Goal: Task Accomplishment & Management: Manage account settings

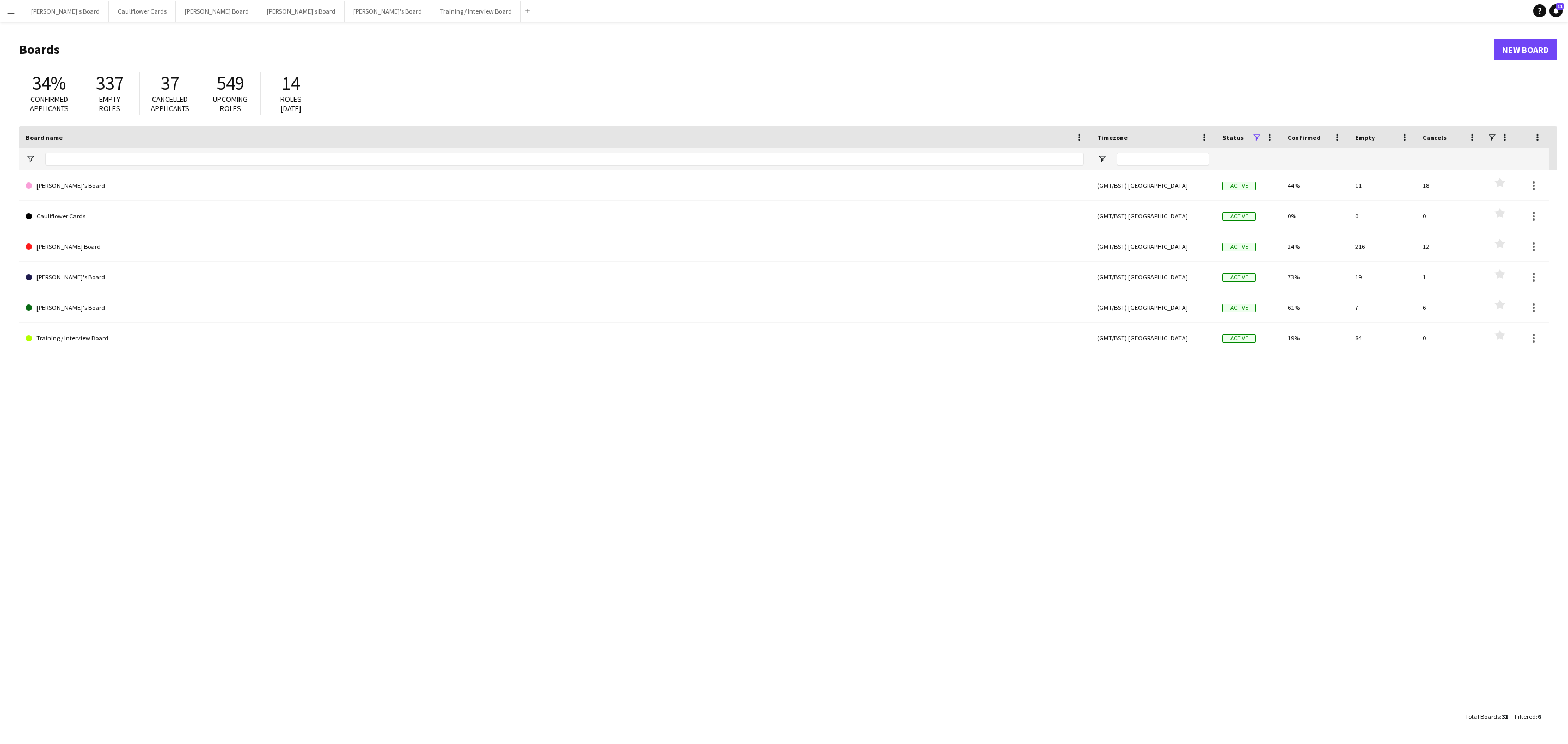
click at [5, 10] on button "Menu" at bounding box center [11, 11] width 22 height 22
click at [136, 51] on link "My Workforce" at bounding box center [164, 59] width 109 height 22
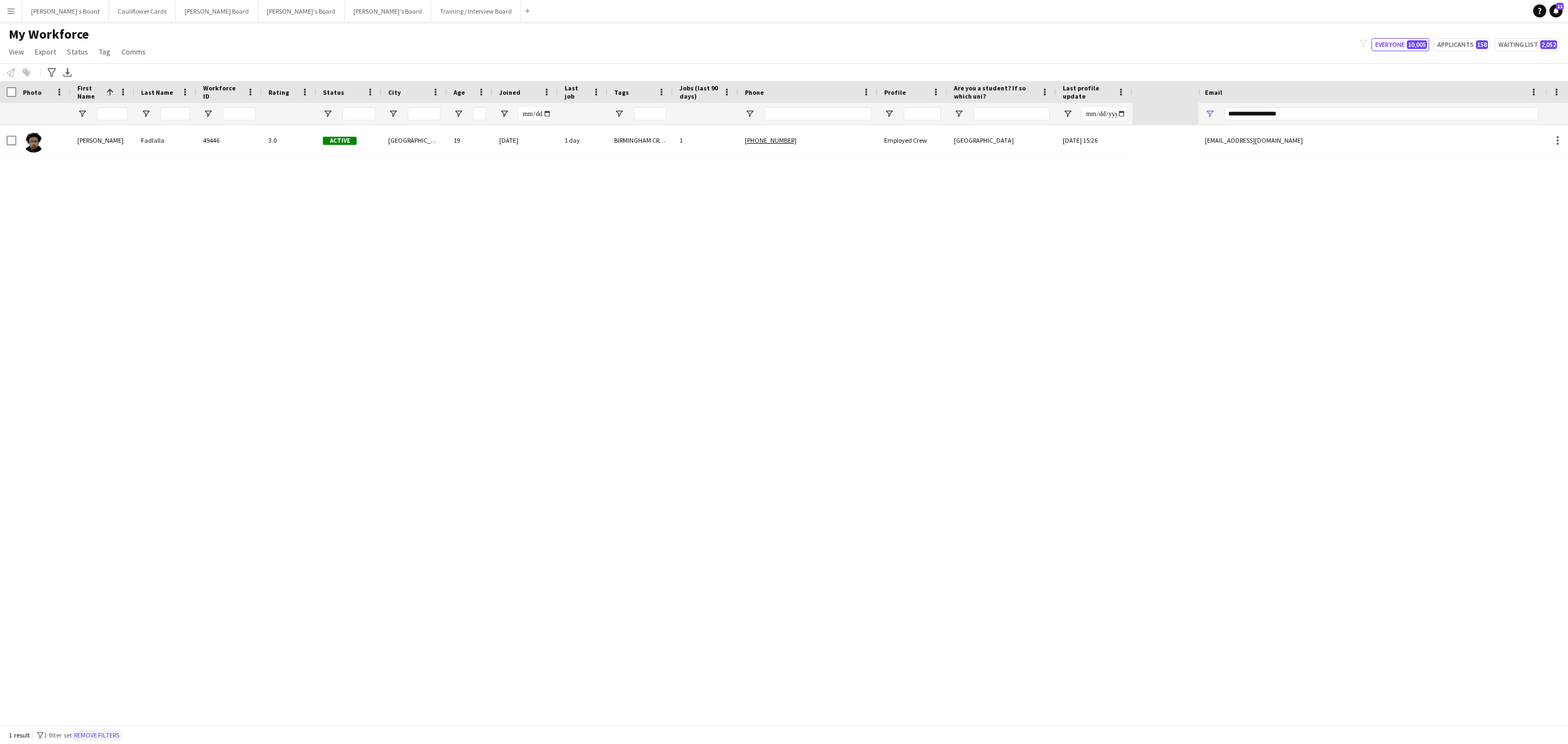
click at [110, 735] on button "Remove filters" at bounding box center [97, 735] width 49 height 12
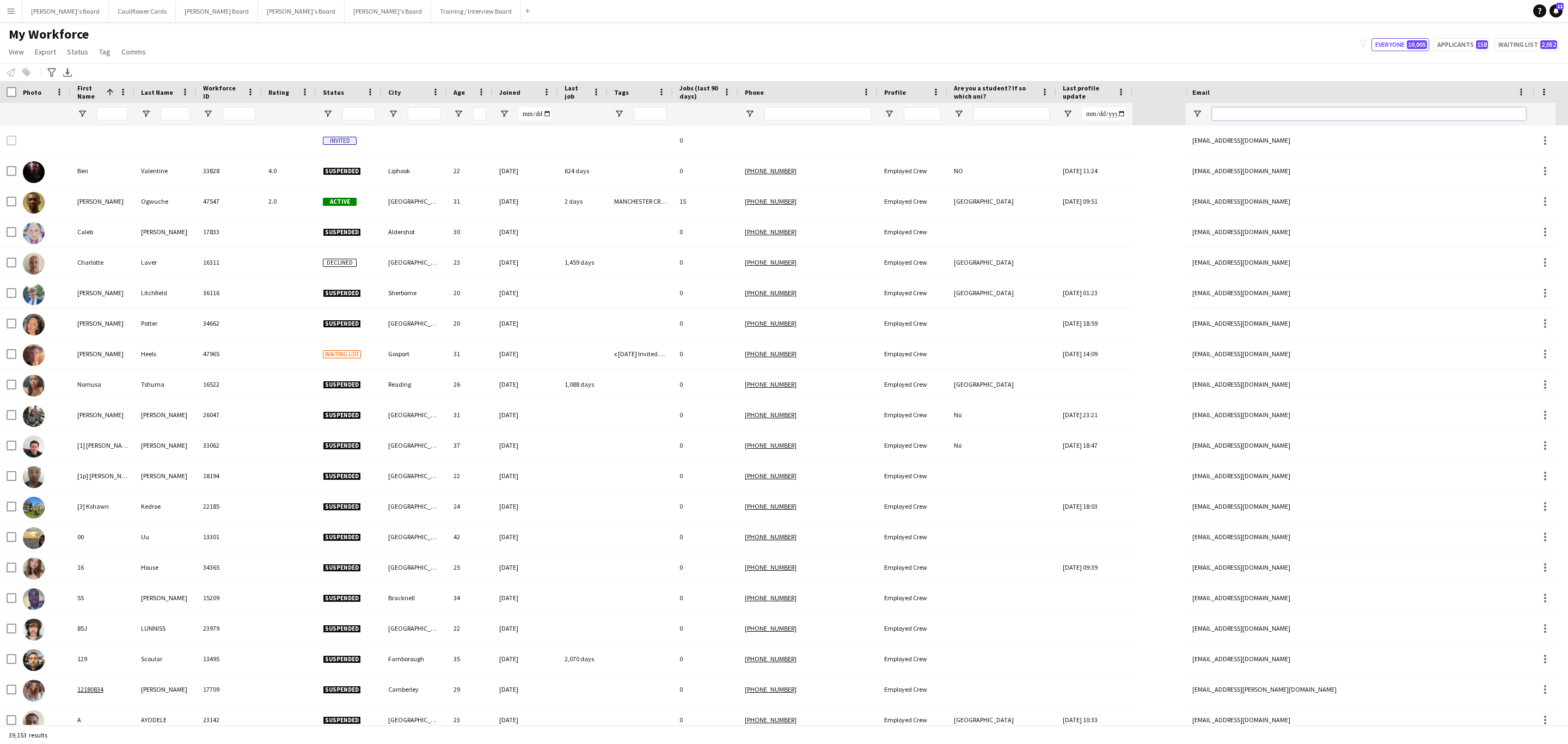
click at [1227, 107] on input "Email Filter Input" at bounding box center [1369, 113] width 314 height 13
paste input "**********"
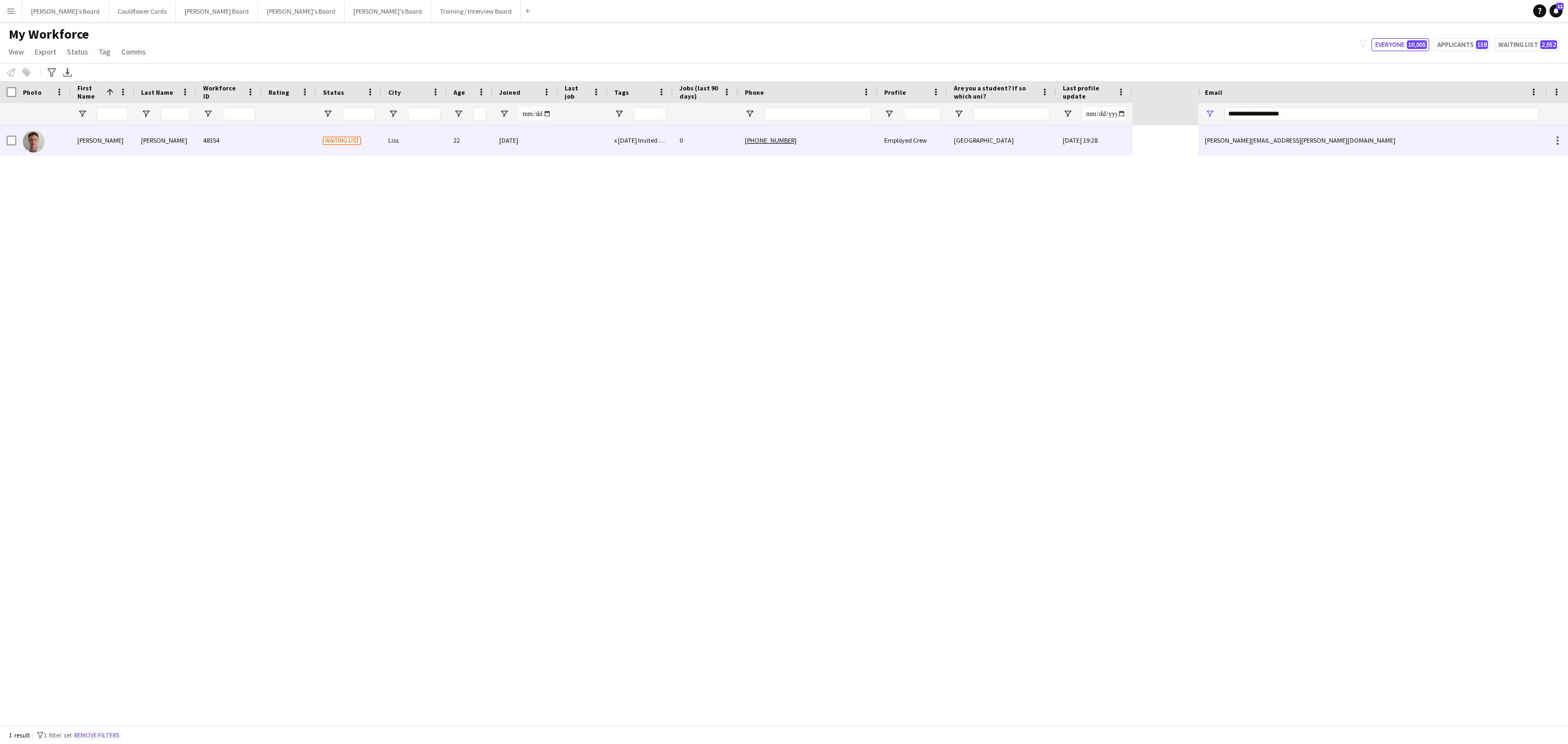
click at [868, 136] on div "[PHONE_NUMBER]" at bounding box center [808, 139] width 139 height 30
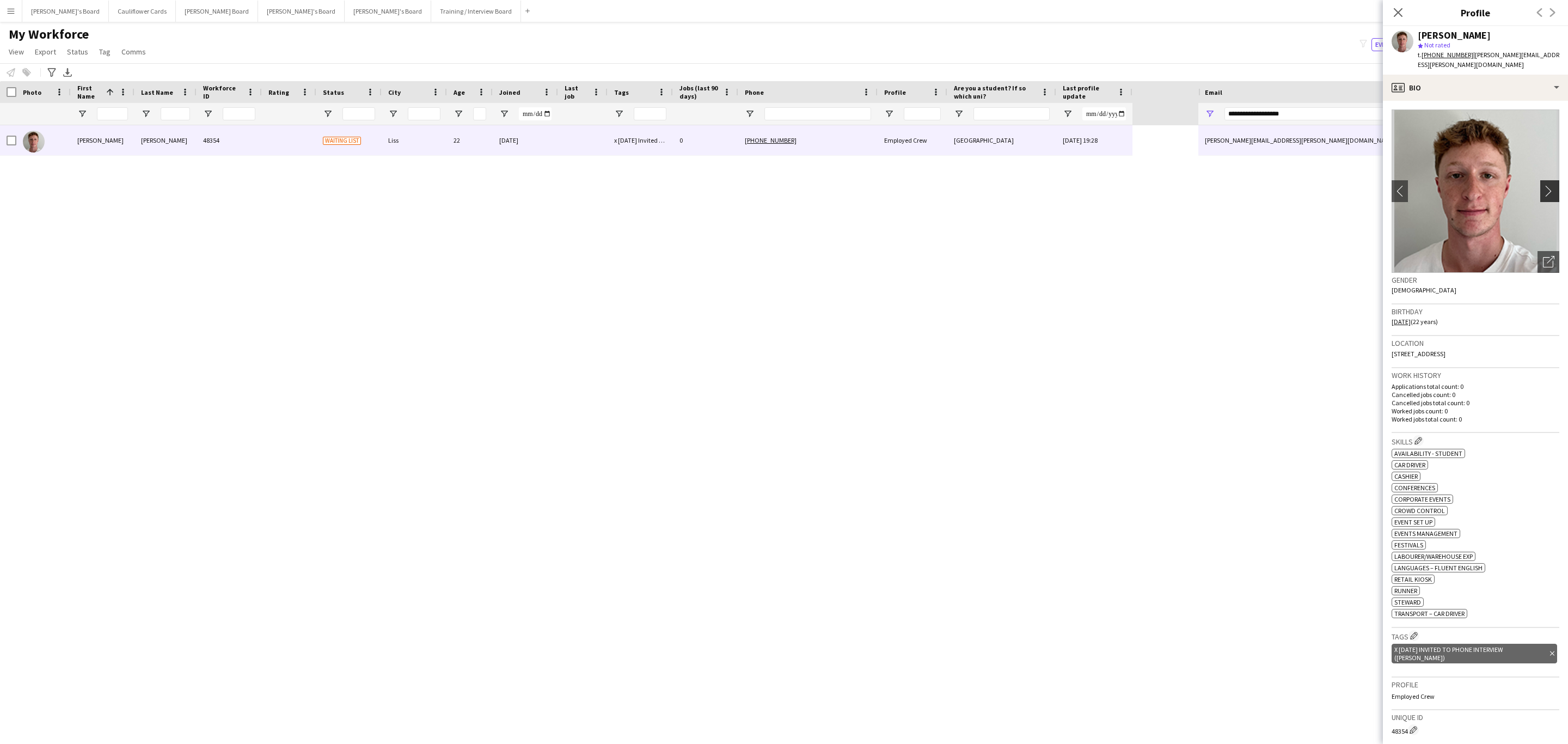
click at [1543, 185] on app-icon "chevron-right" at bounding box center [1551, 190] width 17 height 11
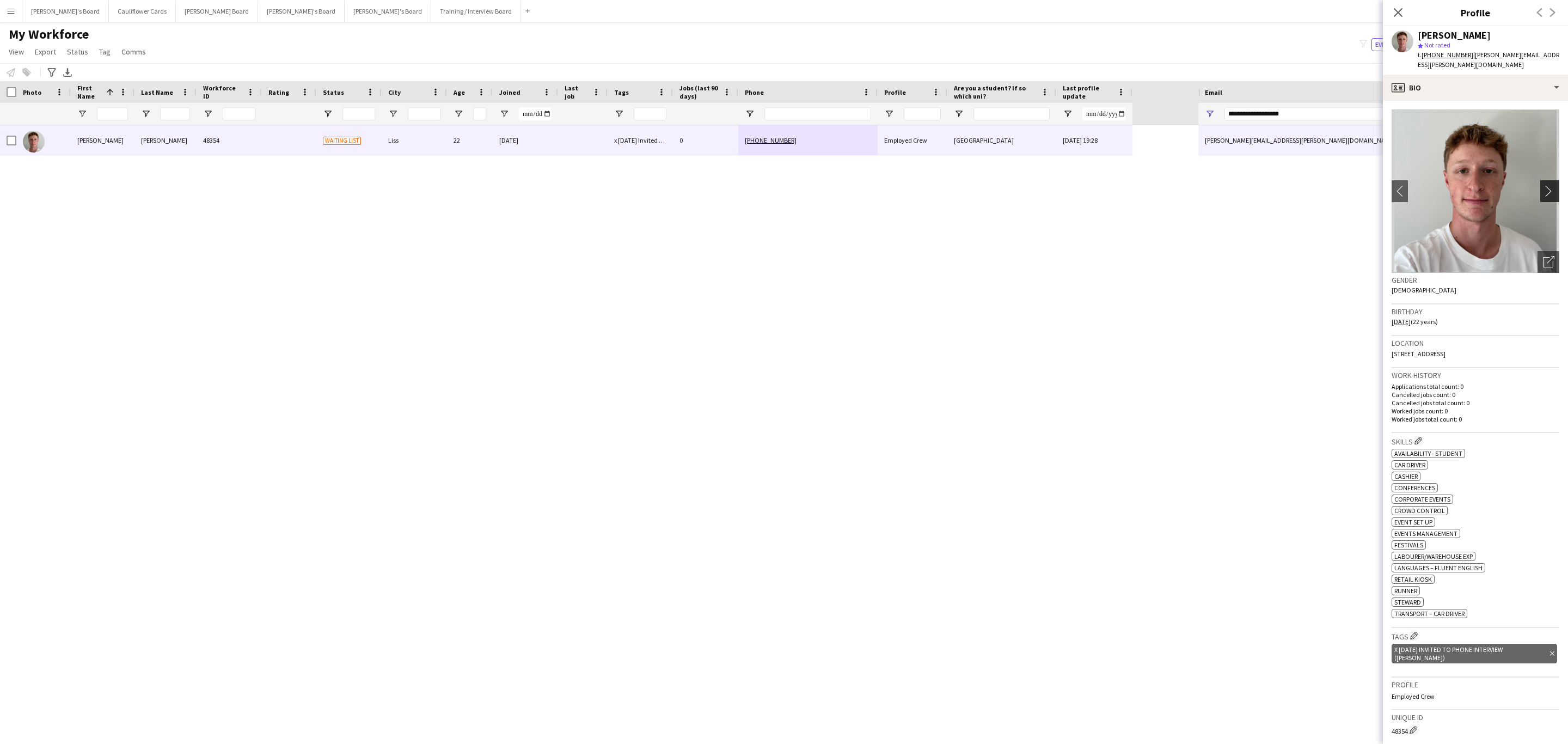
click at [1543, 185] on app-icon "chevron-right" at bounding box center [1551, 190] width 17 height 11
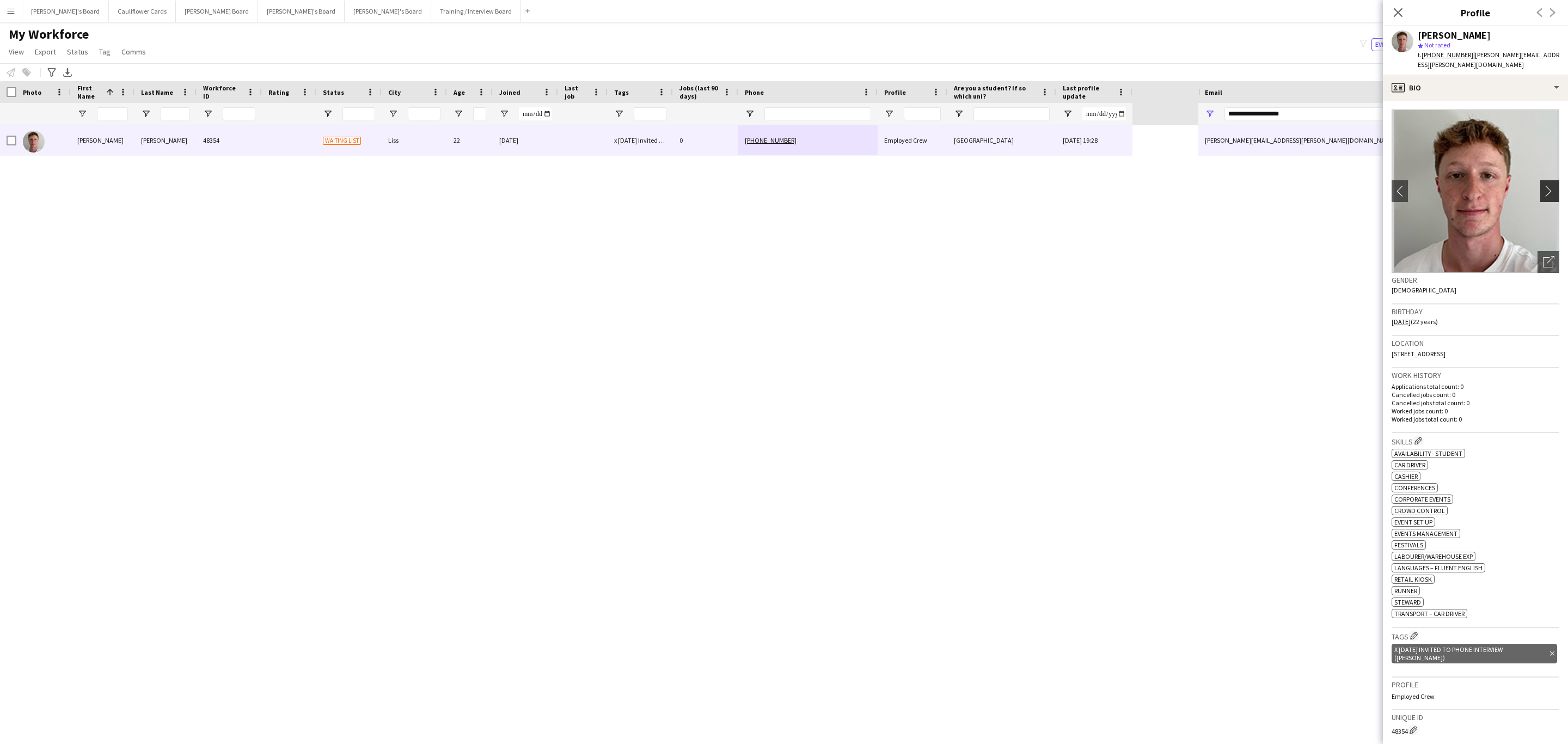
click at [1543, 185] on app-icon "chevron-right" at bounding box center [1551, 190] width 17 height 11
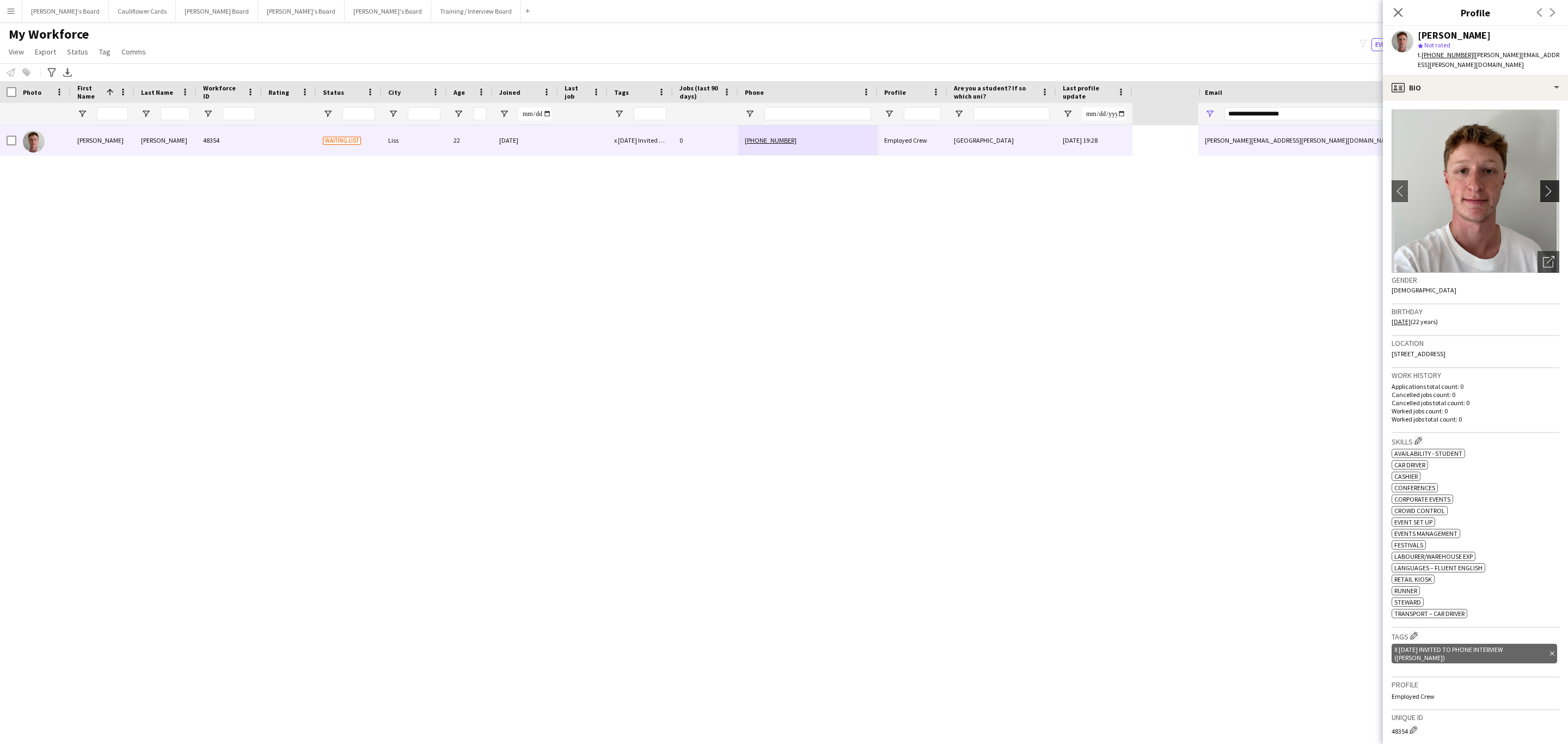
click at [1543, 185] on app-icon "chevron-right" at bounding box center [1551, 190] width 17 height 11
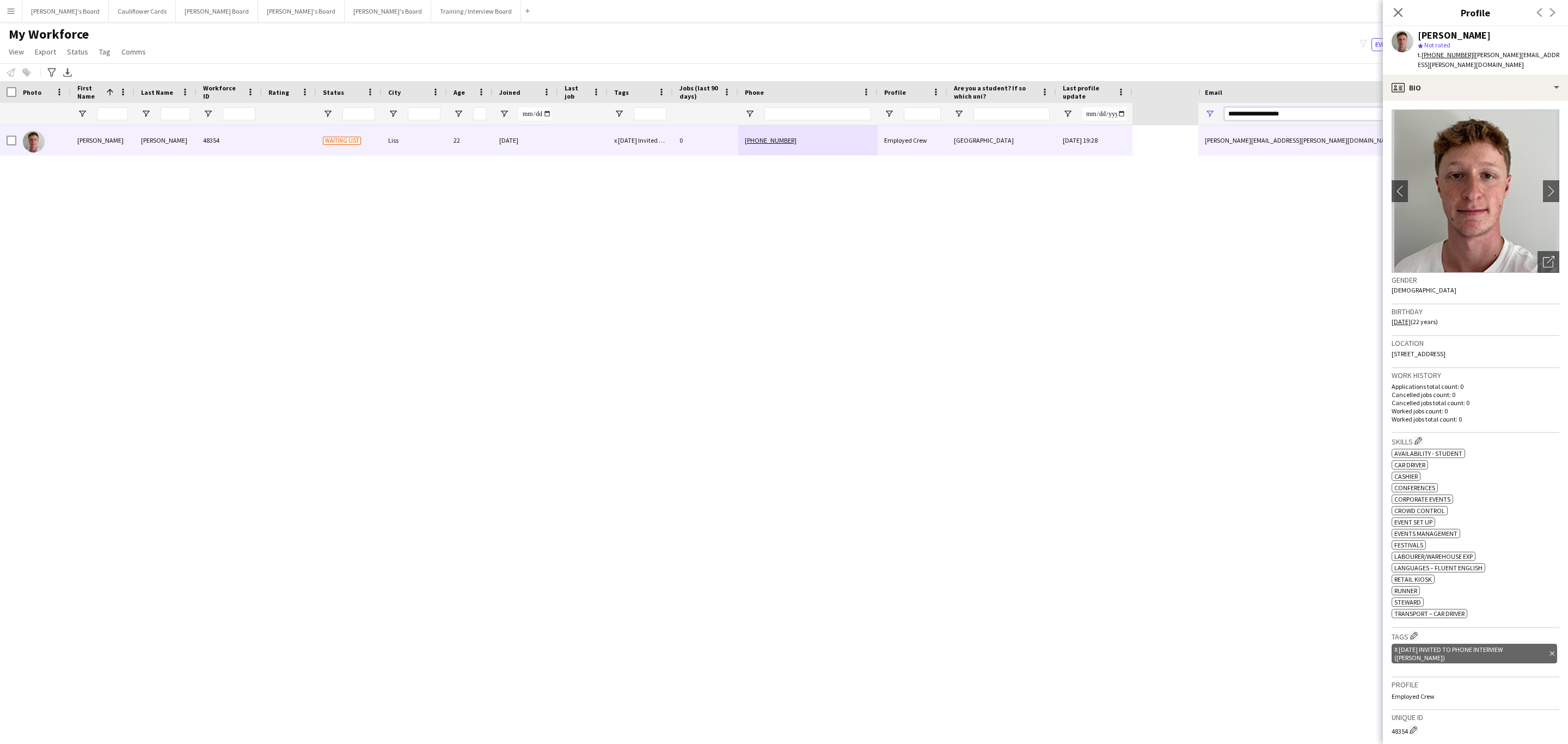
click at [1319, 110] on input "**********" at bounding box center [1382, 113] width 314 height 13
paste input "Email Filter Input"
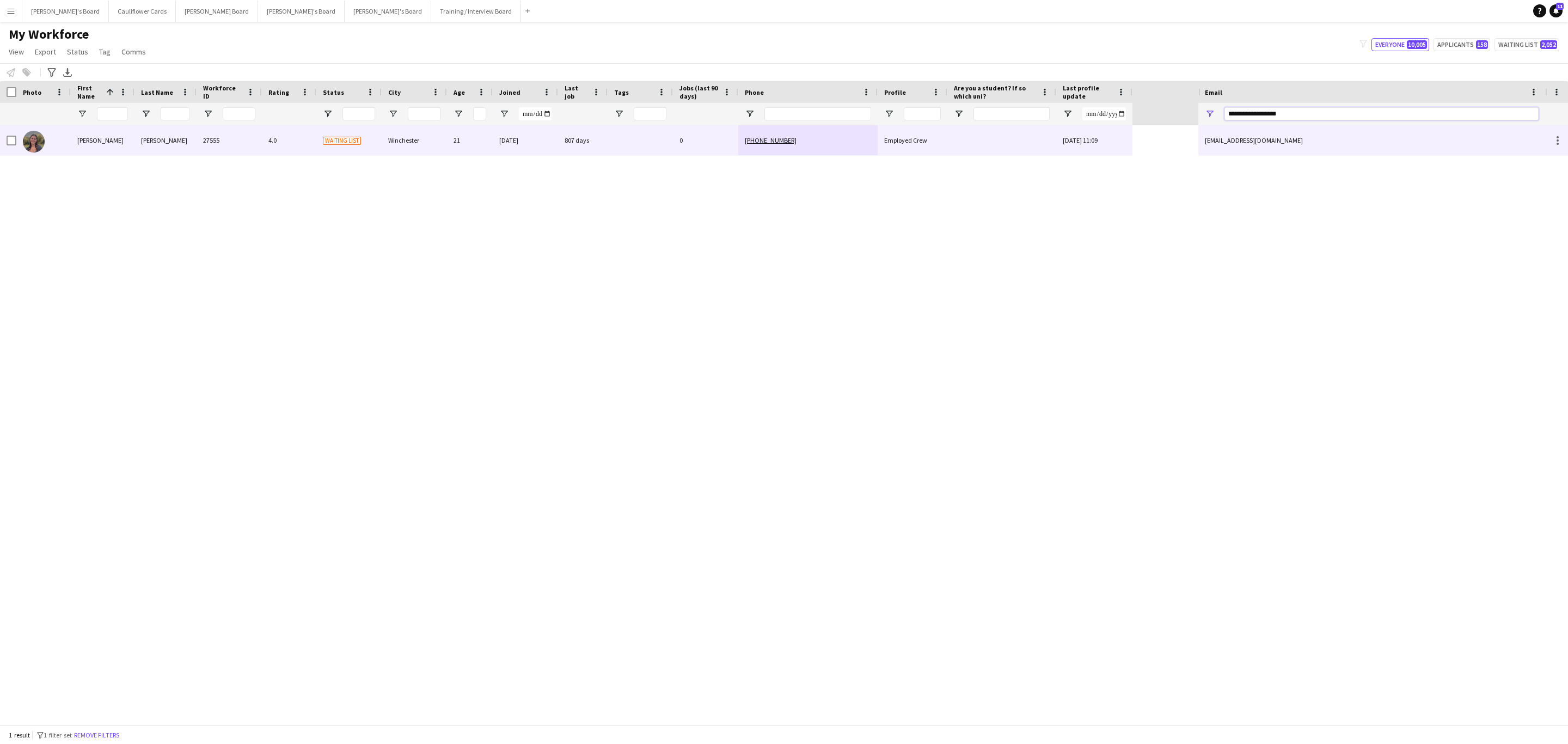
type input "**********"
click at [693, 133] on div "0" at bounding box center [705, 139] width 65 height 30
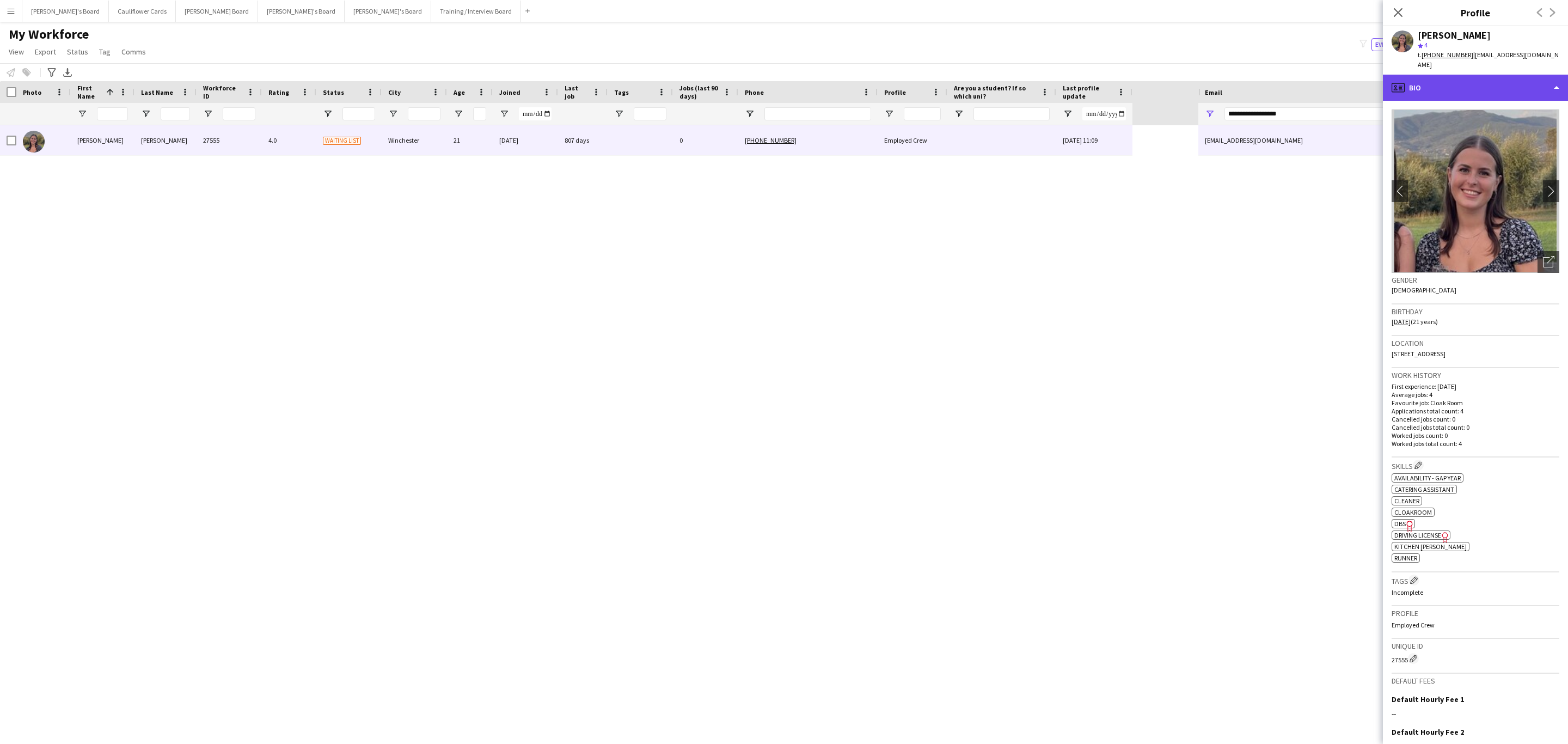
click at [1525, 75] on div "profile Bio" at bounding box center [1475, 88] width 185 height 26
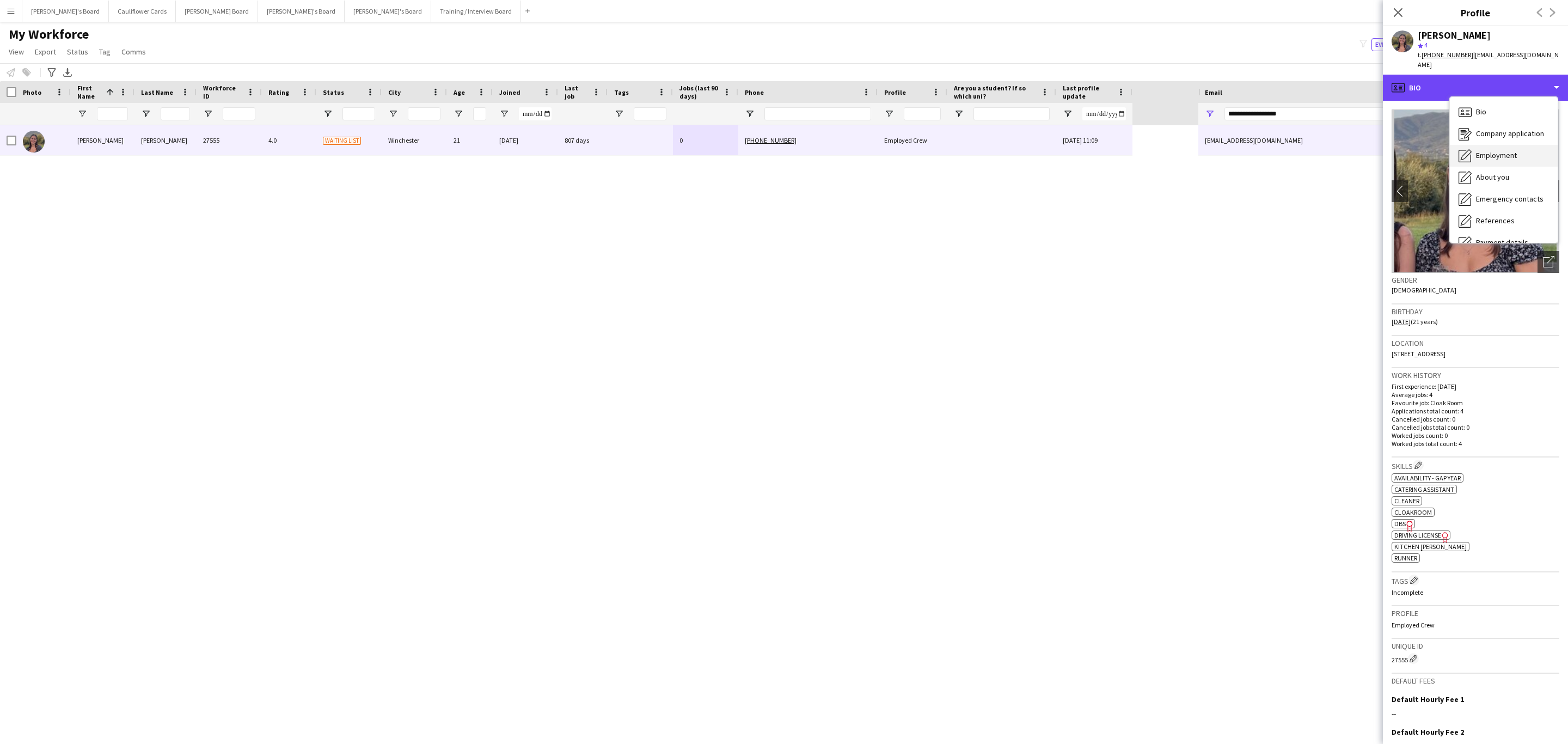
scroll to position [145, 0]
click at [1492, 196] on div "Feedback Feedback" at bounding box center [1503, 207] width 108 height 22
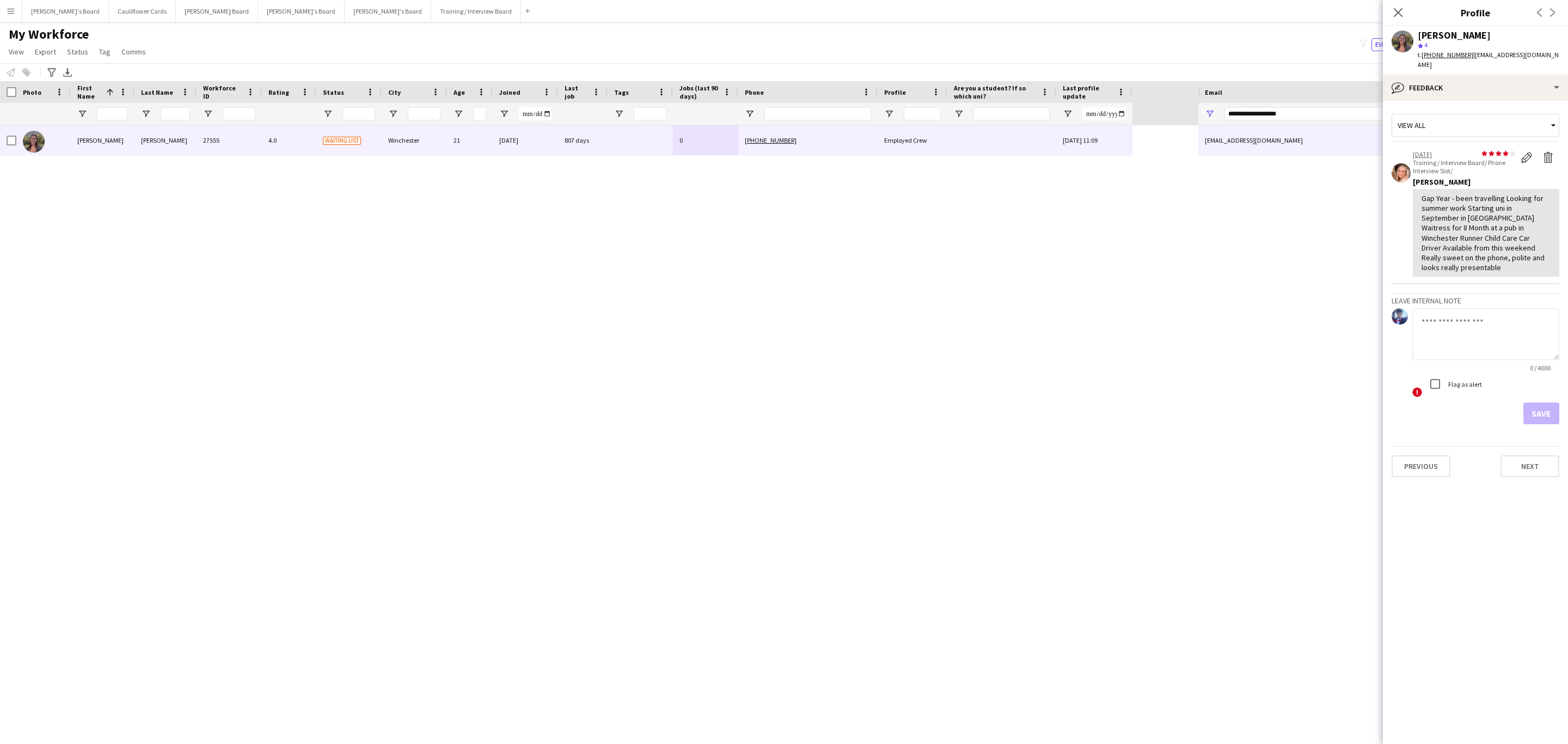
click at [1414, 402] on div "Save" at bounding box center [1475, 413] width 167 height 22
click at [1424, 75] on div "bubble-pencil Feedback" at bounding box center [1475, 88] width 185 height 26
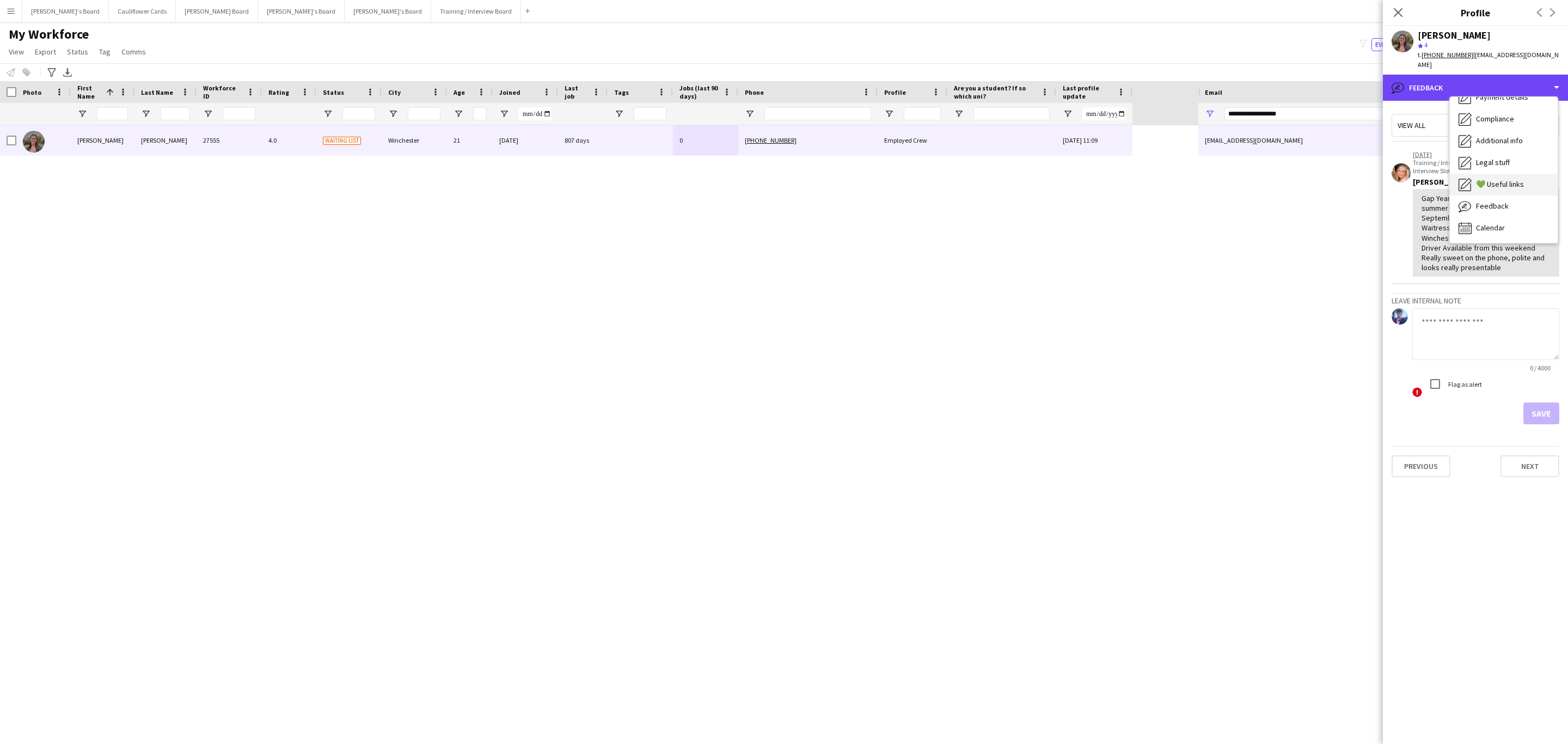
scroll to position [0, 0]
click at [1455, 517] on app-crew-profile-feedback-tab "View all star star star star star star star star star star 16-05-2023 Training …" at bounding box center [1475, 423] width 185 height 644
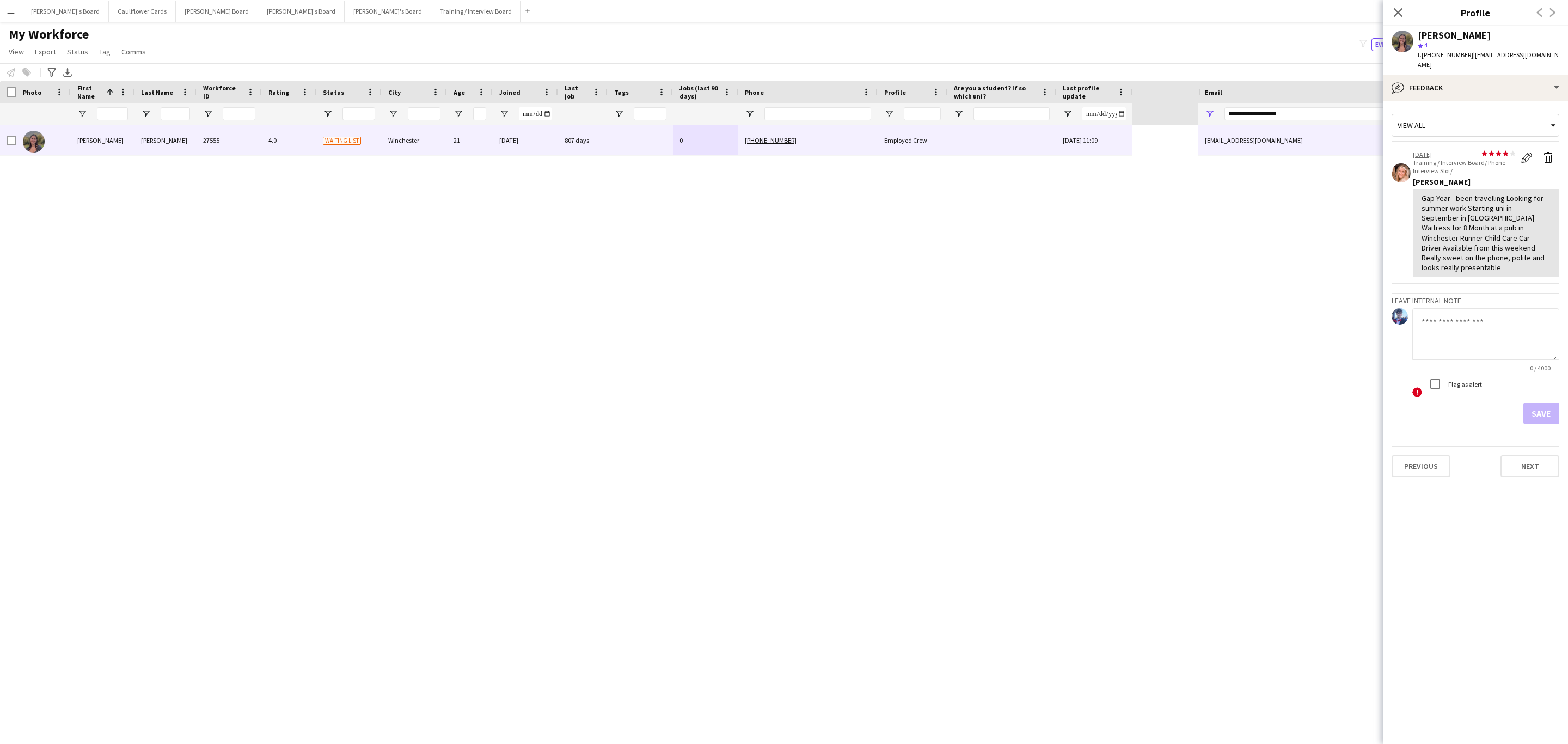
drag, startPoint x: 1403, startPoint y: 17, endPoint x: 1190, endPoint y: 106, distance: 230.8
click at [1403, 17] on app-icon "Close pop-in" at bounding box center [1397, 12] width 13 height 13
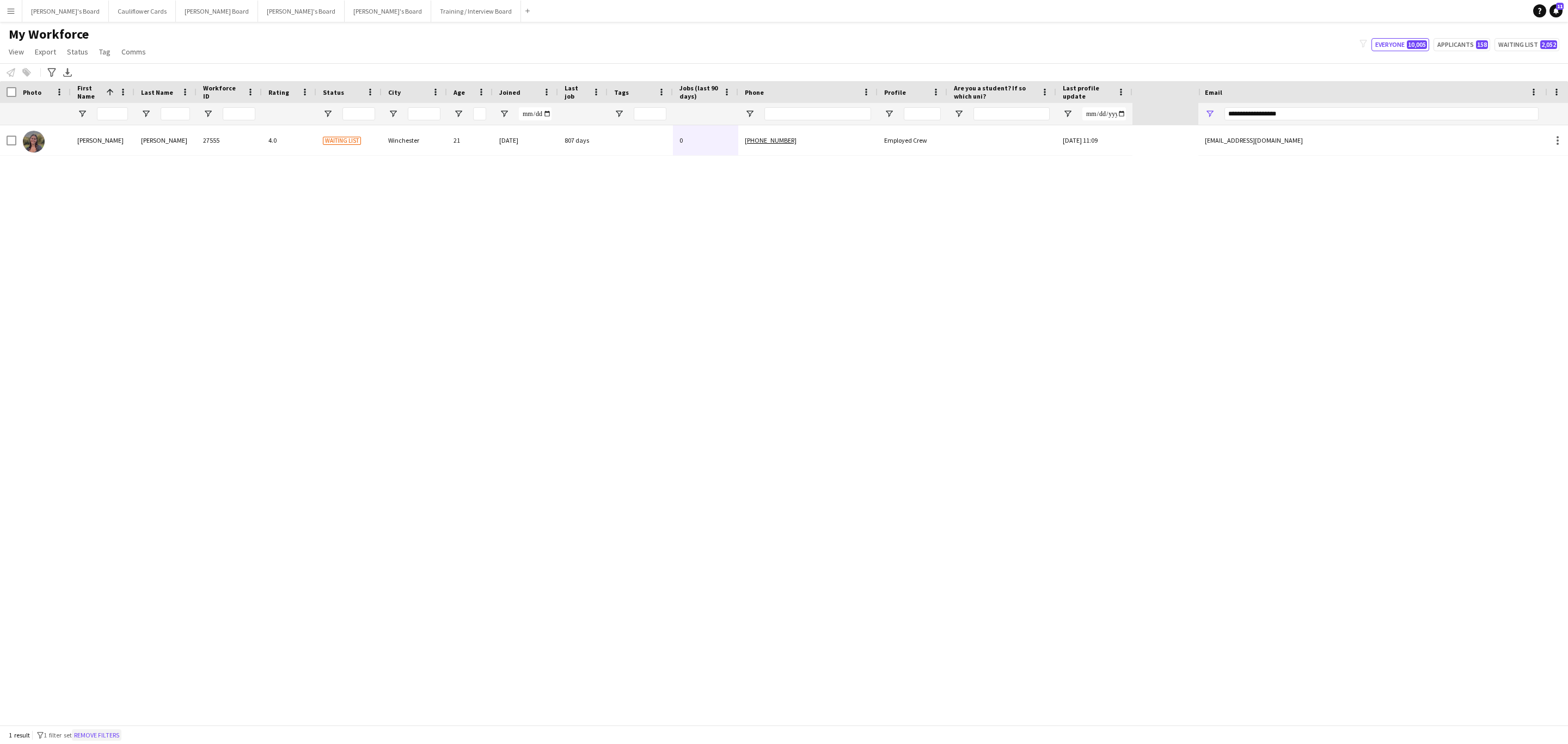
click at [116, 734] on button "Remove filters" at bounding box center [97, 735] width 49 height 12
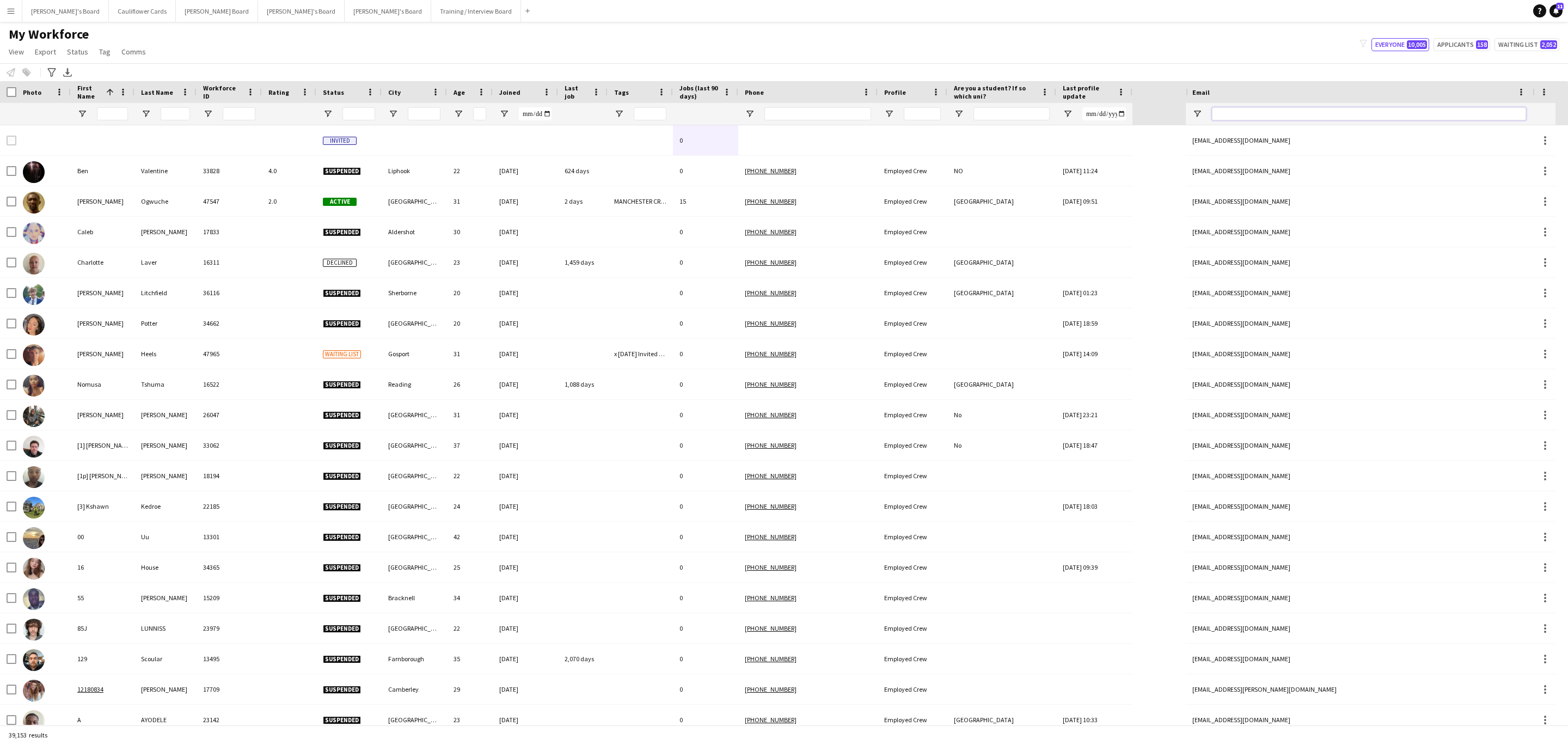
click at [1270, 118] on input "Email Filter Input" at bounding box center [1369, 113] width 314 height 13
paste input "**********"
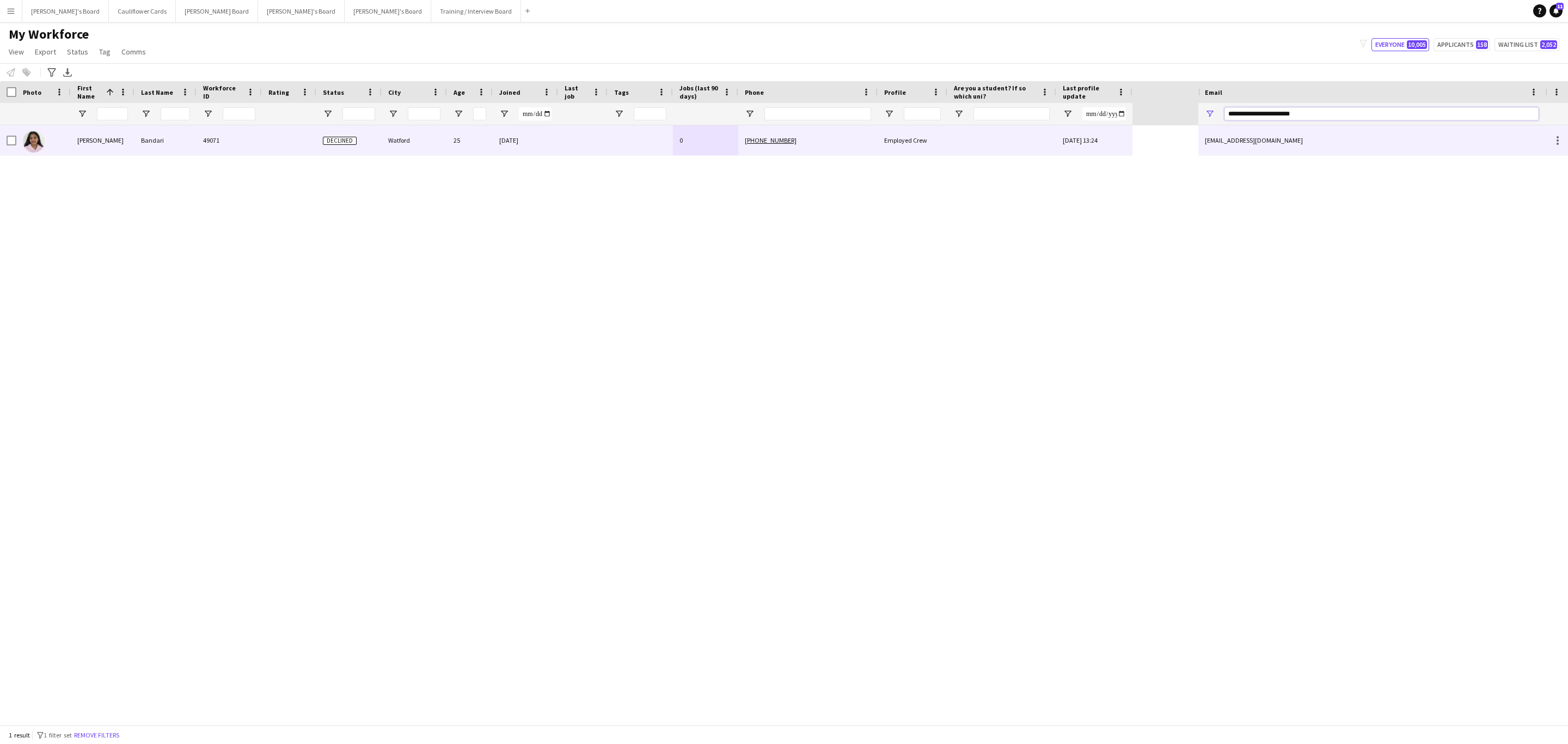
type input "**********"
click at [528, 145] on div "19-07-2025" at bounding box center [525, 139] width 65 height 30
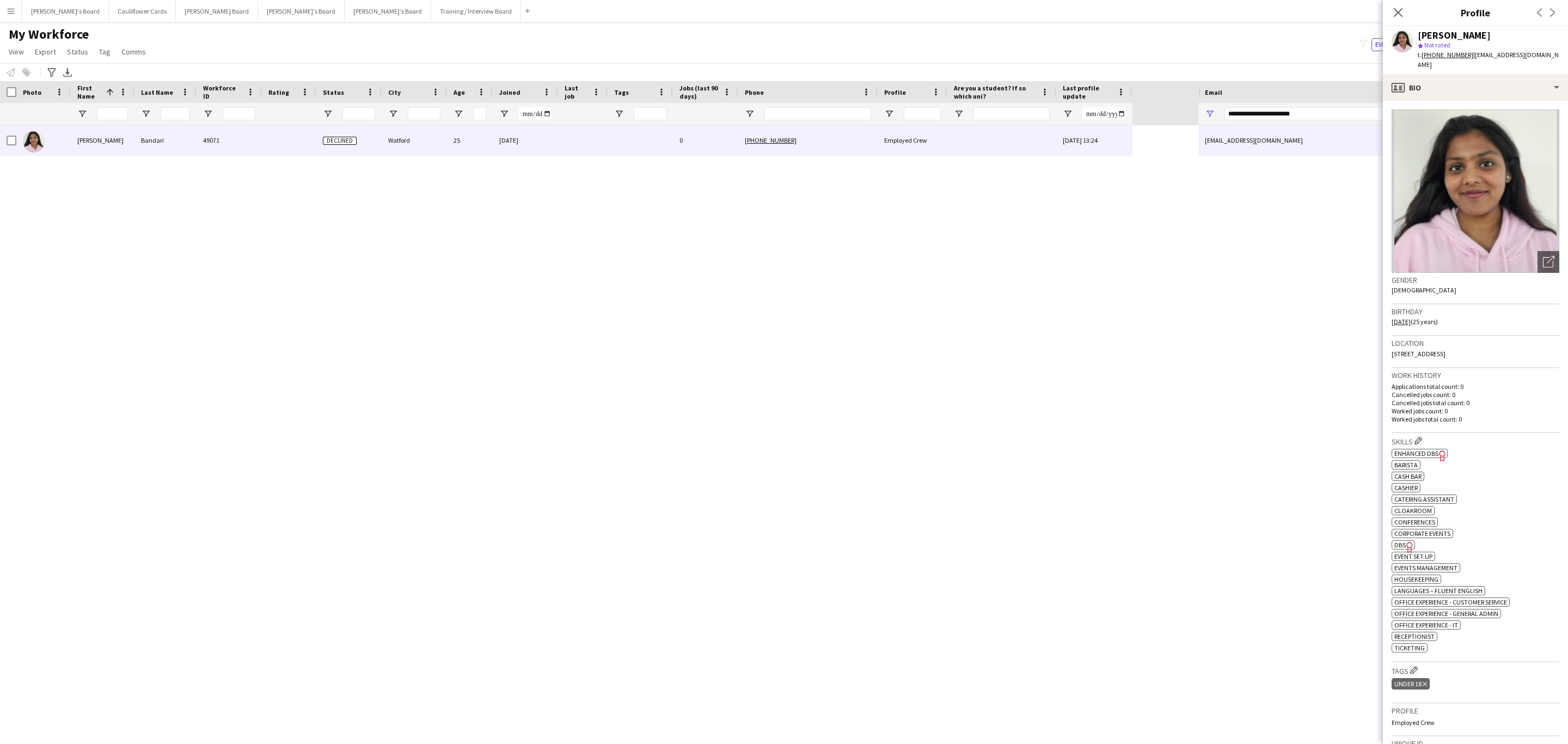
click at [1424, 687] on icon "Delete tag" at bounding box center [1424, 684] width 4 height 7
click at [1399, 9] on icon "Close pop-in" at bounding box center [1398, 12] width 10 height 10
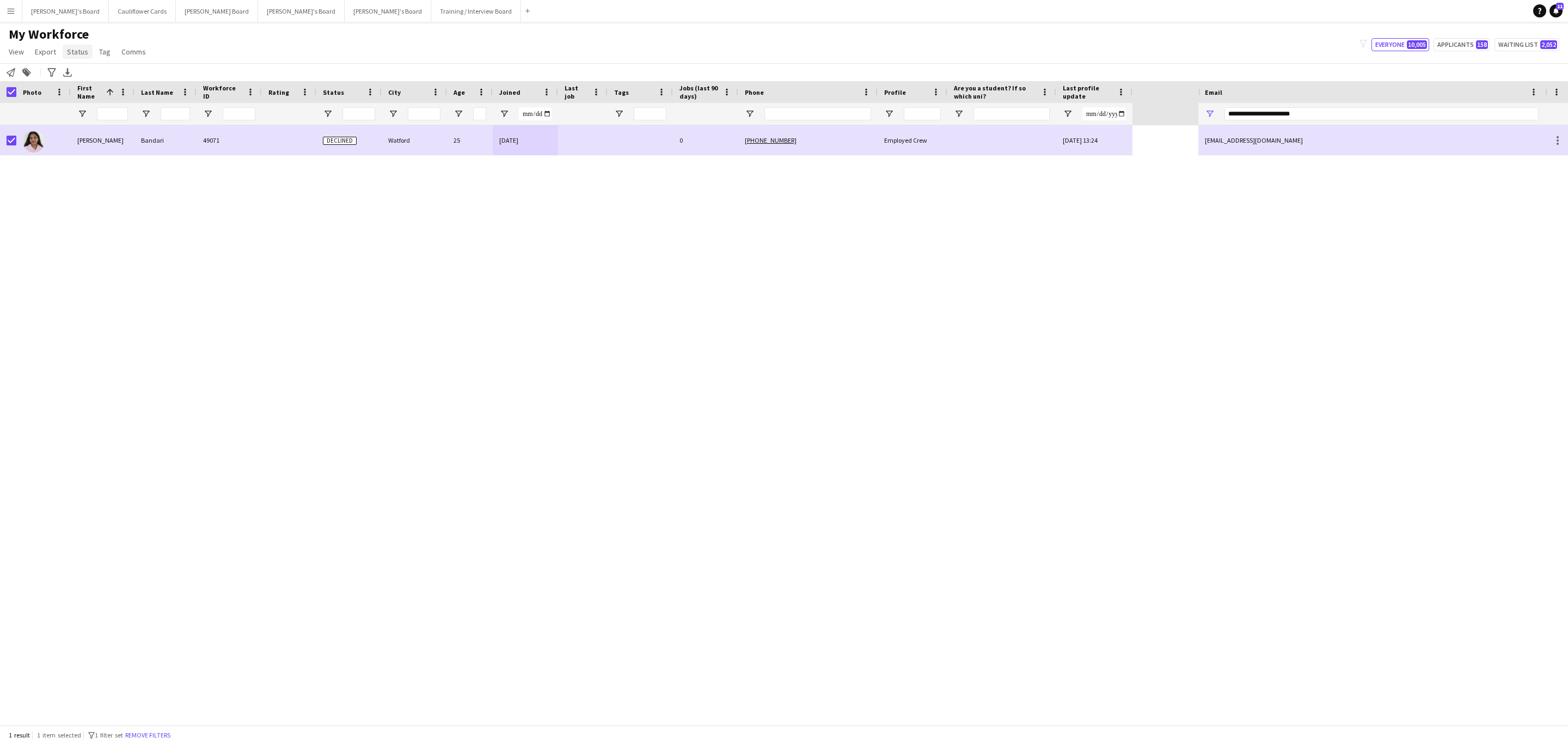
click at [71, 53] on span "Status" at bounding box center [77, 52] width 21 height 10
click at [97, 75] on link "Edit" at bounding box center [101, 75] width 76 height 23
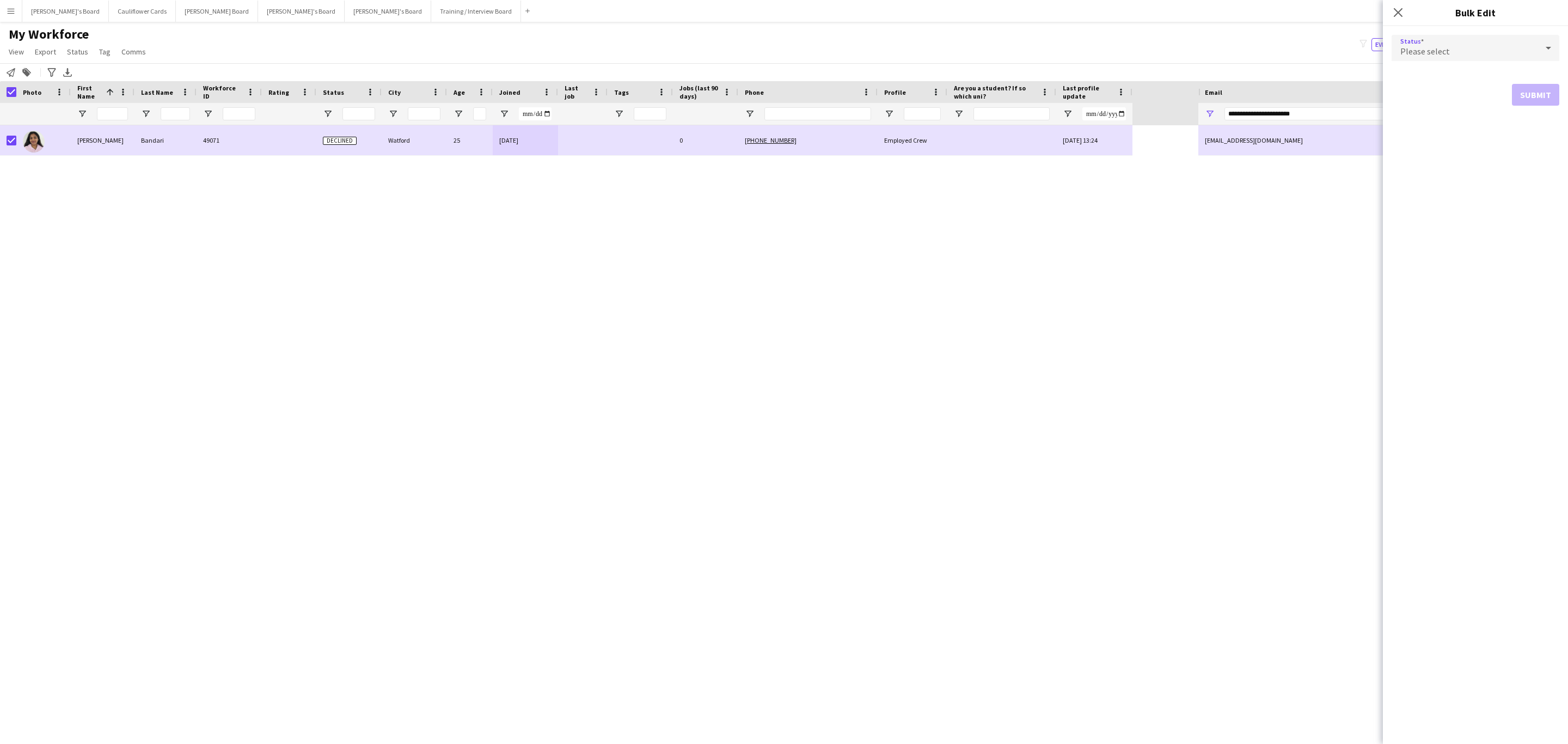
click at [1418, 45] on div "Please select" at bounding box center [1464, 48] width 146 height 26
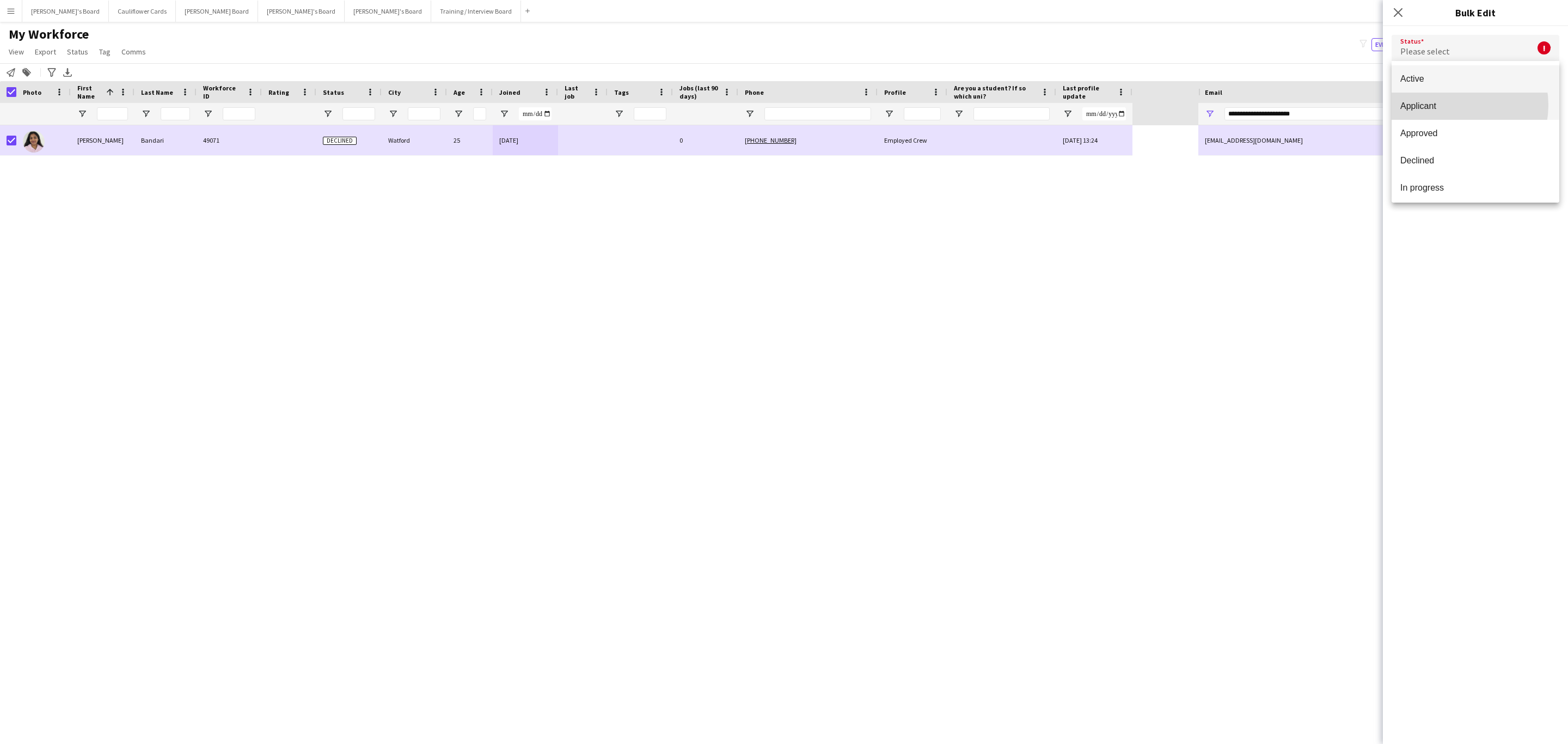
click at [1454, 105] on span "Applicant" at bounding box center [1475, 106] width 150 height 10
click at [1531, 129] on button "Submit" at bounding box center [1536, 132] width 48 height 22
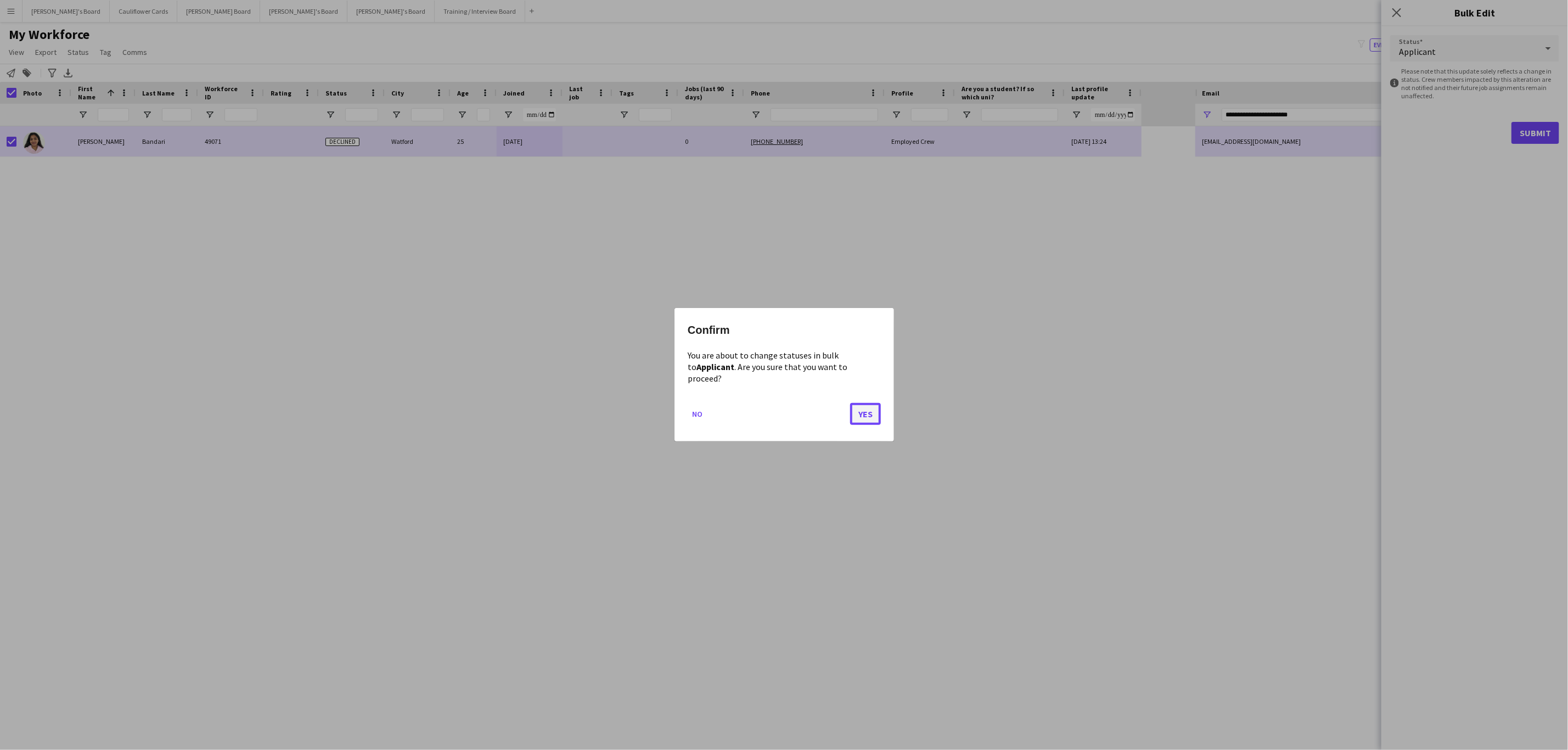
click at [860, 418] on button "Yes" at bounding box center [865, 415] width 31 height 22
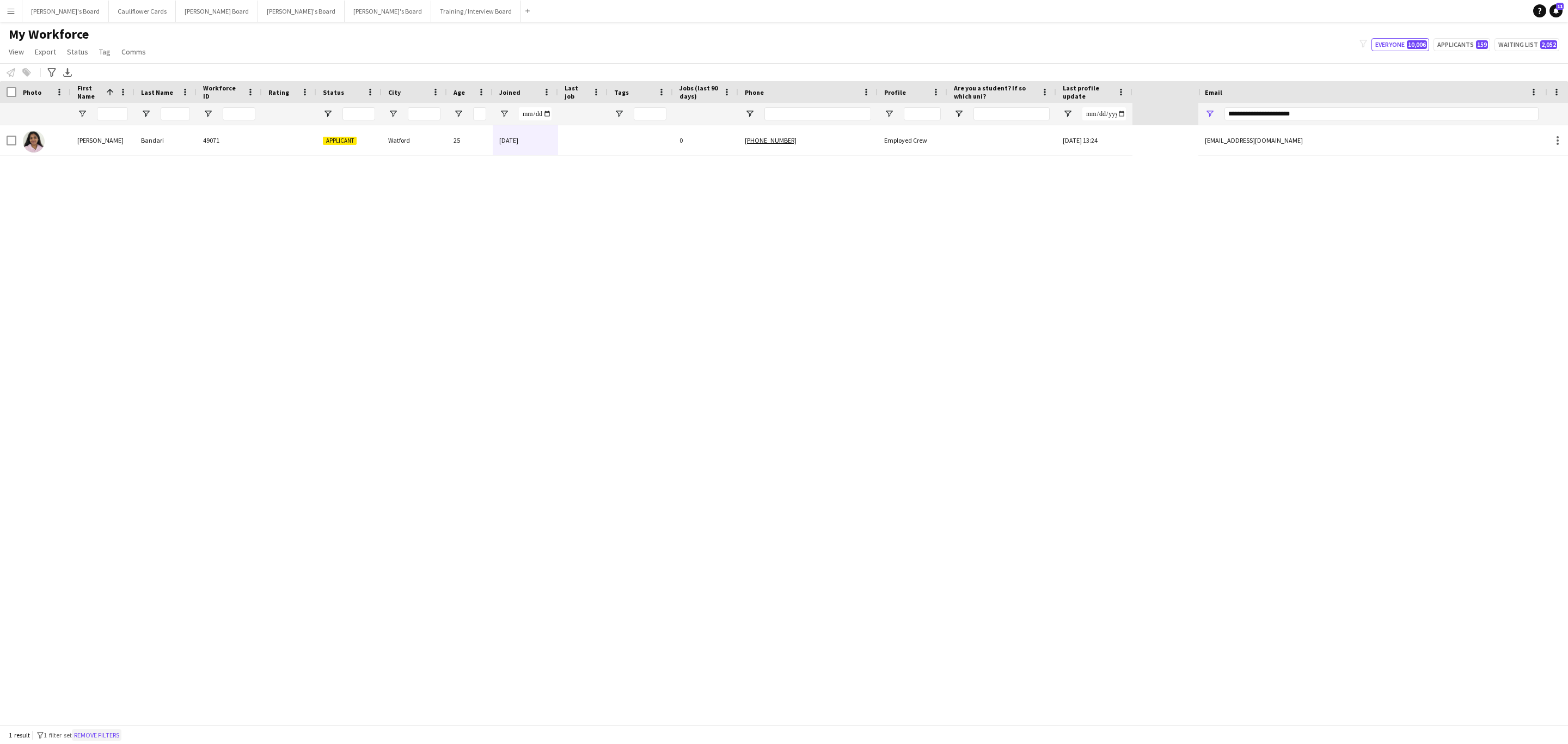
click at [119, 731] on button "Remove filters" at bounding box center [97, 735] width 49 height 12
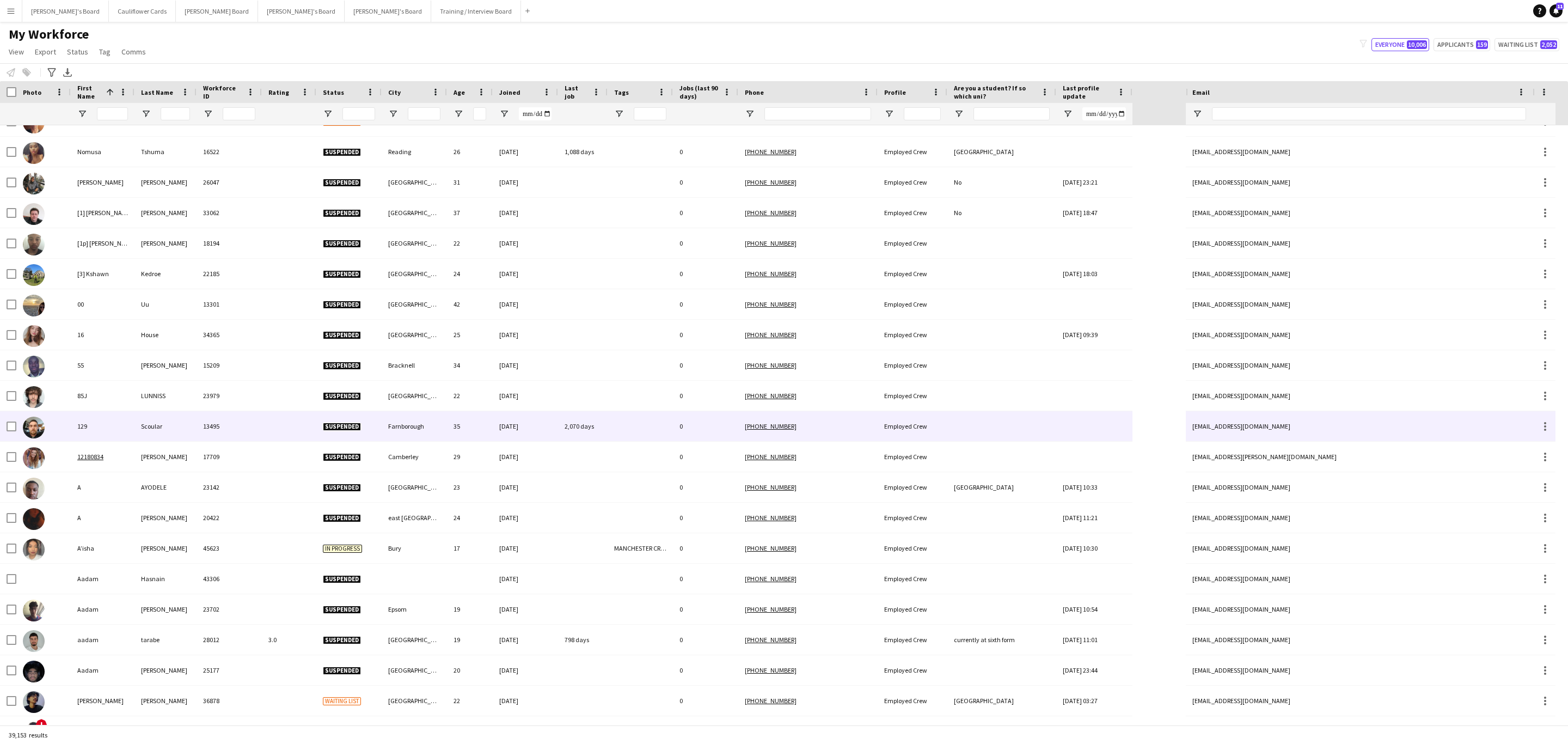
scroll to position [244, 0]
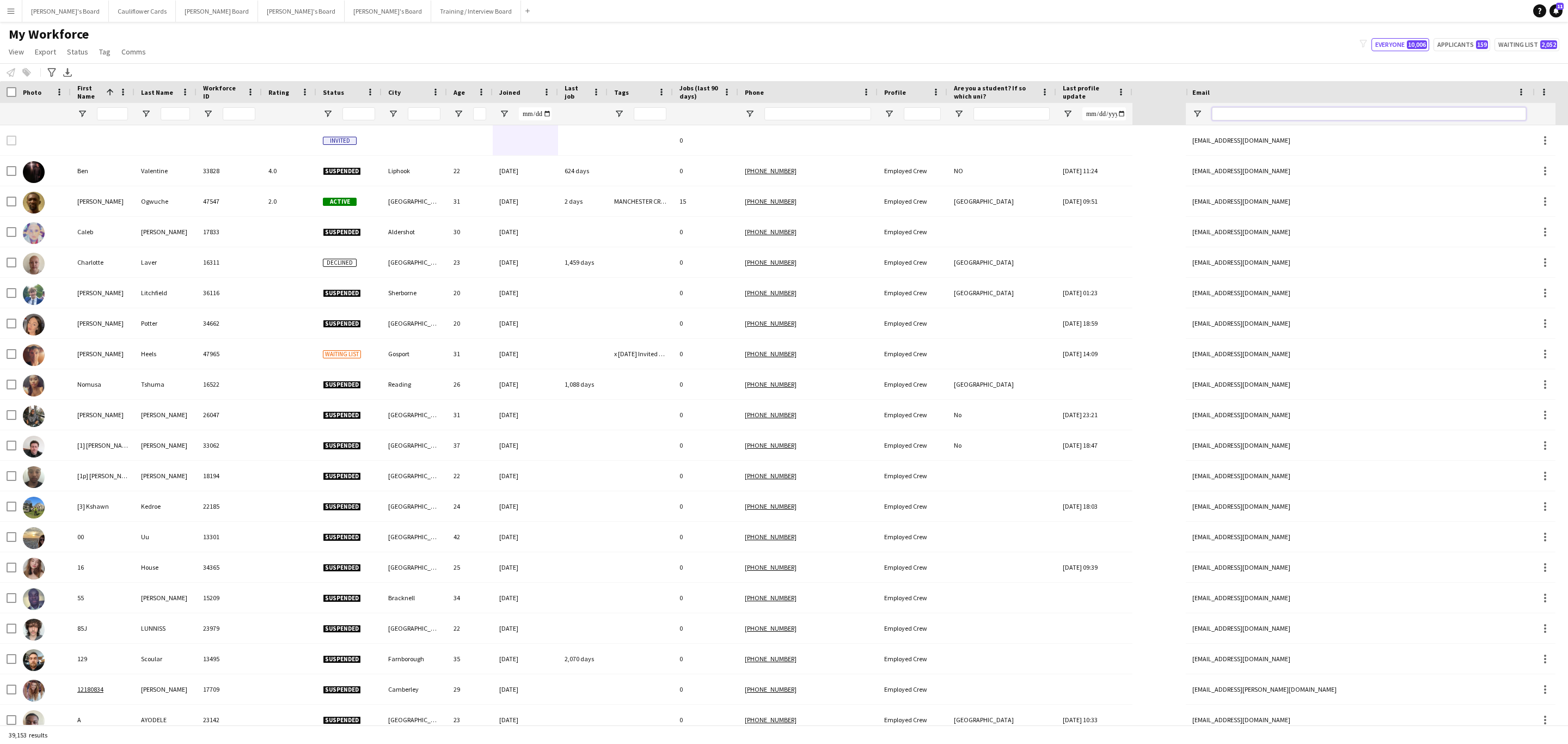
click at [1234, 113] on input "Email Filter Input" at bounding box center [1369, 113] width 314 height 13
paste input "**********"
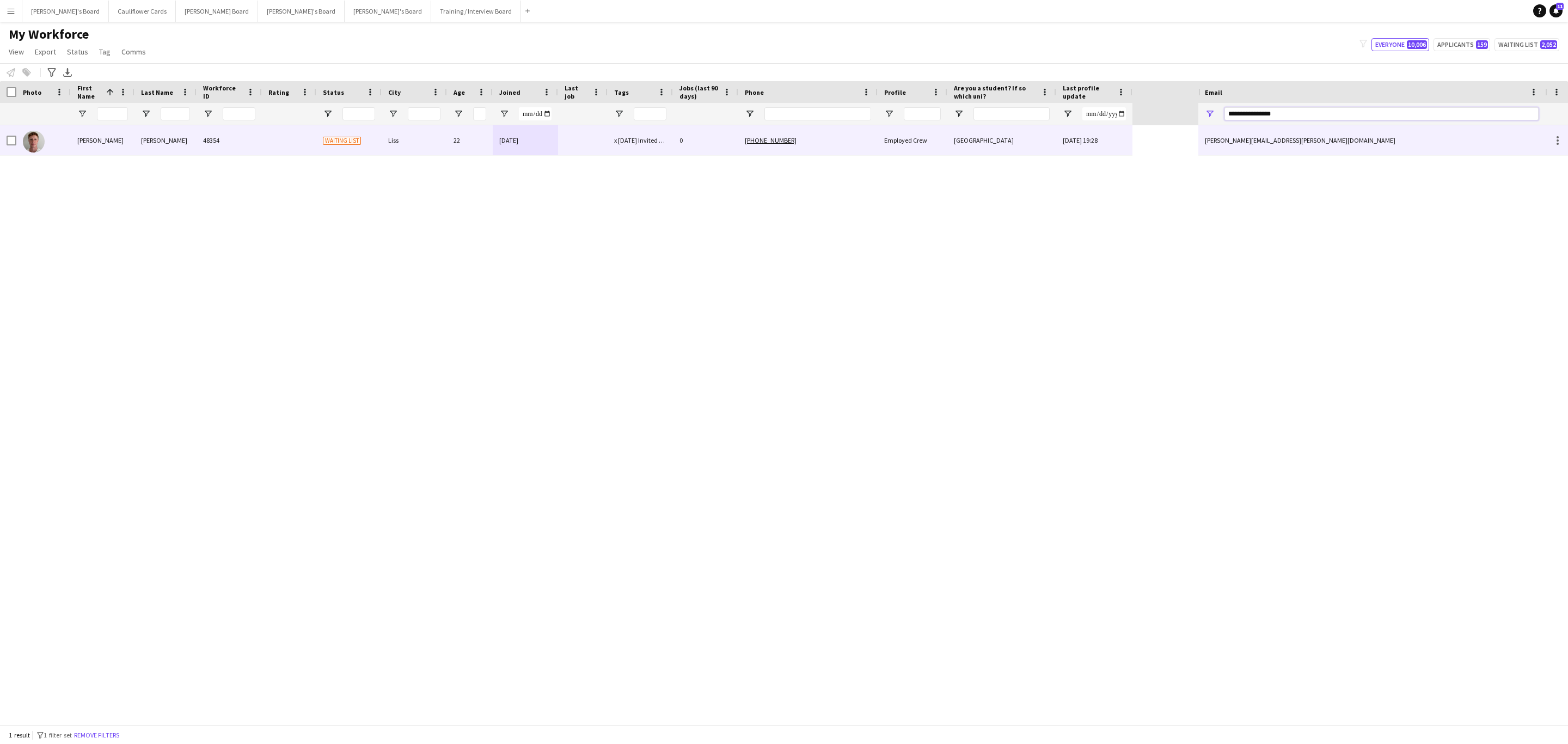
type input "**********"
click at [698, 140] on div "0" at bounding box center [705, 139] width 65 height 30
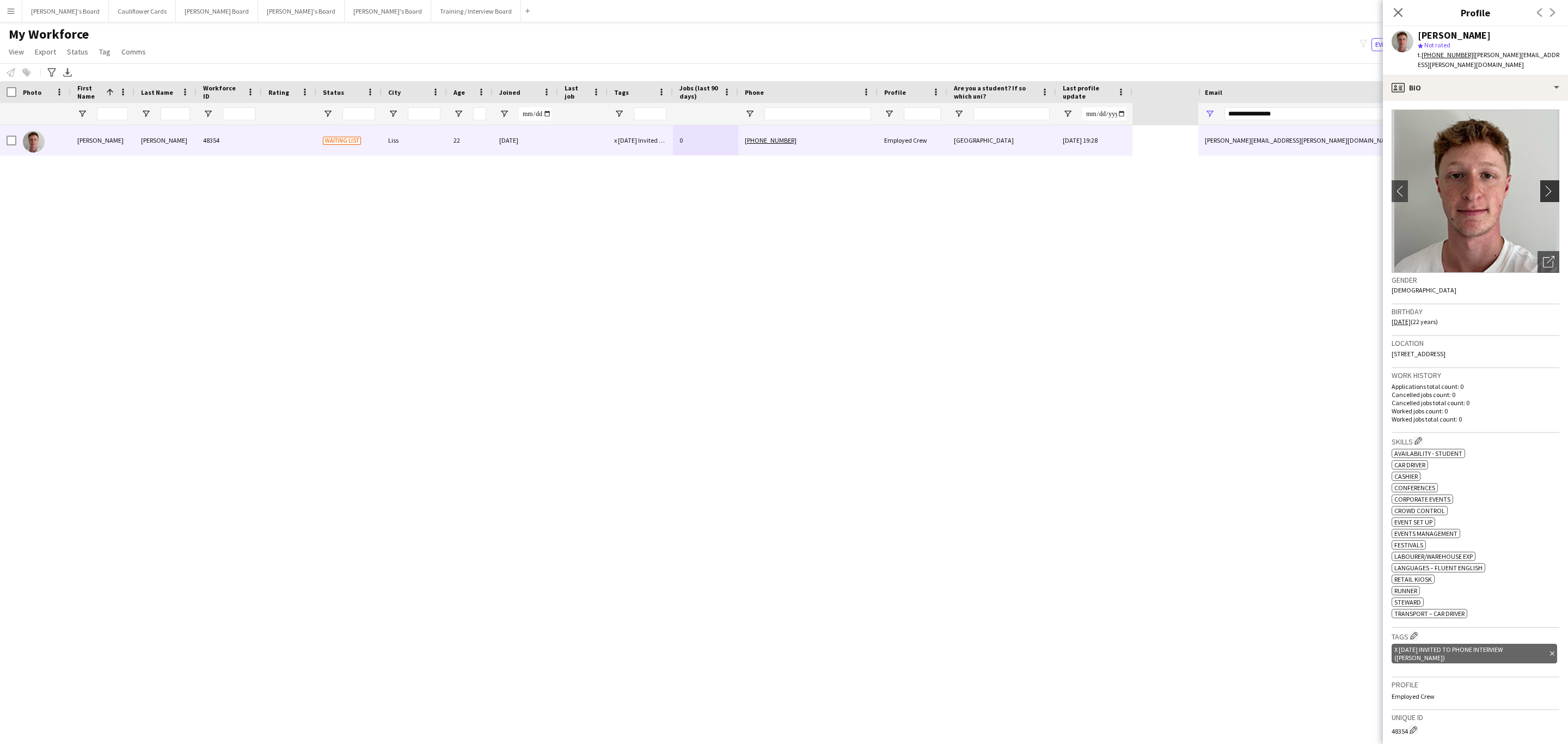
click at [1543, 185] on app-icon "chevron-right" at bounding box center [1551, 190] width 17 height 11
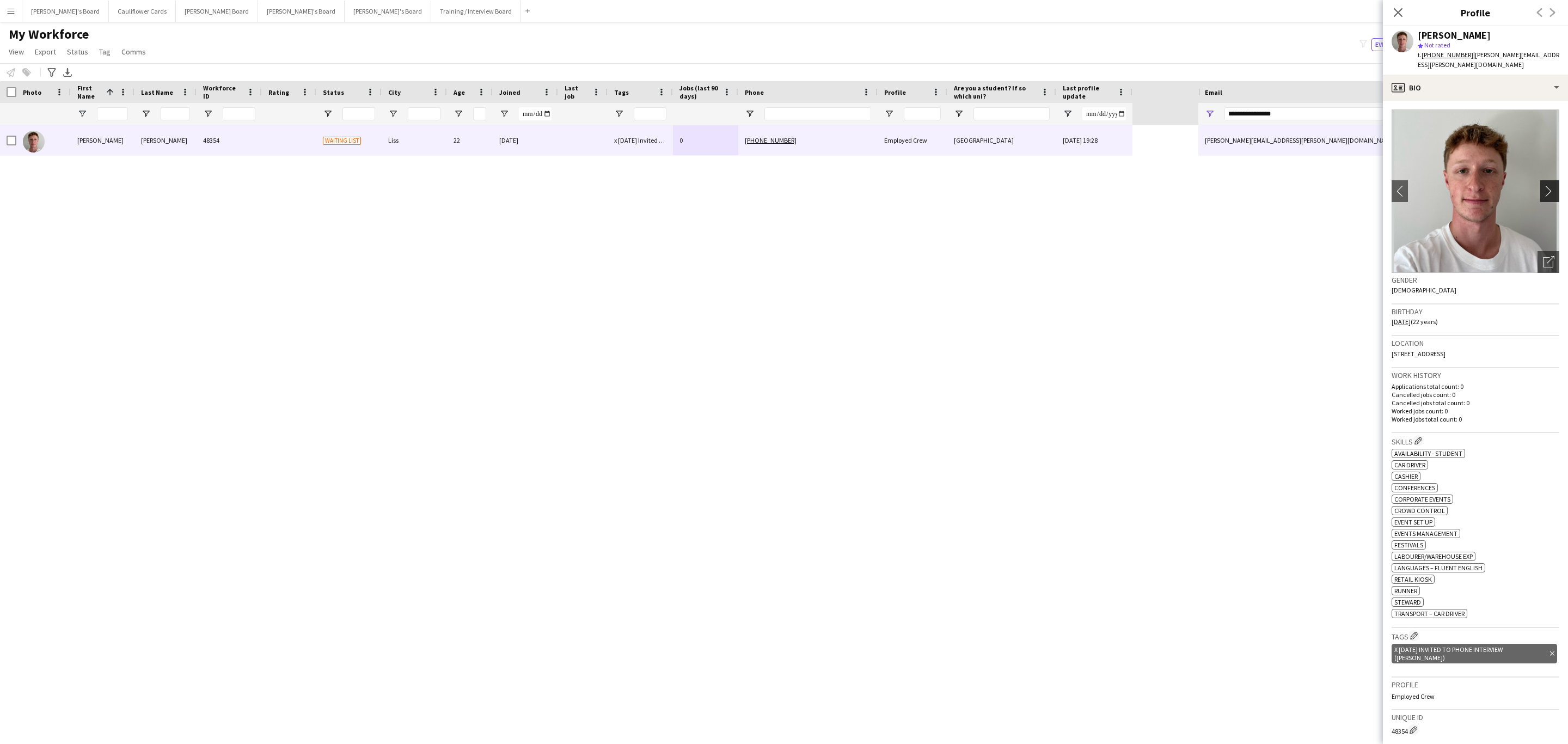
drag, startPoint x: 1534, startPoint y: 175, endPoint x: 1534, endPoint y: 182, distance: 7.0
click at [1543, 185] on app-icon "chevron-right" at bounding box center [1551, 190] width 17 height 11
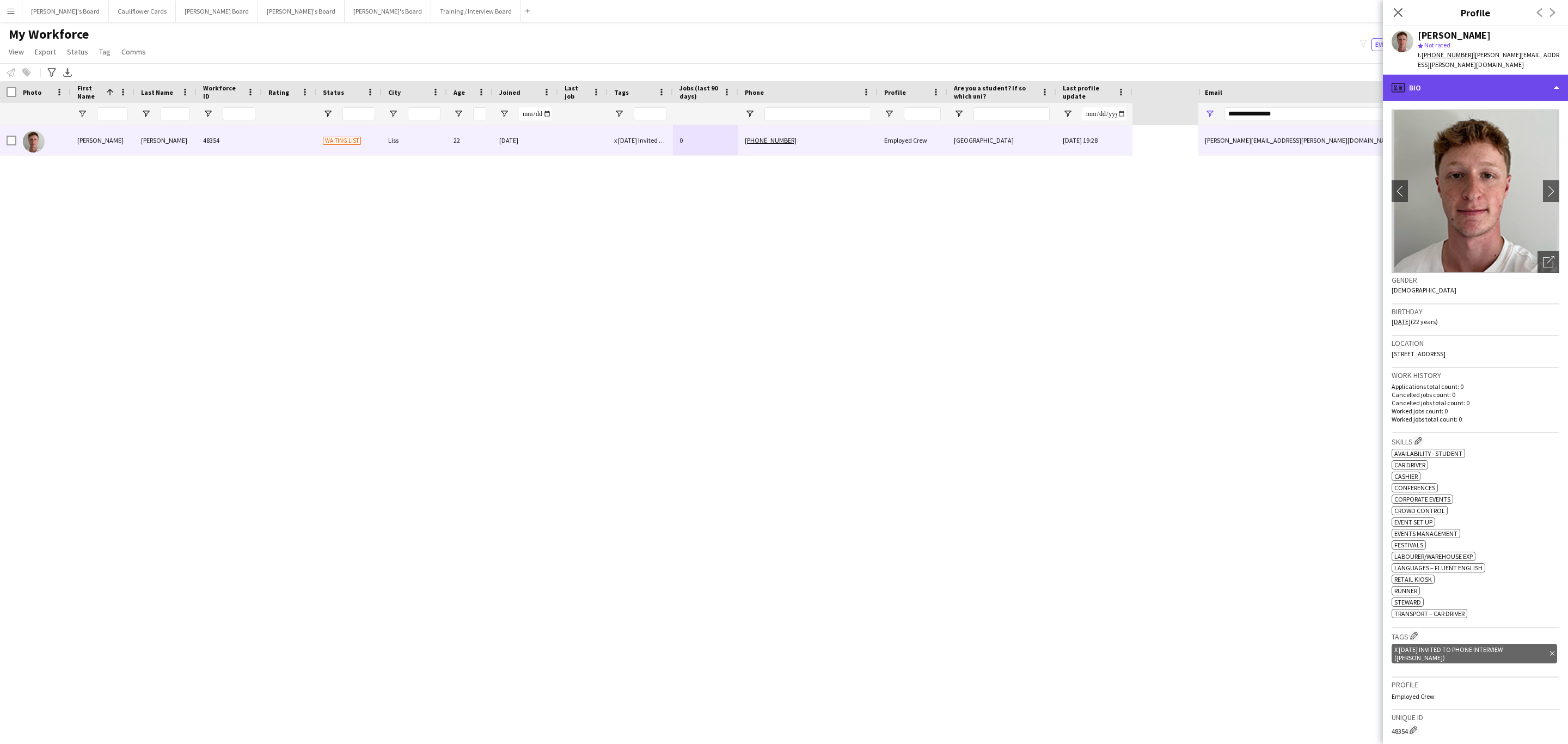
click at [1442, 75] on div "profile Bio" at bounding box center [1475, 88] width 185 height 26
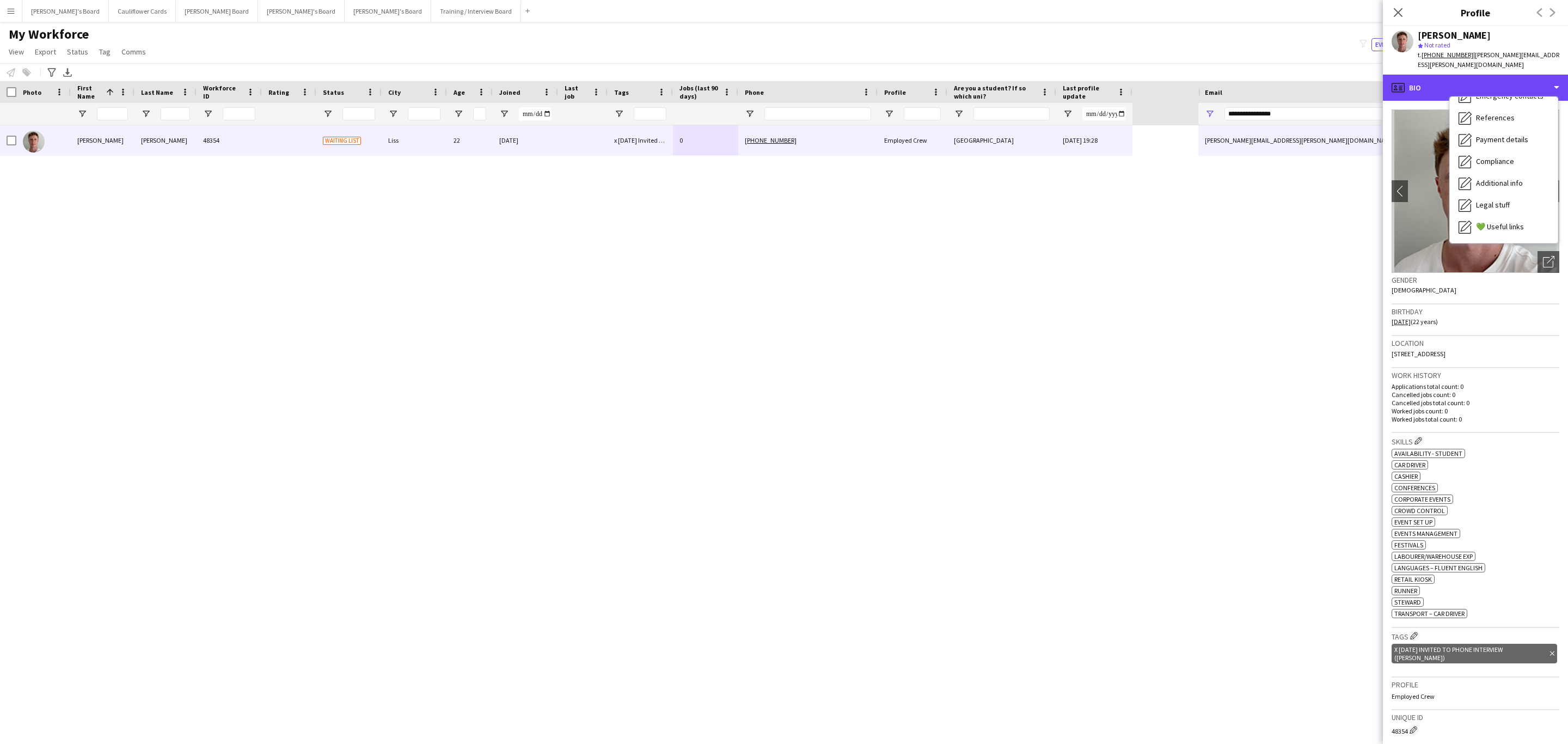
scroll to position [105, 0]
click at [1531, 171] on div "Additional info Additional info" at bounding box center [1503, 182] width 108 height 22
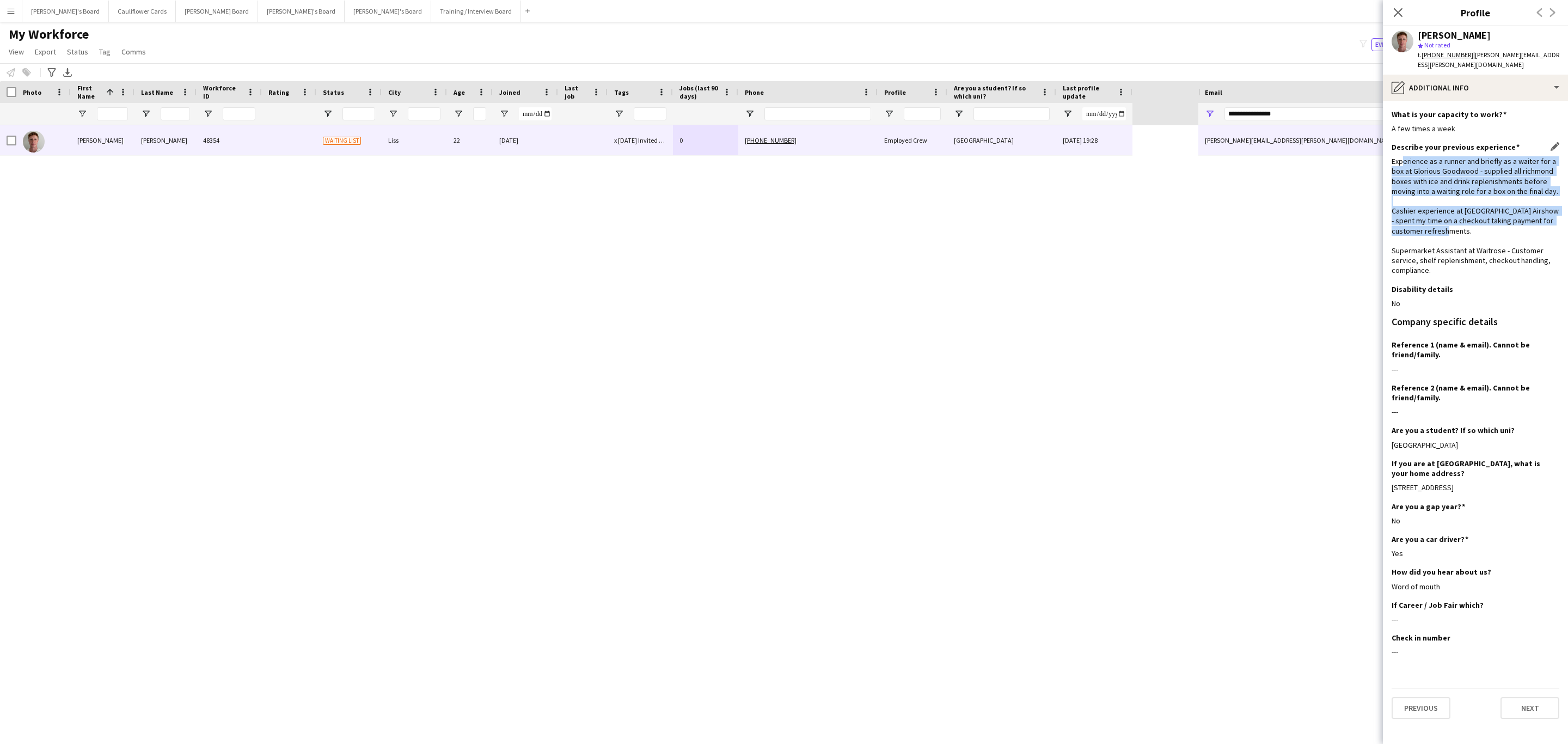
drag, startPoint x: 1403, startPoint y: 152, endPoint x: 1532, endPoint y: 222, distance: 146.8
click at [1532, 222] on div "Experience as a runner and briefly as a waiter for a box at Glorious Goodwood -…" at bounding box center [1475, 216] width 167 height 119
click at [1472, 214] on div "Experience as a runner and briefly as a waiter for a box at Glorious Goodwood -…" at bounding box center [1475, 216] width 167 height 119
drag, startPoint x: 1391, startPoint y: 151, endPoint x: 1461, endPoint y: 223, distance: 100.4
click at [1461, 223] on div "Experience as a runner and briefly as a waiter for a box at Glorious Goodwood -…" at bounding box center [1475, 216] width 167 height 119
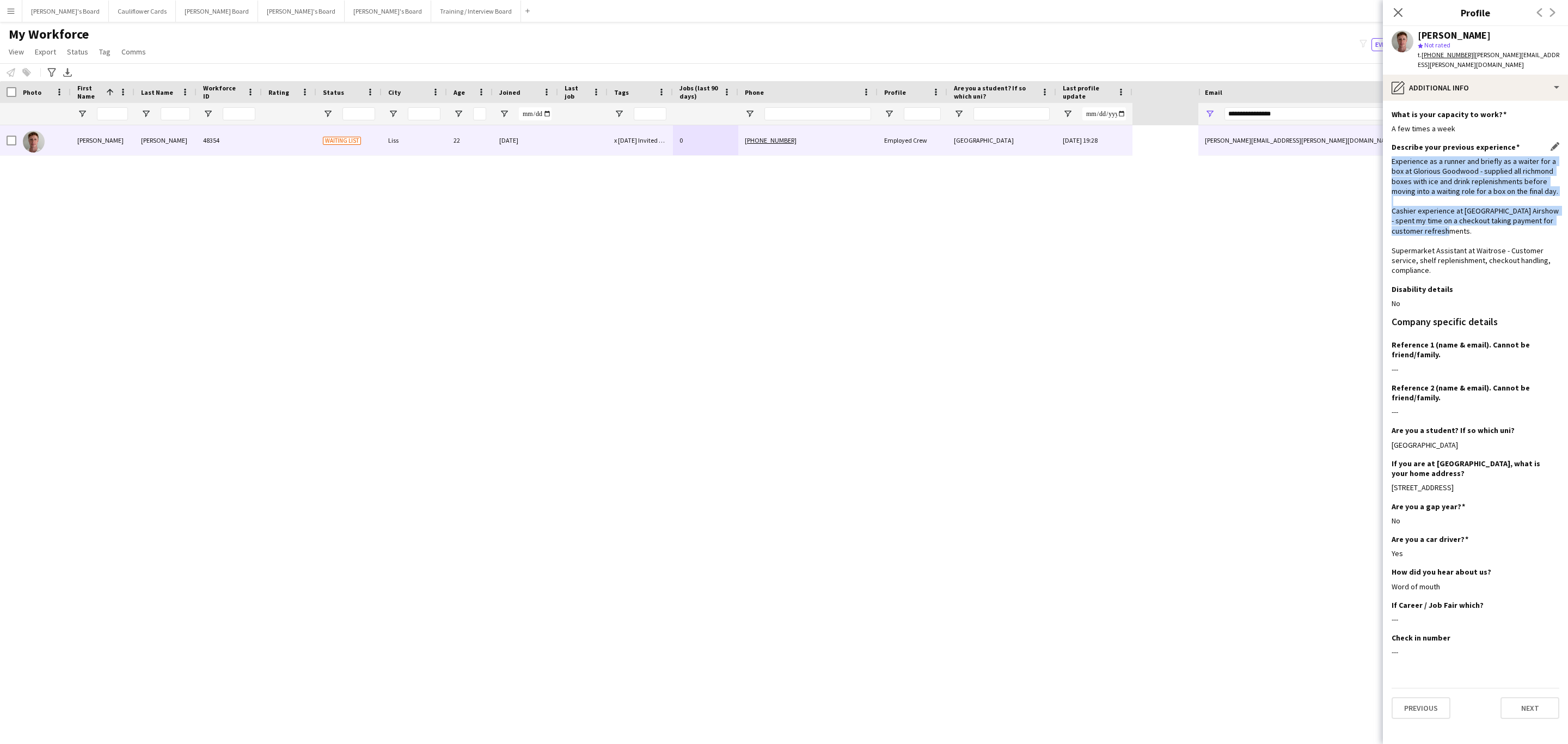
click at [1461, 223] on div "Experience as a runner and briefly as a waiter for a box at Glorious Goodwood -…" at bounding box center [1475, 216] width 167 height 119
drag, startPoint x: 1389, startPoint y: 152, endPoint x: 1472, endPoint y: 236, distance: 118.1
click at [1472, 236] on app-section-data-types "What is your capacity to work? Edit this field A few times a week Describe your…" at bounding box center [1475, 423] width 185 height 644
click at [1472, 236] on div "Experience as a runner and briefly as a waiter for a box at Glorious Goodwood -…" at bounding box center [1475, 216] width 167 height 119
drag, startPoint x: 1435, startPoint y: 261, endPoint x: 1389, endPoint y: 156, distance: 114.6
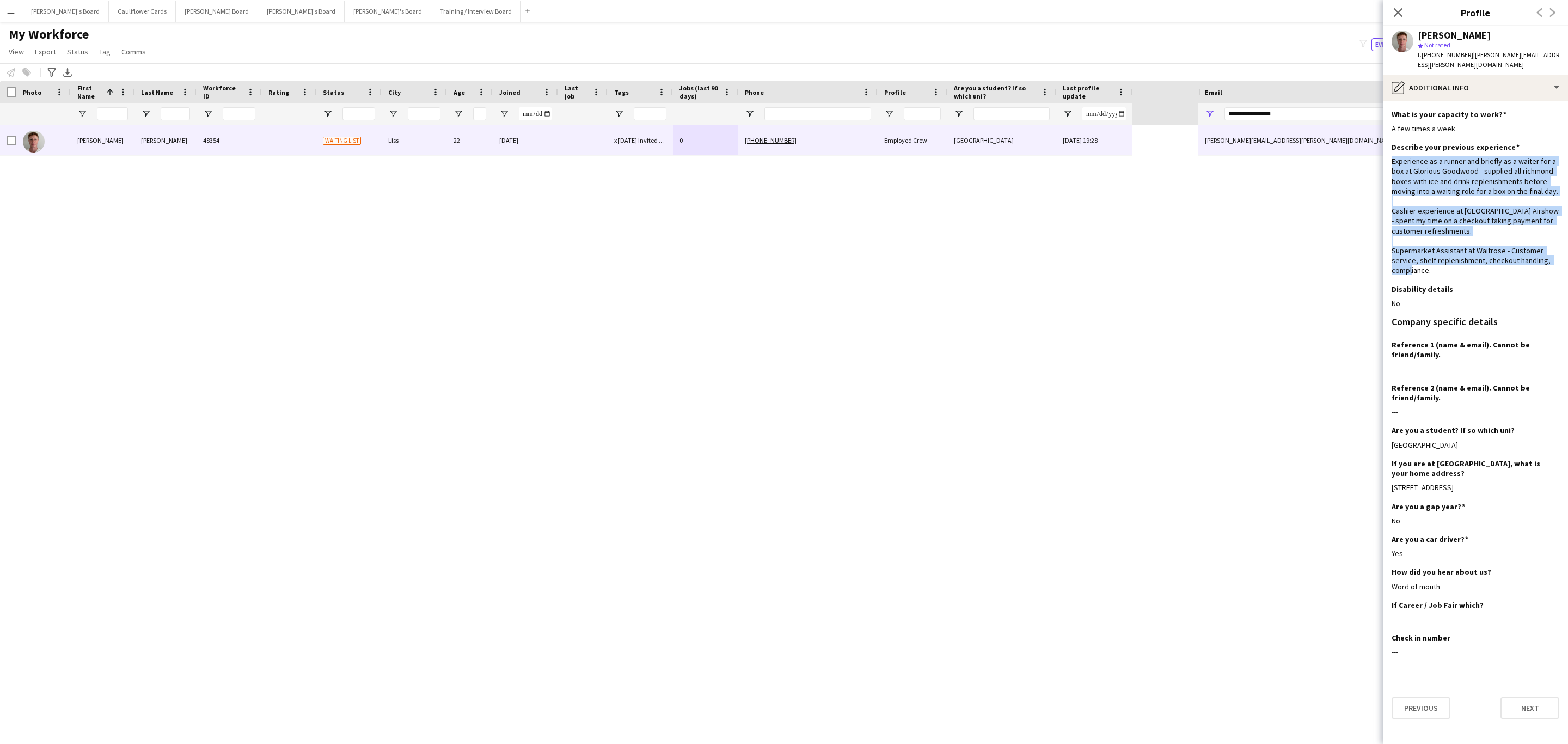
click at [1389, 156] on app-section-data-types "What is your capacity to work? Edit this field A few times a week Describe your…" at bounding box center [1475, 423] width 185 height 644
drag, startPoint x: 1439, startPoint y: 257, endPoint x: 1389, endPoint y: 149, distance: 119.0
click at [1389, 149] on app-section-data-types "What is your capacity to work? Edit this field A few times a week Describe your…" at bounding box center [1475, 423] width 185 height 644
click at [1407, 167] on div "Experience as a runner and briefly as a waiter for a box at Glorious Goodwood -…" at bounding box center [1475, 216] width 167 height 119
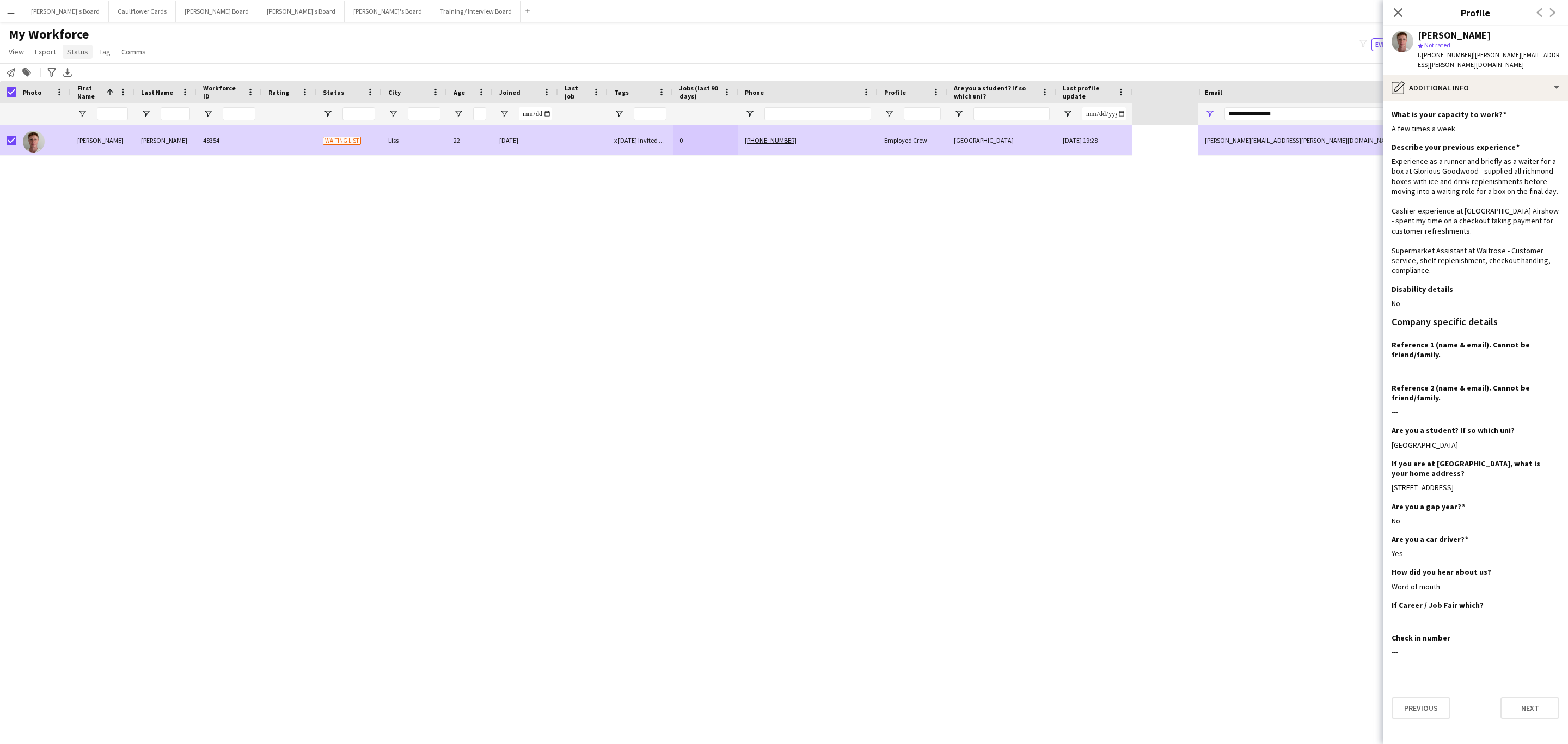
click at [72, 54] on span "Status" at bounding box center [77, 52] width 21 height 10
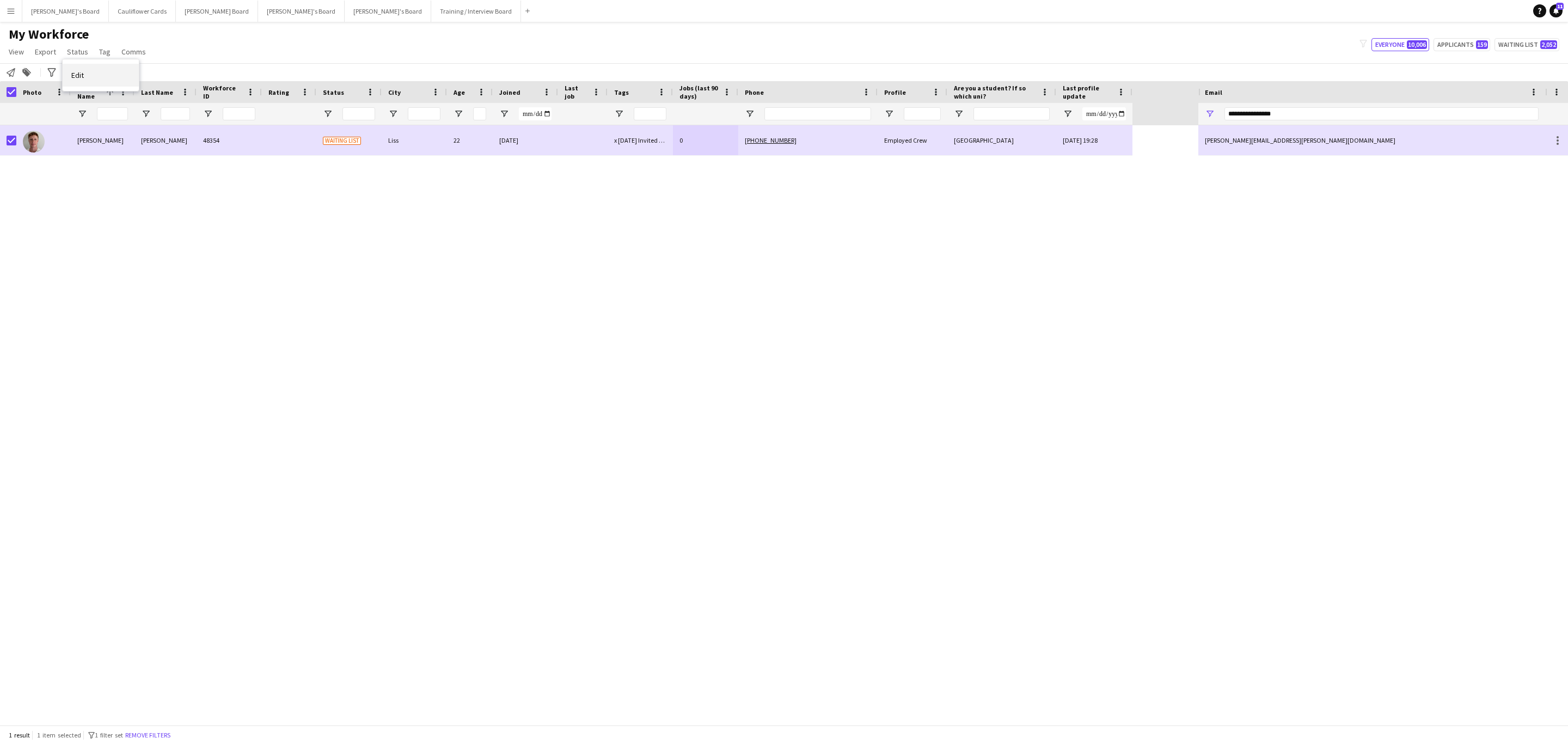
click at [99, 72] on link "Edit" at bounding box center [101, 75] width 76 height 23
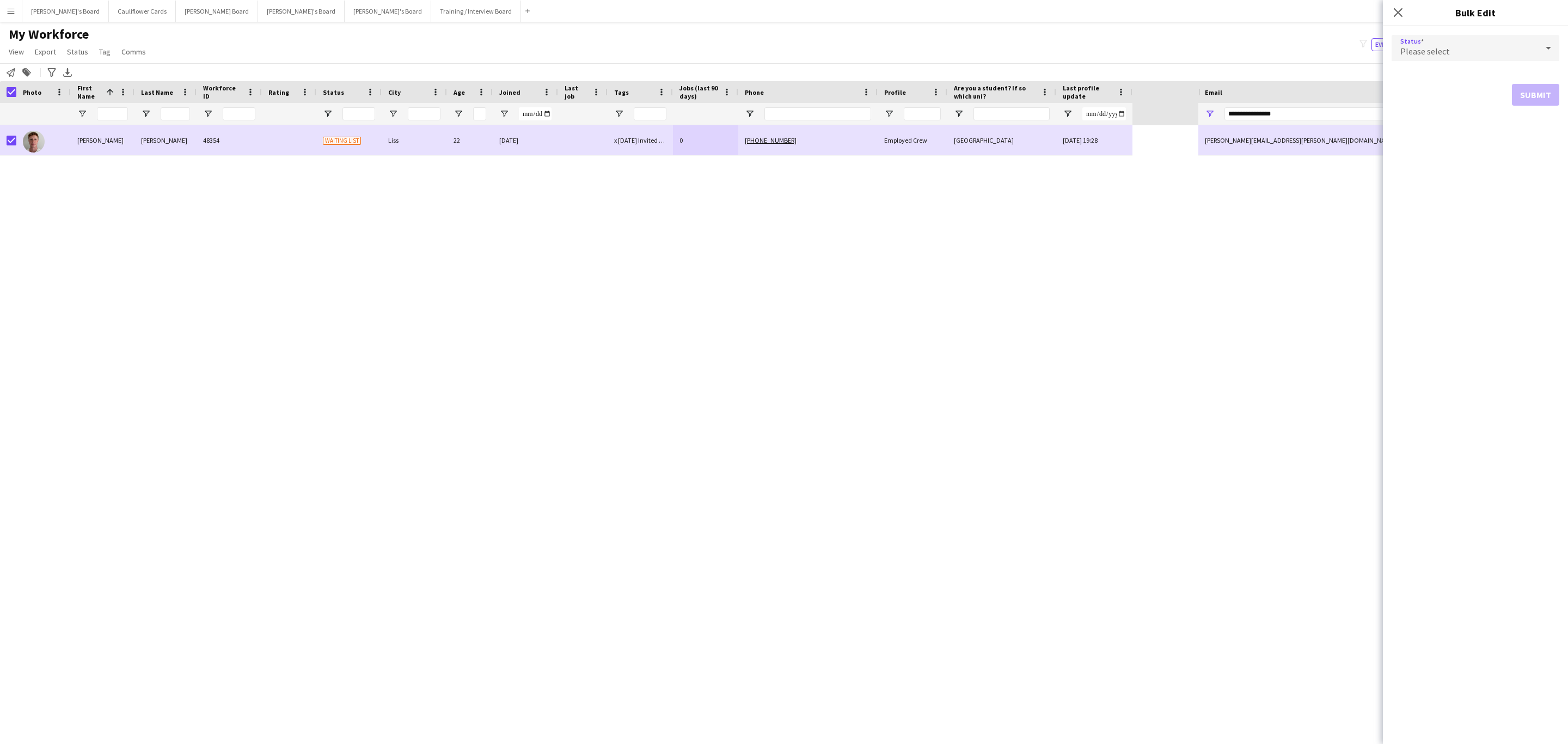
click at [1444, 55] on span "Please select" at bounding box center [1425, 51] width 49 height 11
click at [1456, 73] on span "Active" at bounding box center [1475, 78] width 150 height 10
click at [1534, 116] on form "Status Active information-circle Please note that this update solely reflects a…" at bounding box center [1475, 88] width 167 height 125
click at [1534, 122] on button "Submit" at bounding box center [1536, 132] width 48 height 22
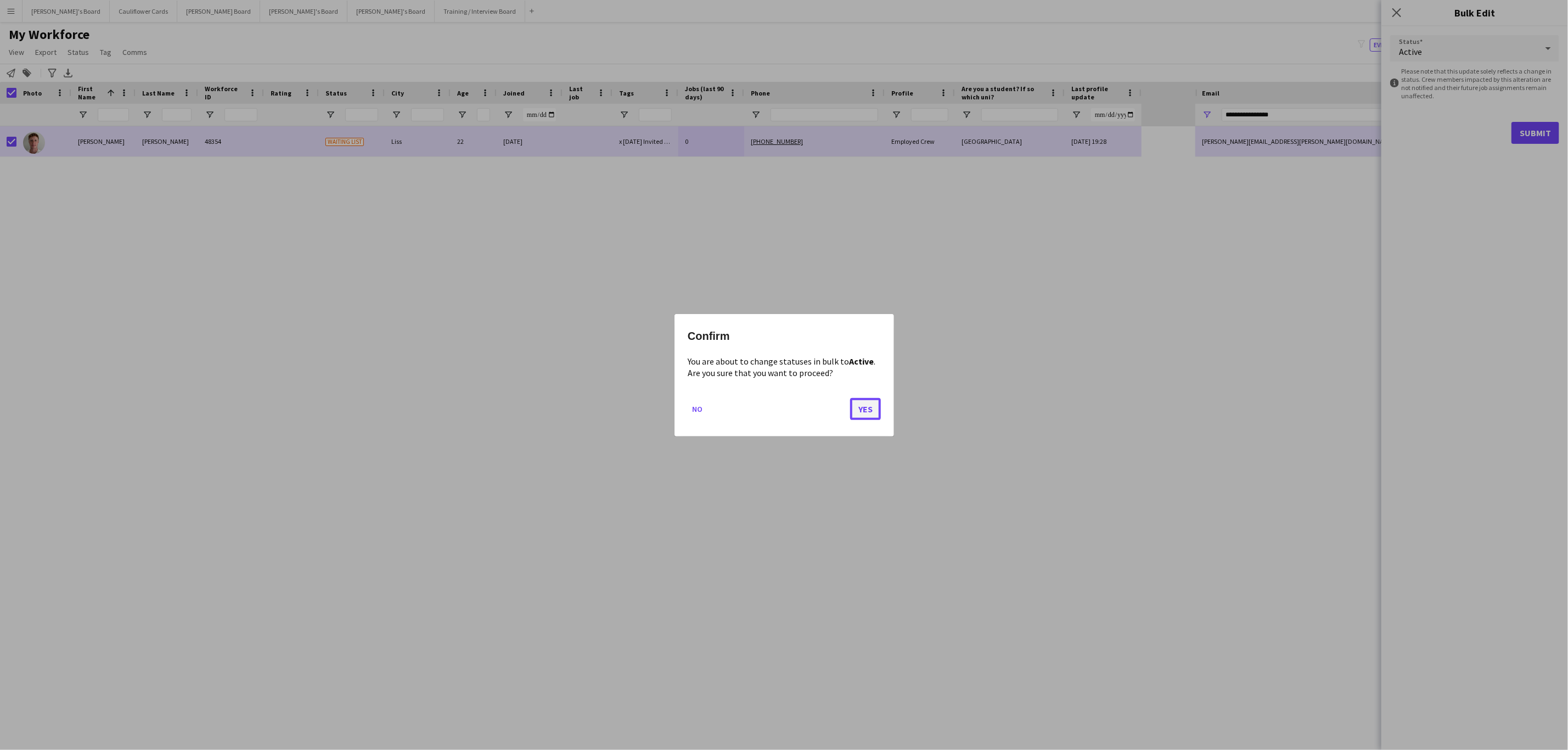
click at [874, 407] on button "Yes" at bounding box center [865, 409] width 31 height 22
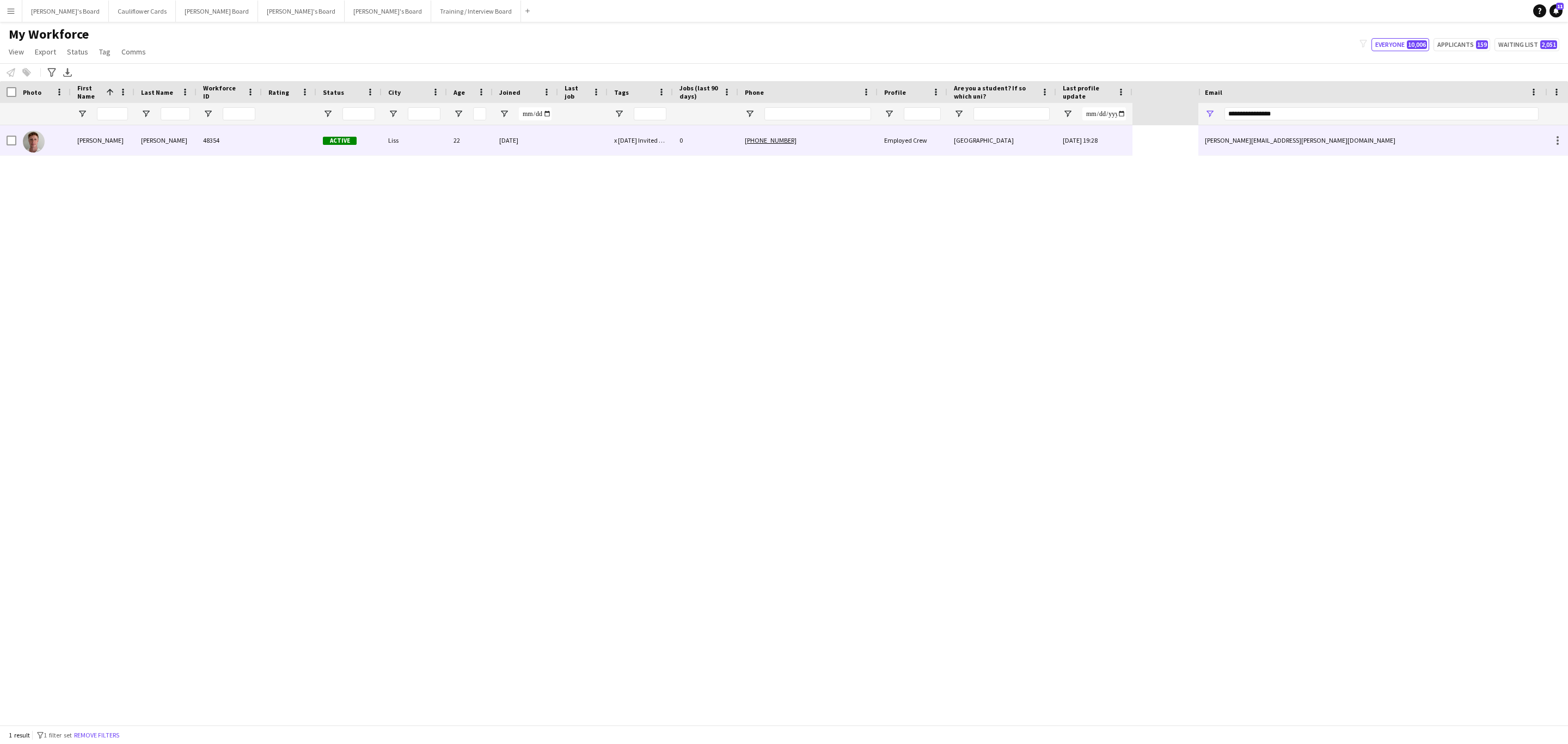
click at [195, 143] on div "Gosney" at bounding box center [165, 139] width 62 height 30
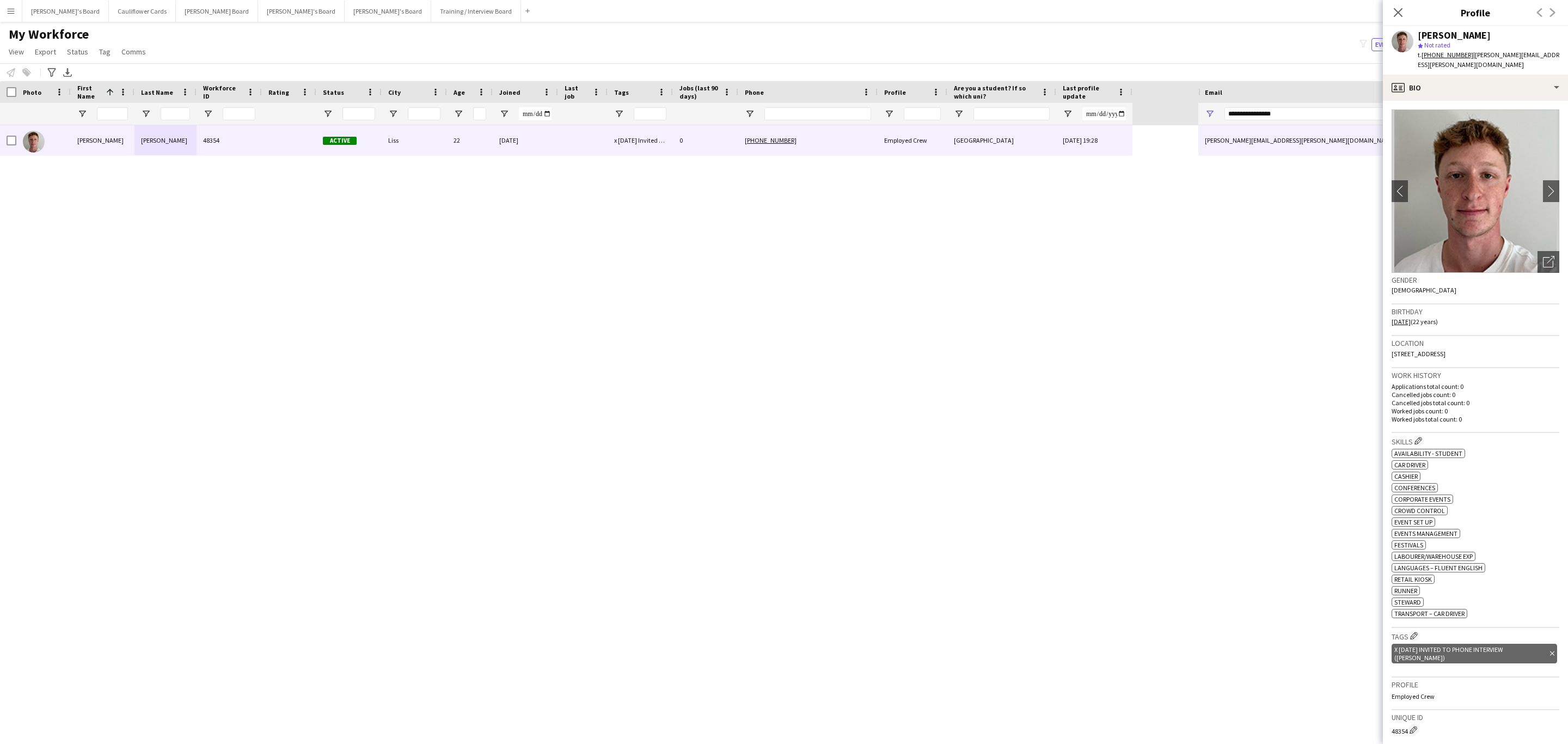
click at [1550, 650] on icon "Delete tag" at bounding box center [1552, 654] width 4 height 7
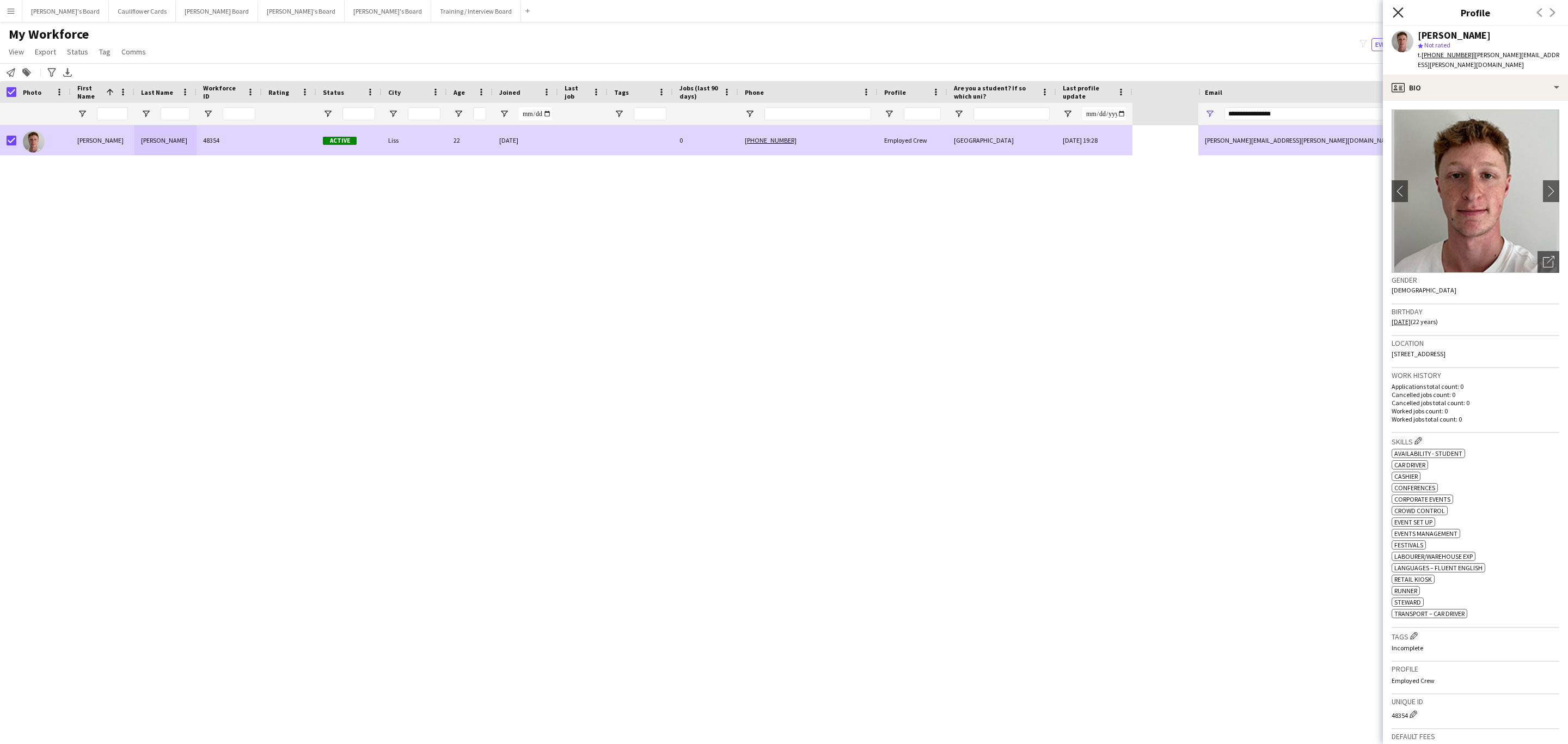
click at [1396, 7] on icon "Close pop-in" at bounding box center [1398, 12] width 10 height 10
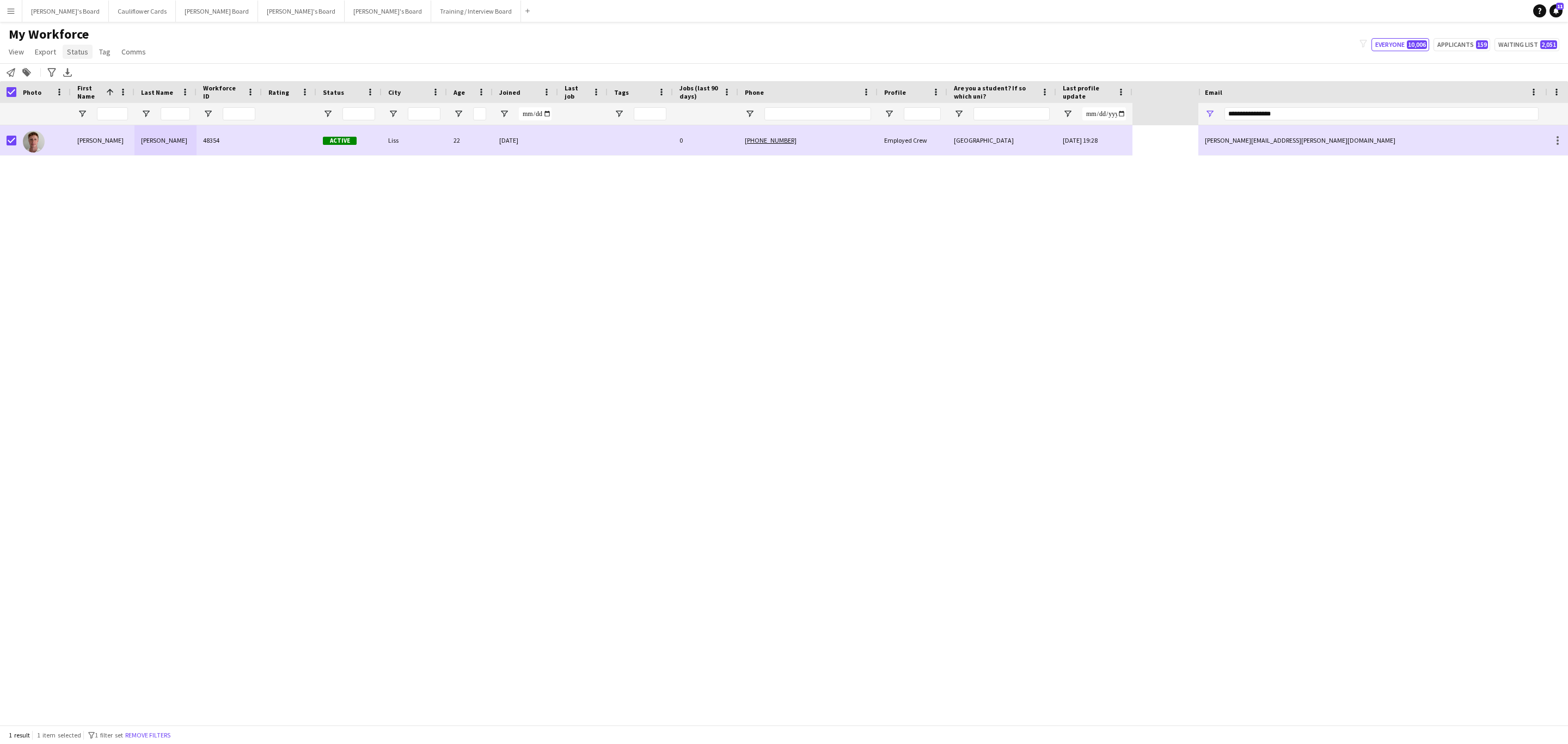
click at [88, 57] on link "Status" at bounding box center [77, 52] width 30 height 14
drag, startPoint x: 111, startPoint y: 79, endPoint x: 121, endPoint y: 230, distance: 151.3
click at [120, 225] on main "My Workforce View Views Default view Compliance RTW Checks MANCHESTER Search UN…" at bounding box center [784, 376] width 1568 height 707
click at [145, 220] on div "Thomas Gosney 48354 Active Liss 22 23-06-2025 0 +447557368911 Employed Crew Uni…" at bounding box center [599, 424] width 1198 height 599
click at [103, 59] on link "Tag" at bounding box center [105, 52] width 20 height 14
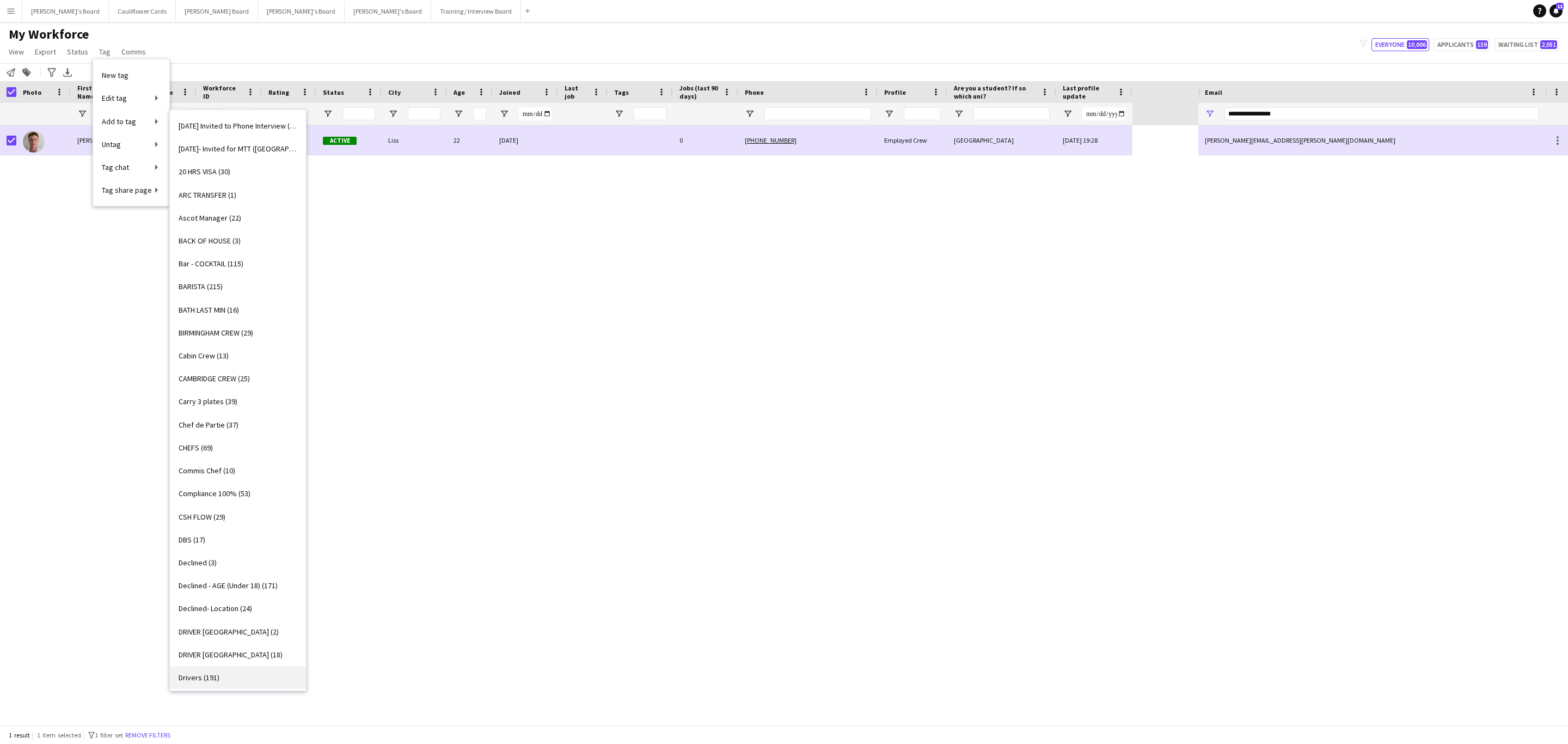
click at [219, 667] on link "Drivers (191)" at bounding box center [238, 677] width 136 height 23
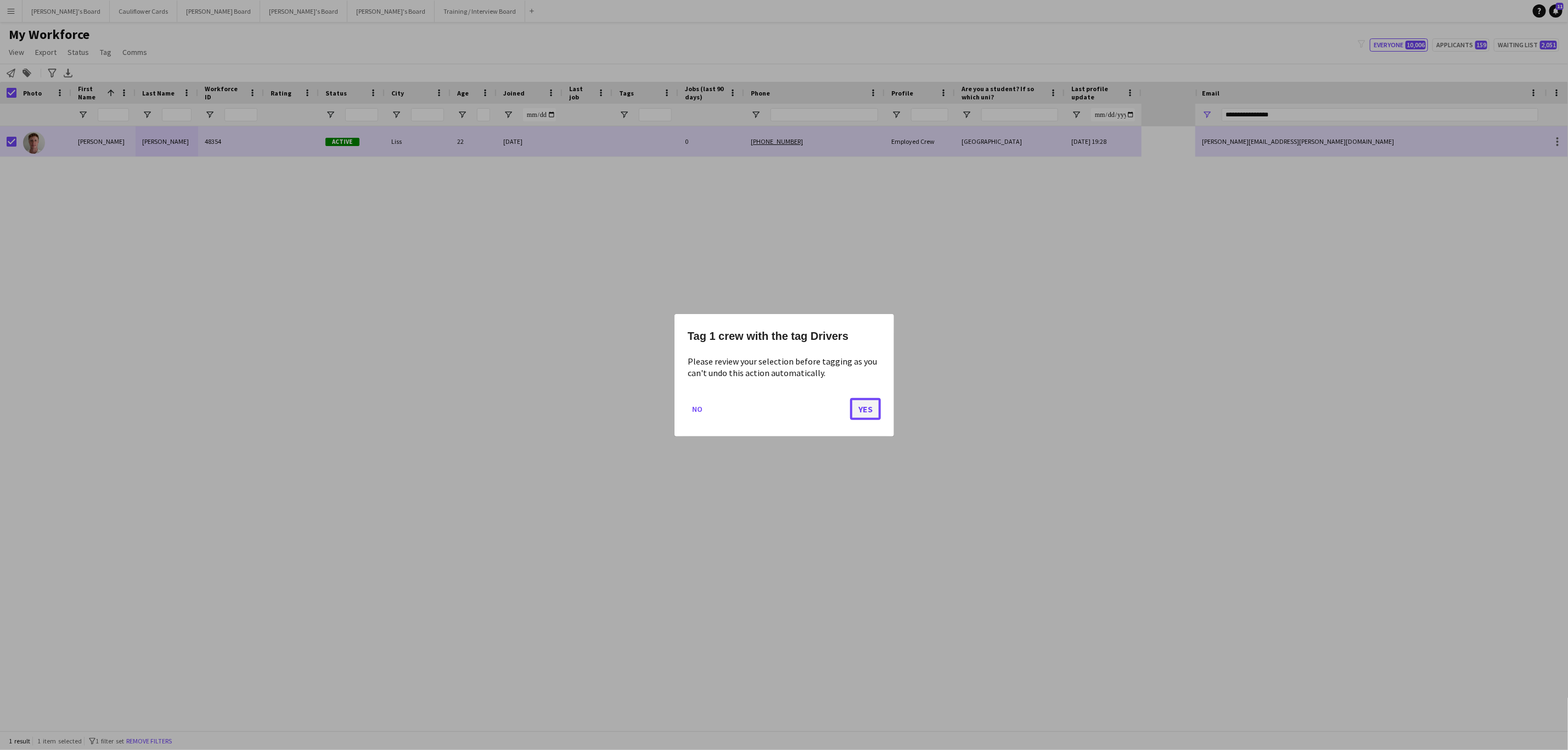
click at [871, 411] on button "Yes" at bounding box center [865, 409] width 31 height 22
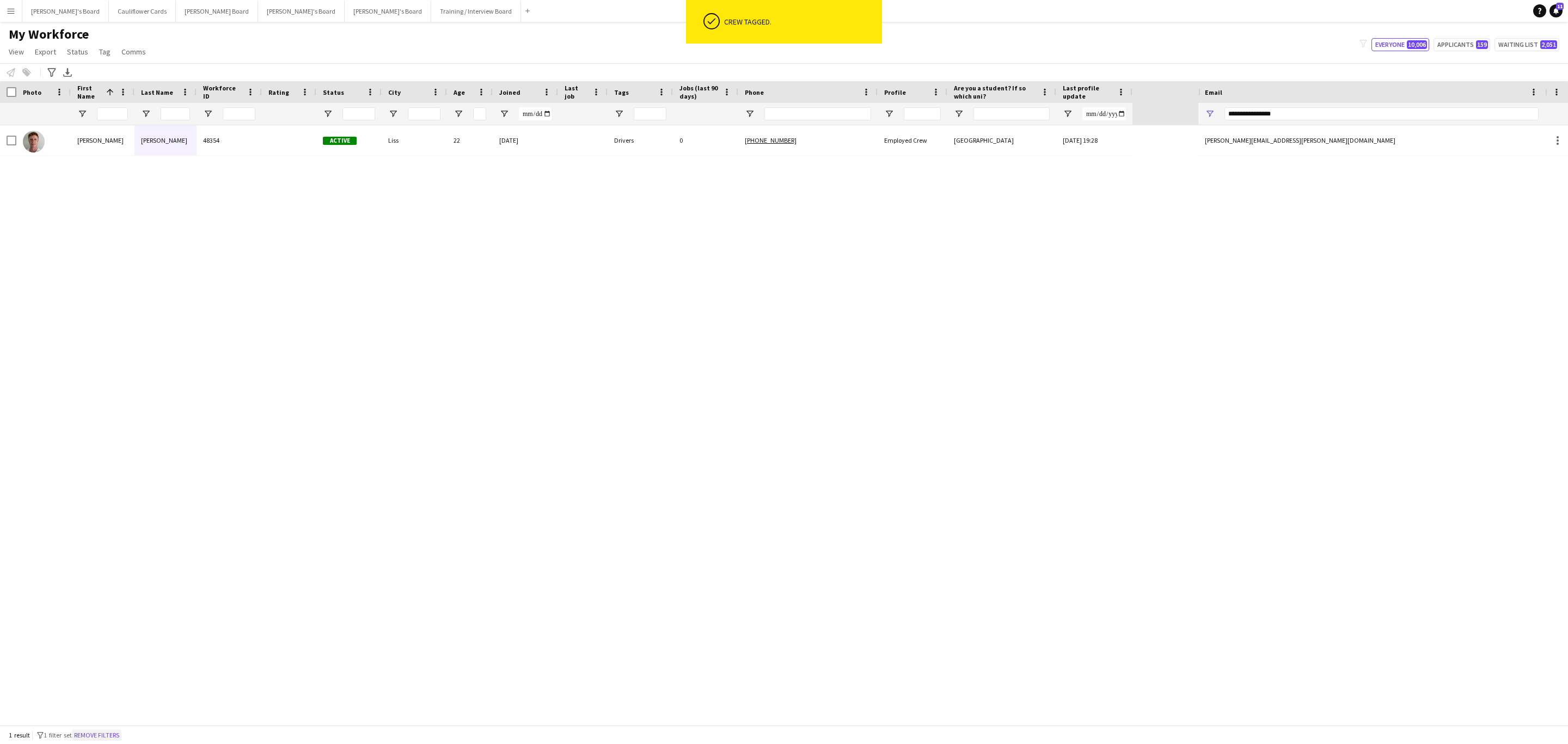
click at [122, 732] on button "Remove filters" at bounding box center [97, 735] width 49 height 12
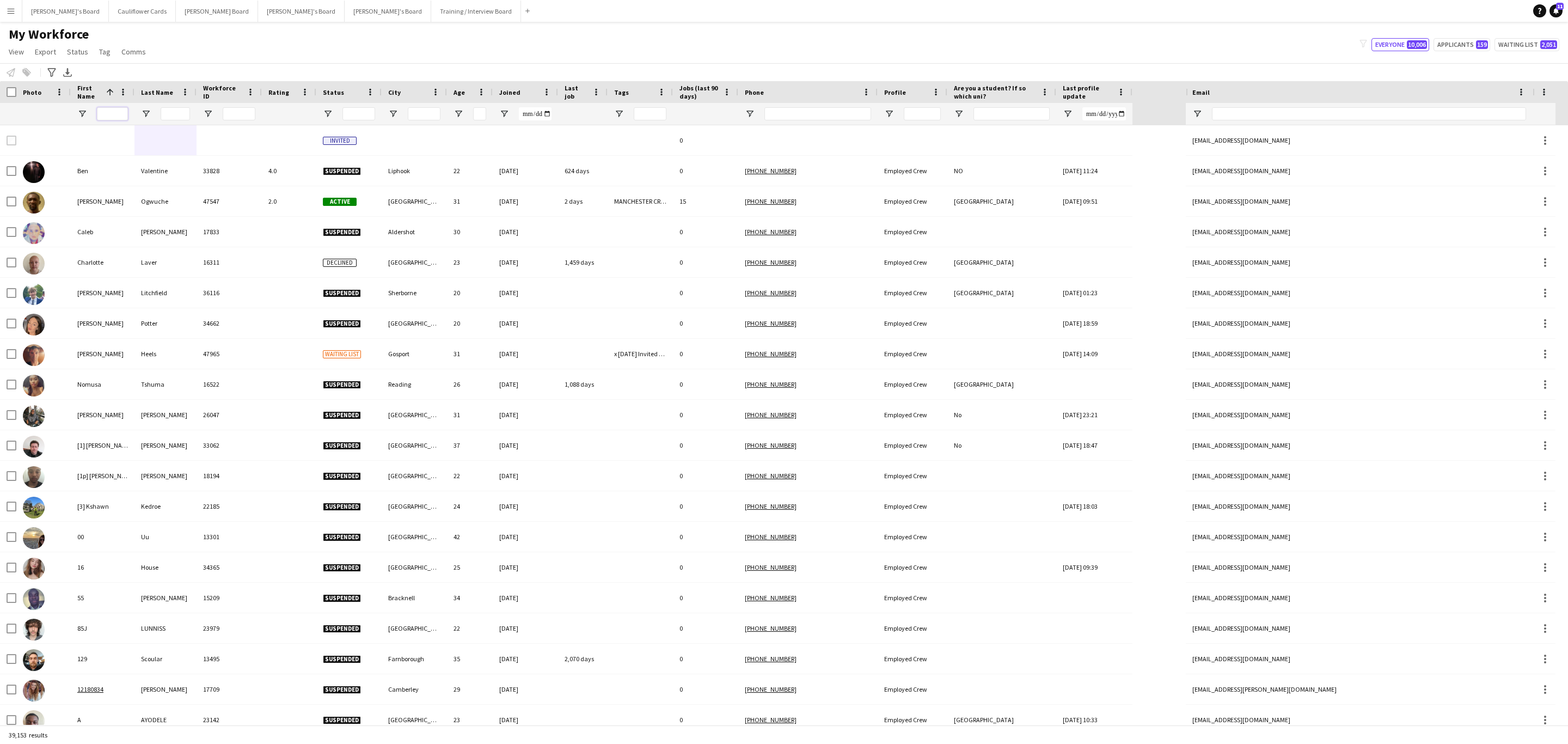
click at [107, 113] on input "First Name Filter Input" at bounding box center [112, 113] width 31 height 13
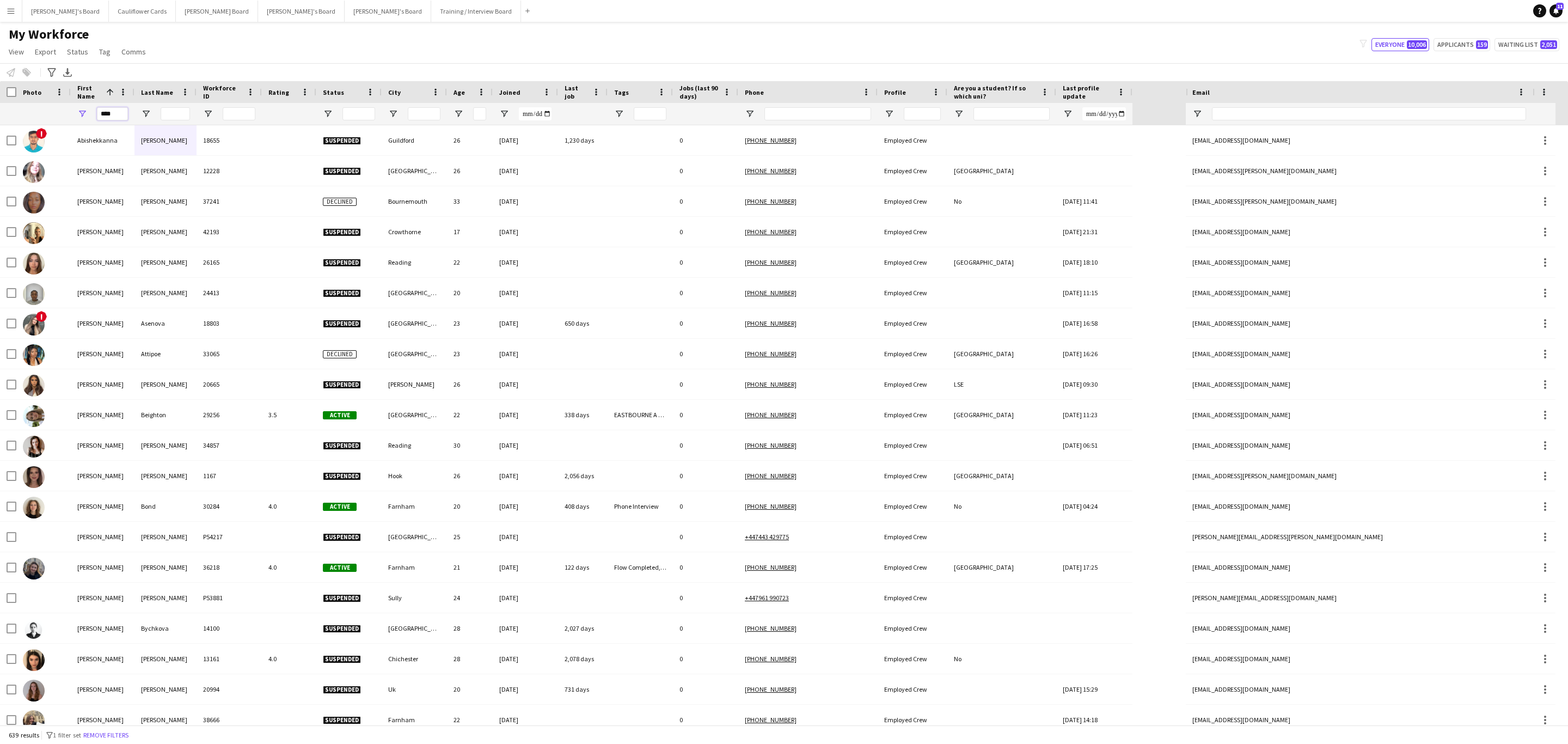
type input "****"
drag, startPoint x: 801, startPoint y: 49, endPoint x: 811, endPoint y: 54, distance: 11.2
click at [811, 54] on div "My Workforce View Views Default view Compliance RTW Checks MANCHESTER Search UN…" at bounding box center [784, 45] width 1568 height 37
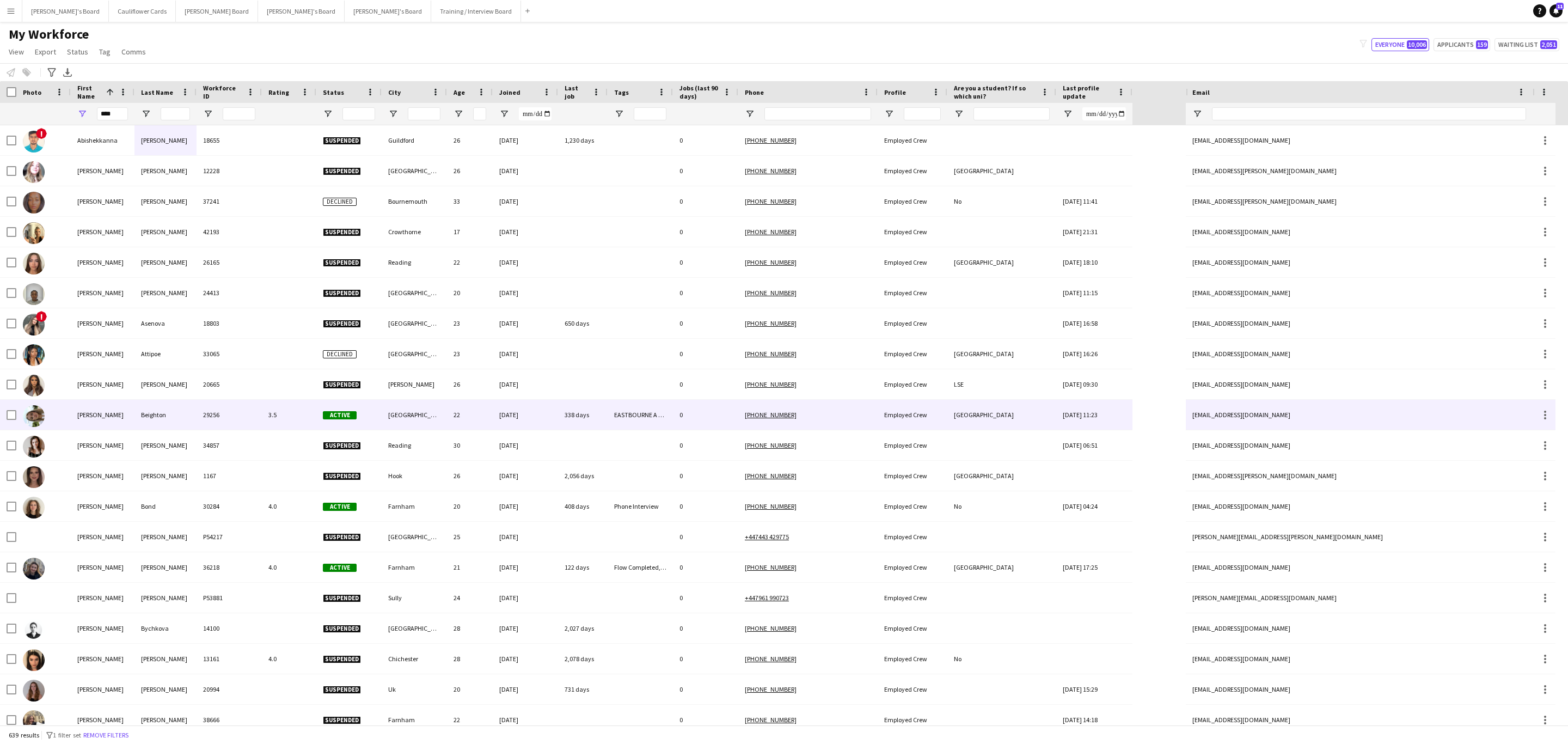
scroll to position [0, 0]
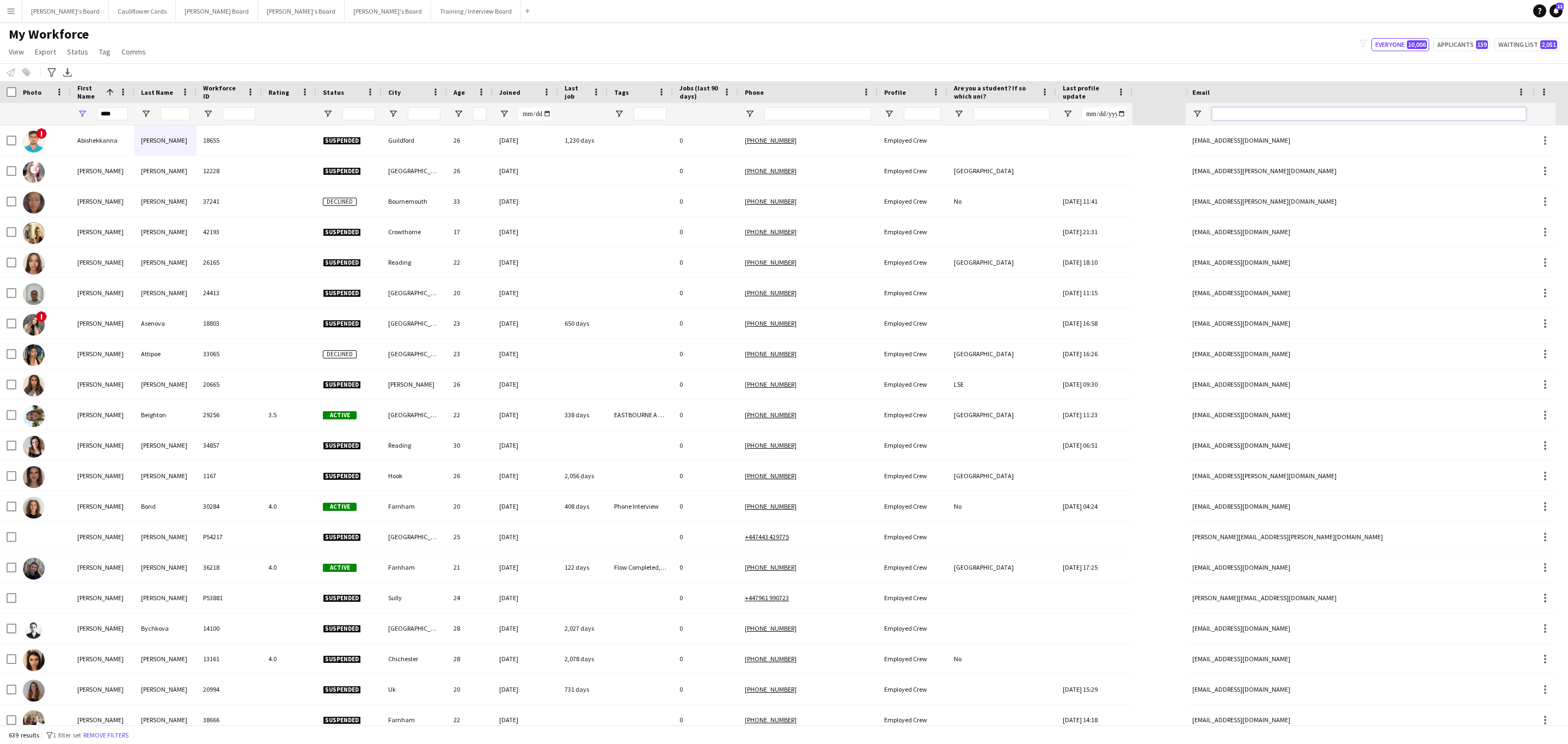
click at [1286, 111] on input "Email Filter Input" at bounding box center [1369, 113] width 314 height 13
paste input "**********"
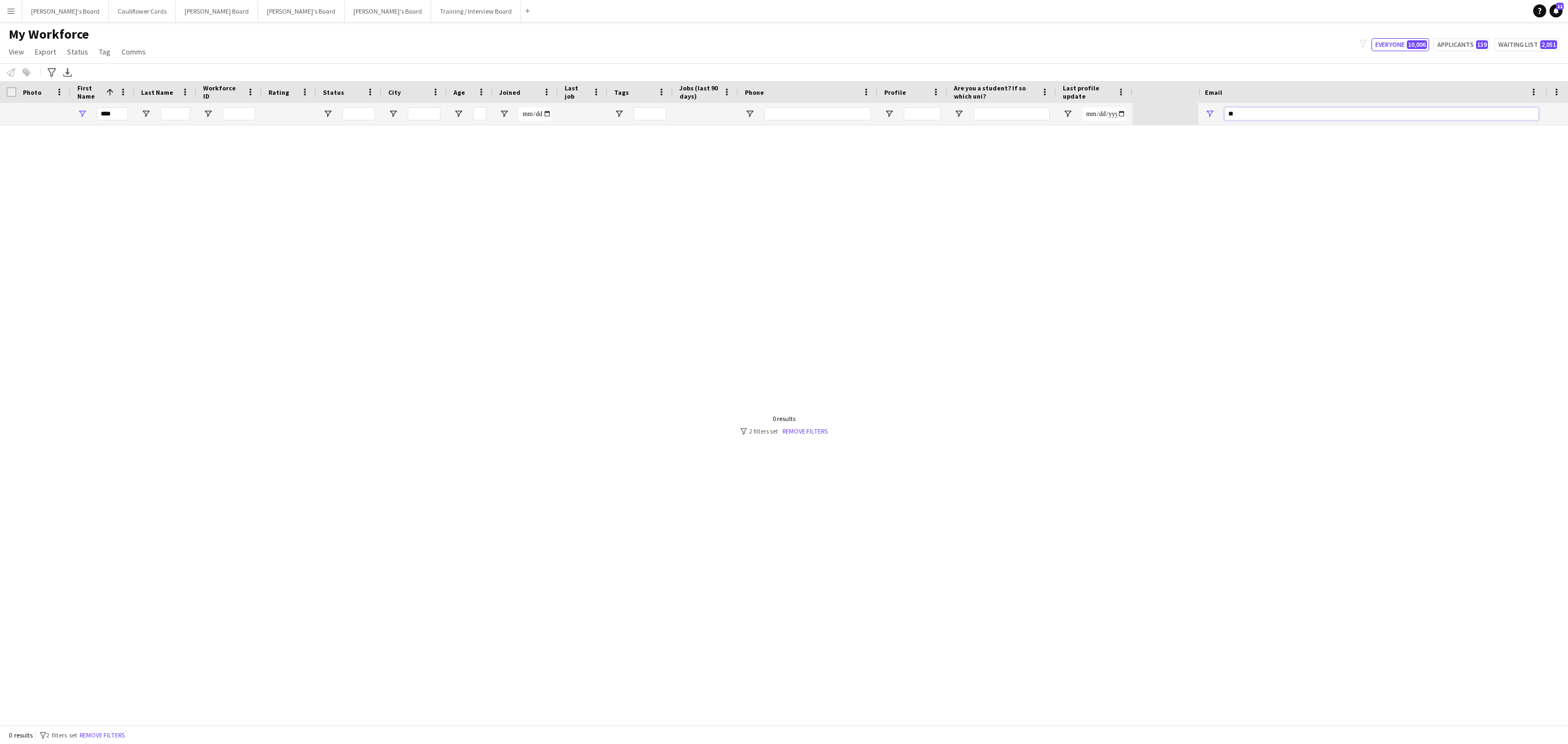
type input "*"
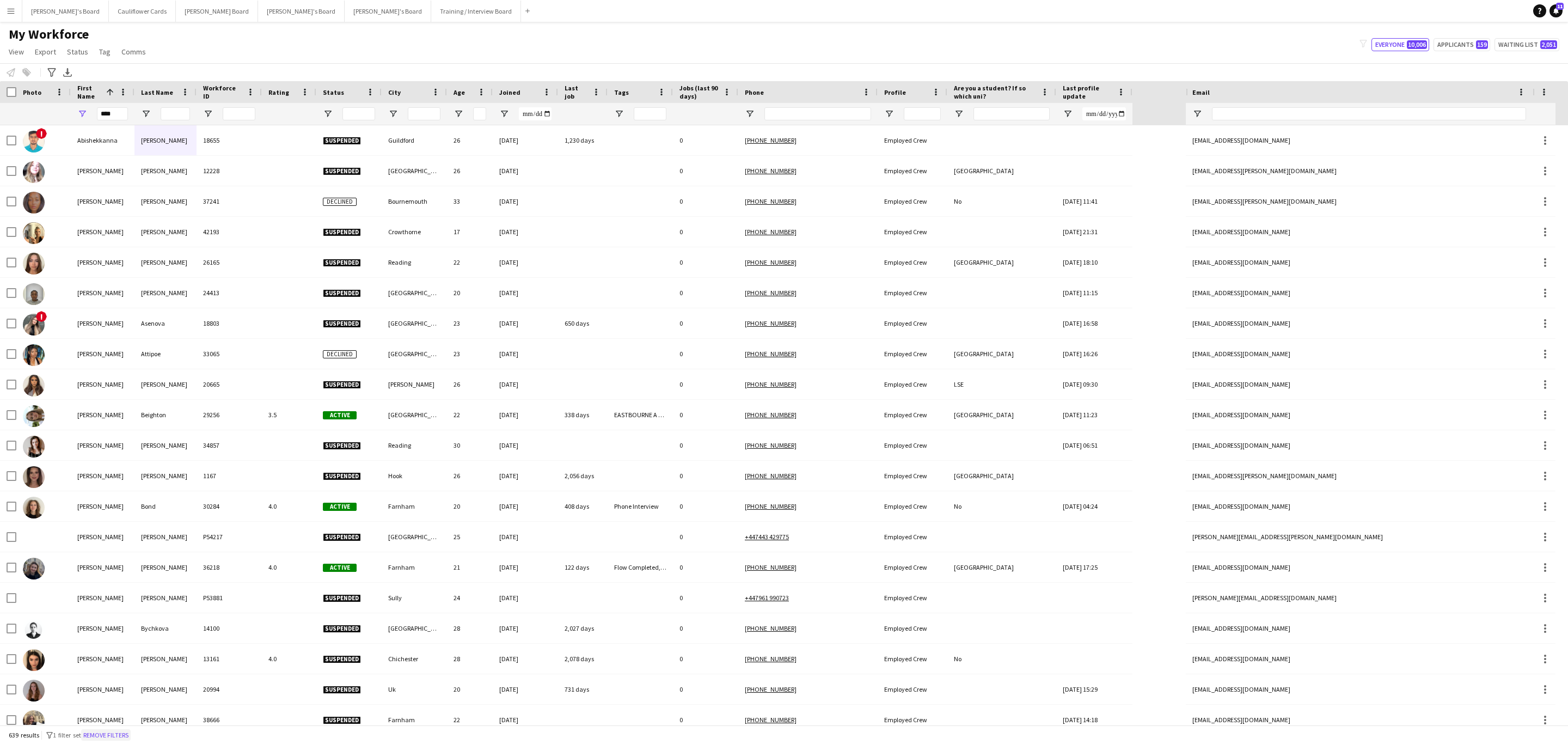
click at [115, 732] on button "Remove filters" at bounding box center [105, 735] width 49 height 12
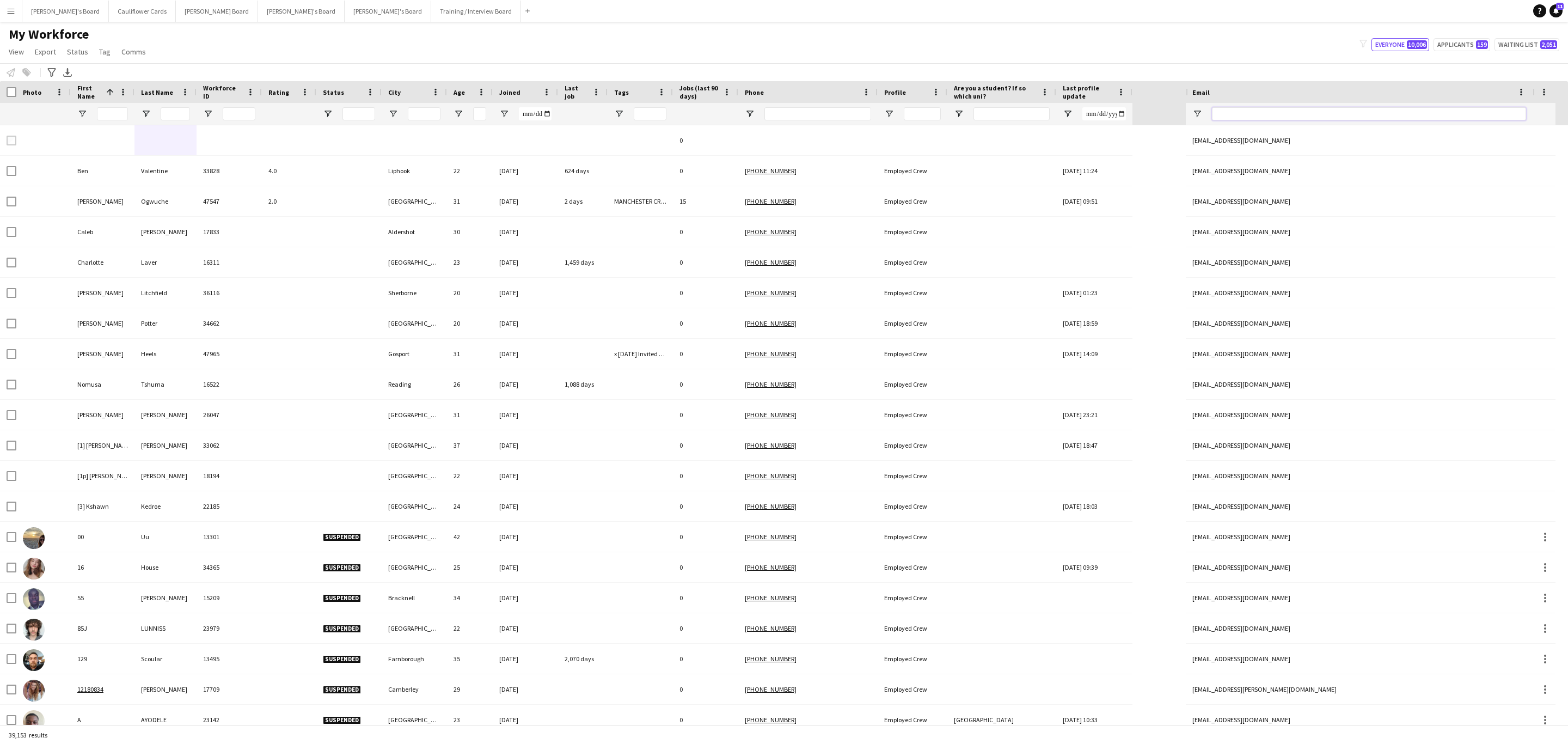
click at [1281, 110] on input "Email Filter Input" at bounding box center [1369, 113] width 314 height 13
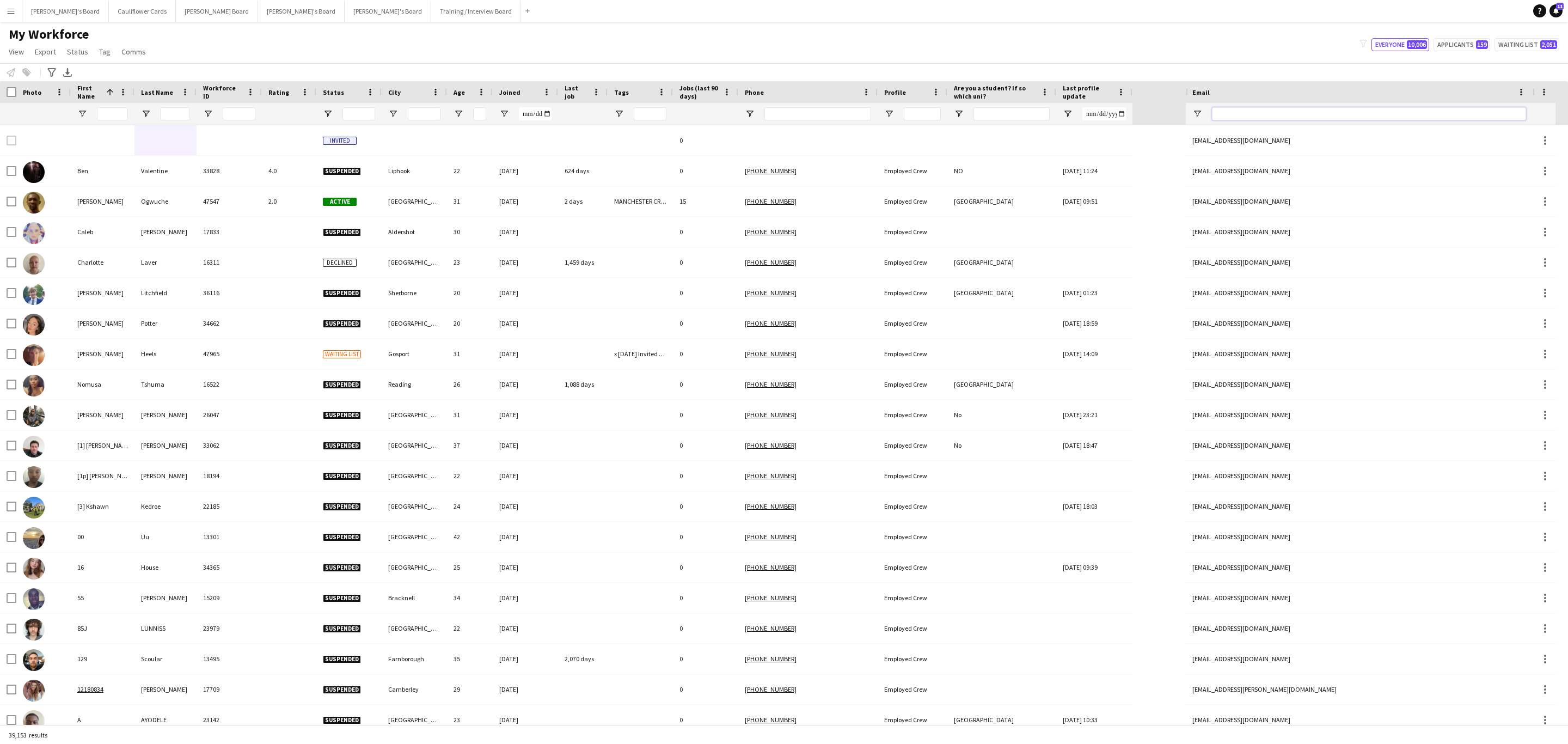
paste input "**********"
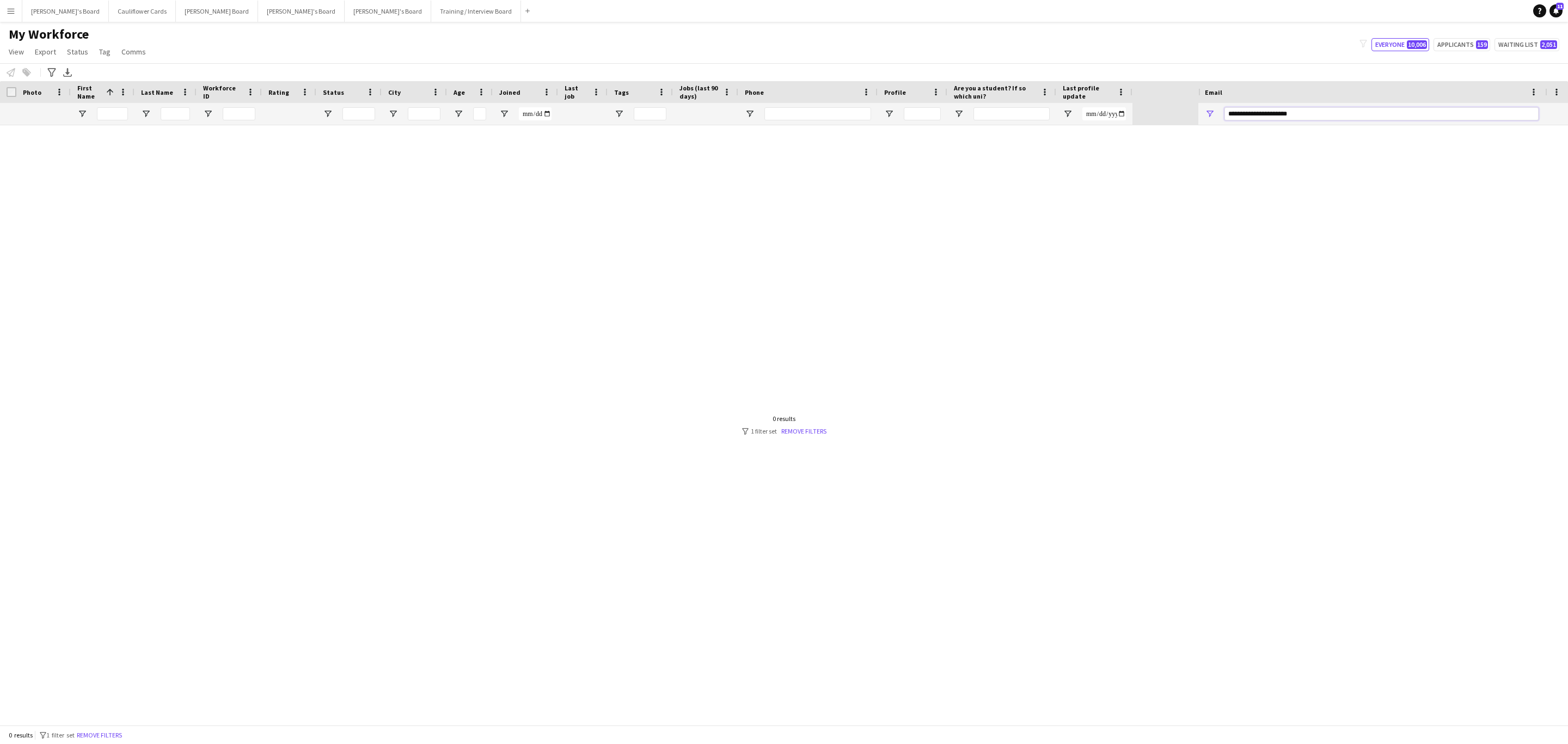
type input "**********"
click at [1281, 110] on input "**********" at bounding box center [1382, 113] width 314 height 13
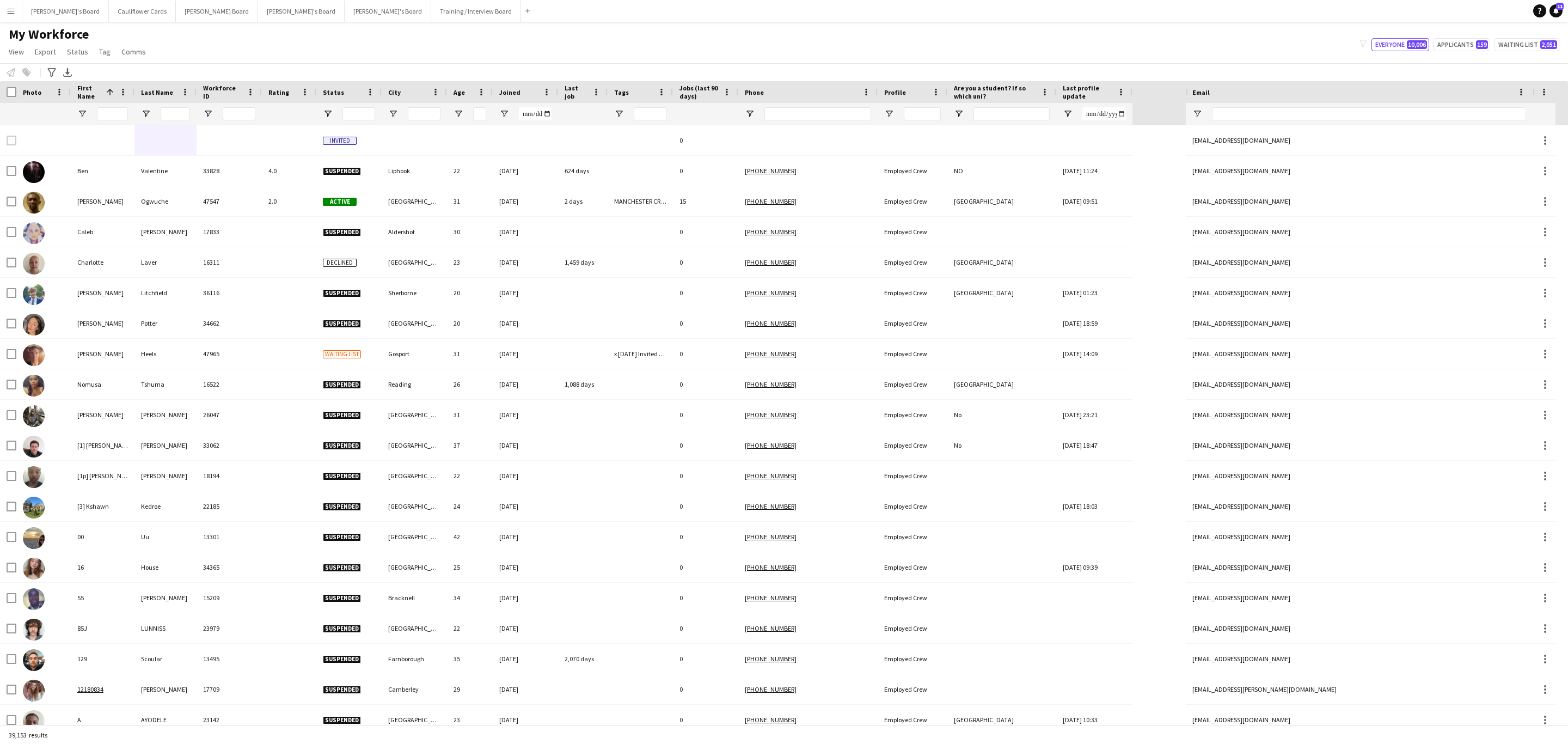
click at [92, 113] on div at bounding box center [102, 114] width 64 height 22
click at [103, 111] on input "First Name Filter Input" at bounding box center [112, 113] width 31 height 13
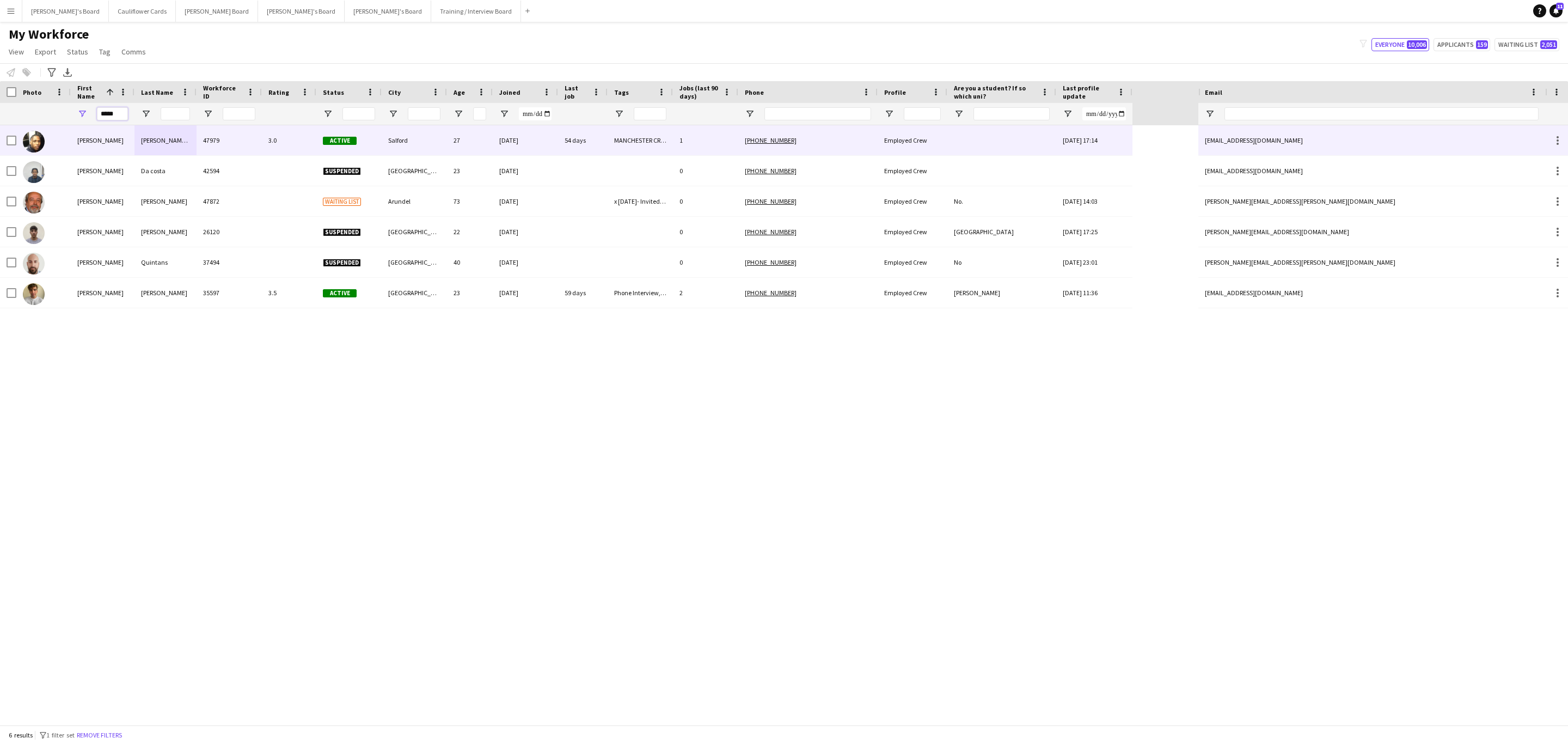
type input "*****"
click at [246, 147] on div "47979" at bounding box center [229, 139] width 65 height 30
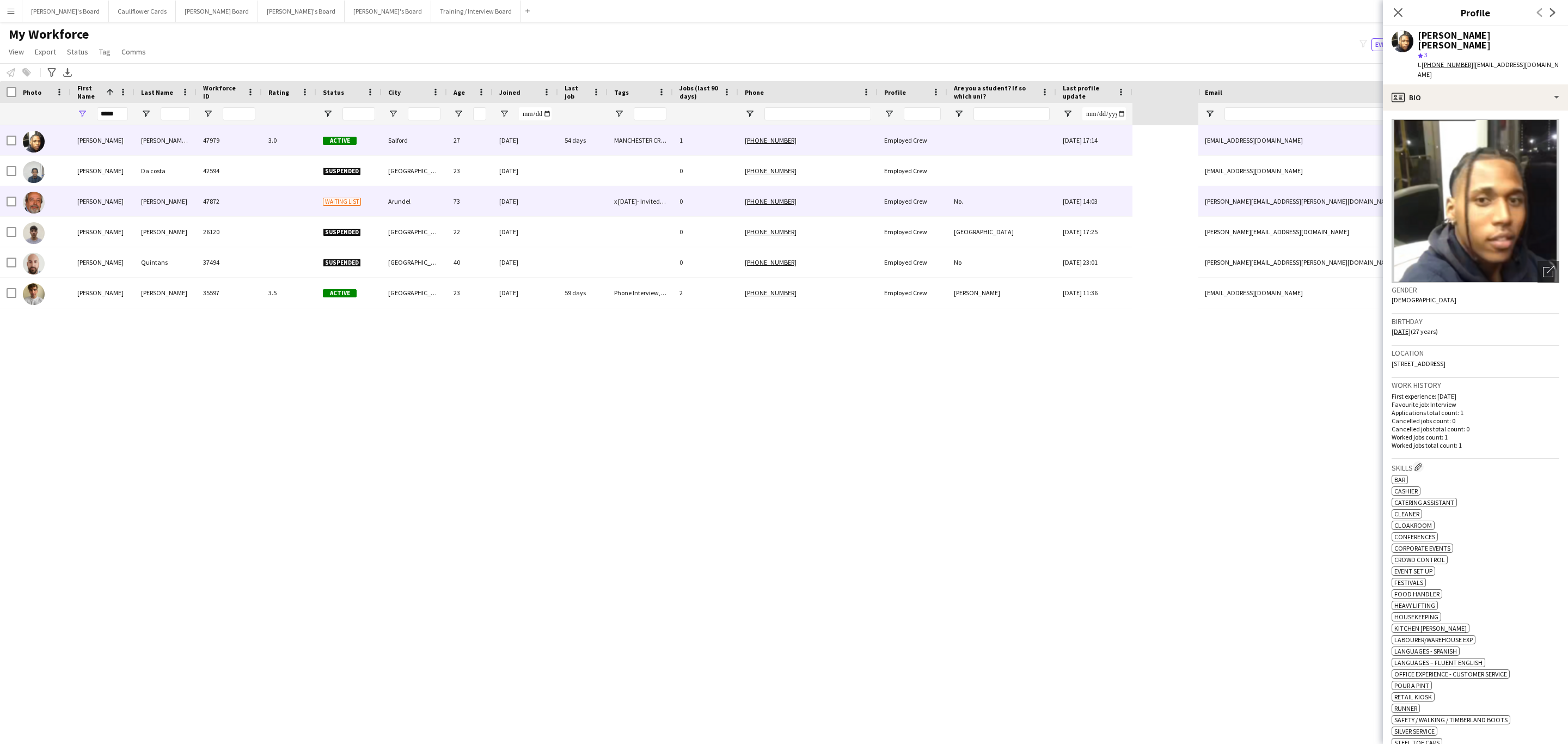
click at [249, 201] on div "47872" at bounding box center [229, 201] width 65 height 30
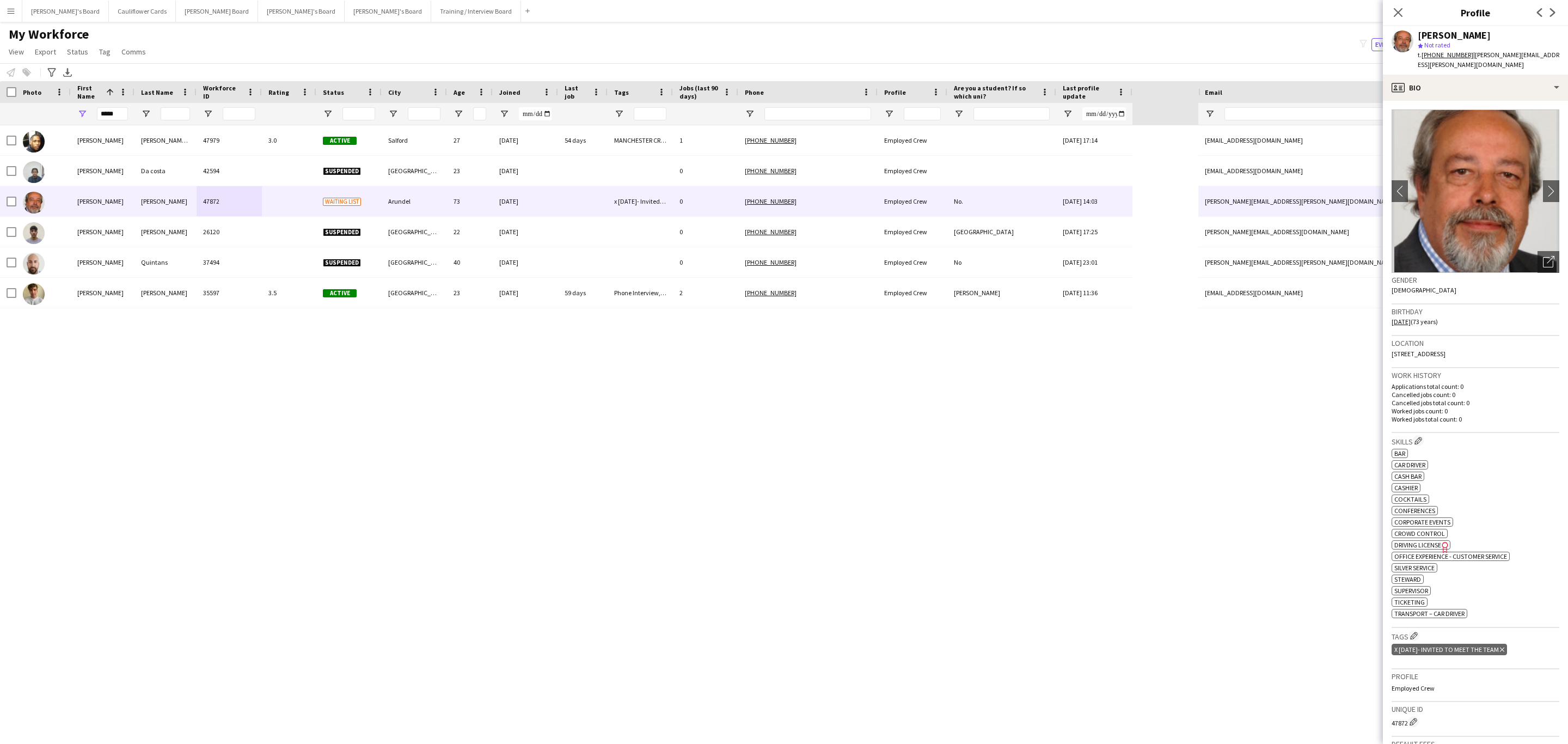
drag, startPoint x: 1555, startPoint y: 57, endPoint x: 1469, endPoint y: 62, distance: 86.1
click at [1469, 62] on div "JORGE DE SILVA star Not rated t. +447710069547 | jorge.de.a.c.silva@gmail.com" at bounding box center [1475, 50] width 185 height 48
copy span "jorge.de.a.c.silva@gmail.com"
click at [1395, 12] on icon "Close pop-in" at bounding box center [1398, 12] width 10 height 10
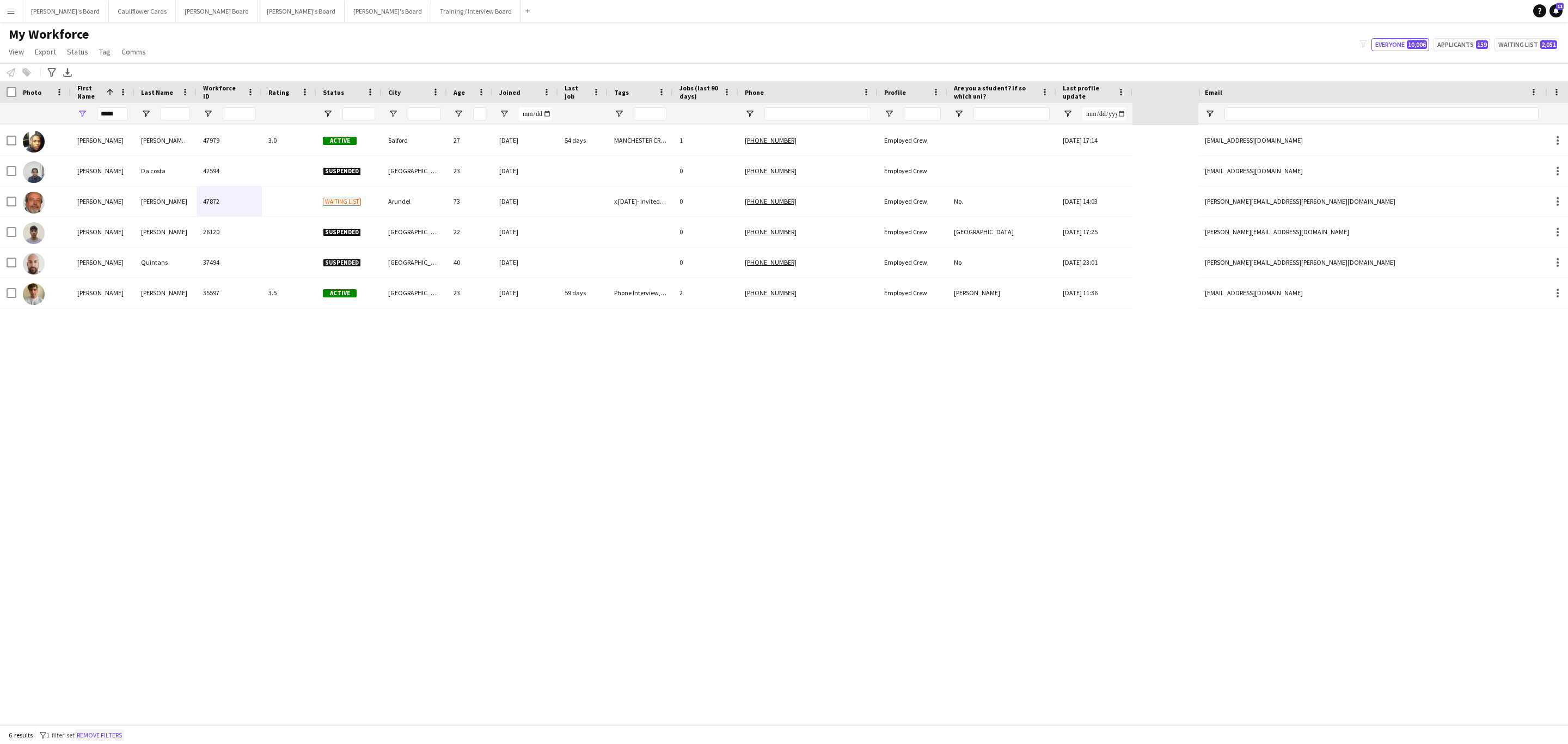
click at [111, 735] on button "Remove filters" at bounding box center [99, 735] width 49 height 12
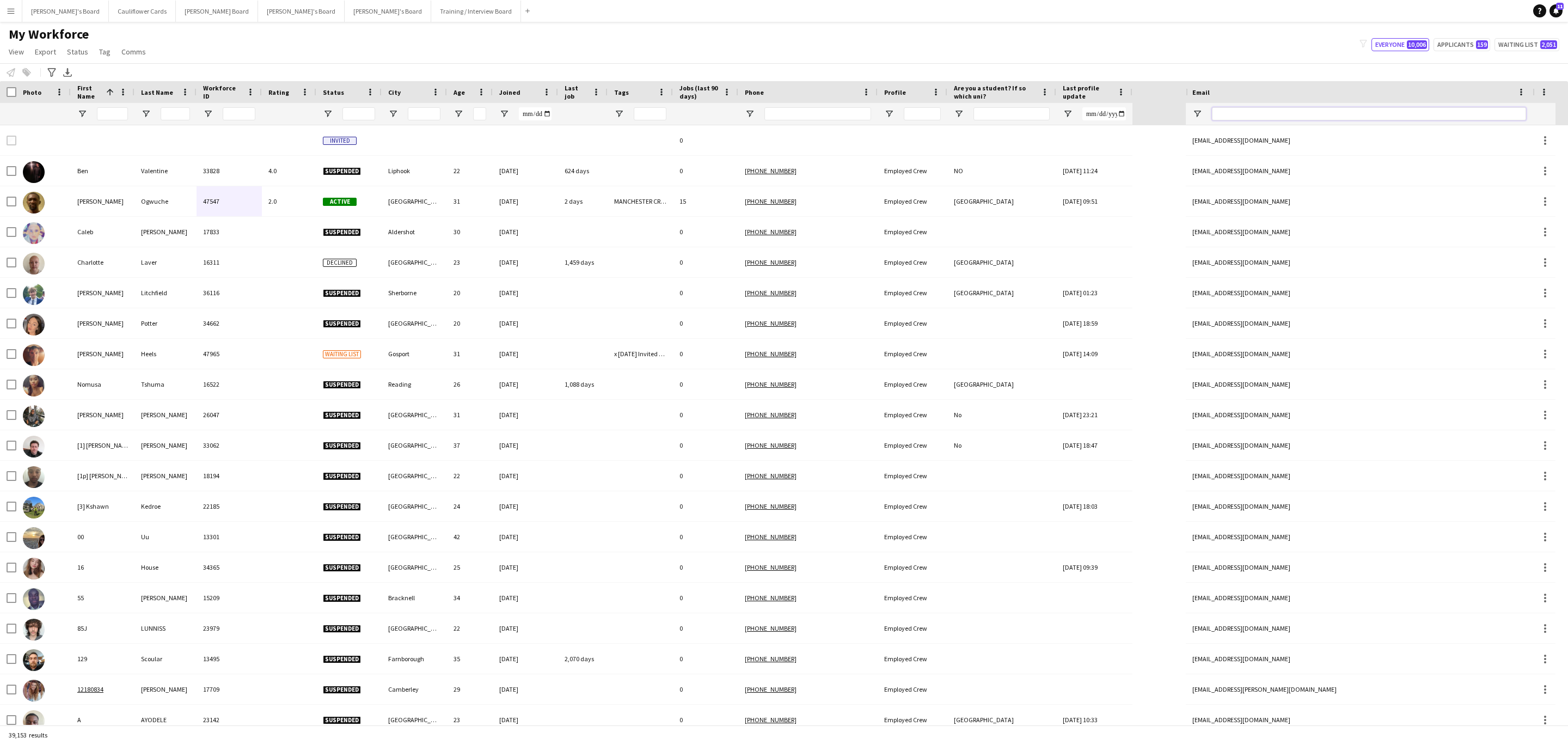
click at [1367, 117] on input "Email Filter Input" at bounding box center [1369, 113] width 314 height 13
paste input "**********"
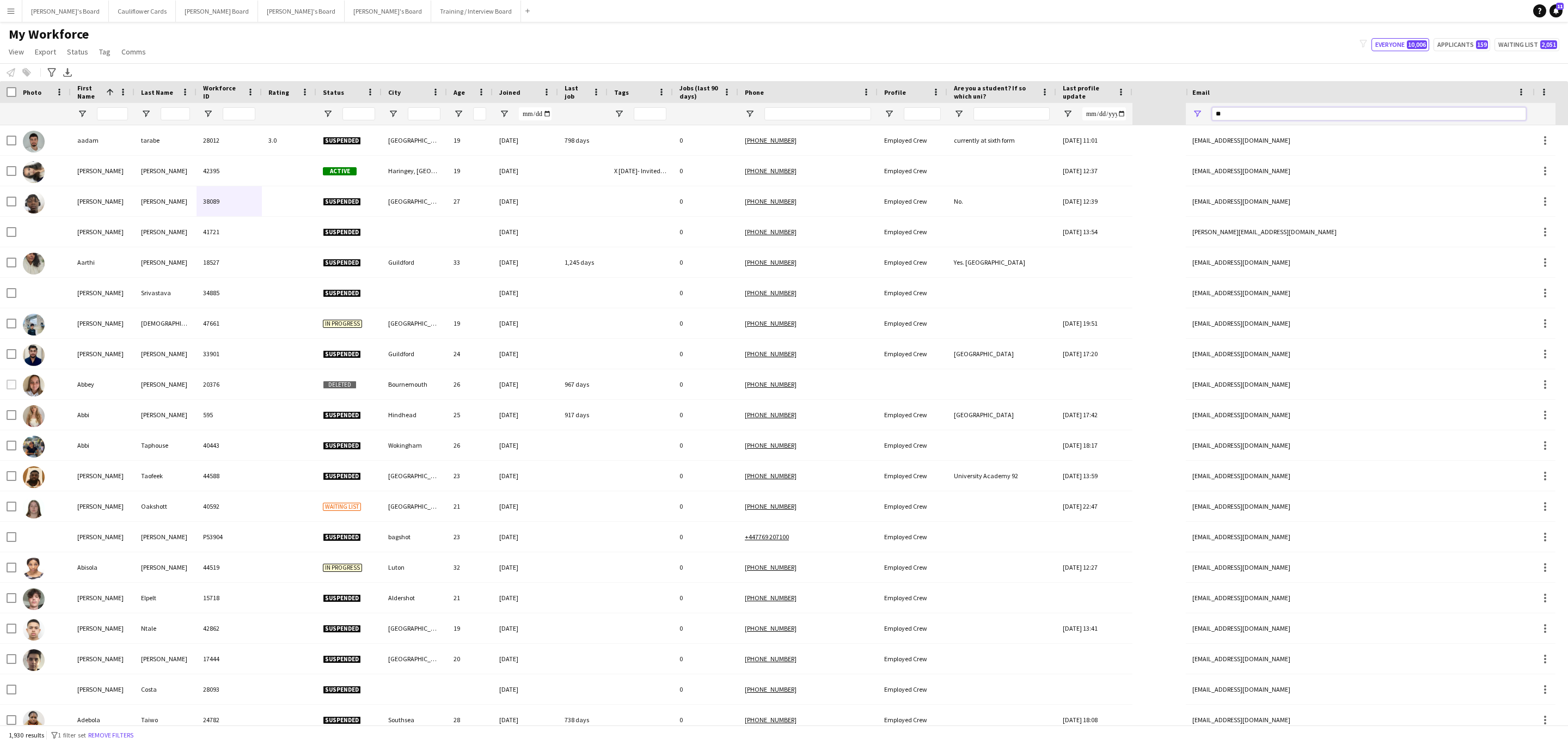
type input "*"
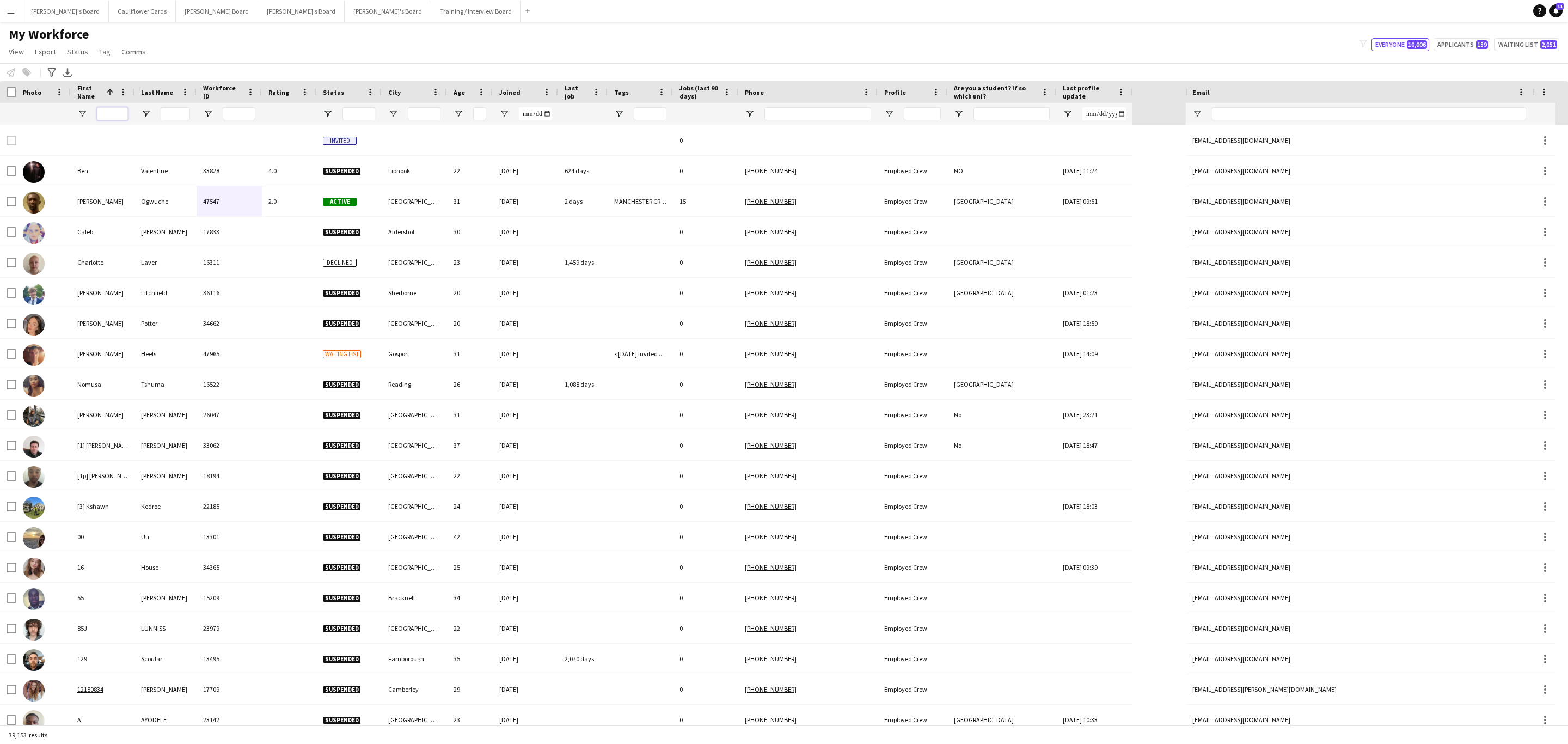
click at [116, 111] on input "First Name Filter Input" at bounding box center [112, 113] width 31 height 13
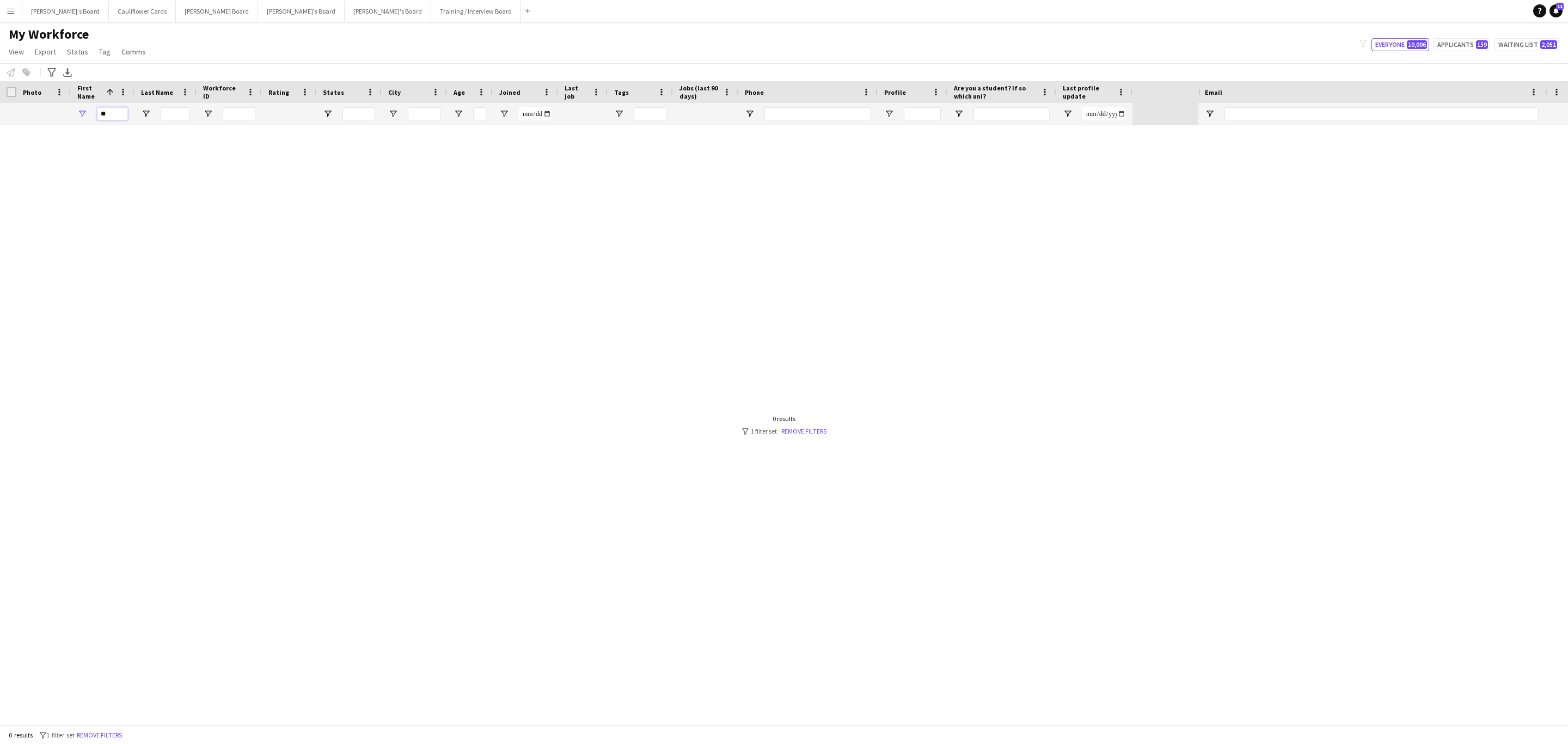
type input "*"
click at [177, 111] on input "Last Name Filter Input" at bounding box center [175, 113] width 30 height 13
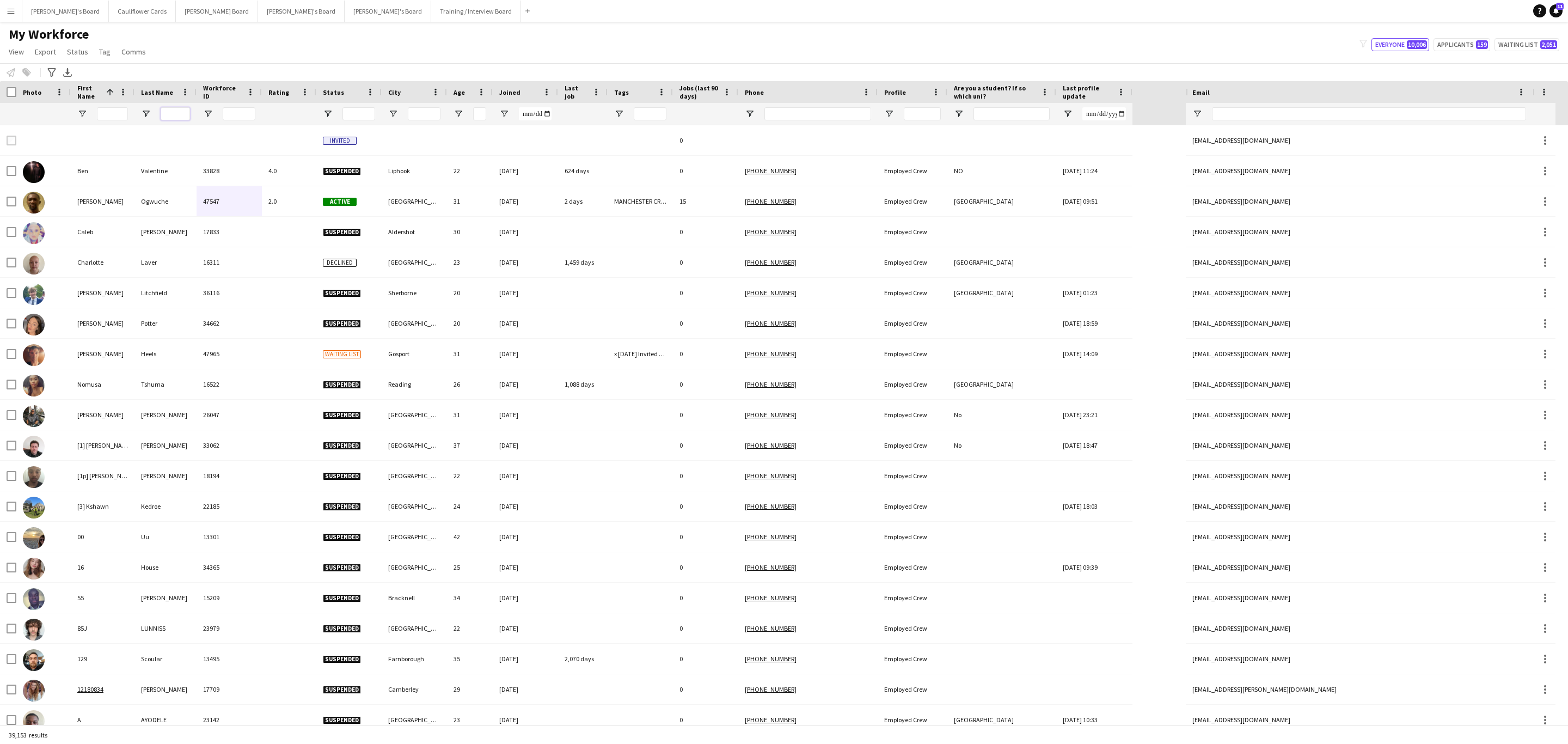
click at [167, 115] on input "Last Name Filter Input" at bounding box center [175, 113] width 30 height 13
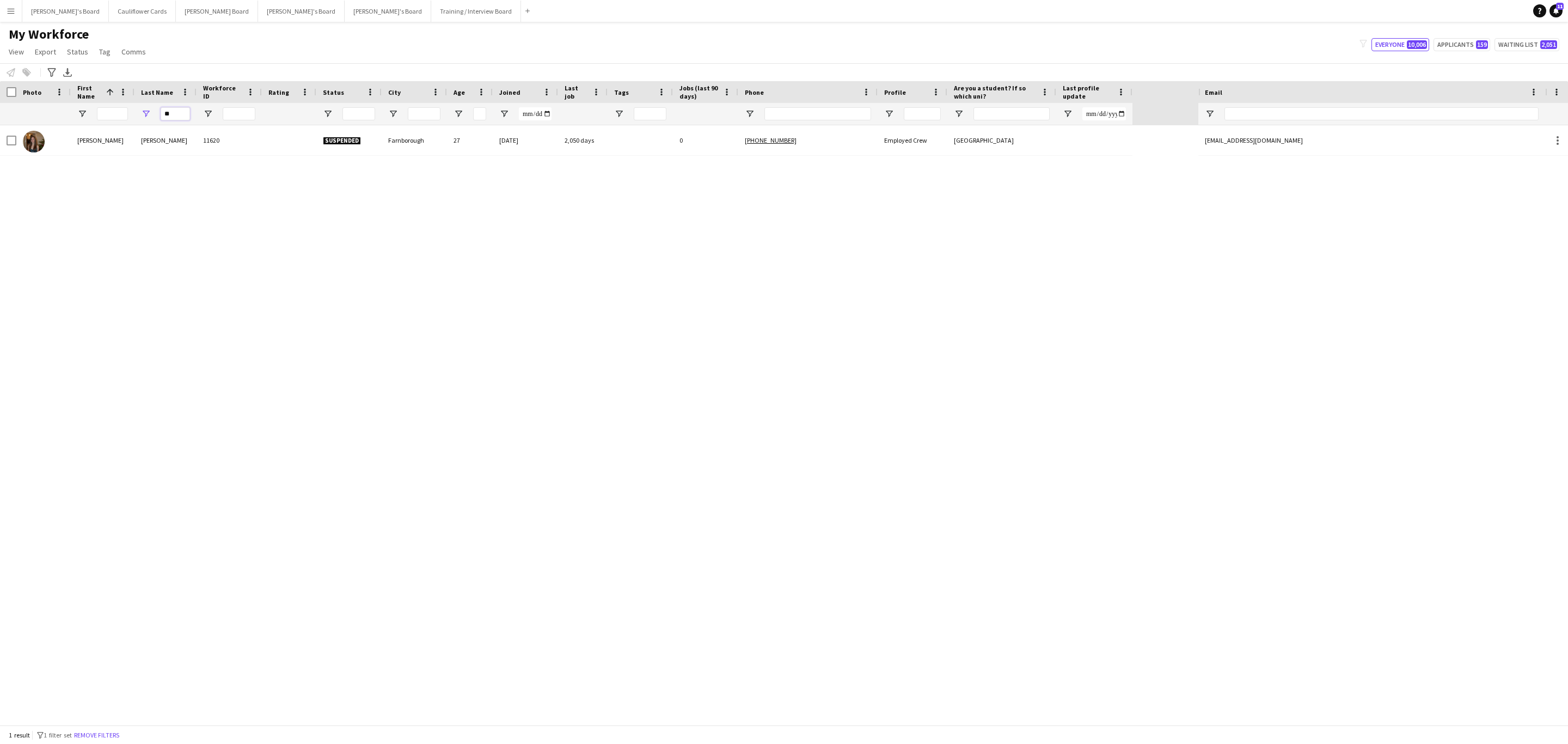
type input "*"
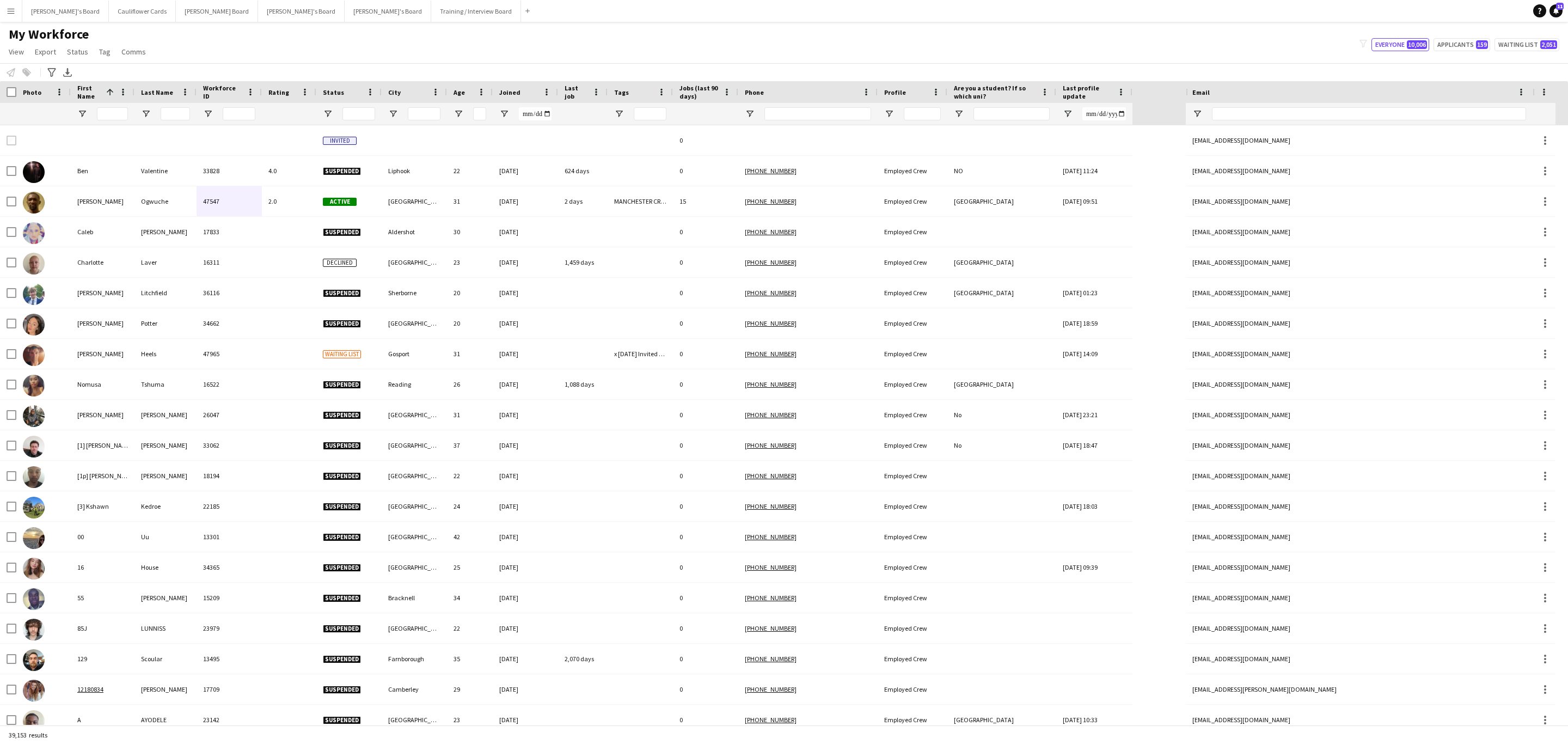
click at [1258, 121] on div at bounding box center [1369, 114] width 314 height 22
click at [1256, 117] on input "Email Filter Input" at bounding box center [1369, 113] width 314 height 13
paste input "**********"
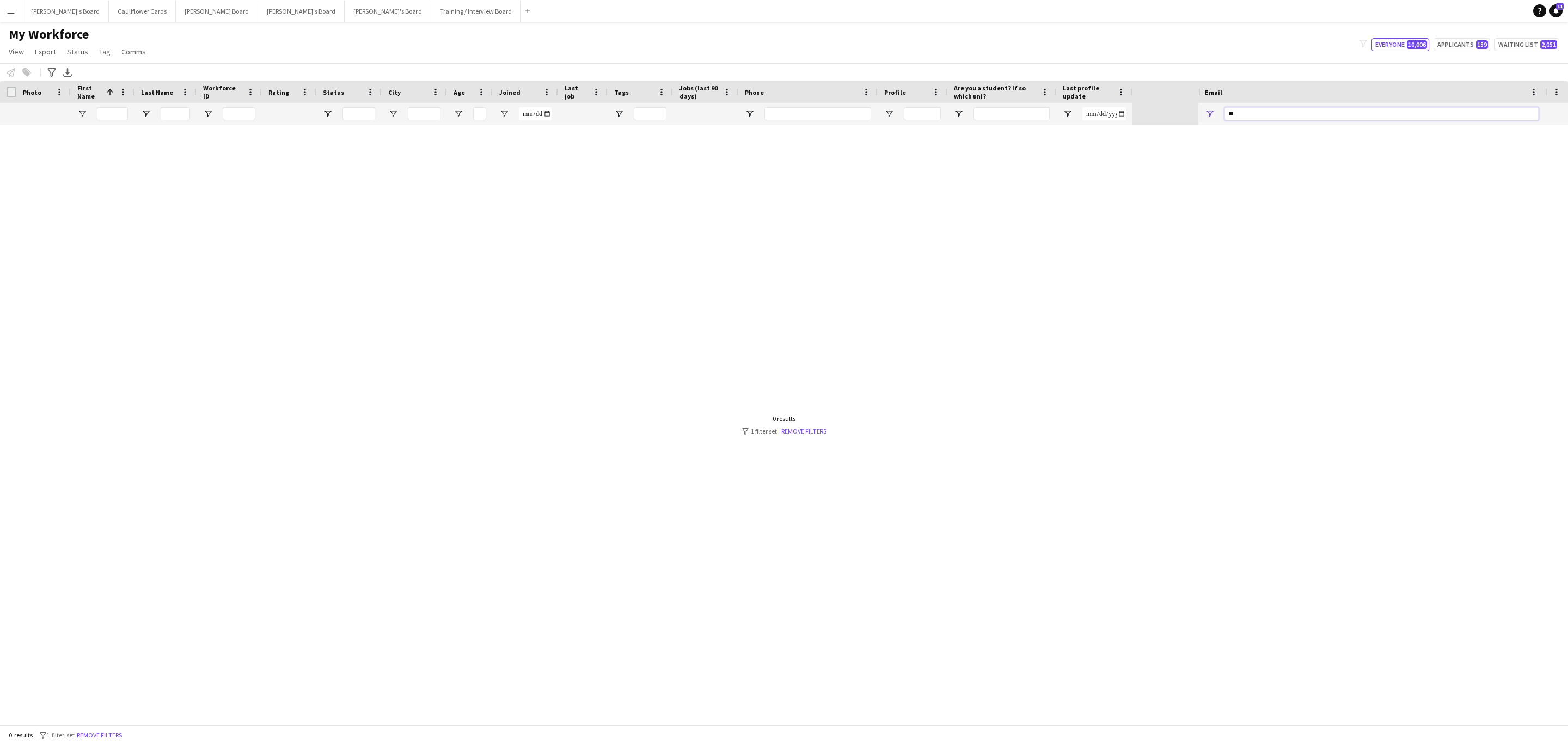
type input "*"
click at [116, 113] on input "First Name Filter Input" at bounding box center [112, 113] width 31 height 13
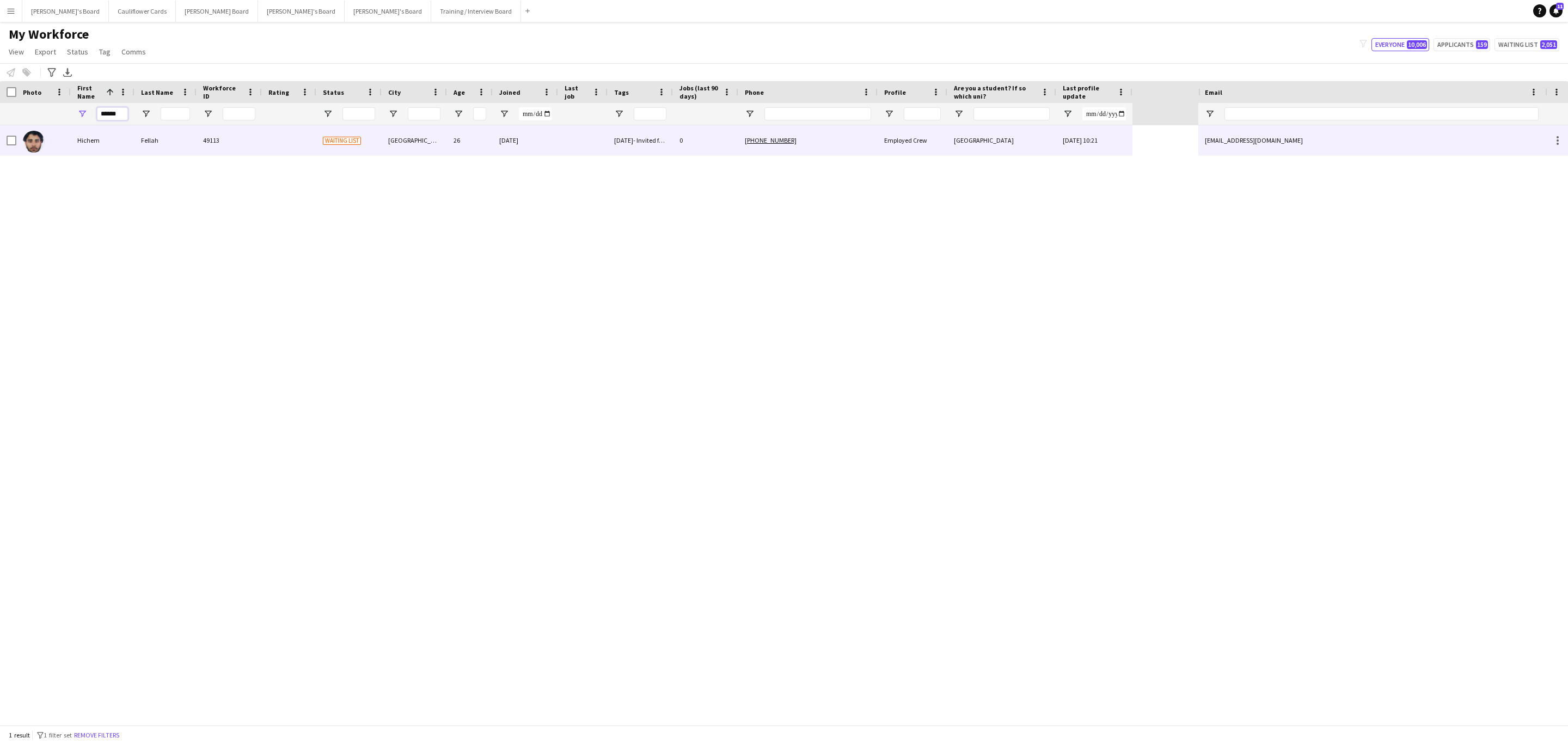
type input "******"
click at [171, 133] on div "Fellah" at bounding box center [165, 139] width 62 height 30
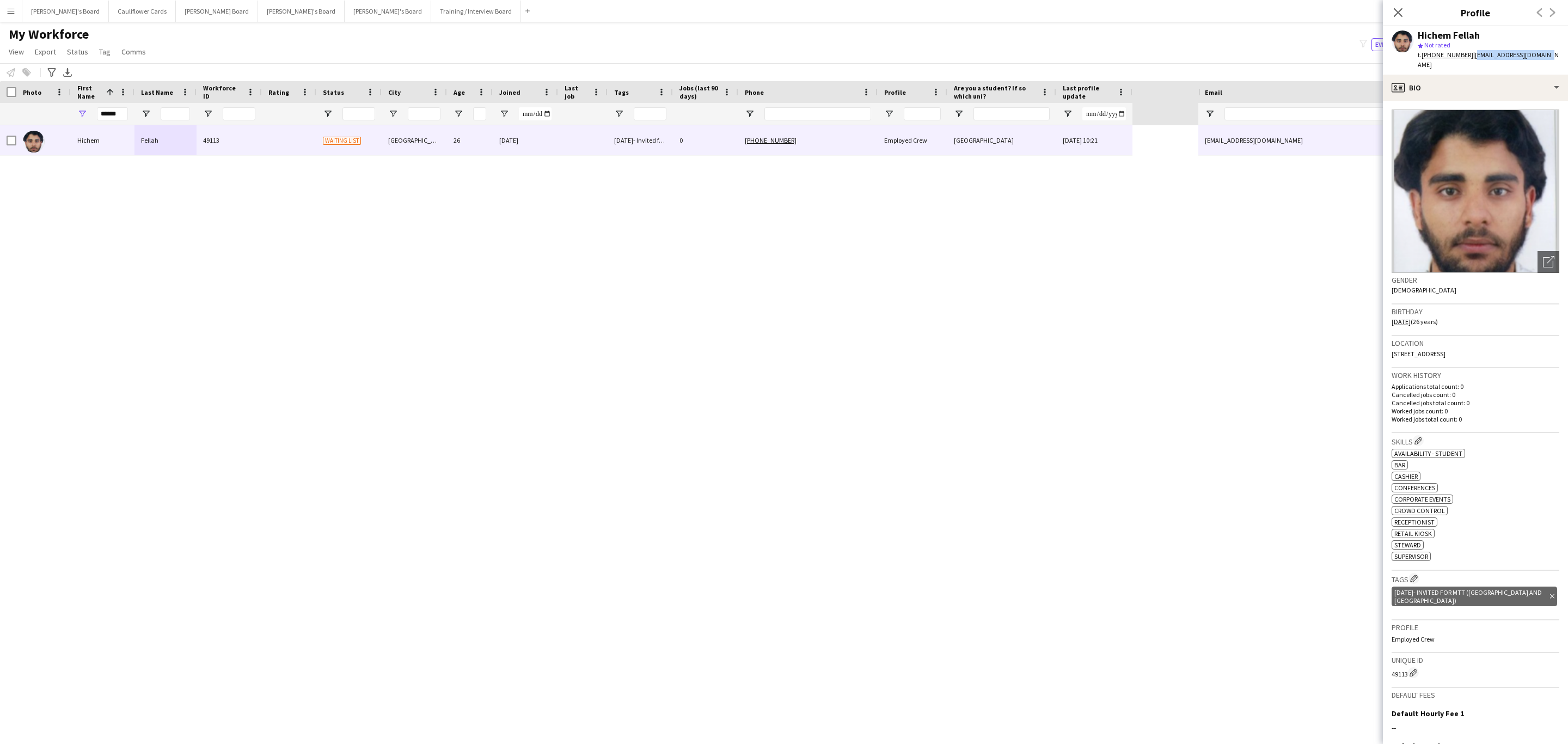
drag, startPoint x: 1552, startPoint y: 51, endPoint x: 1470, endPoint y: 63, distance: 82.9
click at [1470, 63] on app-profile-header "Hichem Fellah star Not rated t. +447383633740 | hichem.f99@hotmail.com" at bounding box center [1475, 50] width 185 height 48
copy span "hichem.f99@hotmail.com"
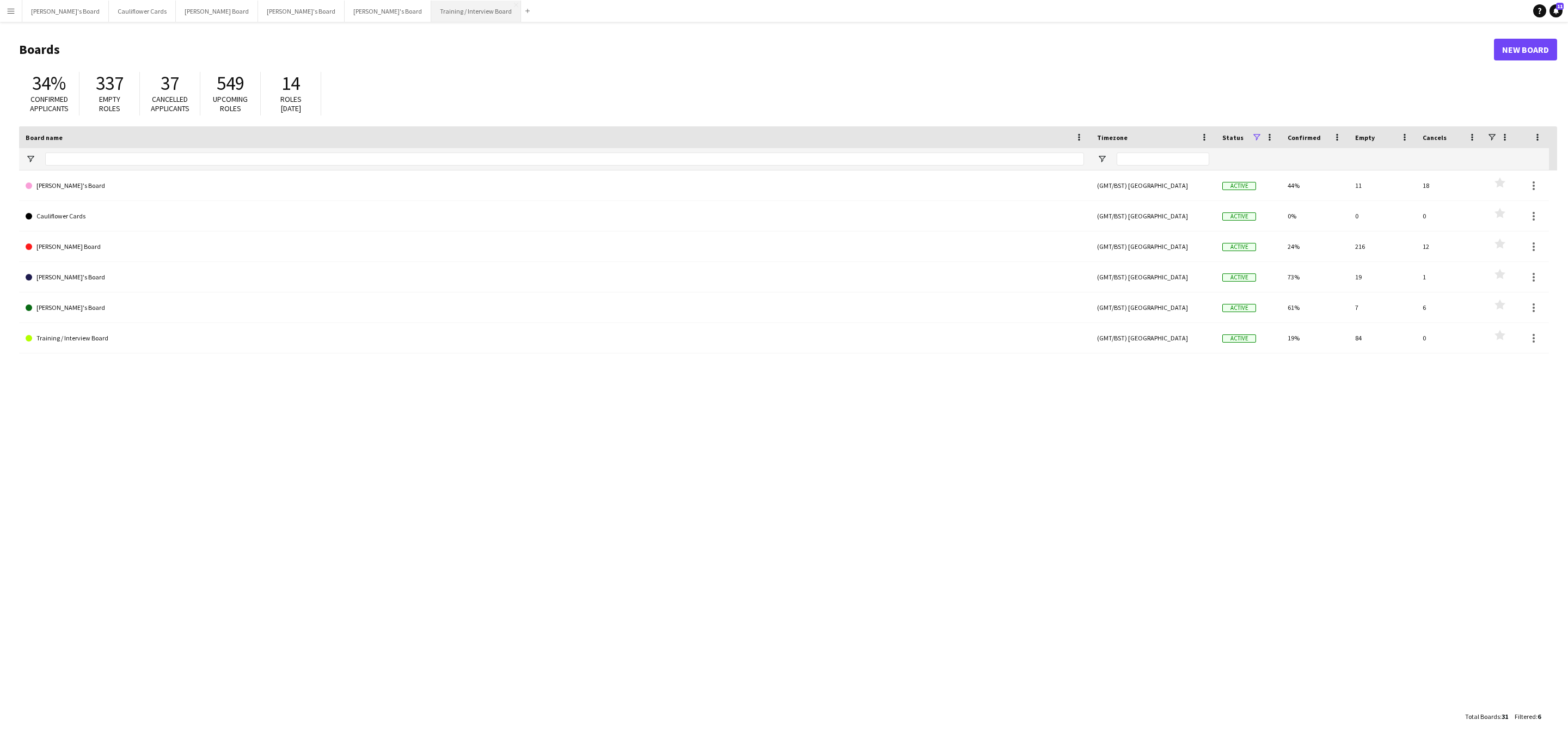
click at [431, 18] on button "Training / Interview Board Close" at bounding box center [476, 11] width 90 height 21
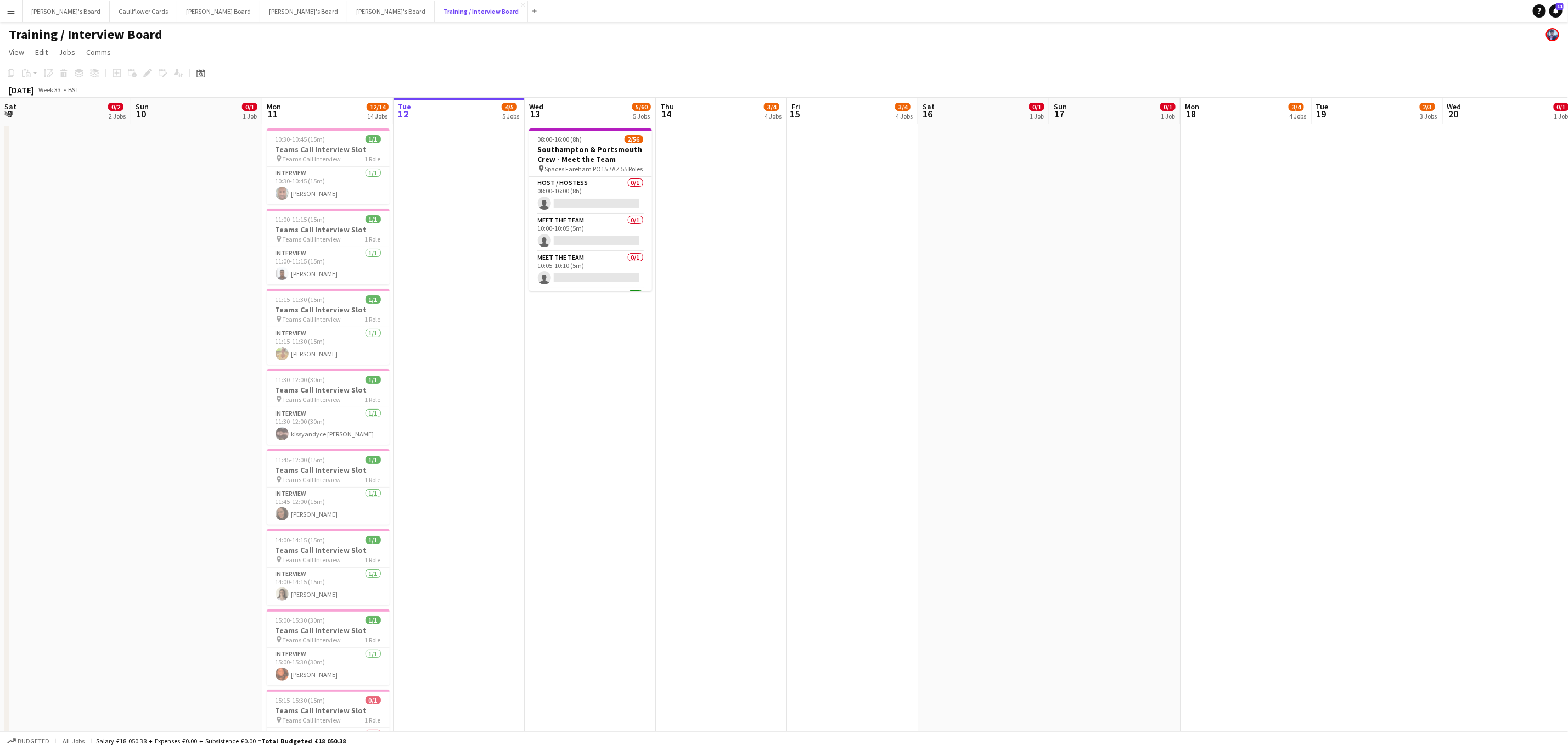
scroll to position [0, 290]
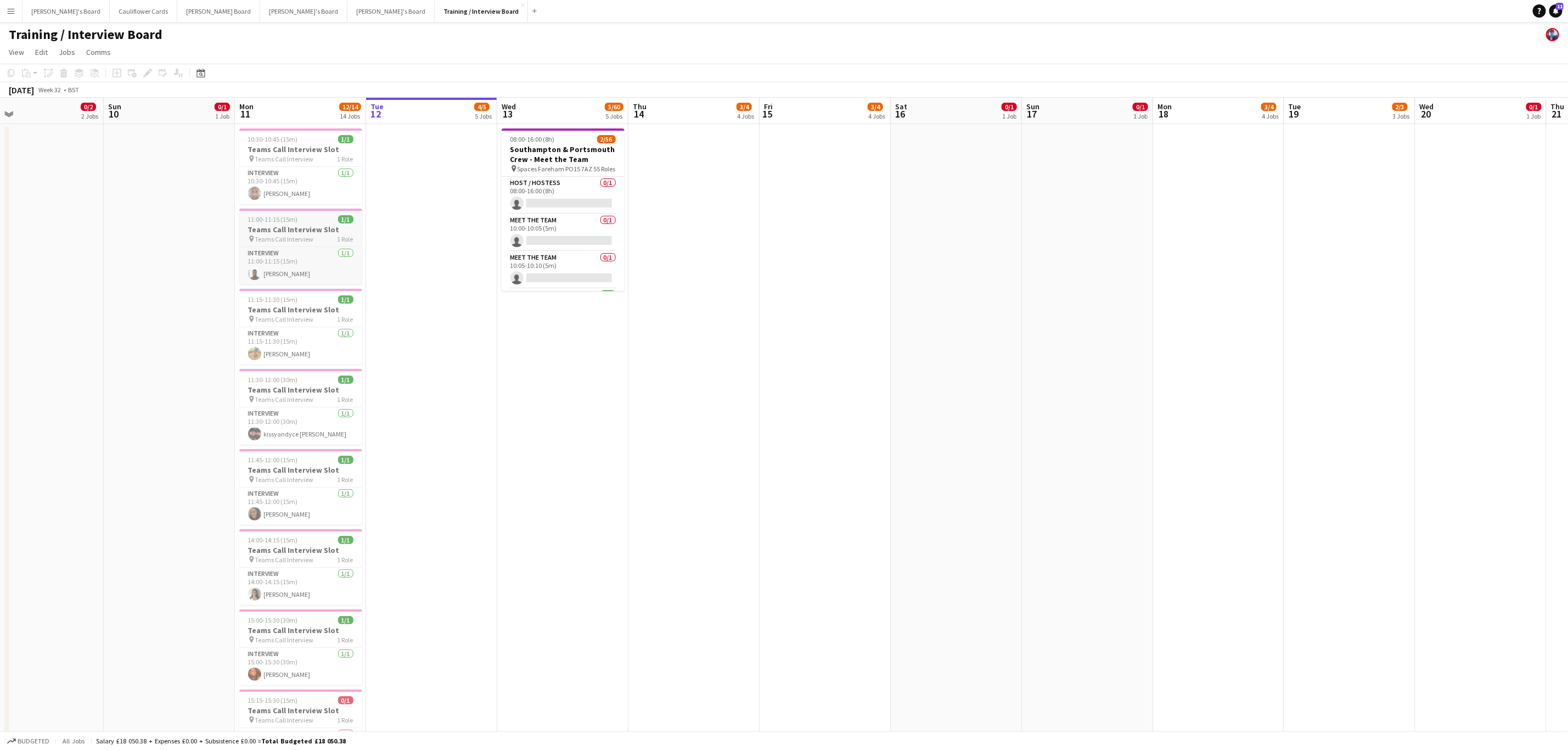
click at [290, 232] on h3 "Teams Call Interview Slot" at bounding box center [300, 230] width 123 height 10
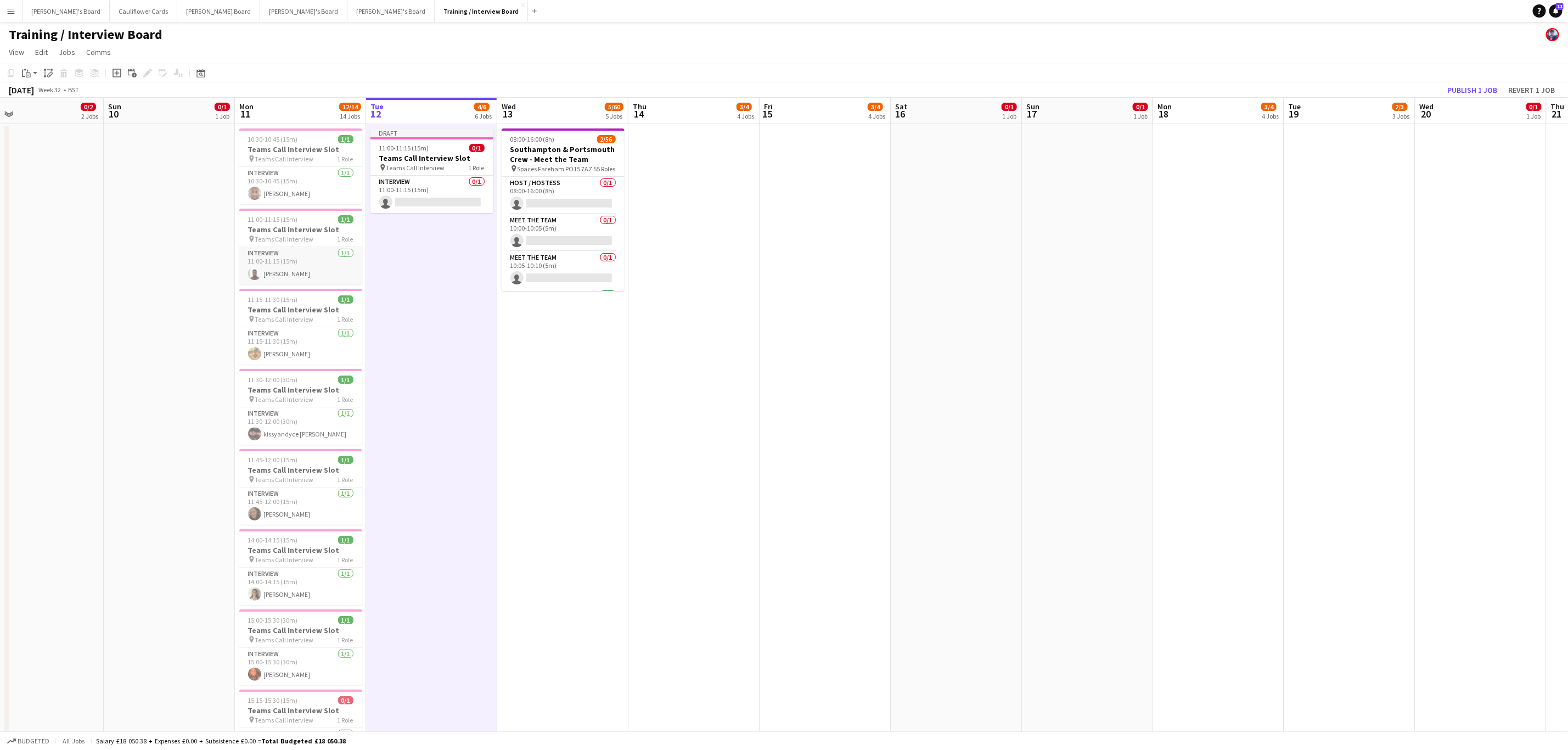
click at [290, 266] on app-card-role "Interview 1/1 11:00-11:15 (15m) Nana Costa" at bounding box center [300, 266] width 123 height 38
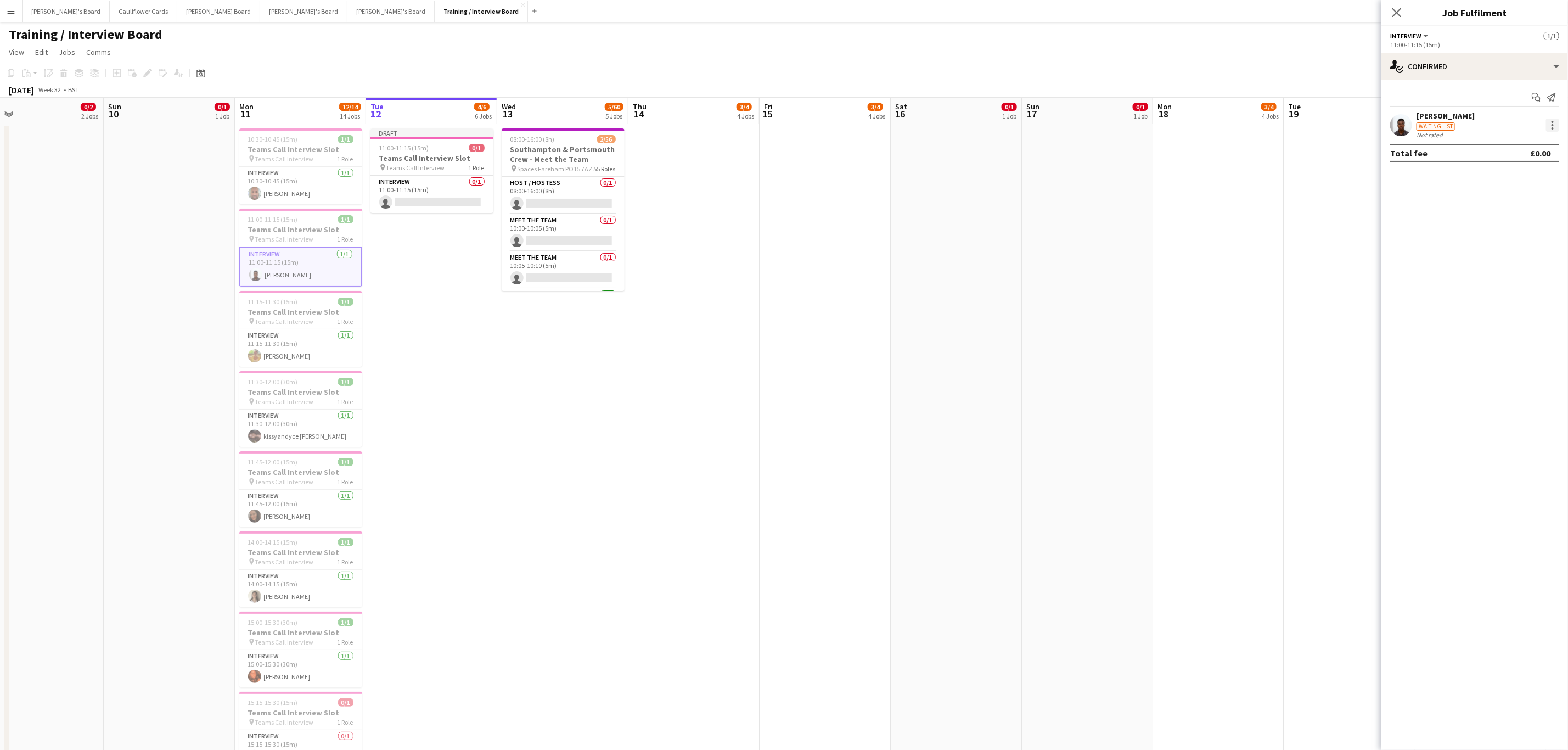
click at [1556, 124] on div at bounding box center [1553, 124] width 13 height 13
click at [1520, 270] on button "Did not show" at bounding box center [1517, 278] width 86 height 27
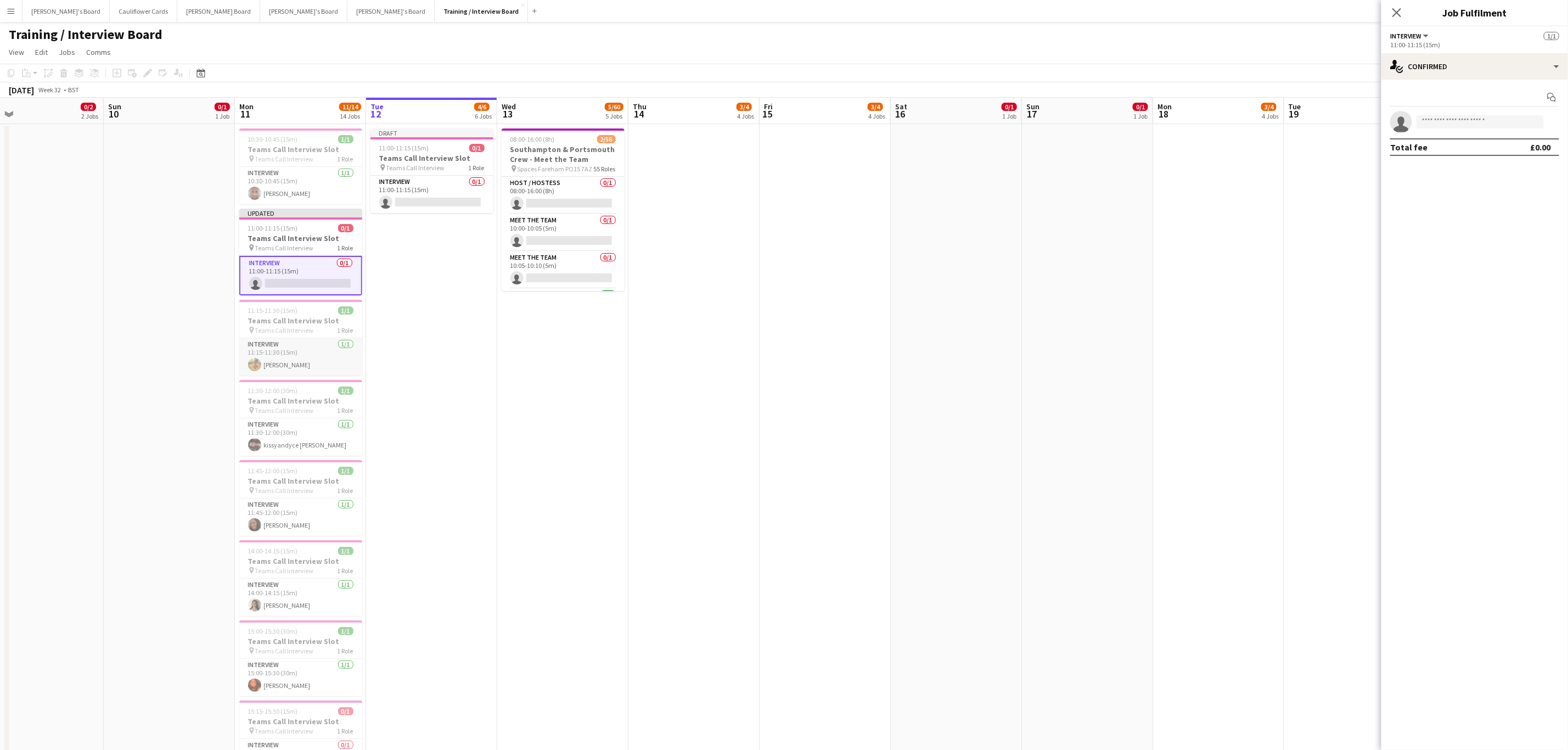
click at [326, 363] on app-card-role "Interview 1/1 11:15-11:30 (15m) Charlotte Wotherspoon" at bounding box center [300, 357] width 123 height 38
click at [308, 441] on app-card-role "Interview 1/1 11:30-12:00 (30m) kissyandyce quartey" at bounding box center [300, 437] width 123 height 38
click at [298, 525] on app-card-role "Interview 1/1 11:45-12:00 (15m) Ellie Wrenn" at bounding box center [300, 518] width 123 height 38
click at [300, 612] on app-card-role "Interview 1/1 14:00-14:15 (15m) Eve Trainor" at bounding box center [300, 597] width 123 height 38
click at [1400, 134] on app-user-avatar at bounding box center [1402, 126] width 22 height 22
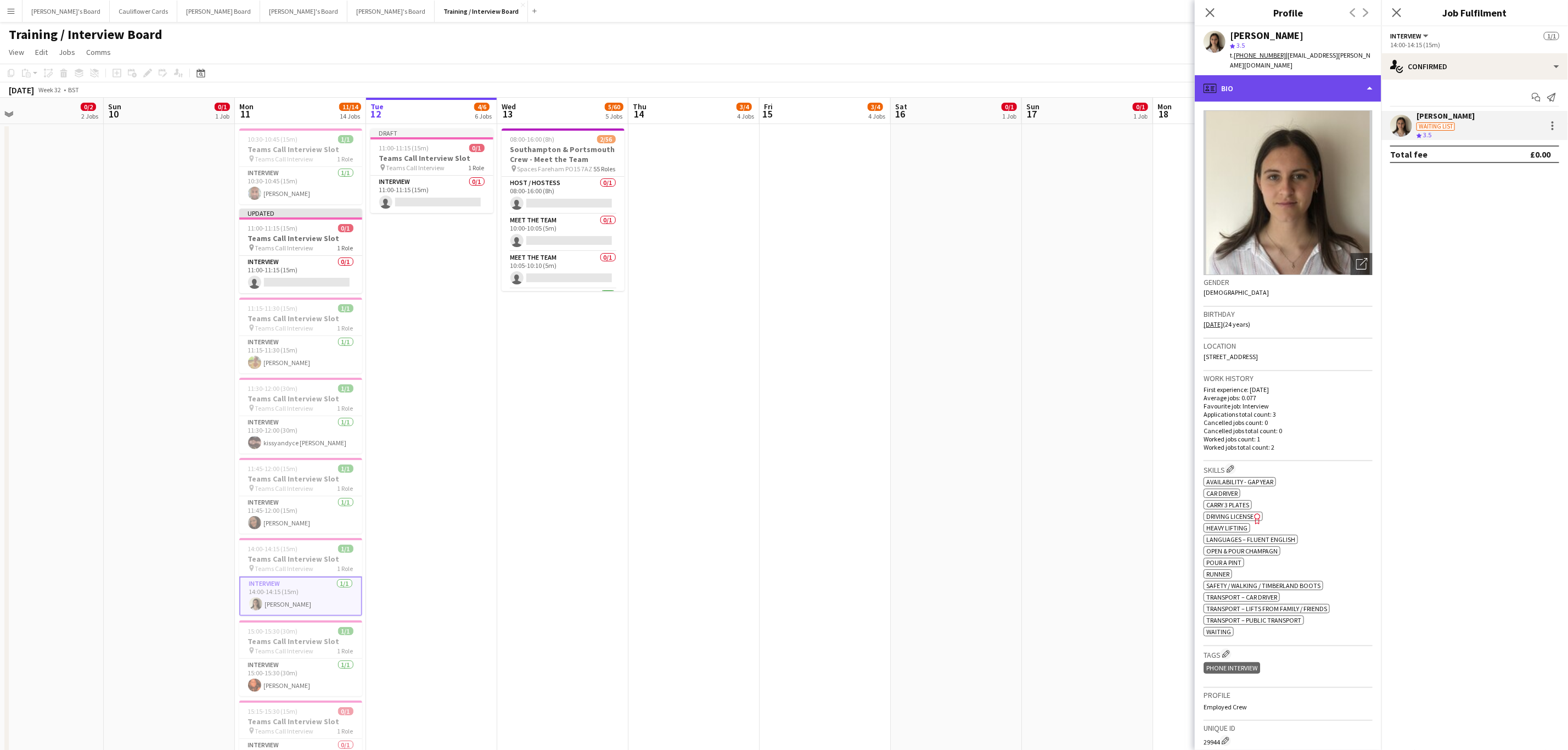
click at [1354, 81] on div "profile Bio" at bounding box center [1289, 88] width 187 height 27
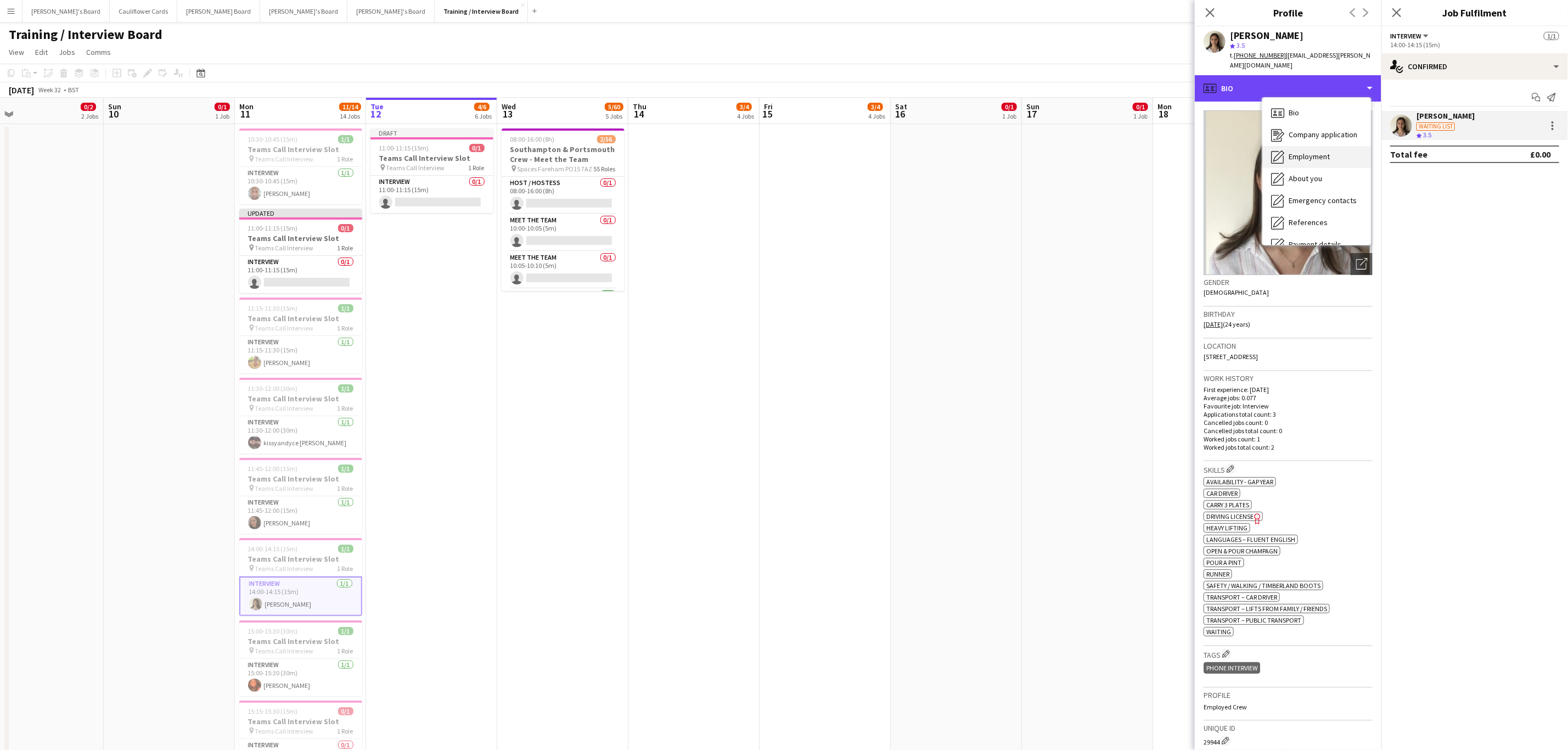
scroll to position [147, 0]
click at [1300, 202] on span "Feedback" at bounding box center [1305, 207] width 33 height 10
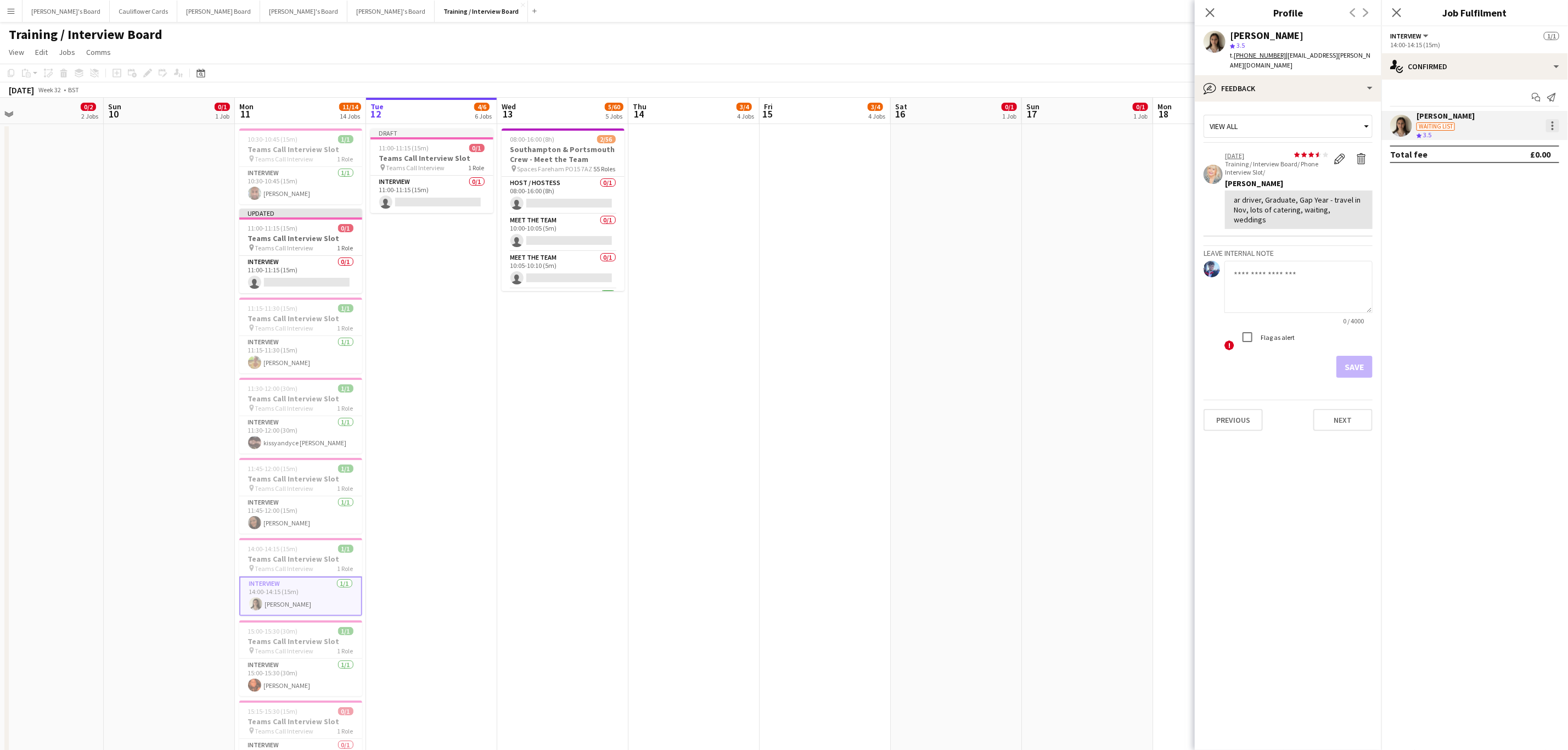
click at [1553, 123] on div at bounding box center [1553, 123] width 3 height 3
click at [1508, 272] on button "Did not show" at bounding box center [1517, 278] width 86 height 27
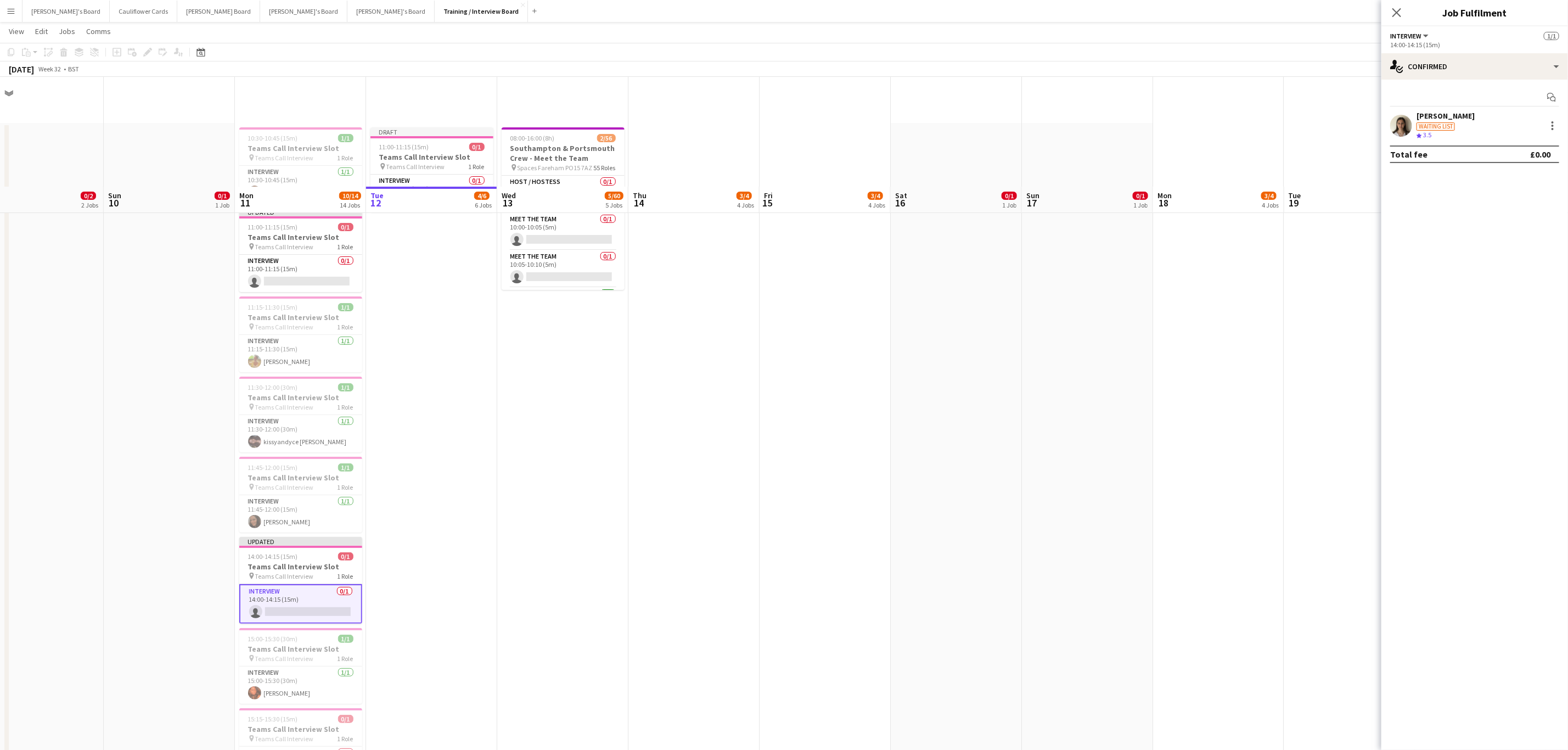
scroll to position [123, 0]
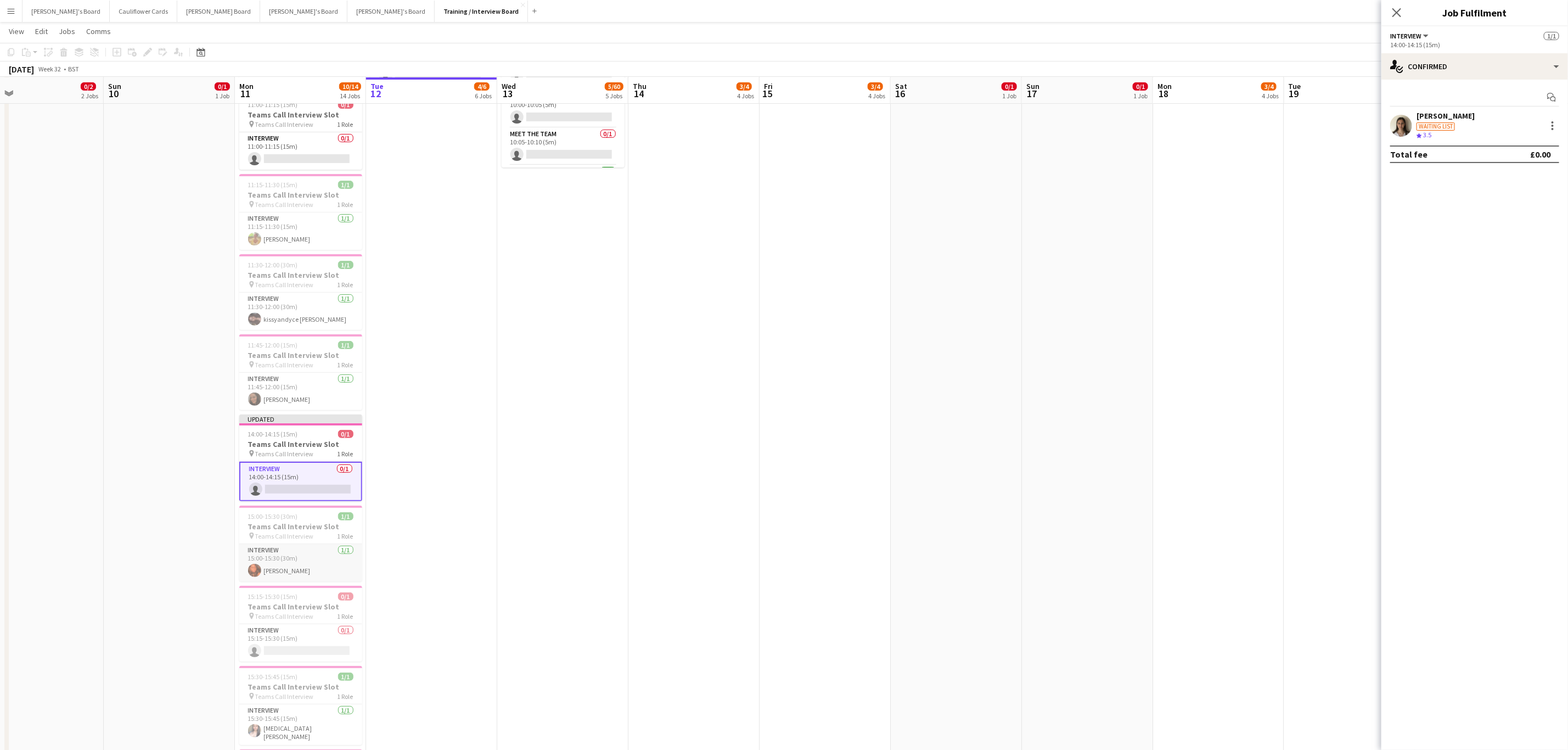
click at [302, 569] on app-card-role "Interview 1/1 15:00-15:30 (30m) Israella Tholley" at bounding box center [300, 563] width 123 height 38
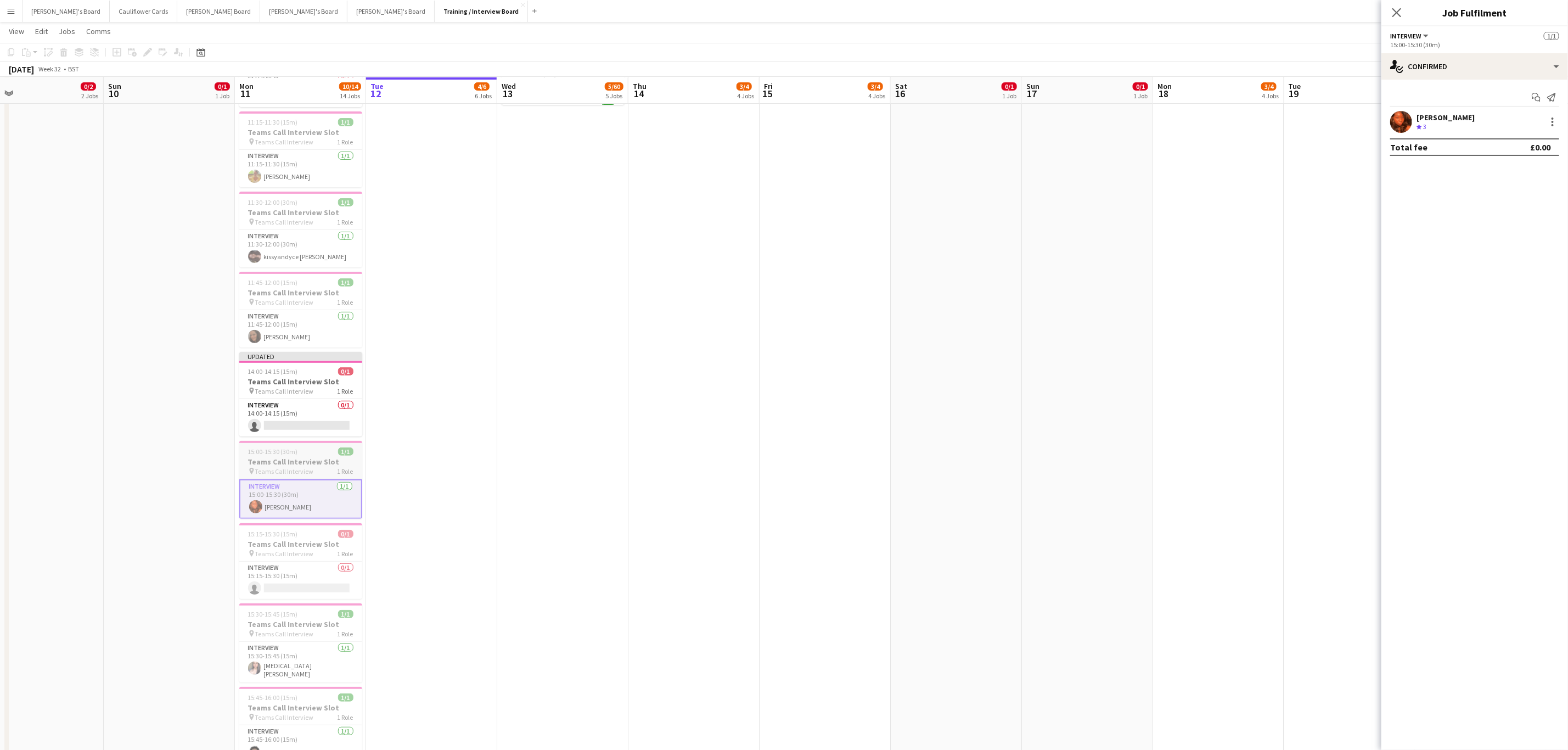
scroll to position [186, 0]
click at [317, 669] on app-card-role "Interview 1/1 15:30-15:45 (15m) Yasmin Qumar" at bounding box center [300, 661] width 123 height 40
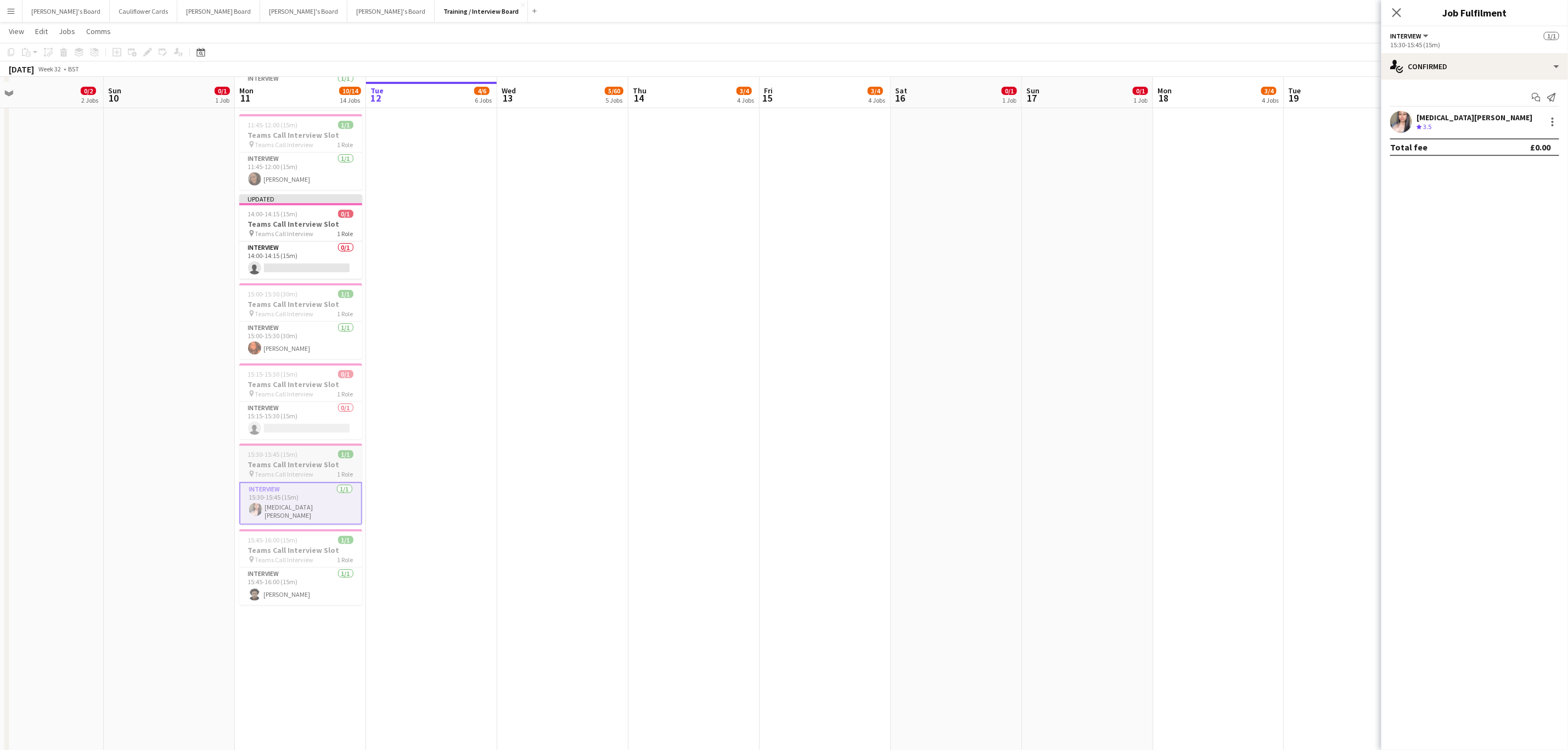
scroll to position [347, 0]
click at [302, 590] on app-card-role "Interview 1/1 15:45-16:00 (15m) Mustafa Fadlalla" at bounding box center [300, 582] width 123 height 38
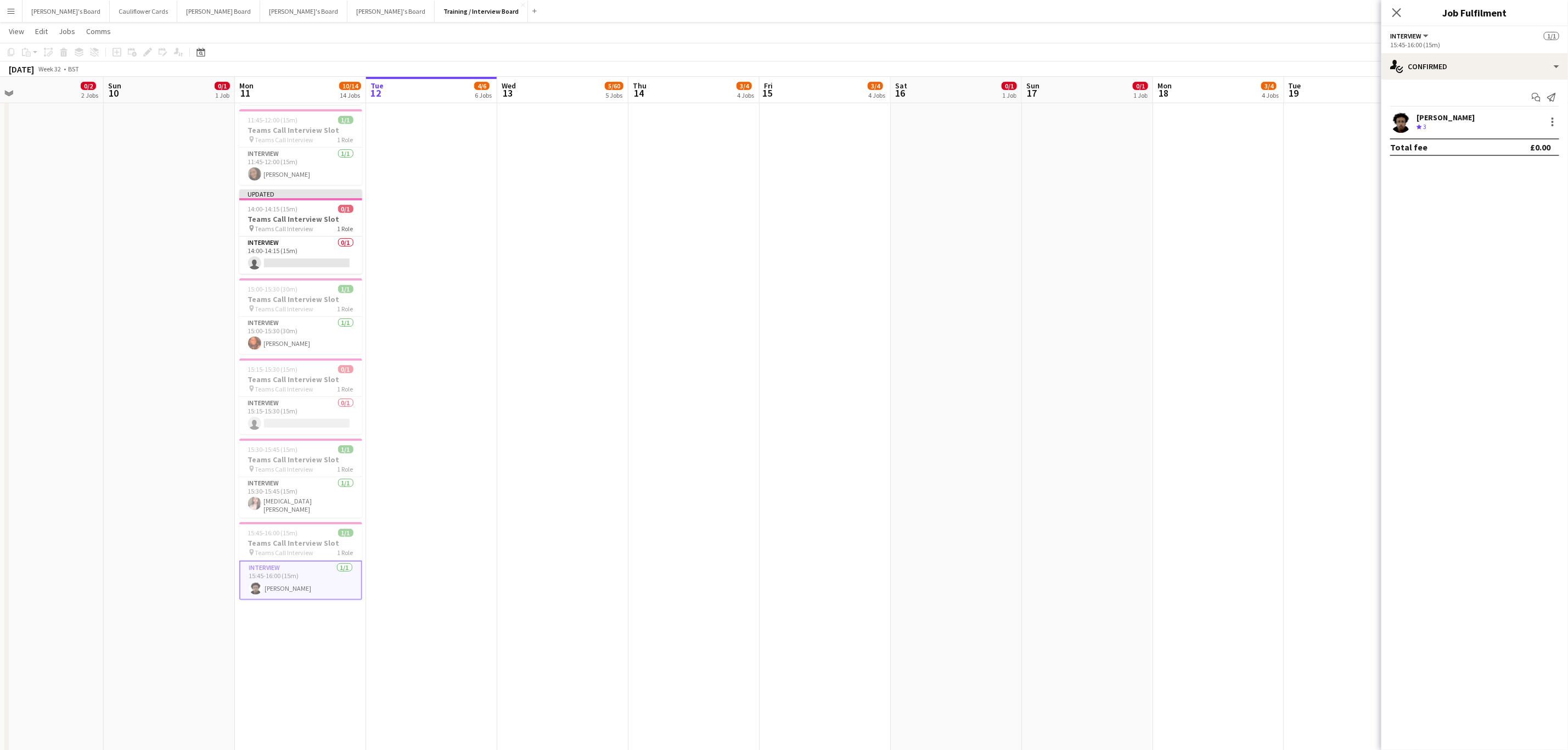
click at [508, 465] on app-date-cell "08:00-16:00 (8h) 2/56 Southampton & Portsmouth Crew - Meet the Team pin Spaces …" at bounding box center [562, 423] width 131 height 1294
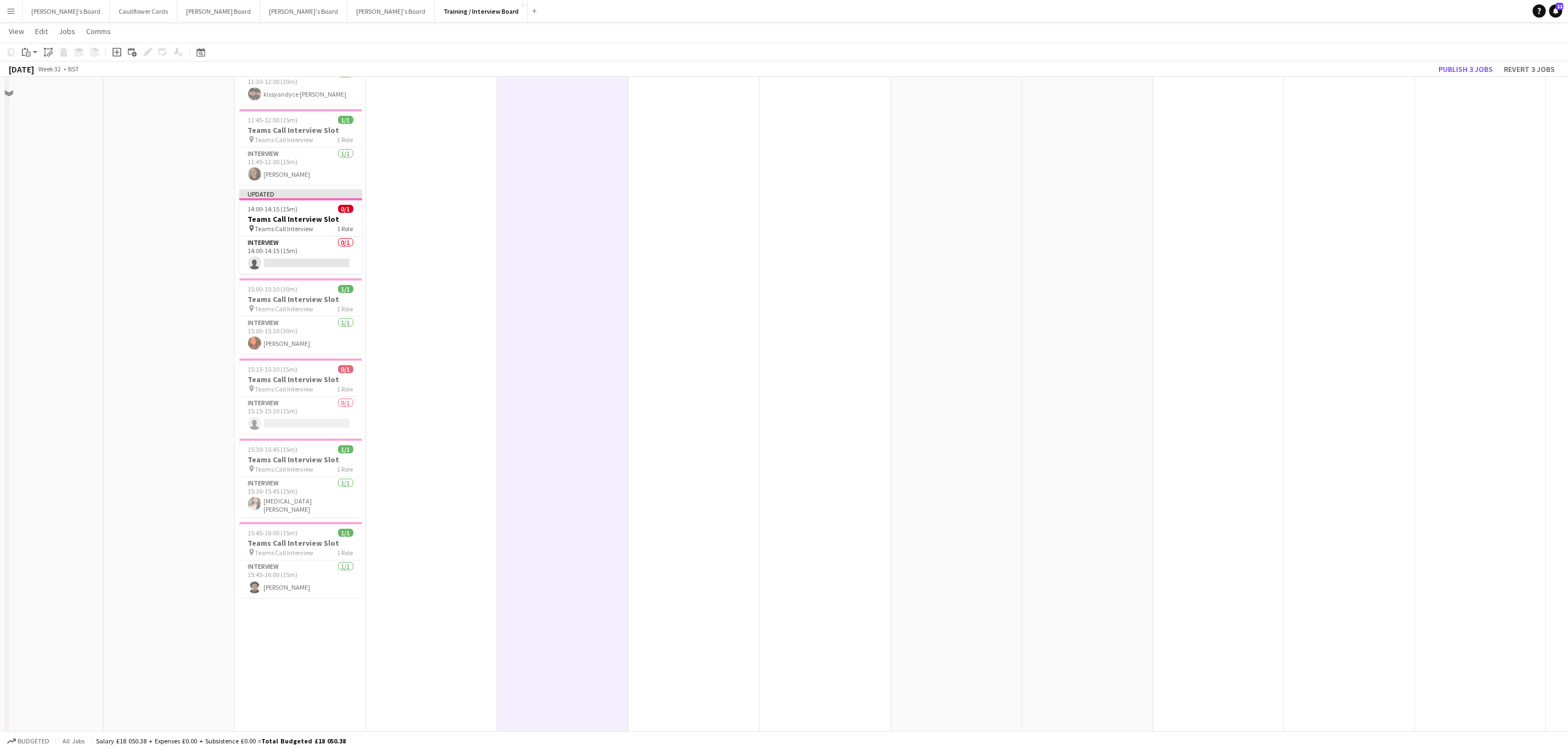
scroll to position [0, 0]
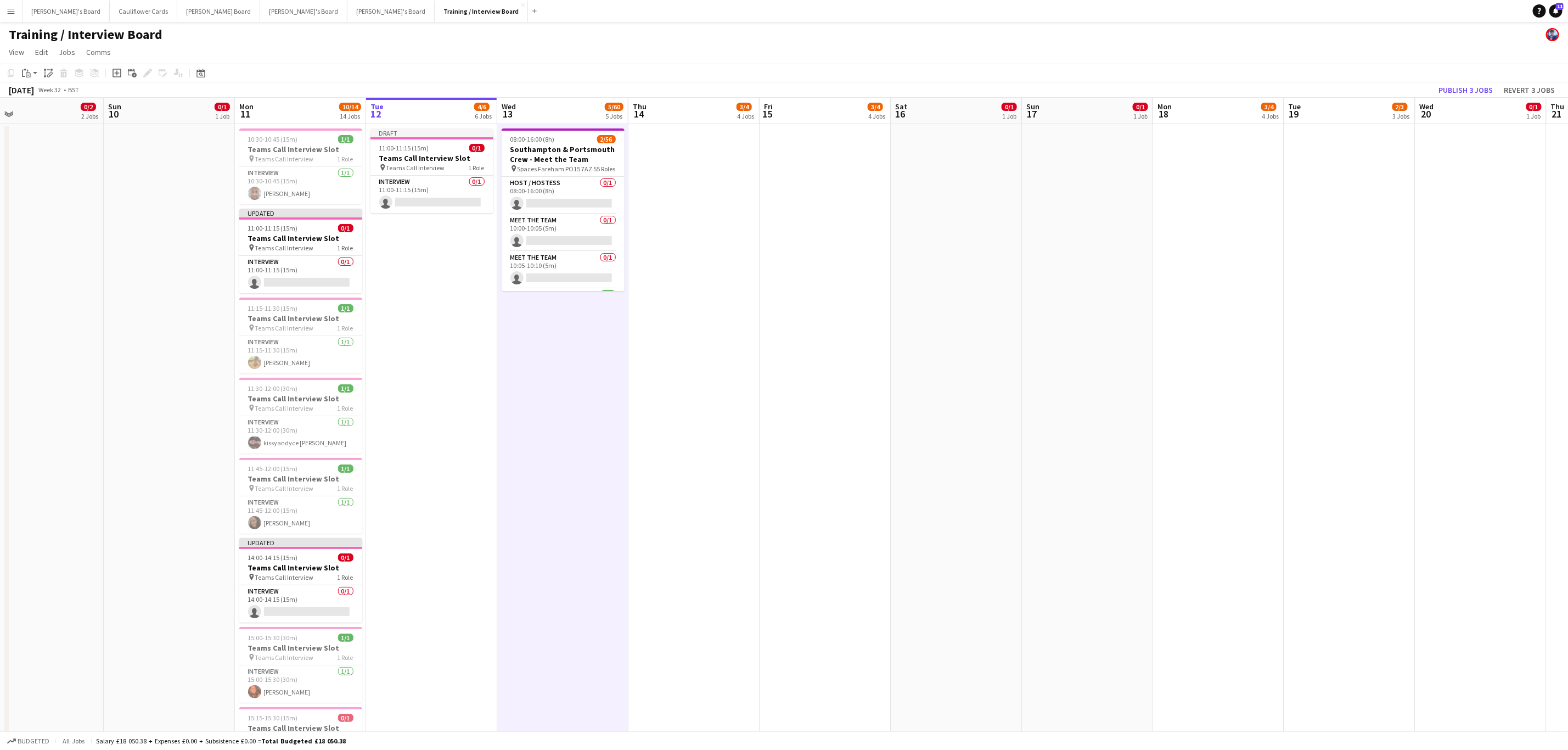
click at [1469, 81] on app-toolbar "Copy Paste Paste Ctrl+V Paste with crew Ctrl+Shift+V Paste linked Job Delete Gr…" at bounding box center [784, 73] width 1568 height 19
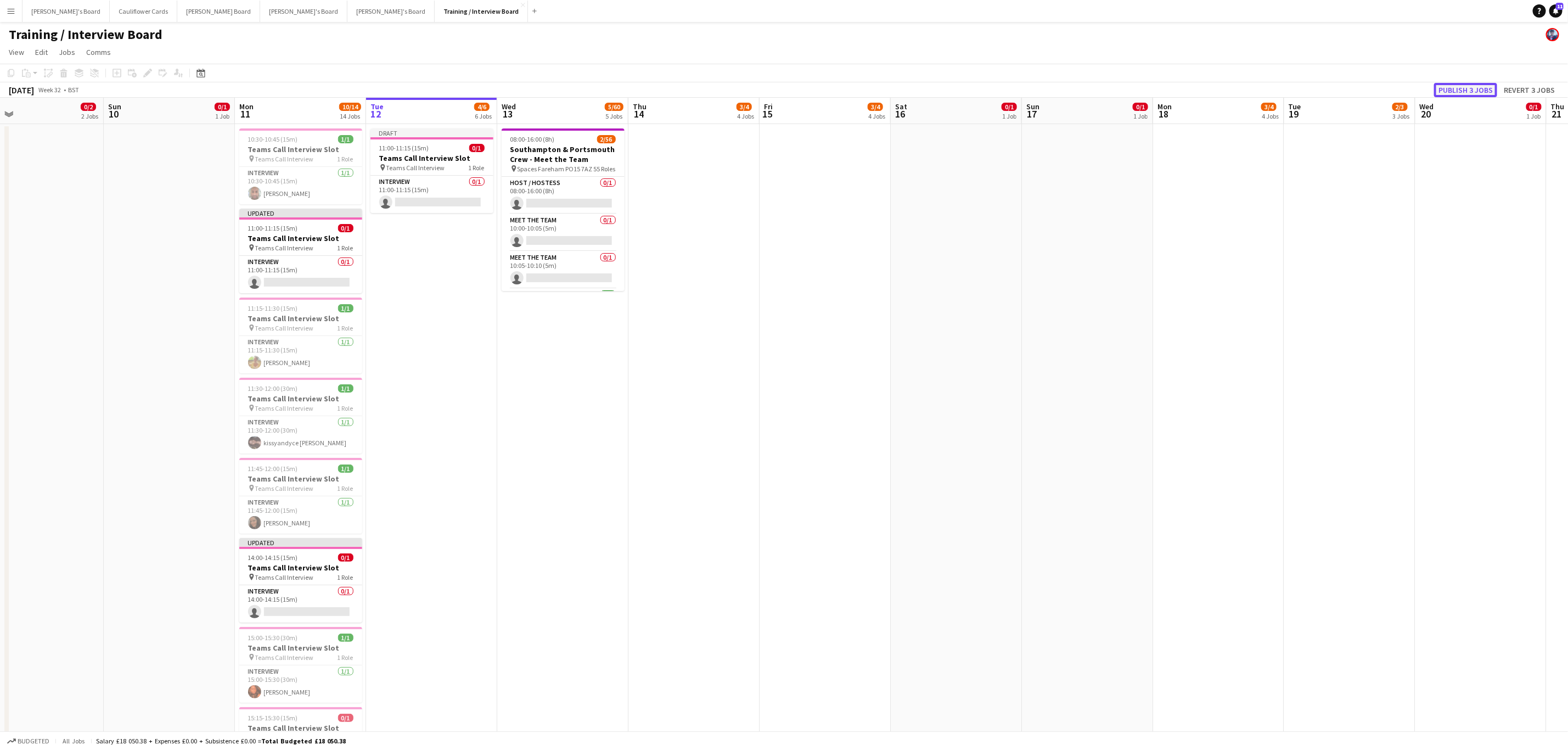
click at [1469, 86] on button "Publish 3 jobs" at bounding box center [1466, 90] width 63 height 15
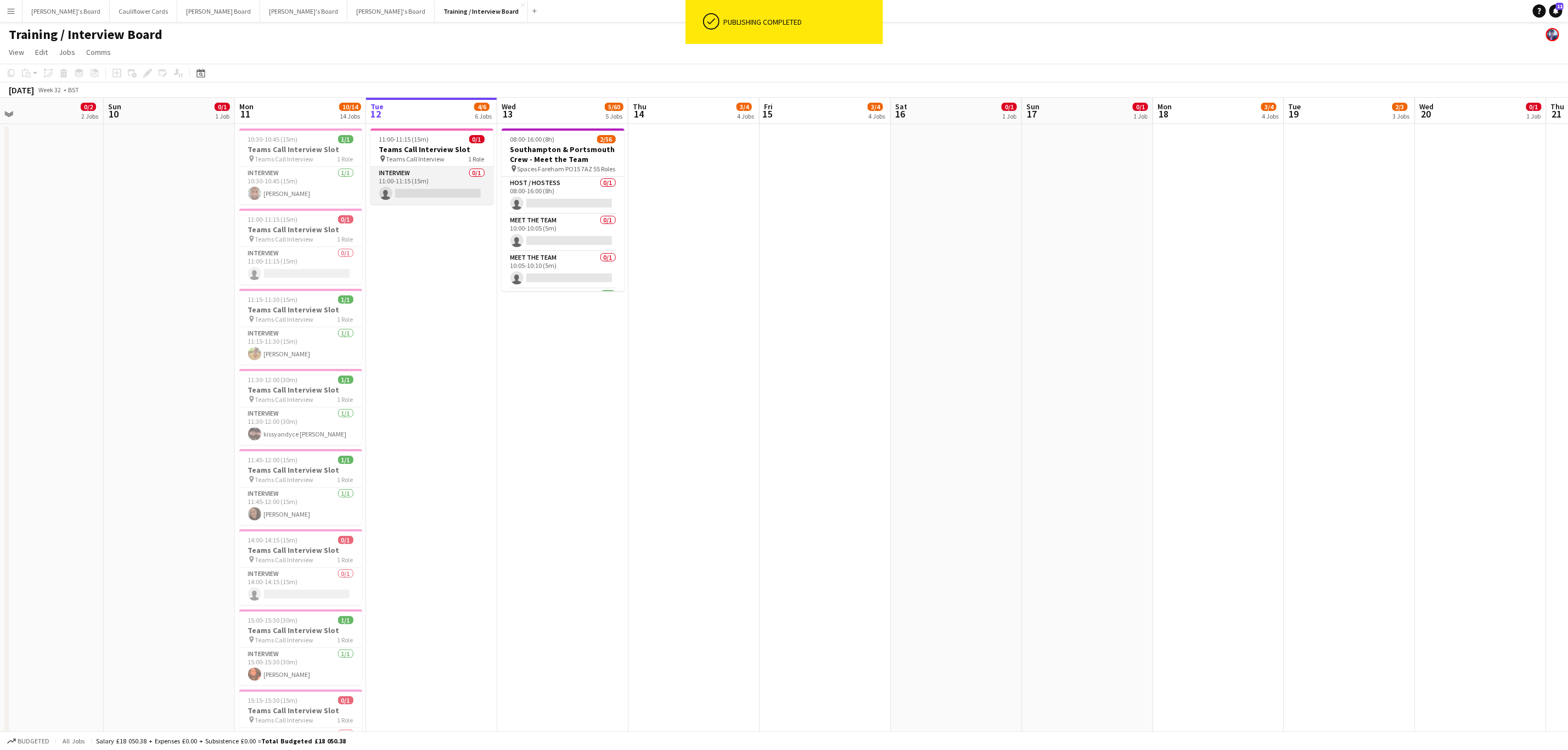
click at [440, 189] on app-card-role "Interview 0/1 11:00-11:15 (15m) single-neutral-actions" at bounding box center [431, 186] width 123 height 38
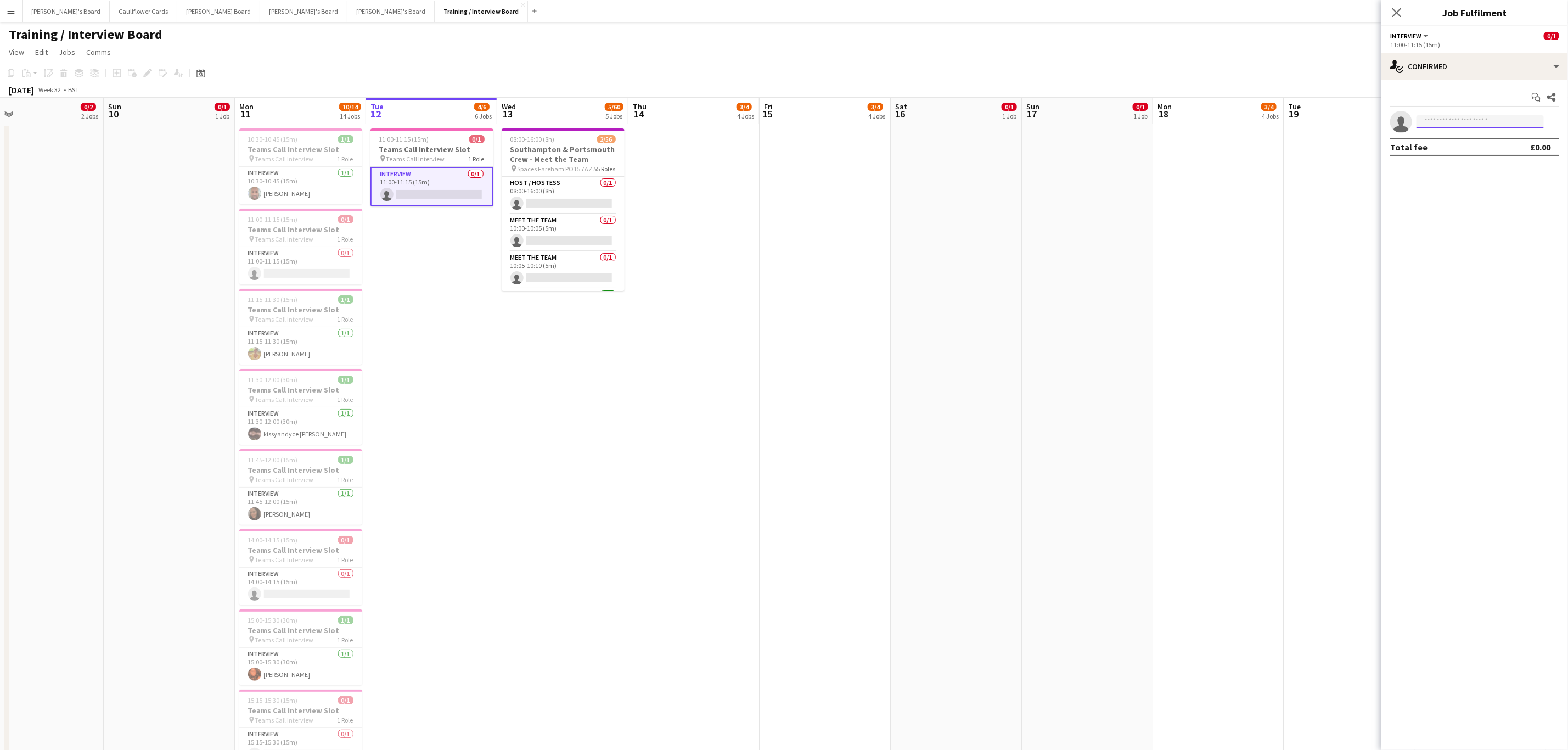
click at [1512, 120] on input at bounding box center [1480, 122] width 128 height 13
paste input "**********"
type input "**********"
click at [1476, 135] on span "[PERSON_NAME]" at bounding box center [1457, 138] width 63 height 9
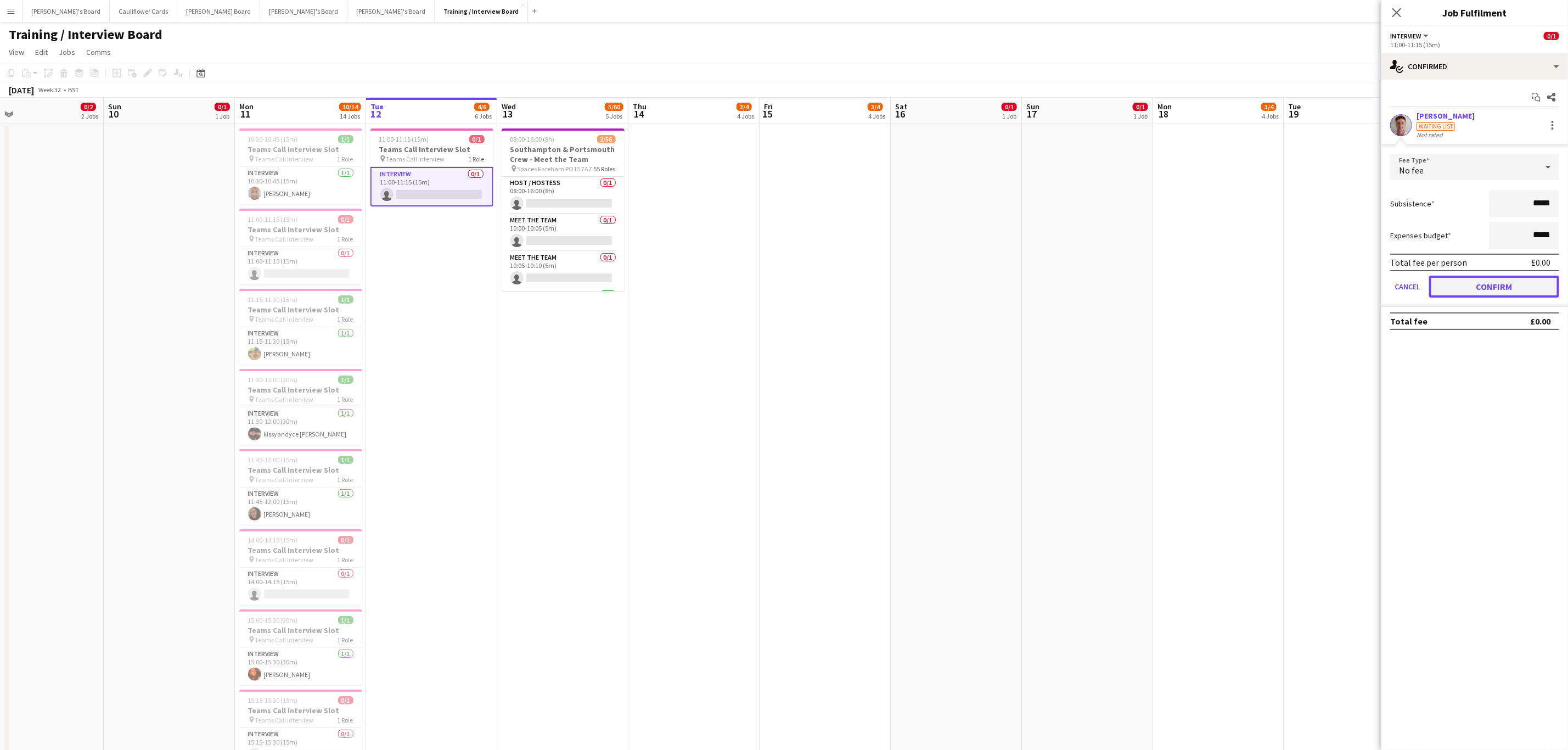
click at [1519, 288] on button "Confirm" at bounding box center [1494, 287] width 130 height 22
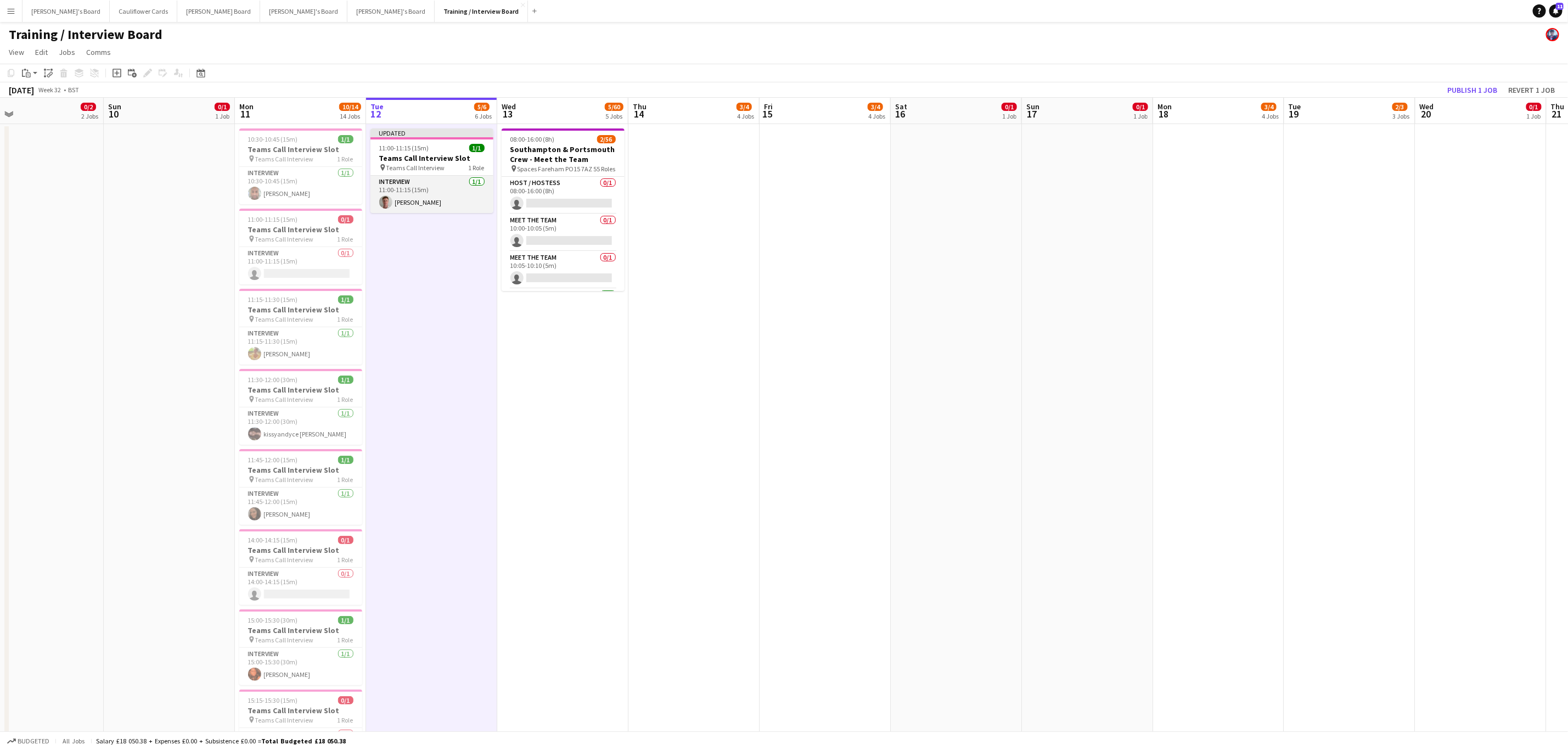
click at [427, 210] on app-card-role "Interview 1/1 11:00-11:15 (15m) Thomas Gosney" at bounding box center [431, 195] width 123 height 38
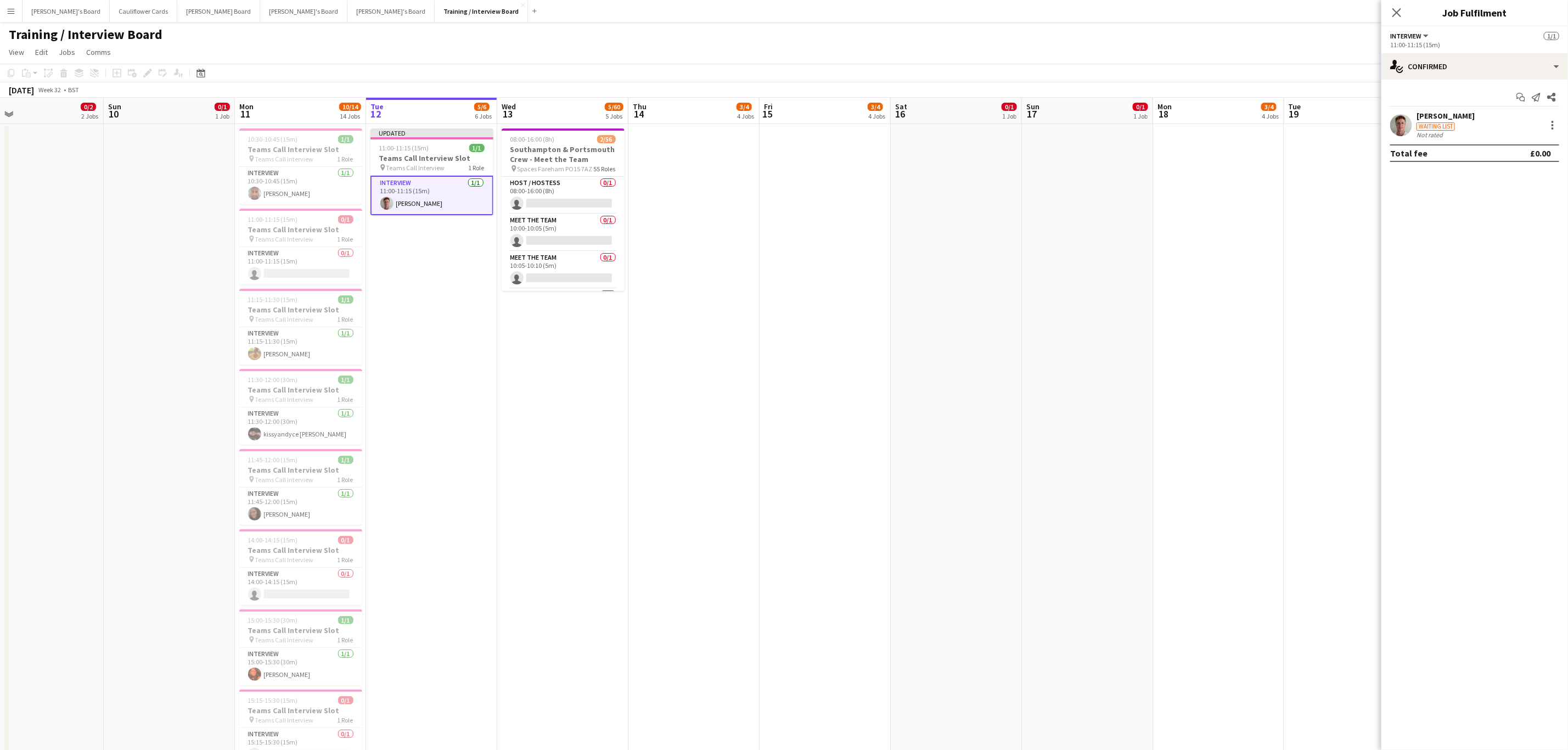
click at [1398, 112] on div "Thomas Gosney Waiting list Not rated" at bounding box center [1475, 124] width 187 height 28
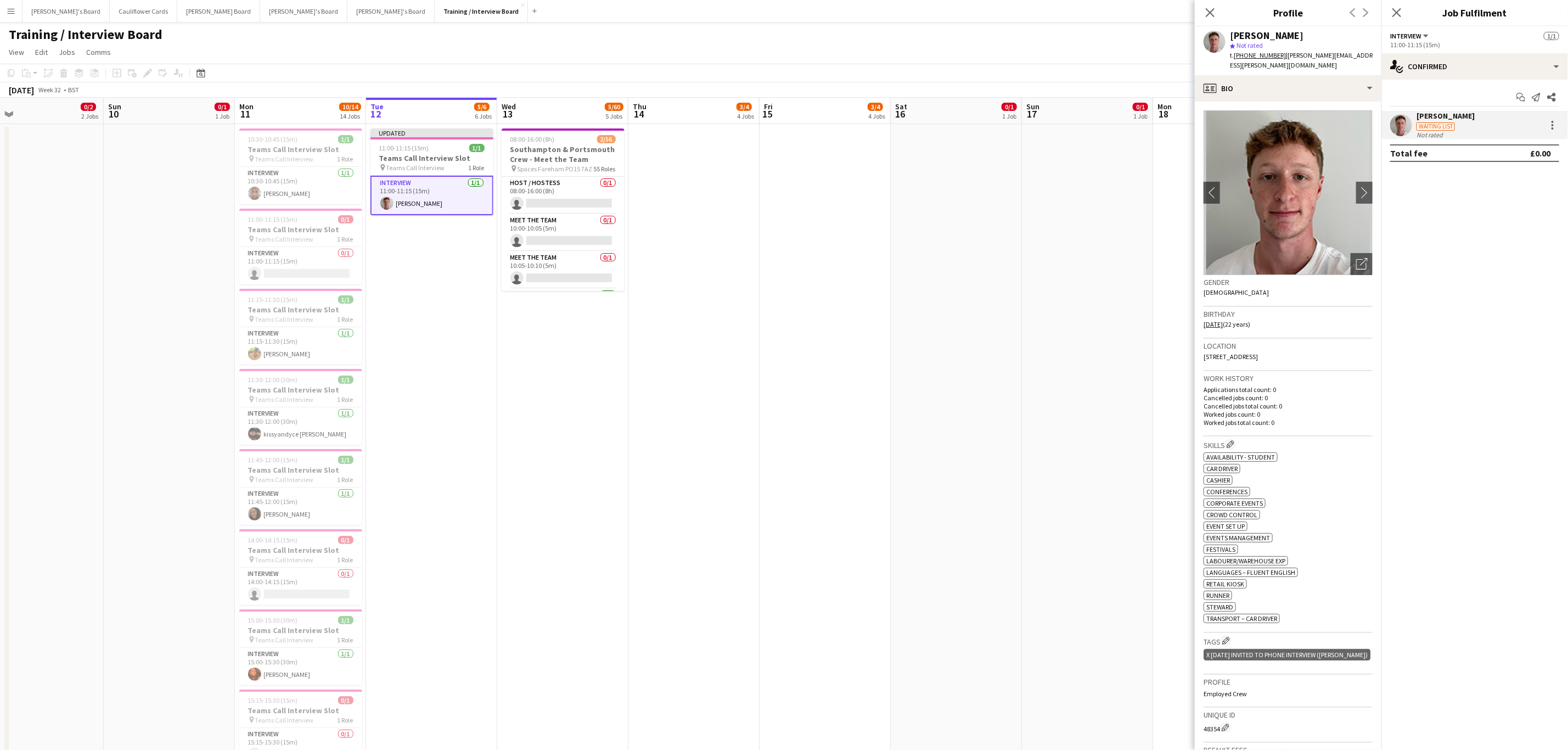
drag, startPoint x: 1350, startPoint y: 54, endPoint x: 1281, endPoint y: 56, distance: 69.0
click at [1281, 56] on div "Thomas Gosney star Not rated t. +447557368911 | thomas@gosney.co.uk" at bounding box center [1289, 51] width 187 height 49
copy span "thomas@gosney.co.uk"
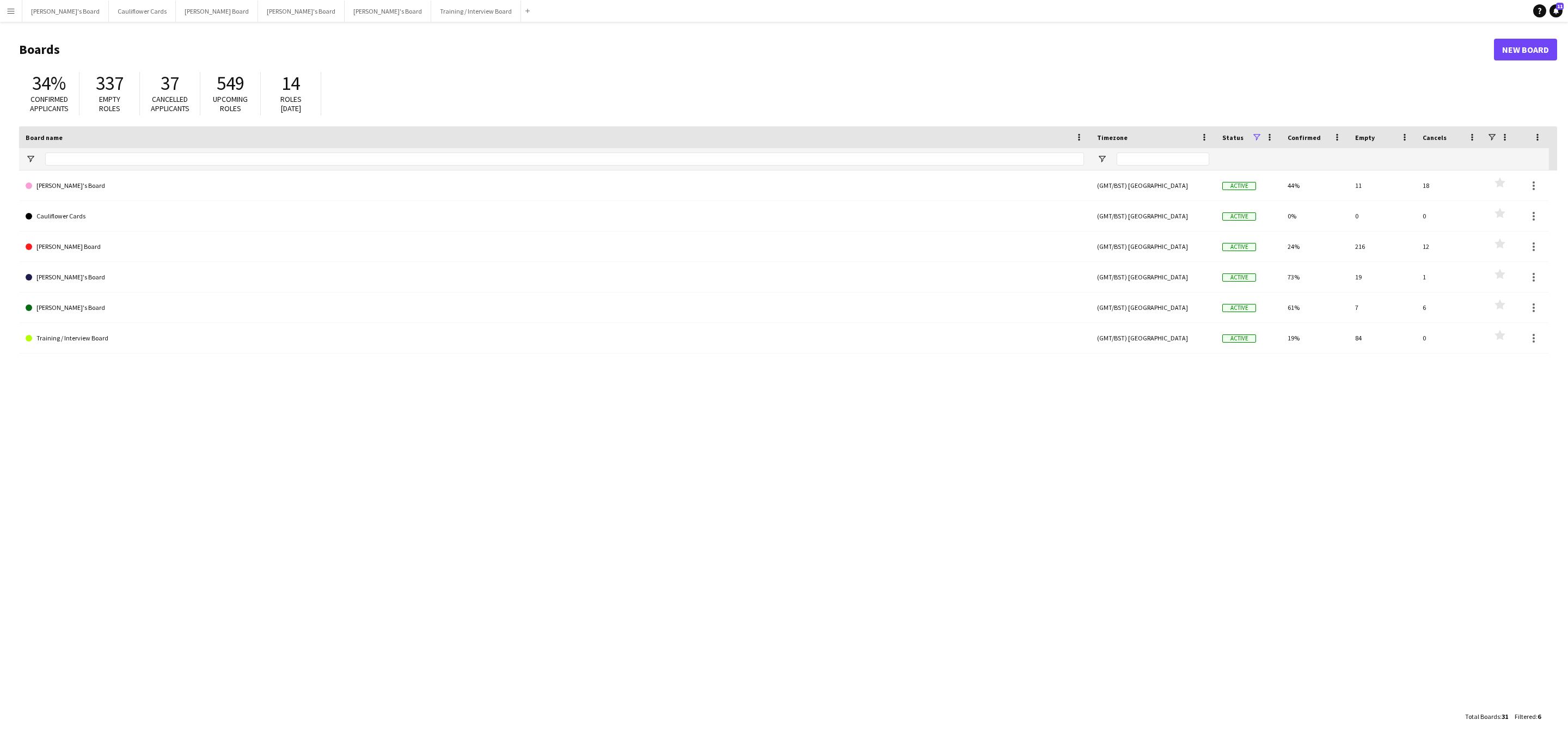
click at [7, 14] on app-icon "Menu" at bounding box center [11, 11] width 8 height 9
click at [139, 98] on link "Approvals" at bounding box center [164, 103] width 109 height 22
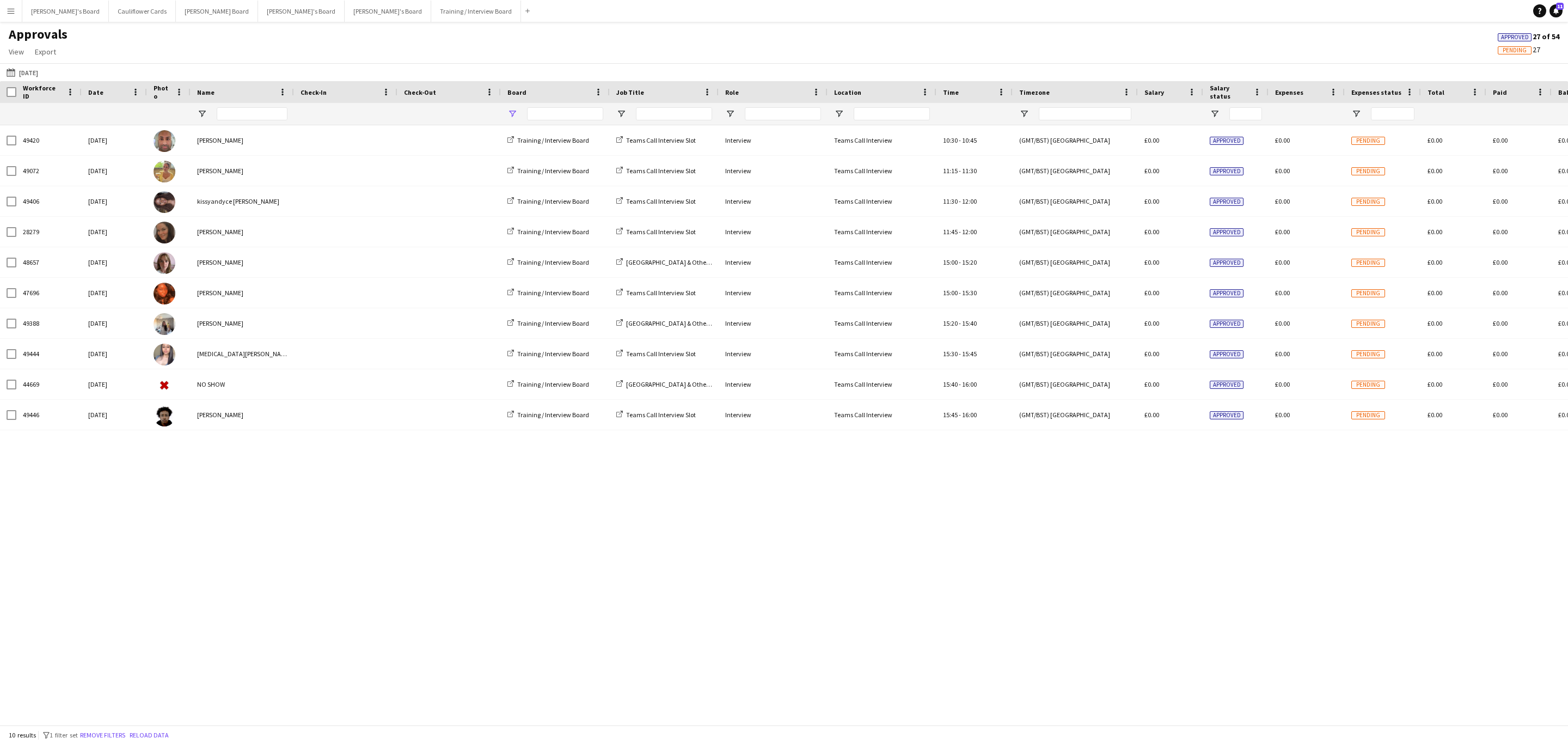
type input "**********"
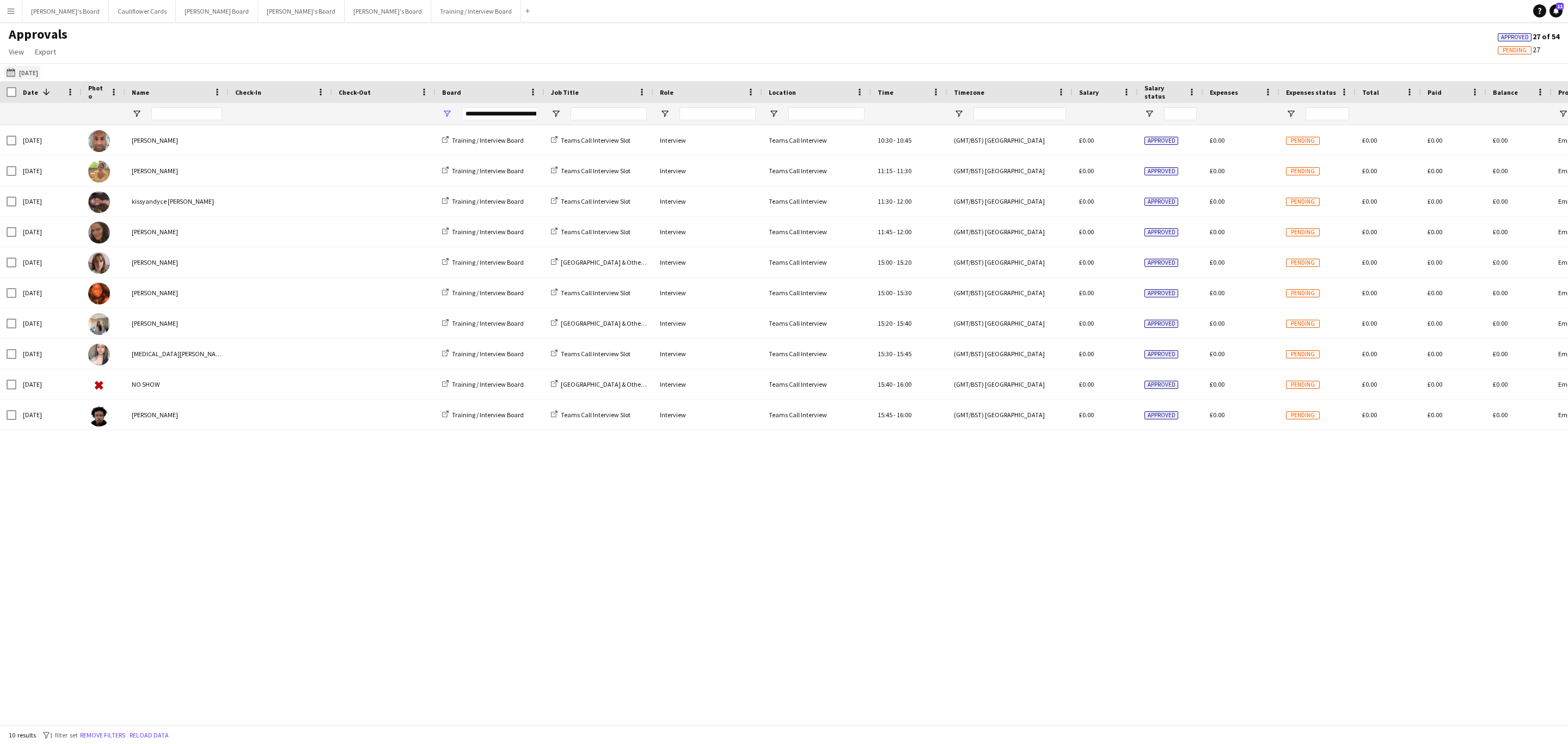
click at [10, 74] on app-icon "Yesterday" at bounding box center [13, 72] width 13 height 9
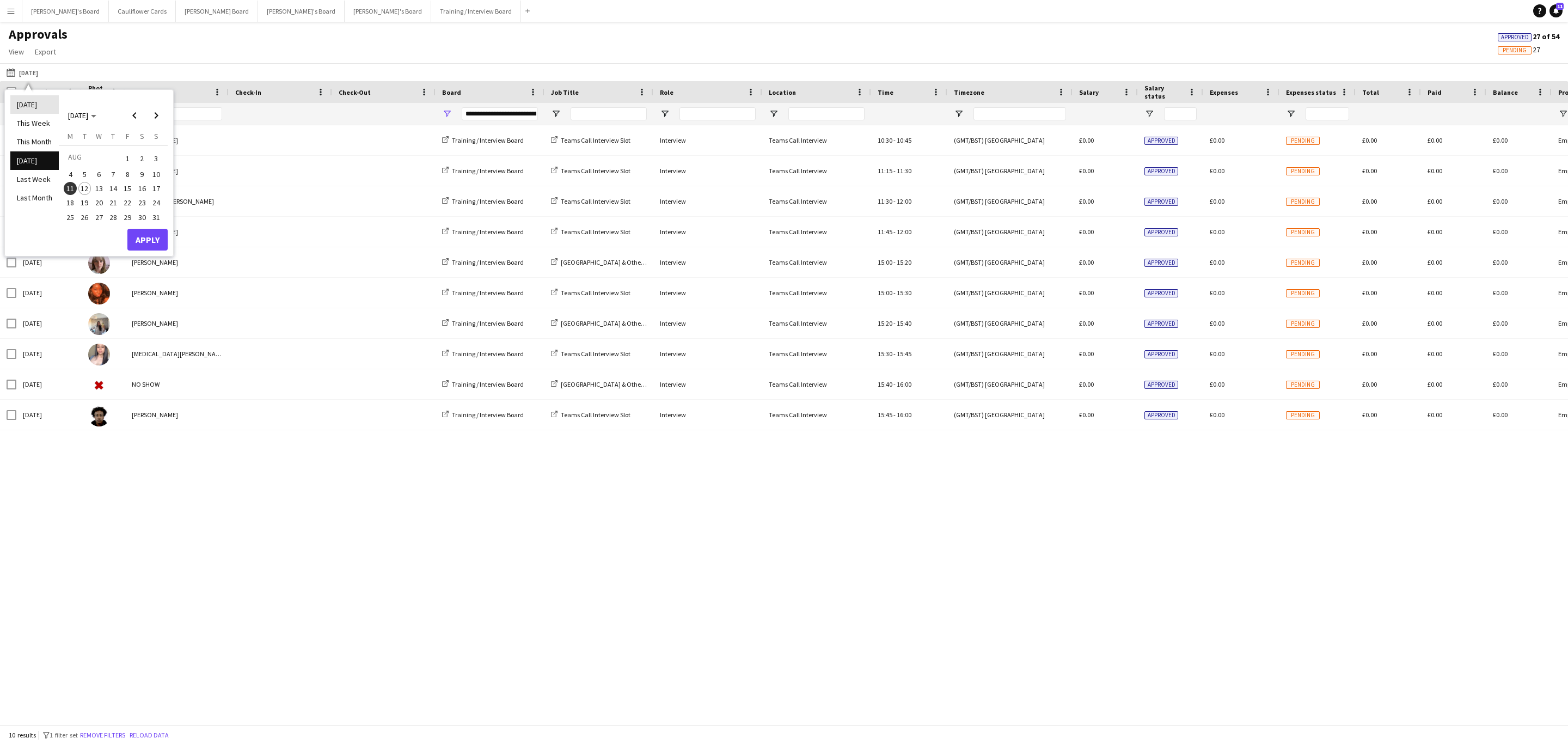
click at [24, 108] on li "[DATE]" at bounding box center [34, 105] width 48 height 19
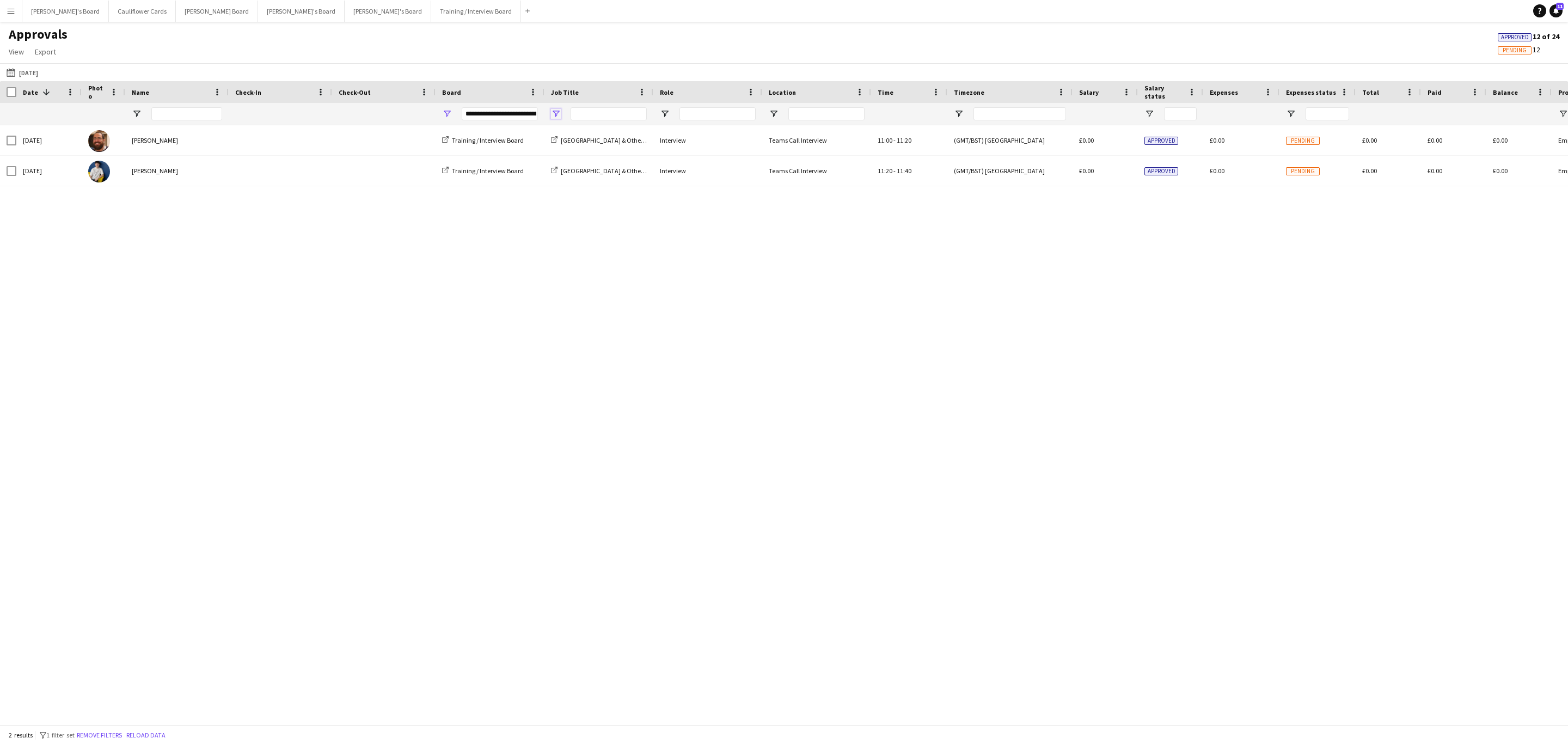
click at [558, 113] on span "Open Filter Menu" at bounding box center [556, 114] width 10 height 10
click at [501, 257] on div "Tue, 12 Aug 2025 Ramsey Nasser Training / Interview Board MANCHESTER & Other UK…" at bounding box center [784, 418] width 1568 height 588
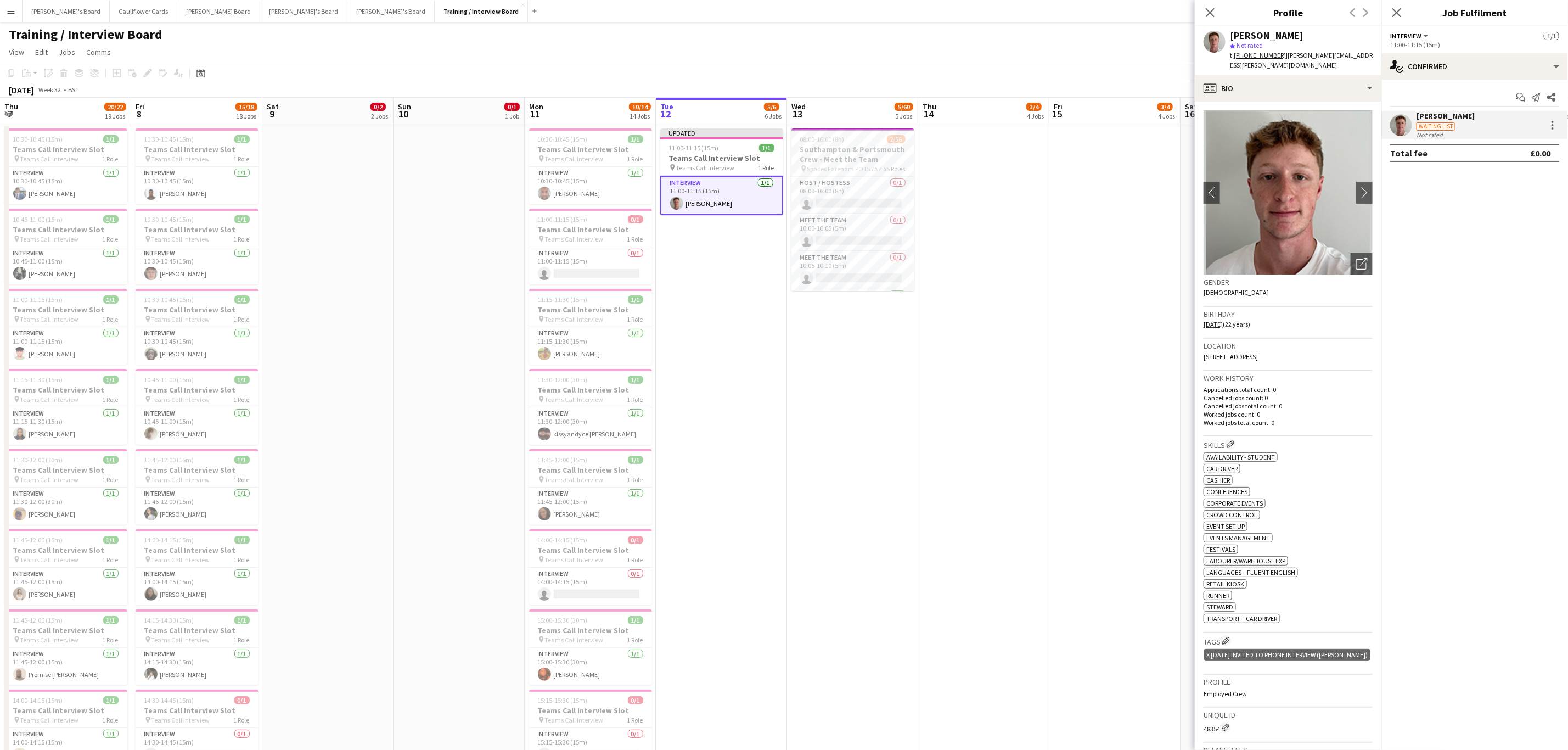
scroll to position [0, 290]
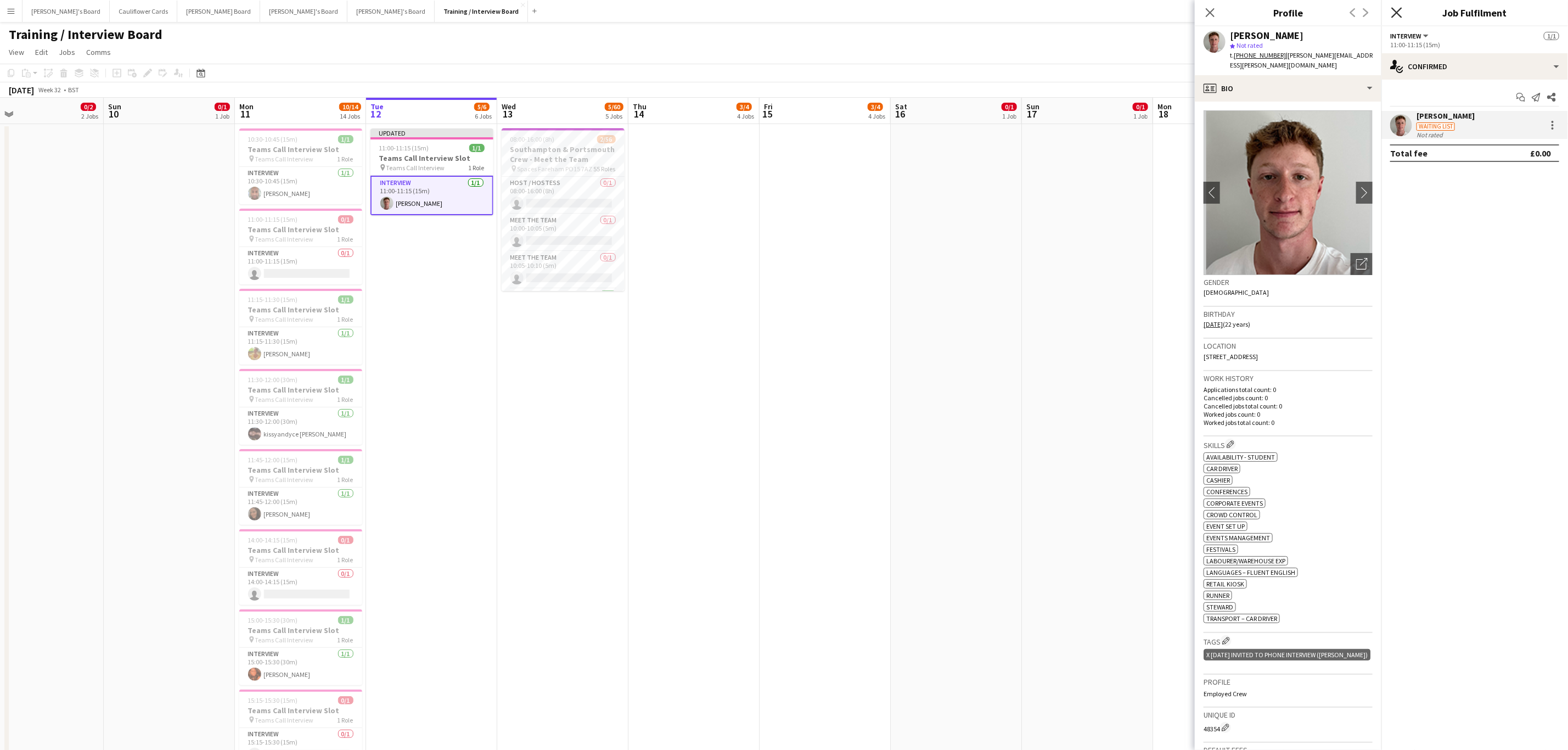
click at [1393, 9] on icon at bounding box center [1397, 12] width 10 height 10
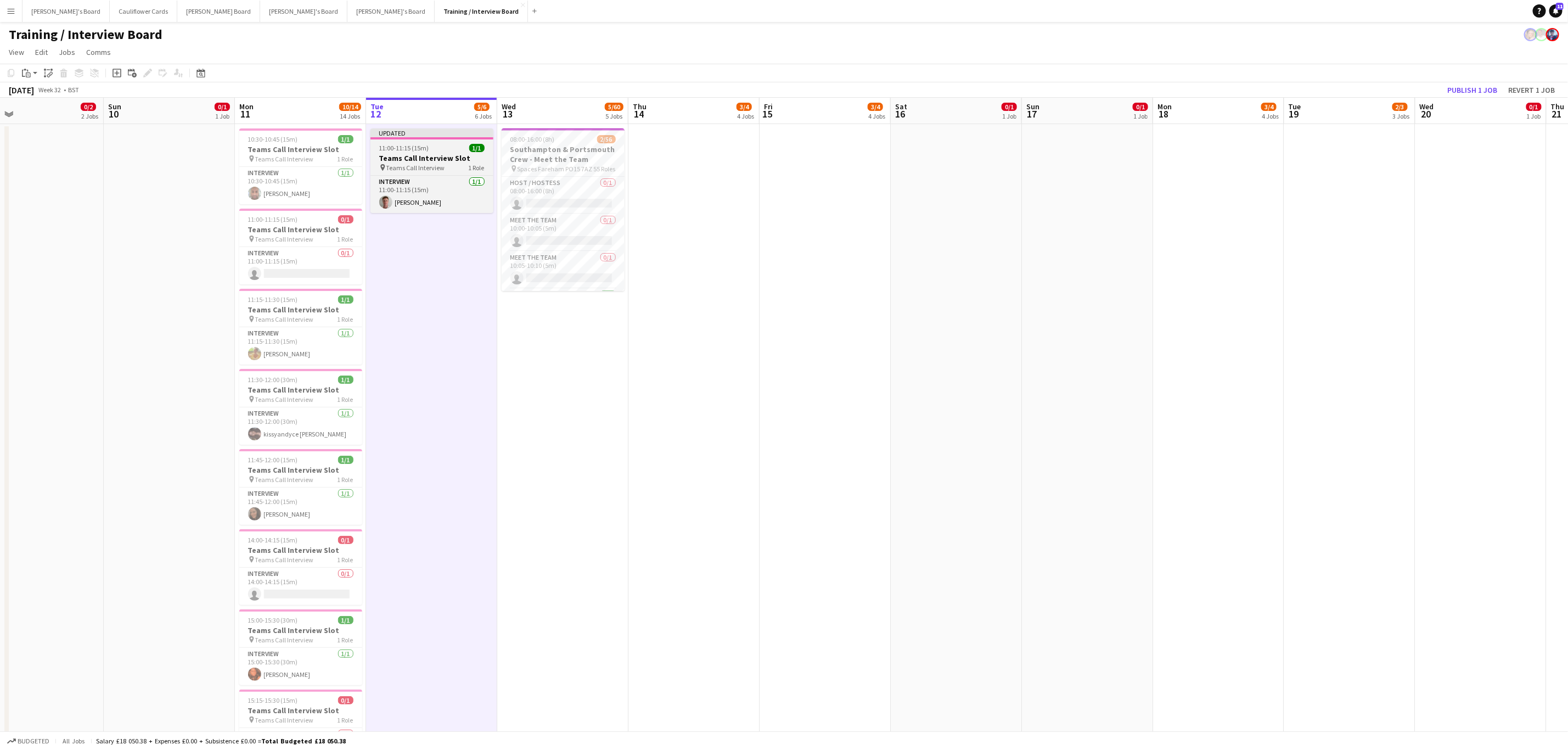
click at [453, 162] on h3 "Teams Call Interview Slot" at bounding box center [431, 159] width 123 height 10
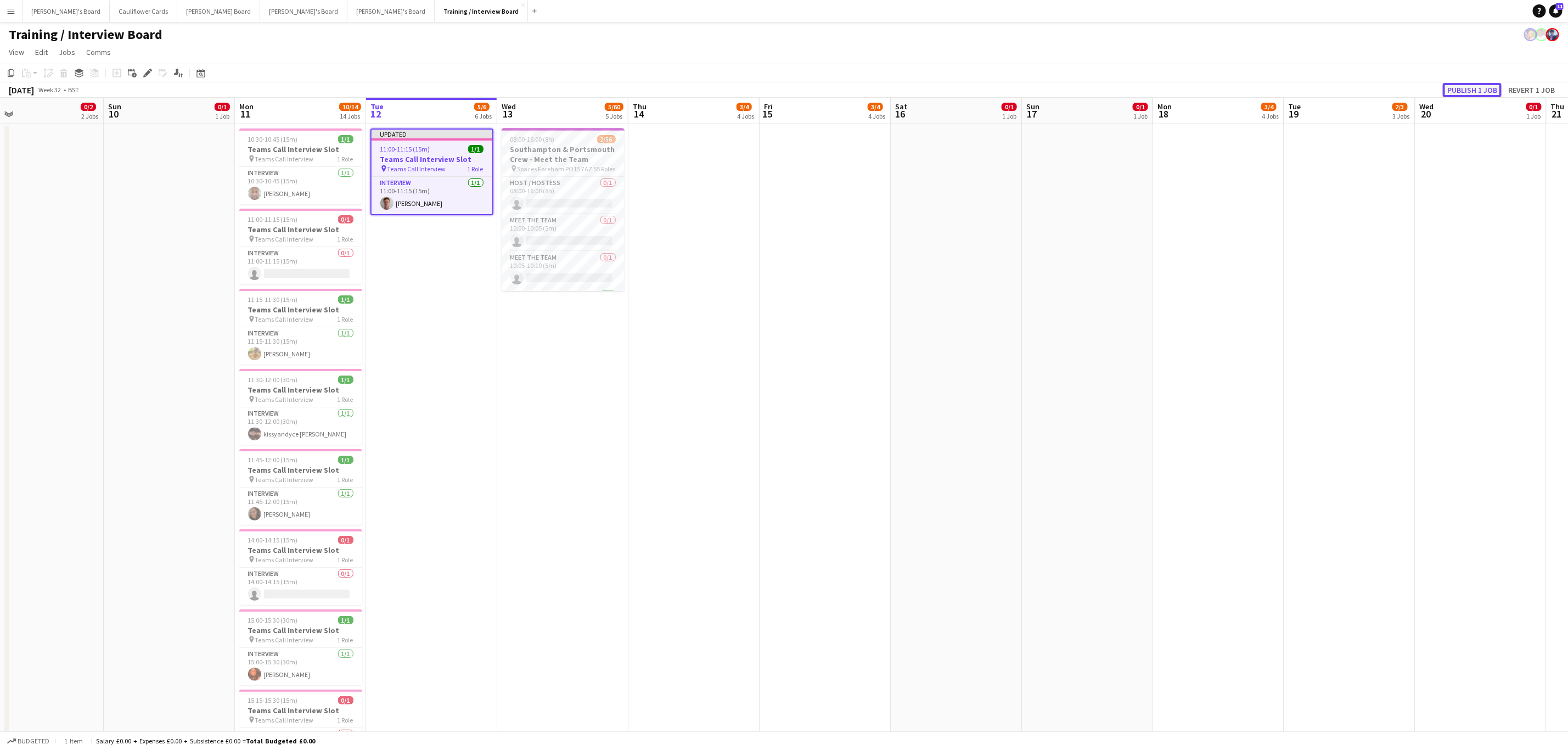
click at [1467, 87] on button "Publish 1 job" at bounding box center [1472, 90] width 59 height 15
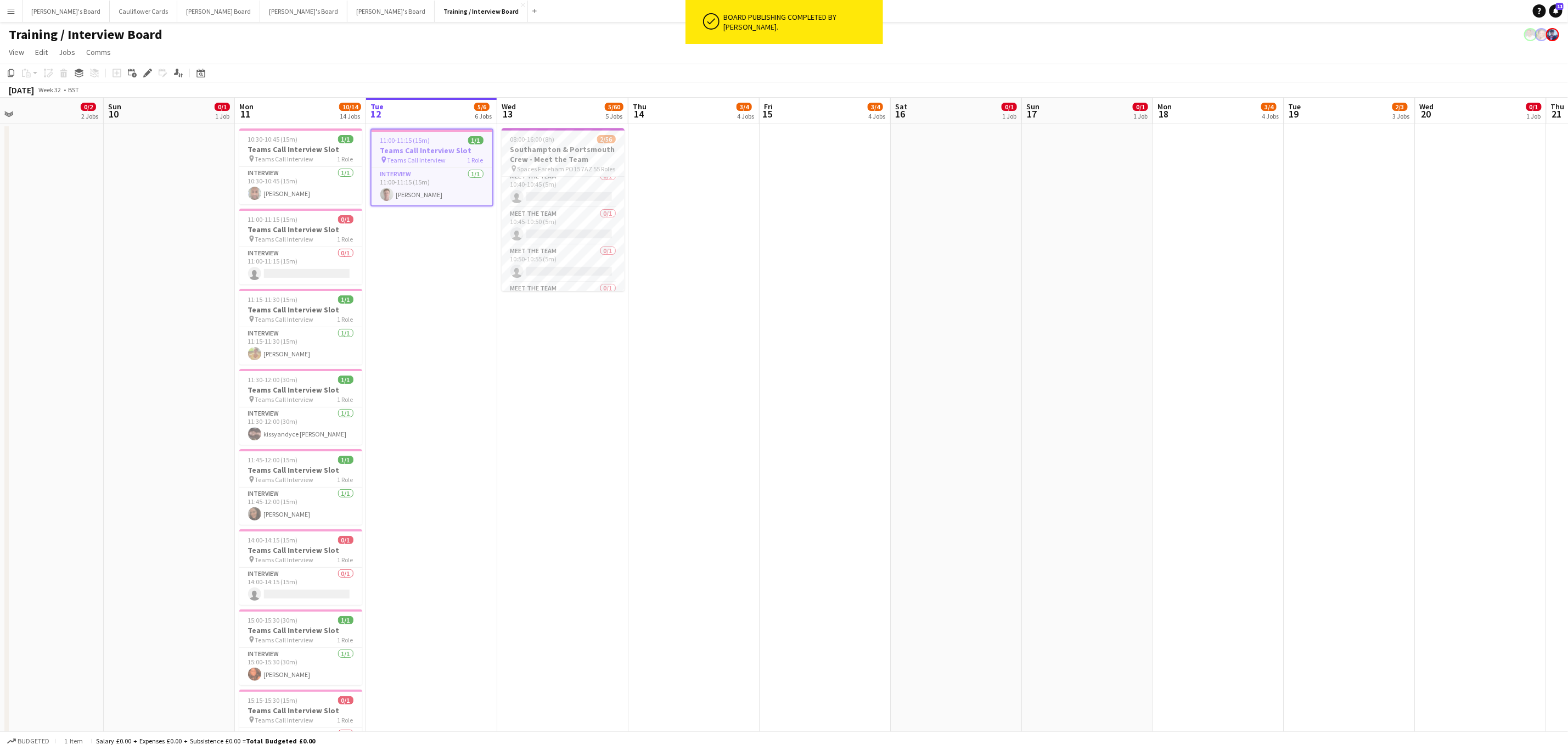
scroll to position [354, 0]
click at [573, 228] on app-card-role "Meet The Team 0/1 10:45-10:50 (5m) single-neutral-actions" at bounding box center [563, 215] width 123 height 38
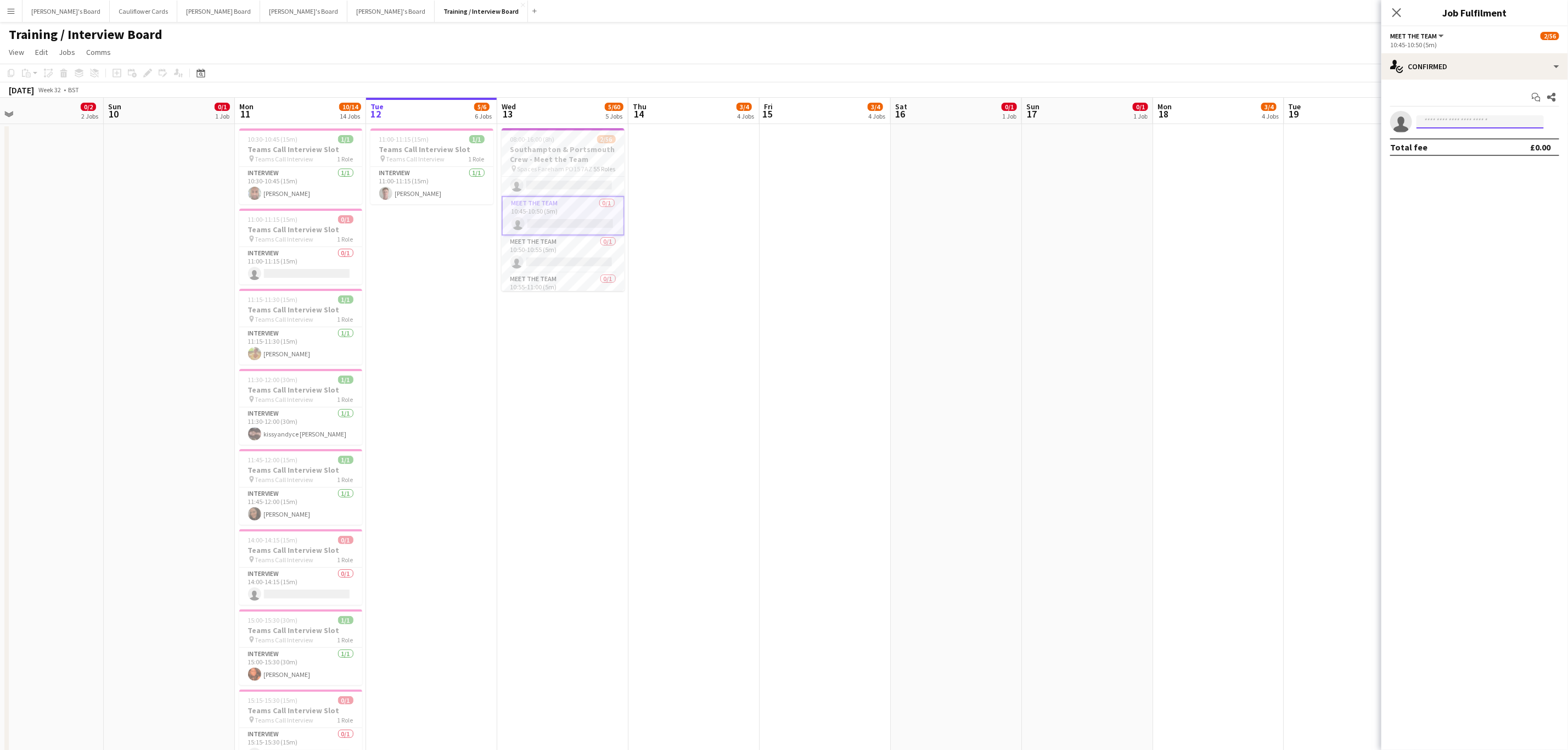
click at [1451, 121] on input at bounding box center [1480, 122] width 128 height 13
paste input "**********"
type input "**********"
click at [1457, 141] on span "Alastair Rushforth" at bounding box center [1457, 138] width 63 height 9
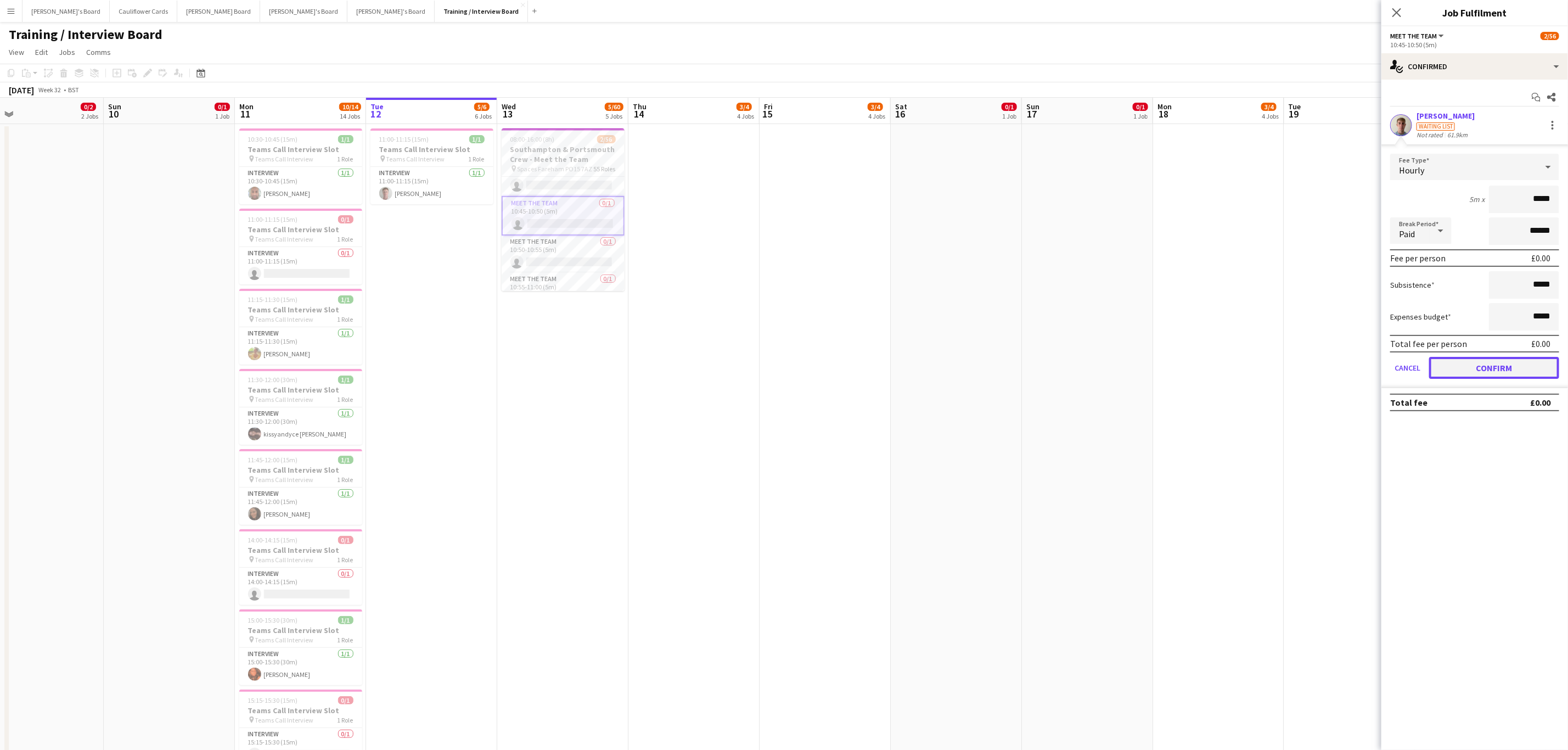
click at [1487, 361] on button "Confirm" at bounding box center [1494, 368] width 130 height 22
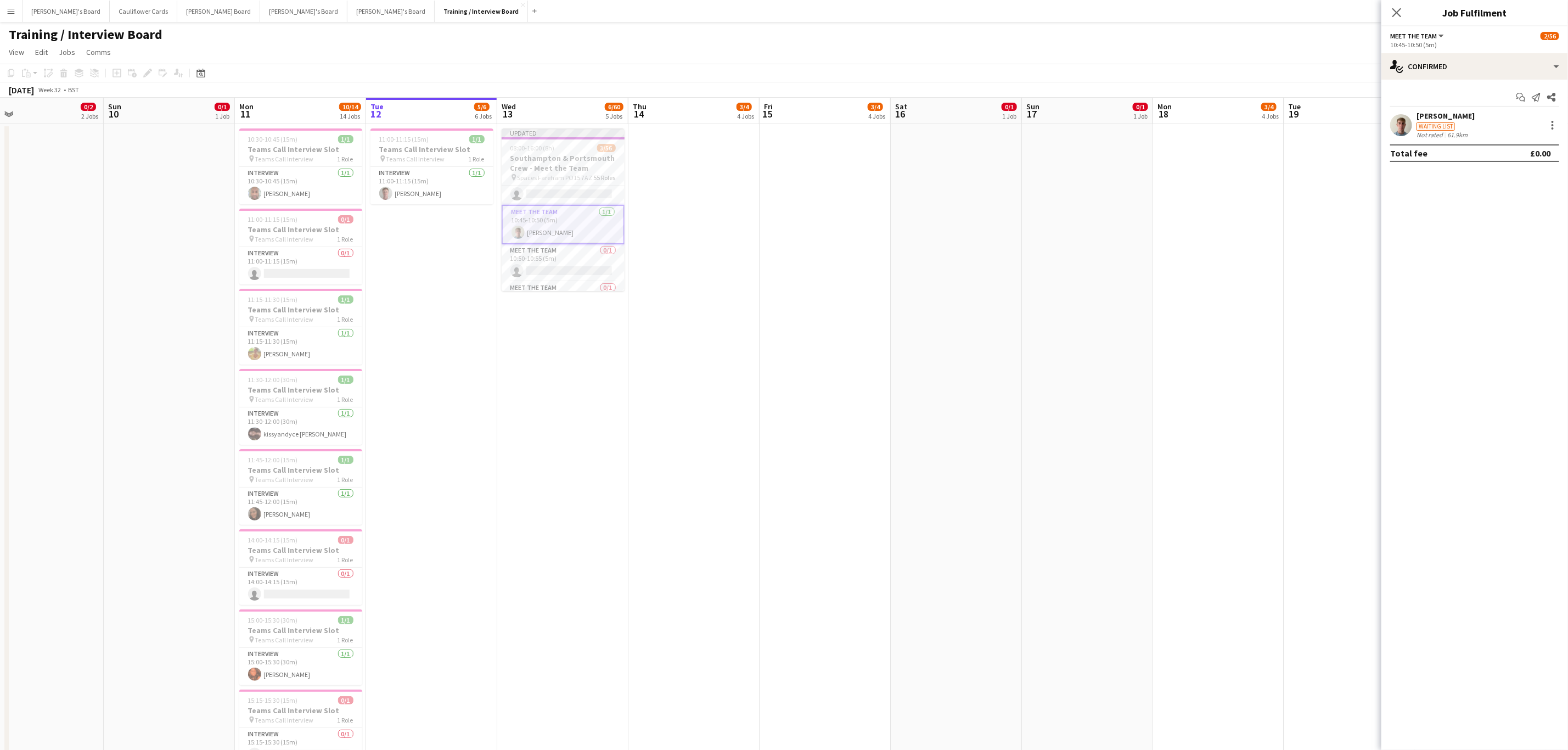
click at [1398, 122] on app-user-avatar at bounding box center [1402, 125] width 22 height 22
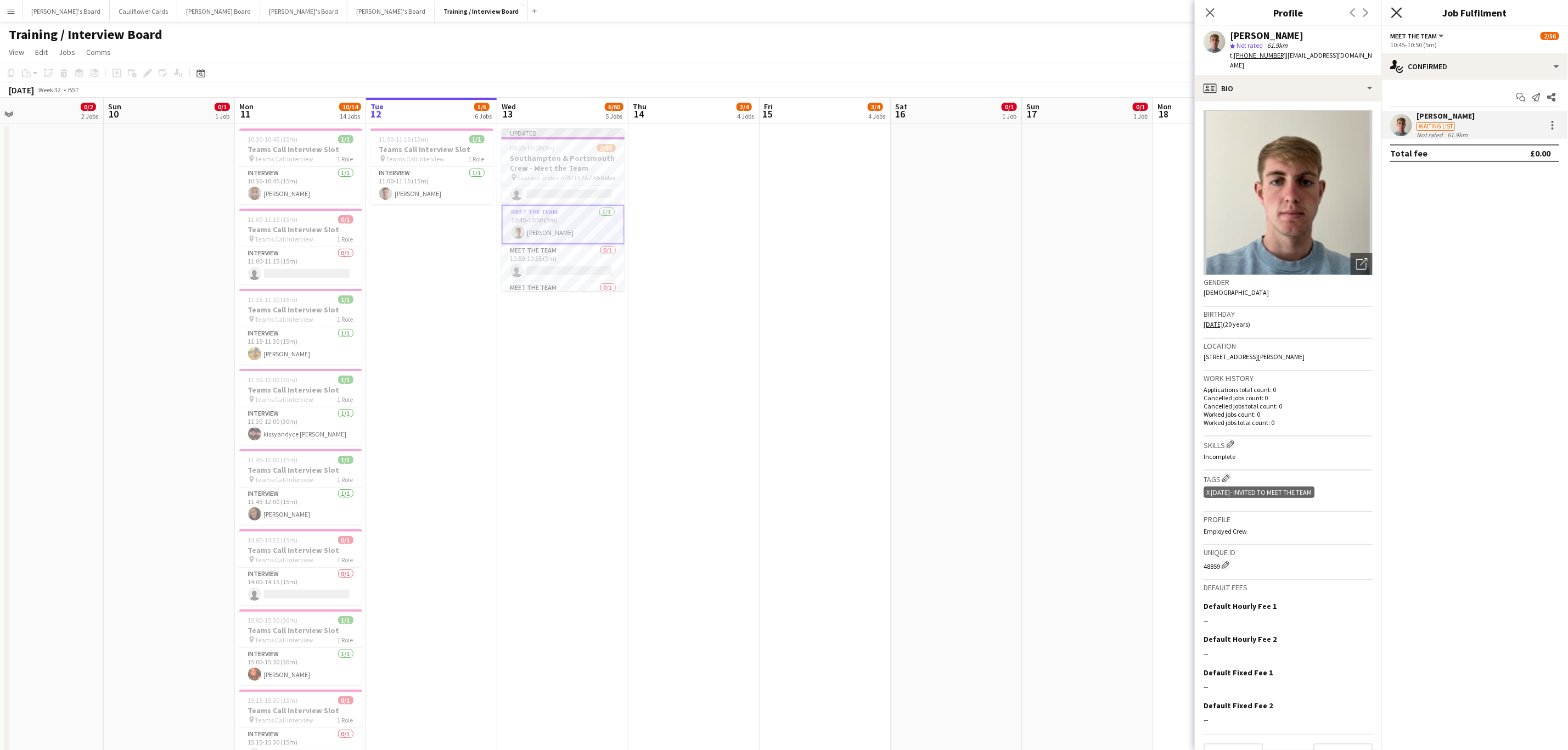
click at [1398, 9] on icon "Close pop-in" at bounding box center [1397, 12] width 10 height 10
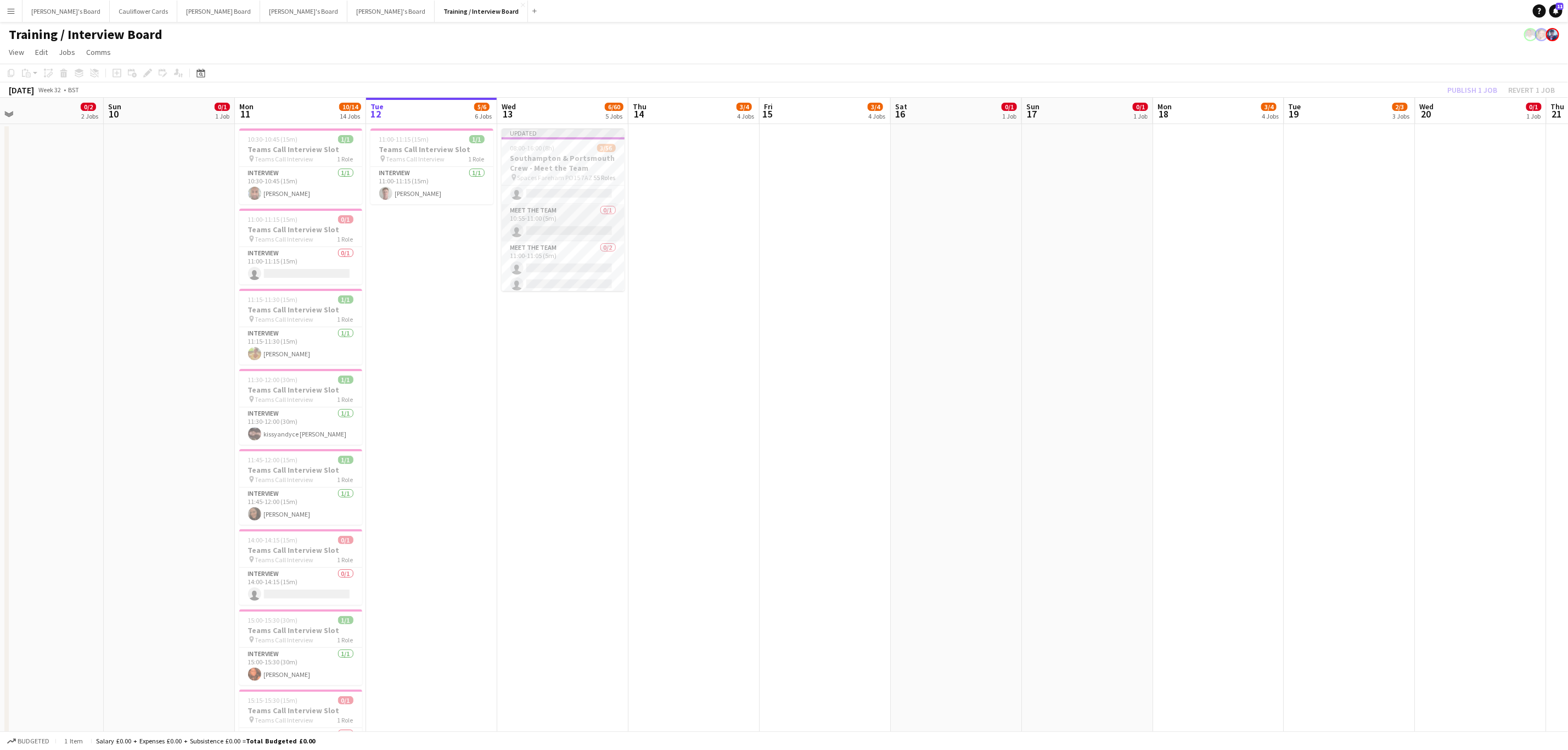
scroll to position [457, 0]
click at [566, 257] on app-card-role "Meet The Team 0/2 11:00-11:05 (5m) single-neutral-actions single-neutral-actions" at bounding box center [563, 243] width 123 height 53
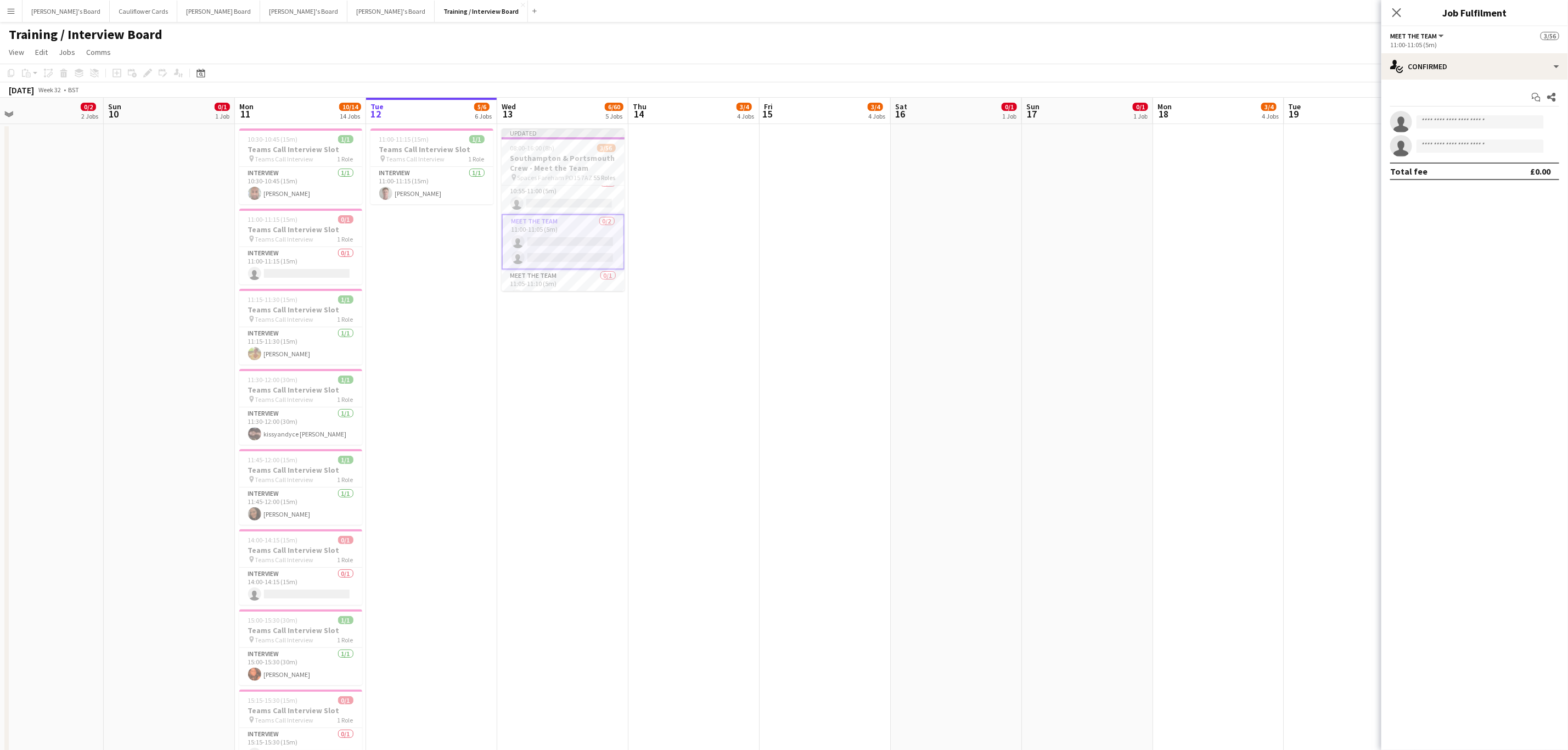
scroll to position [455, 0]
click at [1510, 132] on app-invite-slot "single-neutral-actions" at bounding box center [1475, 122] width 187 height 22
click at [1509, 128] on input at bounding box center [1480, 122] width 128 height 13
paste input "**********"
type input "*"
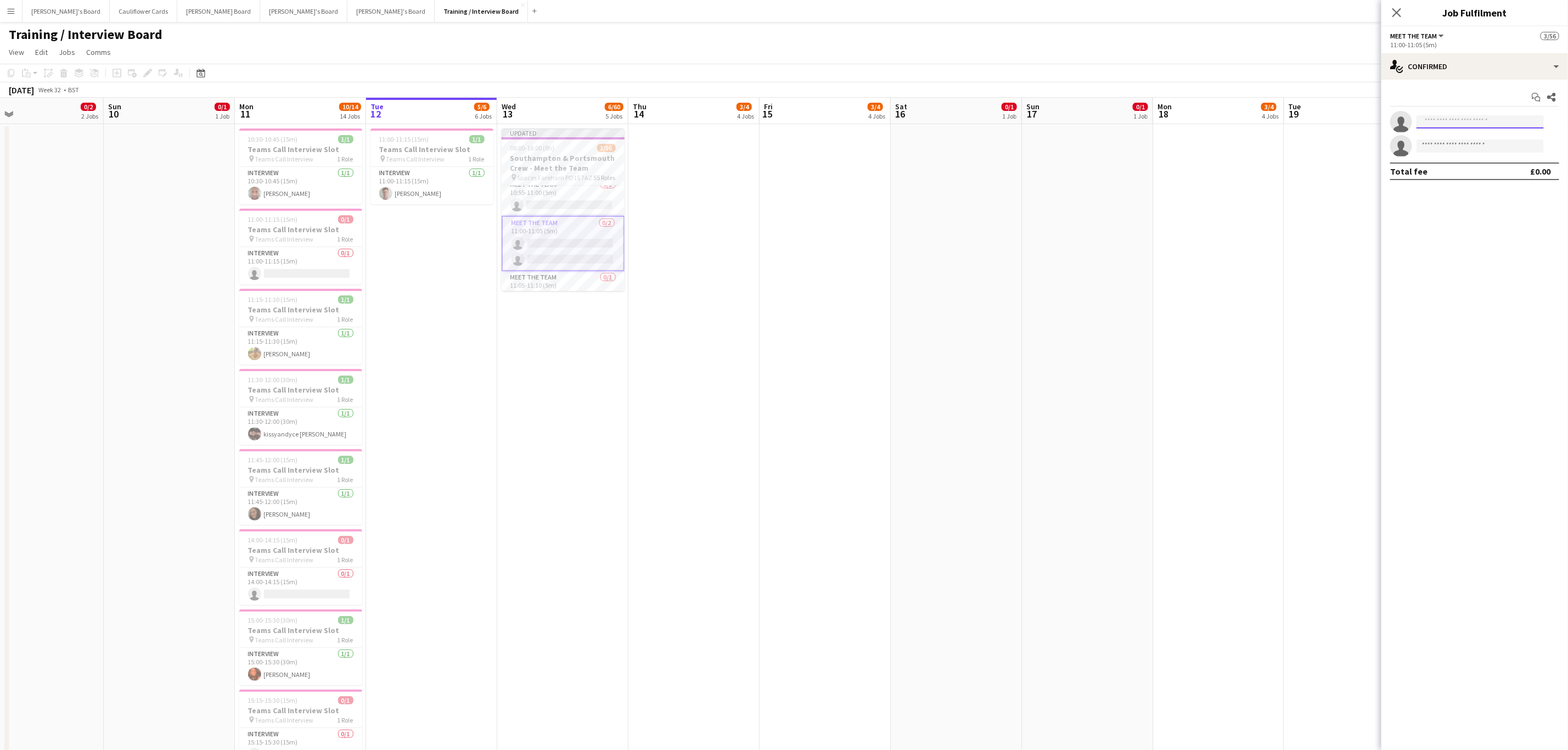
paste input "**********"
type input "**********"
click at [1461, 144] on span "jorge.de.a.c.silva@gmail.com" at bounding box center [1481, 147] width 110 height 9
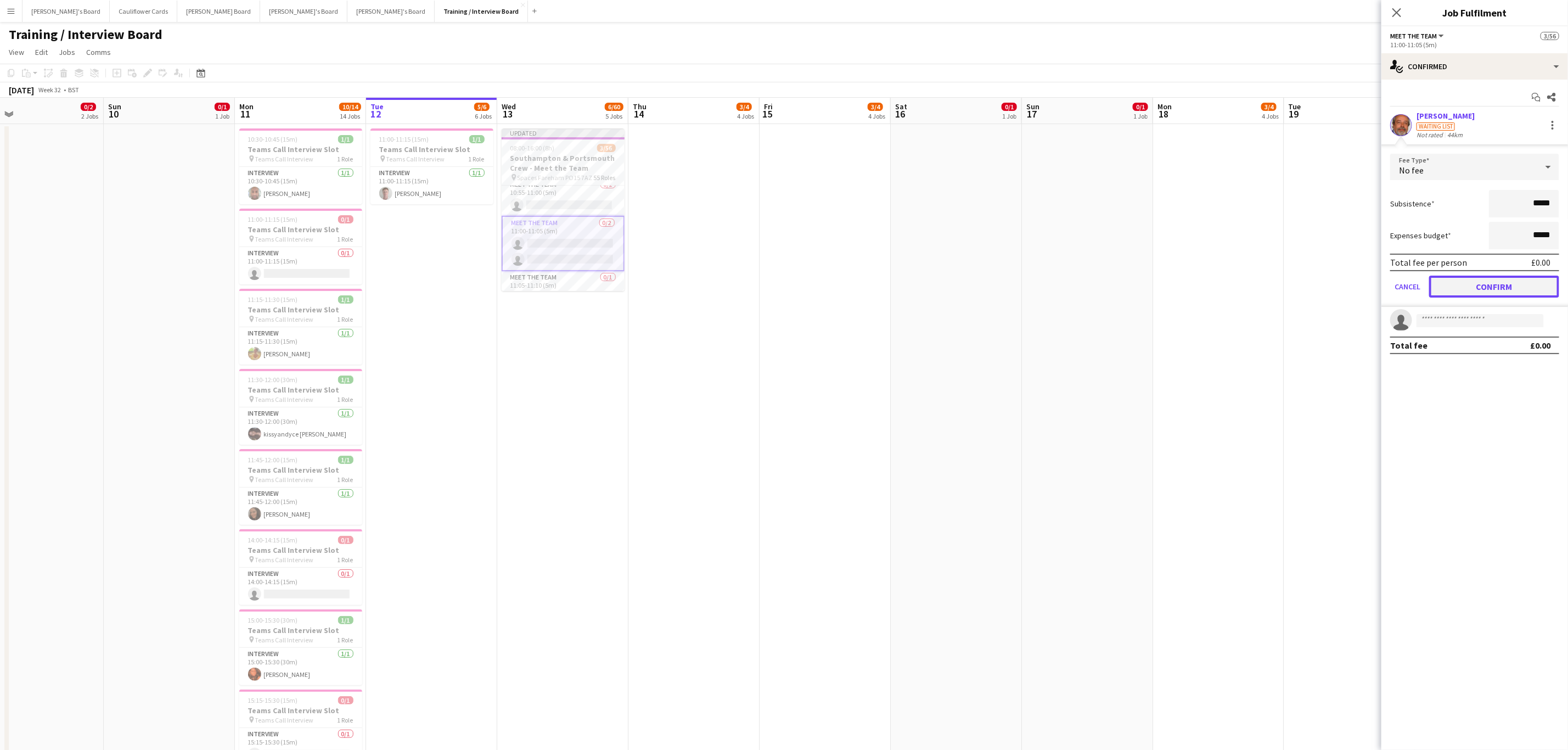
click at [1476, 282] on button "Confirm" at bounding box center [1494, 287] width 130 height 22
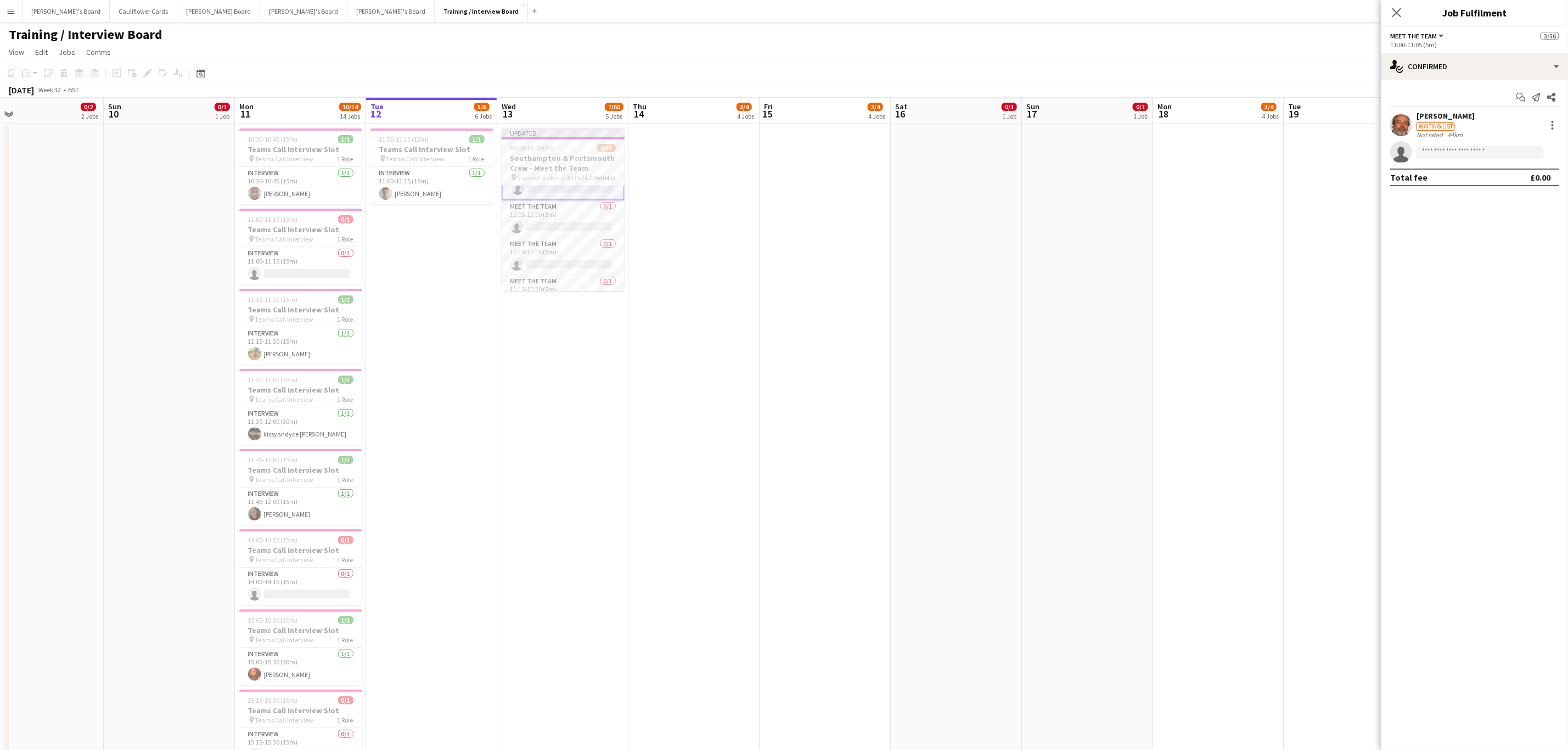
scroll to position [527, 0]
click at [557, 241] on app-card-role "Meet The Team 0/1 11:15-11:20 (5m) single-neutral-actions" at bounding box center [563, 225] width 123 height 38
click at [1473, 127] on input at bounding box center [1480, 122] width 128 height 13
paste input "**********"
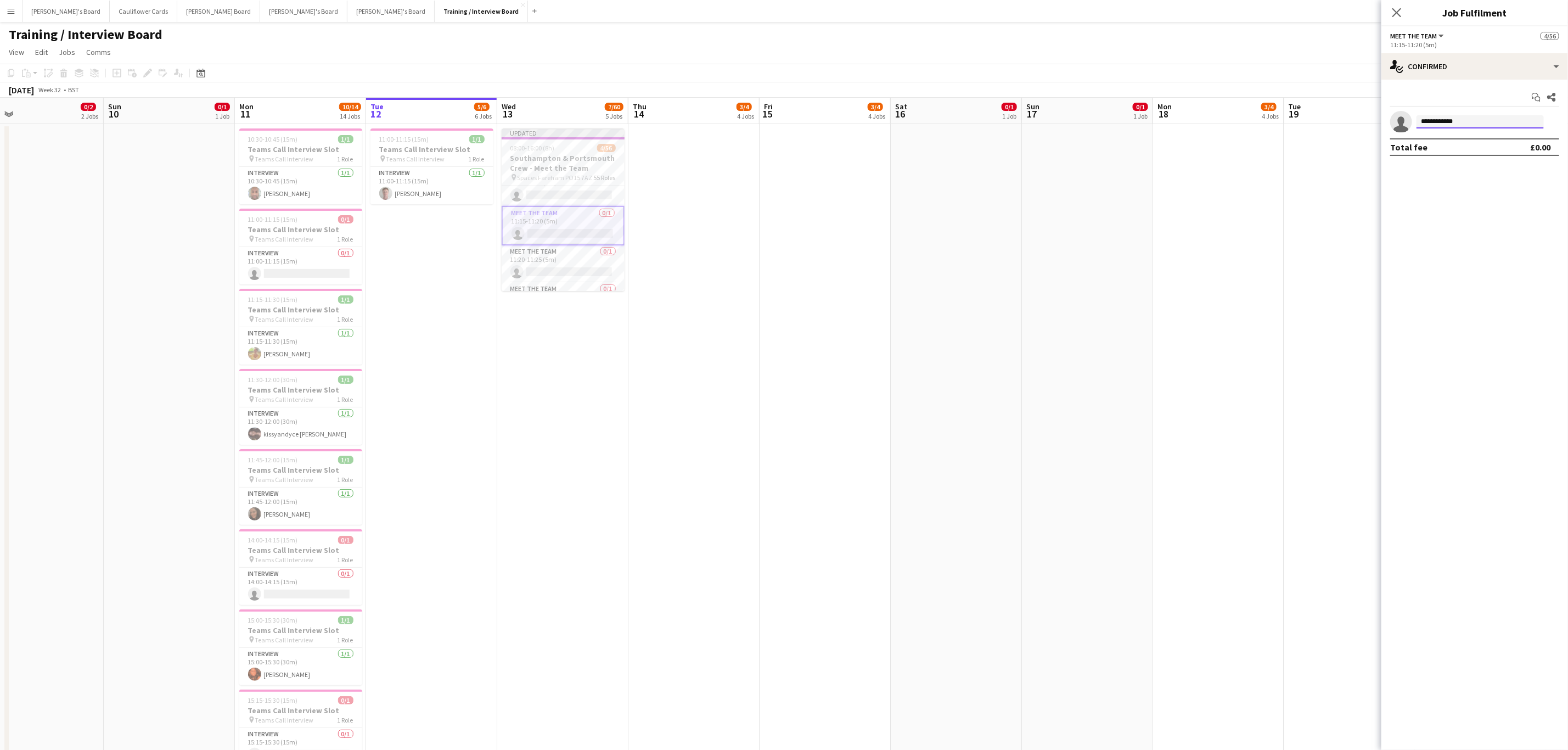
type input "**********"
click at [552, 277] on app-card-role "Meet The Team 0/1 11:30-11:35 (5m) single-neutral-actions" at bounding box center [563, 258] width 123 height 38
click at [1473, 120] on input at bounding box center [1480, 122] width 128 height 13
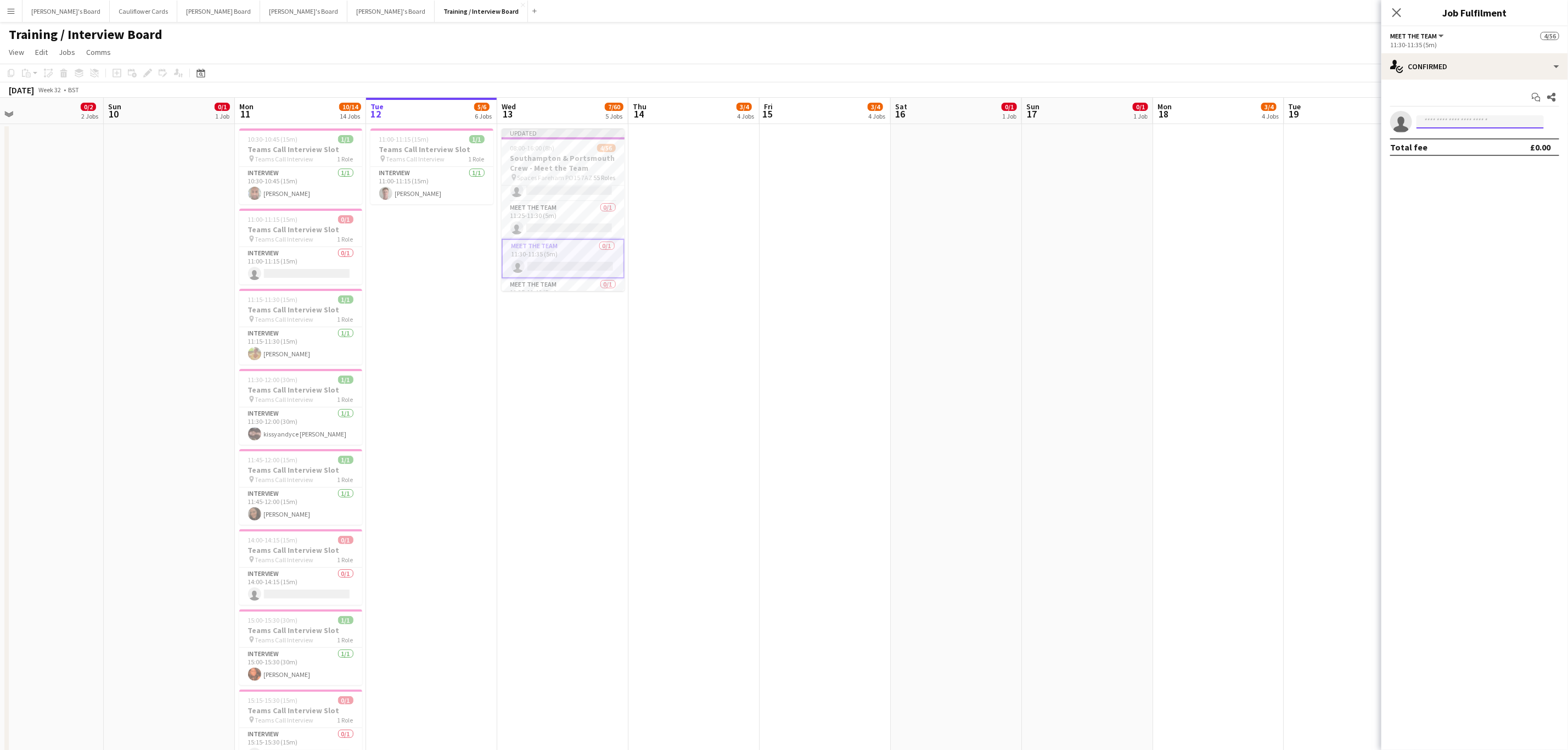
paste input "**********"
type input "**********"
click at [1447, 141] on span "Milan Sani" at bounding box center [1457, 138] width 63 height 9
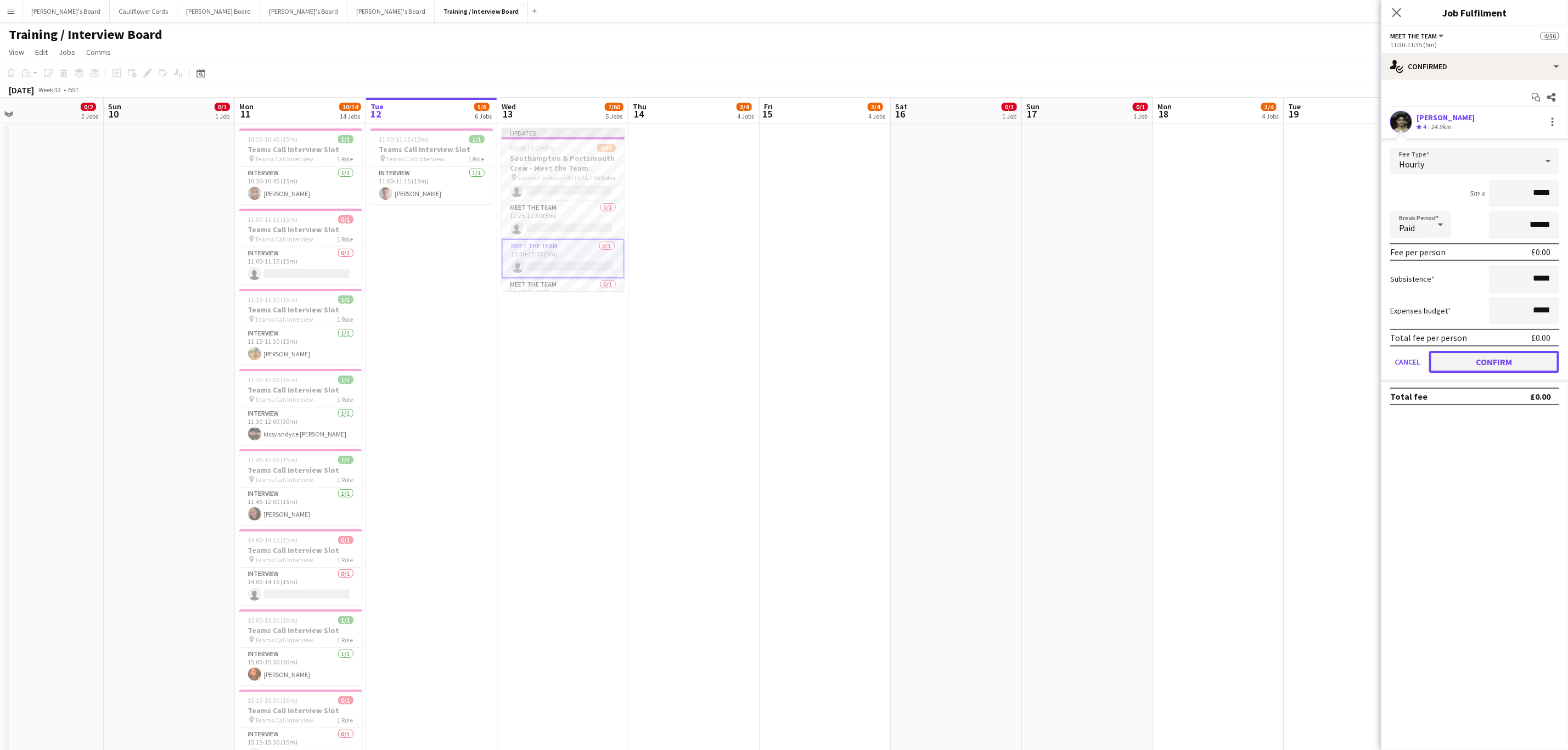
click at [1494, 364] on button "Confirm" at bounding box center [1494, 362] width 130 height 22
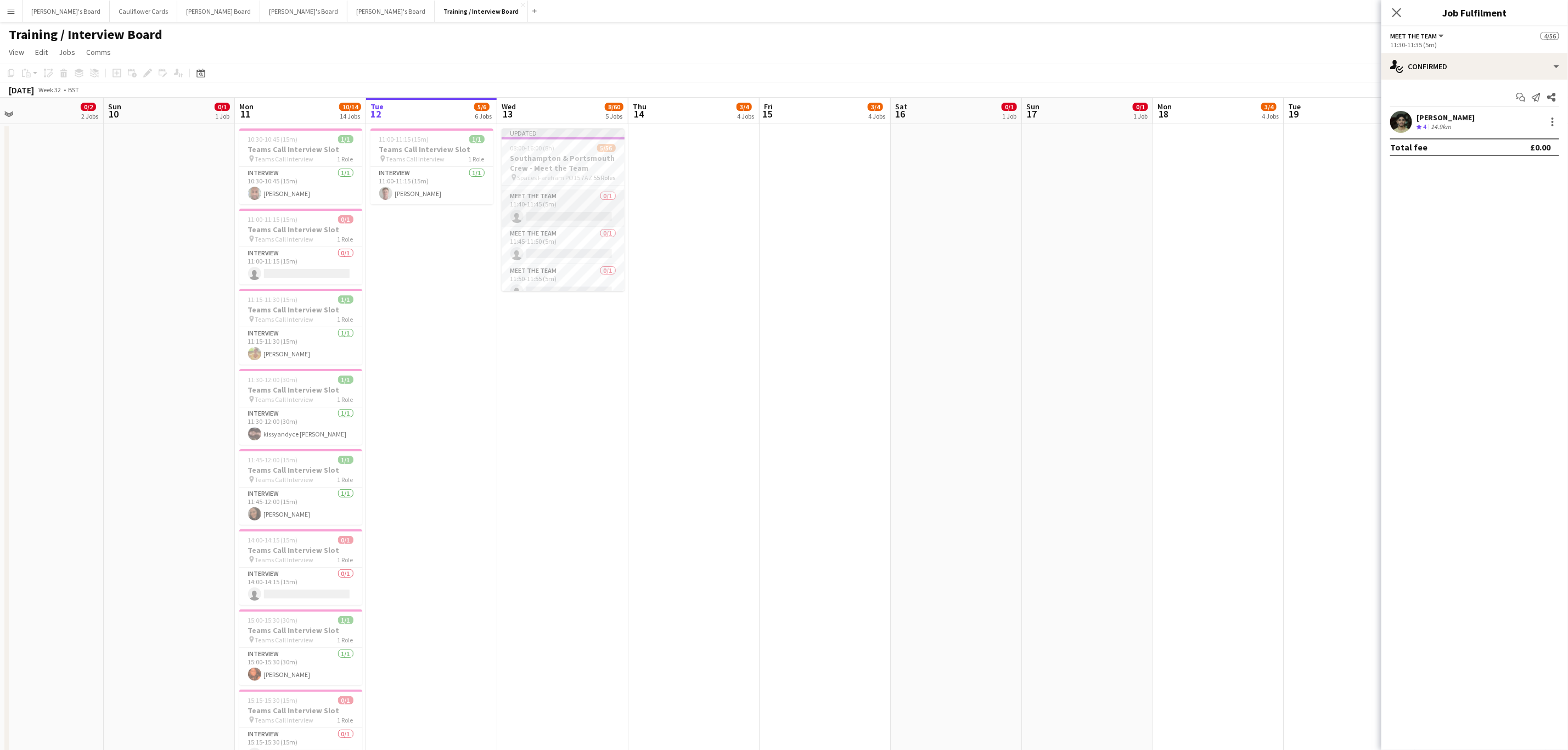
scroll to position [818, 0]
click at [557, 243] on app-card-role "Meet The Team 0/1 11:45-11:50 (5m) single-neutral-actions" at bounding box center [563, 226] width 123 height 38
click at [1499, 129] on app-invite-slot "single-neutral-actions" at bounding box center [1475, 122] width 187 height 22
click at [1491, 126] on input at bounding box center [1480, 122] width 128 height 13
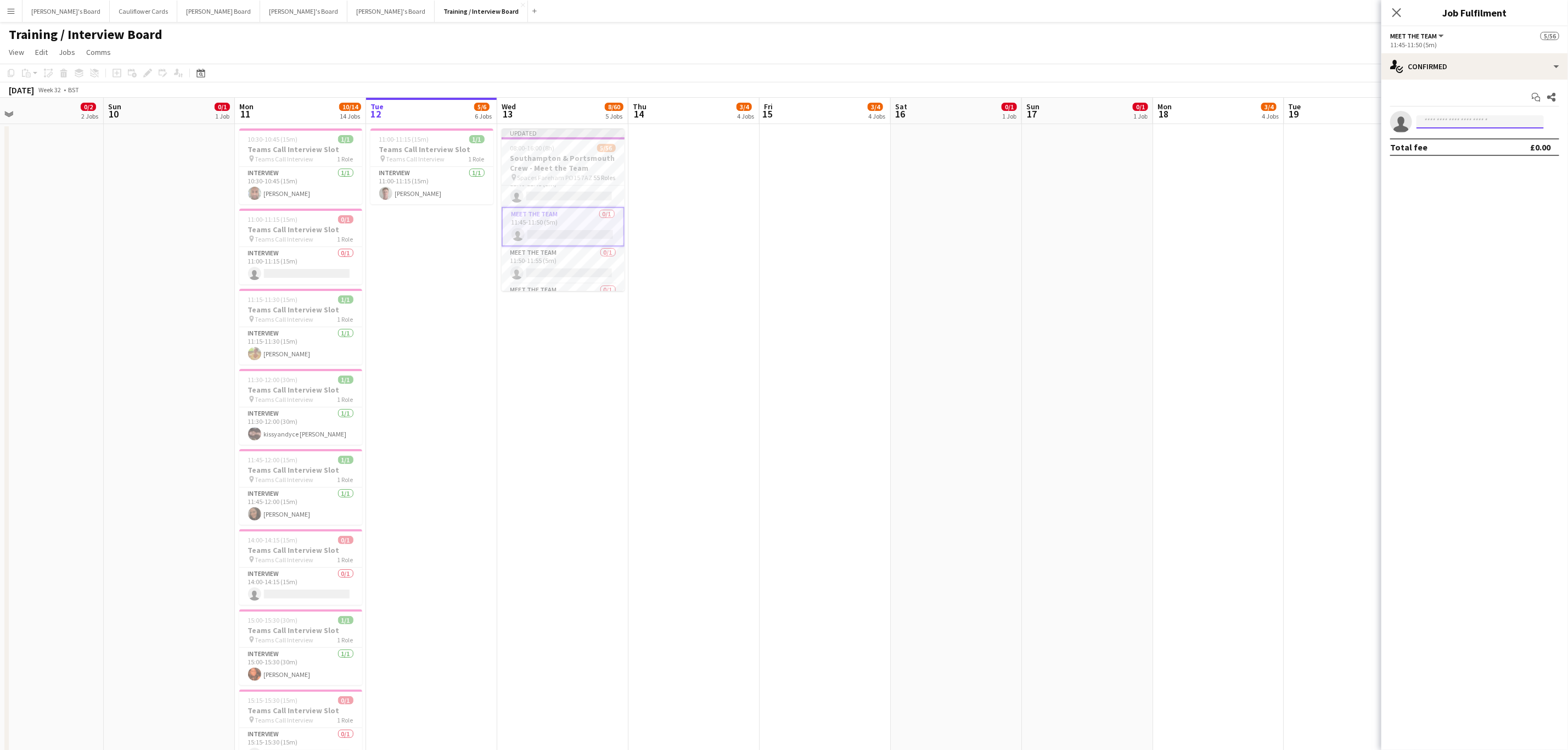
paste input "**********"
type input "**********"
click at [1455, 135] on span "vinod balaji reddy" at bounding box center [1458, 138] width 65 height 9
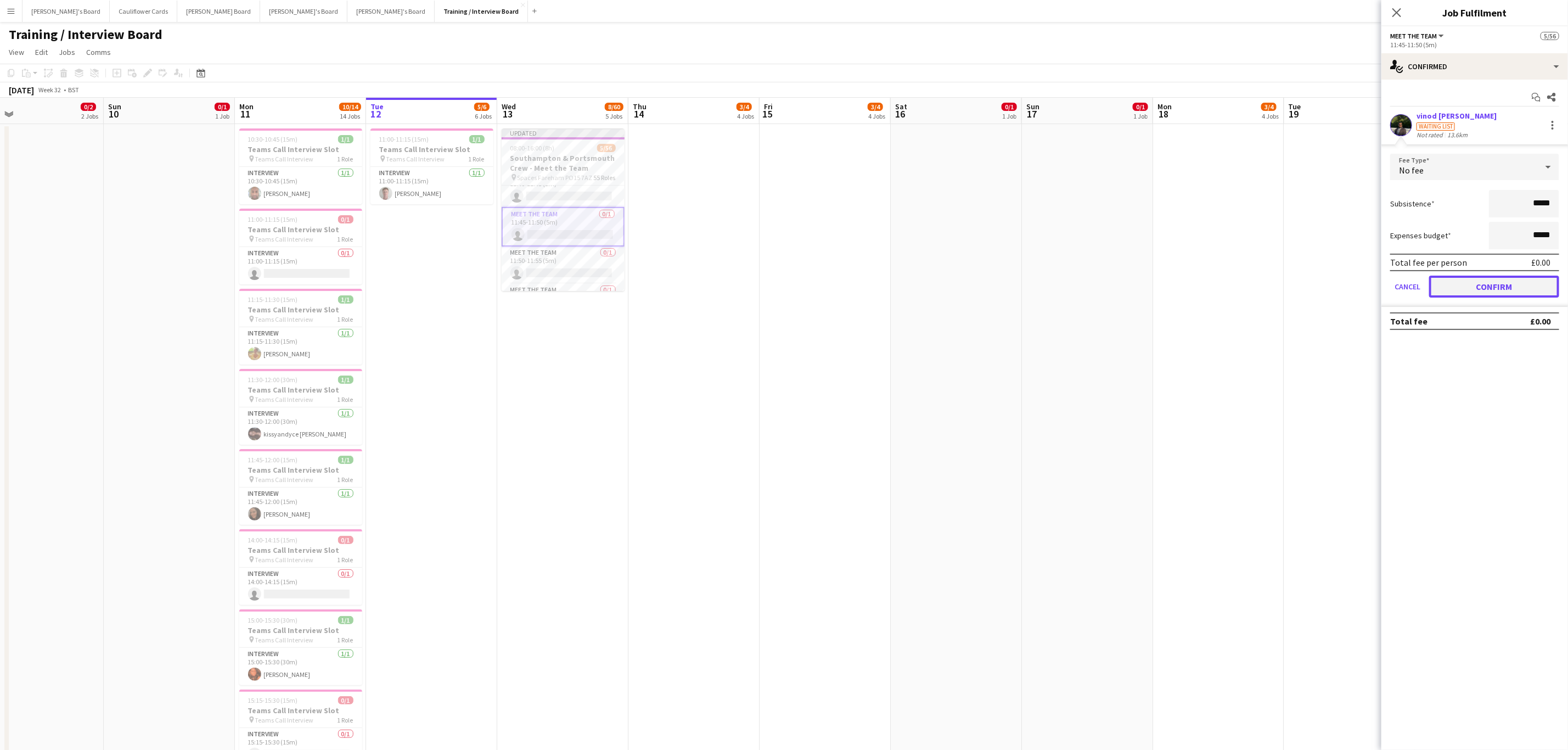
click at [1492, 285] on button "Confirm" at bounding box center [1494, 287] width 130 height 22
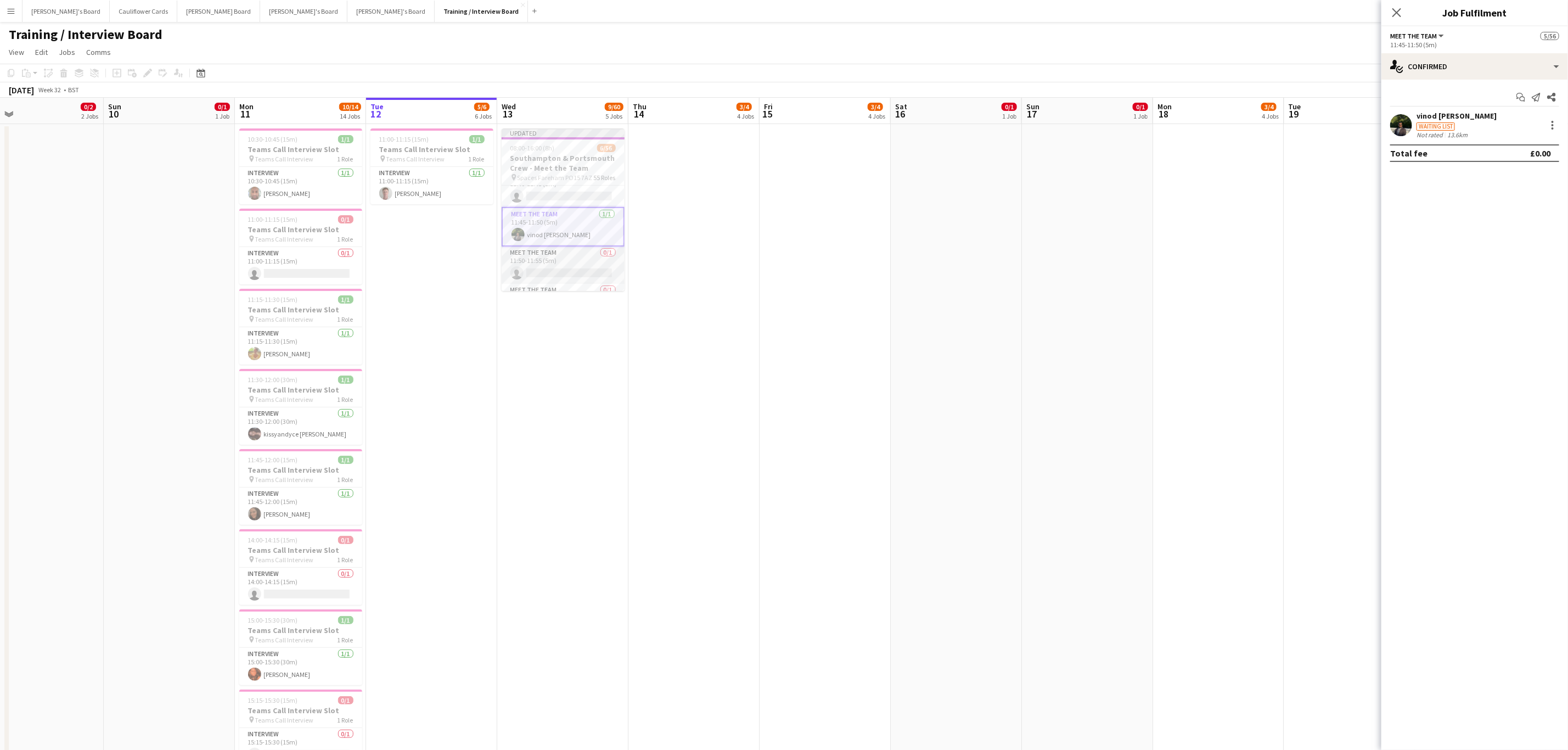
click at [572, 277] on app-card-role "Meet The Team 0/1 11:50-11:55 (5m) single-neutral-actions" at bounding box center [563, 266] width 123 height 38
click at [570, 243] on app-card-role "Meet The Team 0/1 13:30-13:35 (5m) single-neutral-actions" at bounding box center [563, 238] width 123 height 38
click at [1487, 118] on input at bounding box center [1480, 122] width 128 height 13
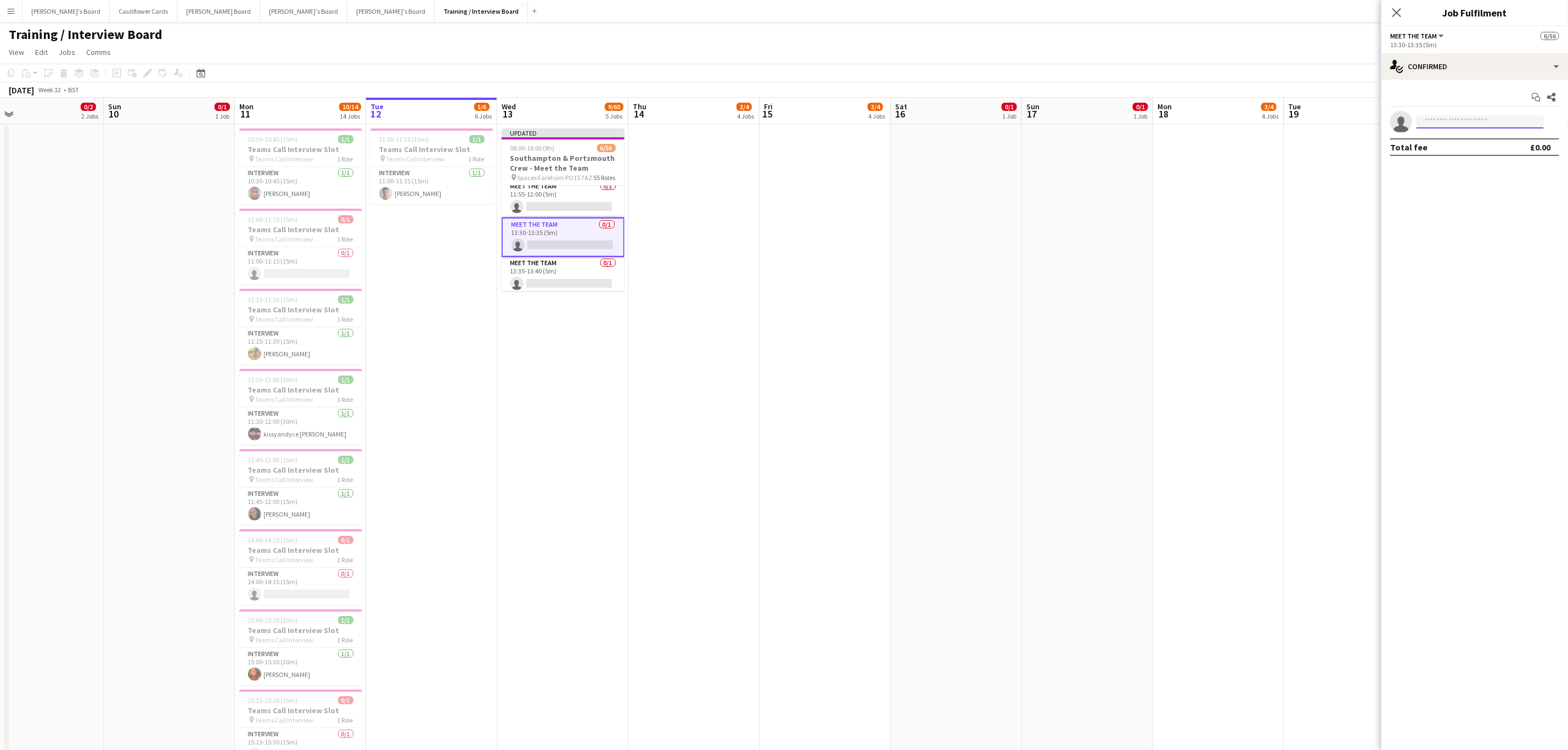
paste input "**********"
type input "**********"
click at [1461, 135] on span "Damin Dean" at bounding box center [1457, 138] width 63 height 9
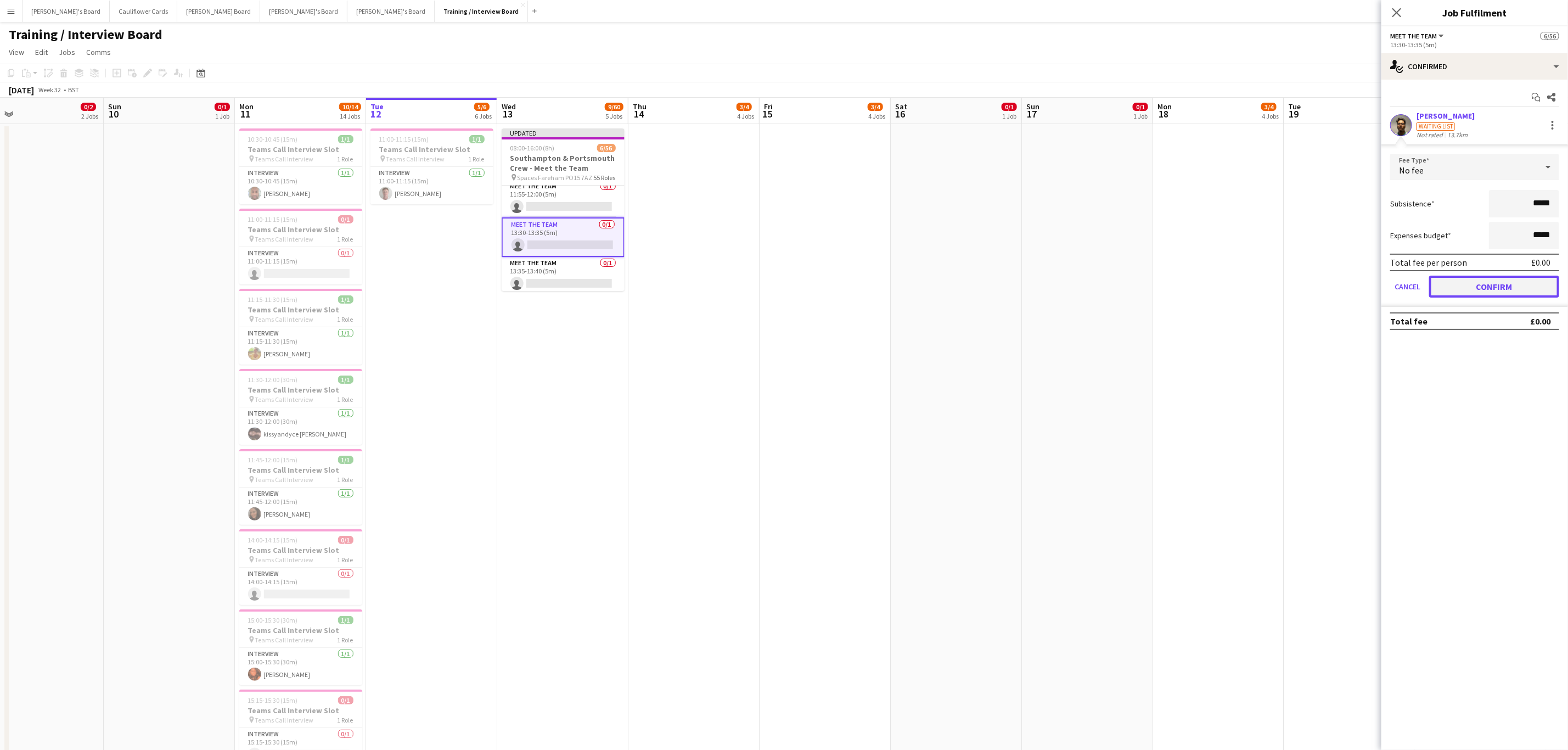
click at [1499, 282] on button "Confirm" at bounding box center [1494, 287] width 130 height 22
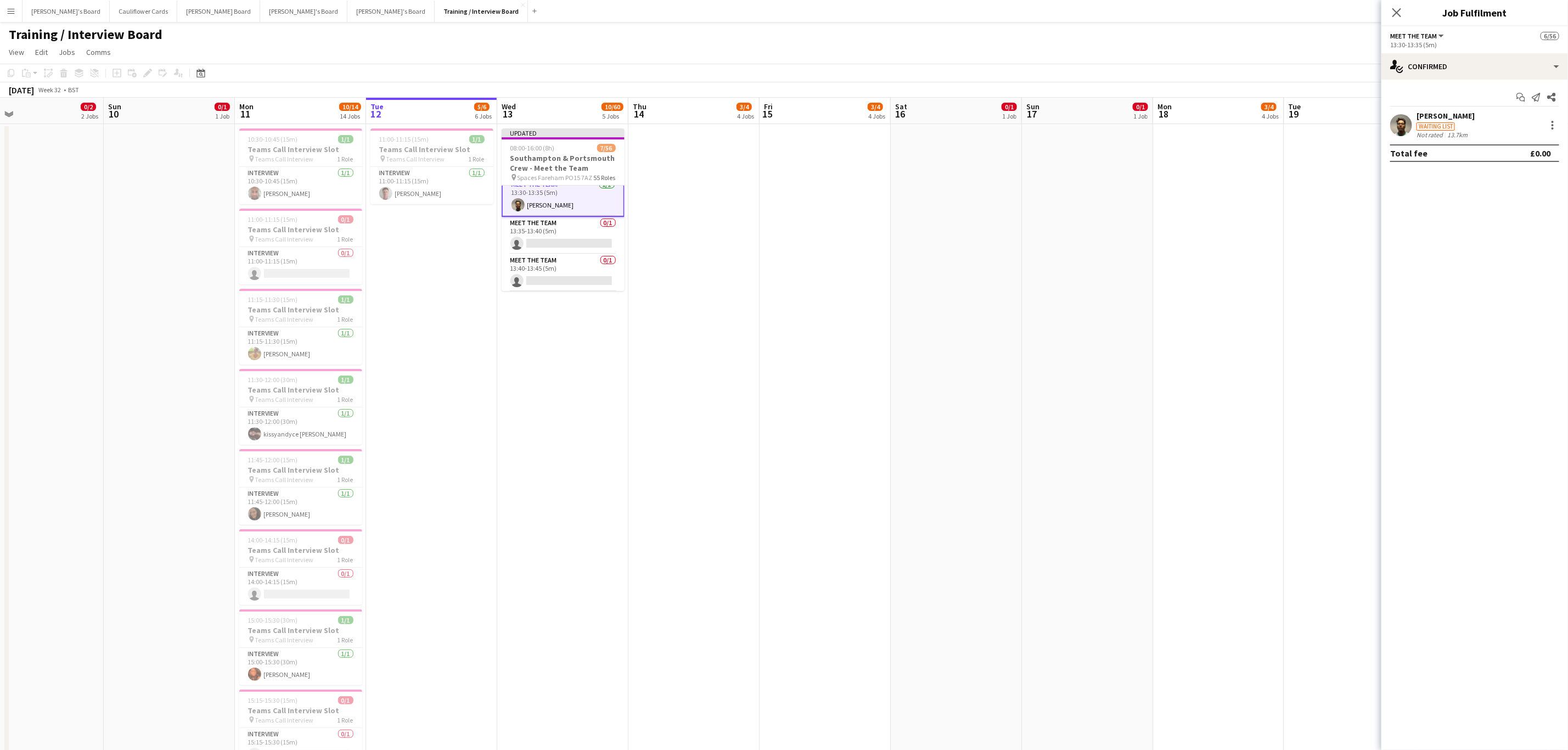
scroll to position [972, 0]
click at [555, 272] on app-card-role "Meet The Team 0/1 13:45-13:50 (5m) single-neutral-actions" at bounding box center [563, 267] width 123 height 38
click at [1484, 119] on input at bounding box center [1480, 122] width 128 height 13
paste input "**********"
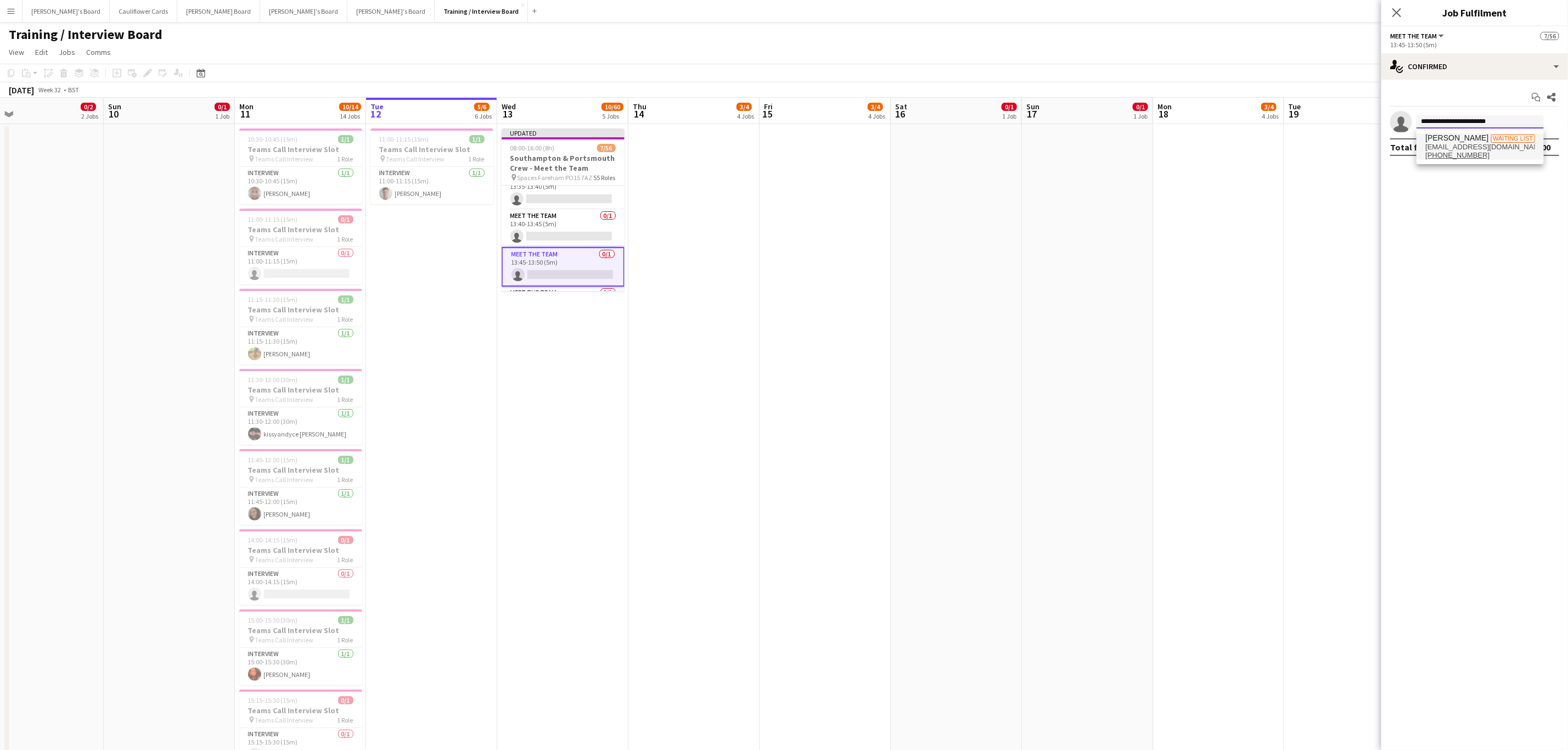
type input "**********"
click at [1476, 134] on span "Lokesh Ahire Waiting list" at bounding box center [1481, 138] width 110 height 9
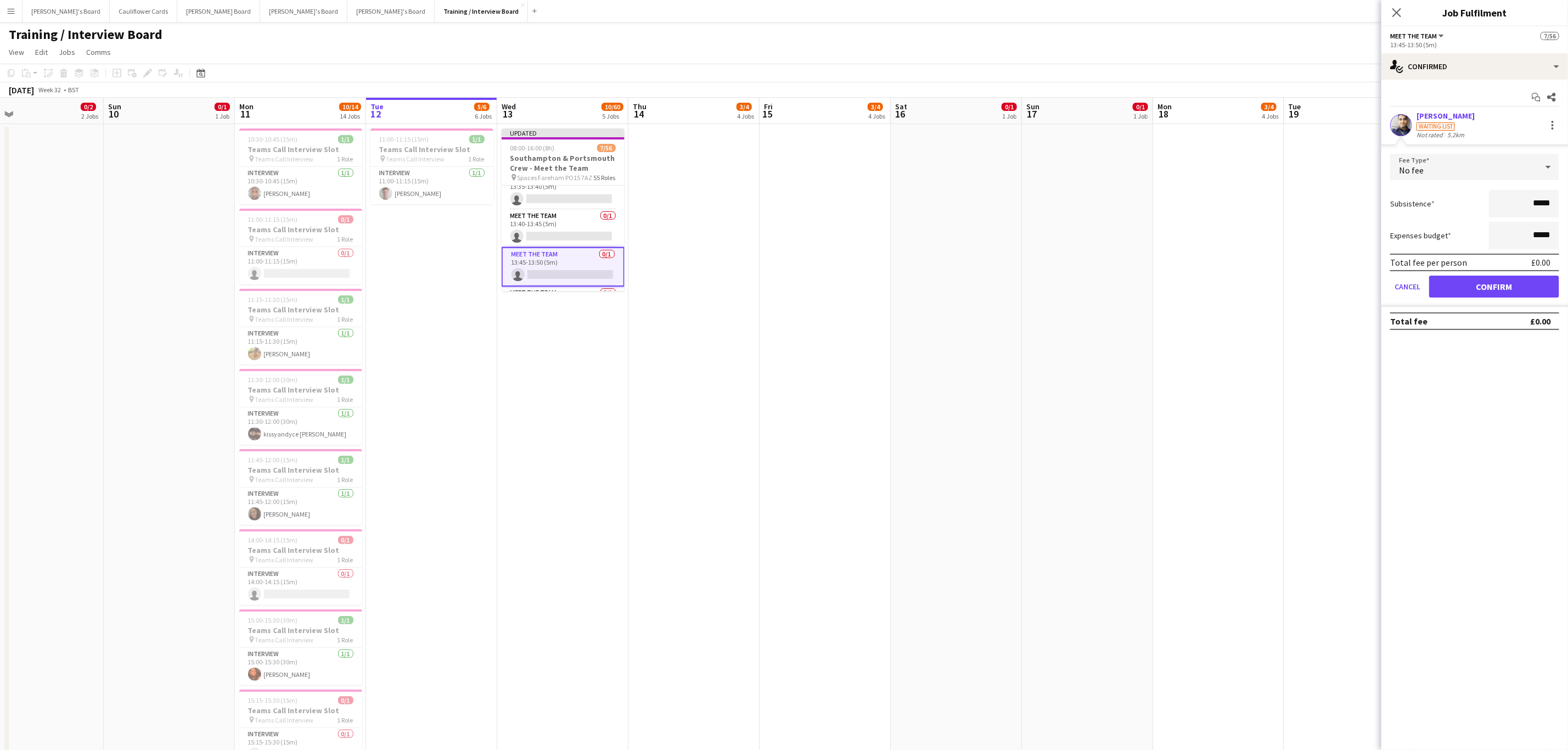
click at [1477, 273] on form "Fee Type No fee Subsistence ***** Expenses budget ***** Total fee per person £0…" at bounding box center [1475, 230] width 187 height 153
click at [1475, 282] on button "Confirm" at bounding box center [1494, 287] width 130 height 22
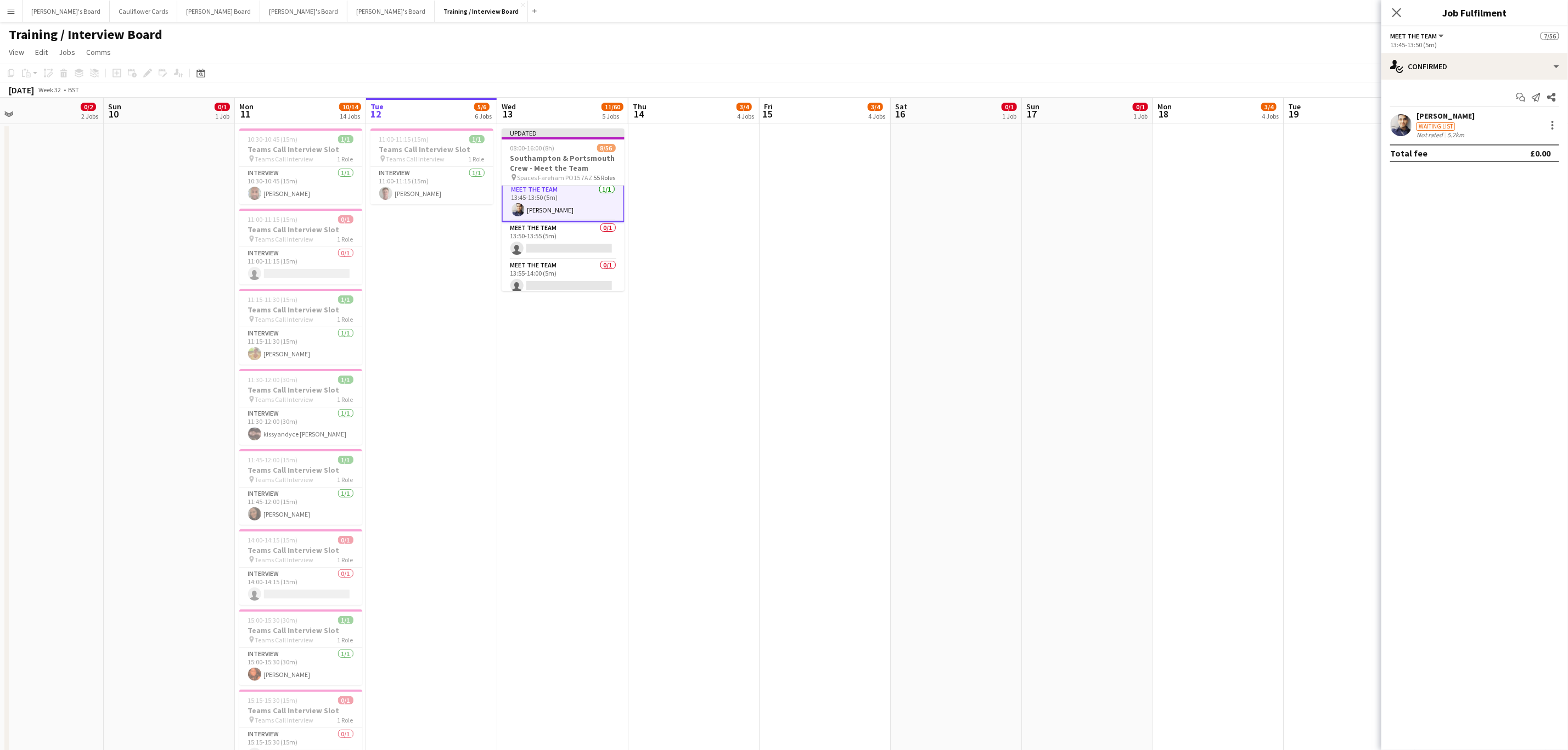
scroll to position [1079, 0]
click at [578, 247] on app-card-role "Meet The Team 0/1 14:00-14:05 (5m) single-neutral-actions" at bounding box center [563, 228] width 123 height 38
click at [1463, 123] on input at bounding box center [1480, 122] width 128 height 13
paste input "**********"
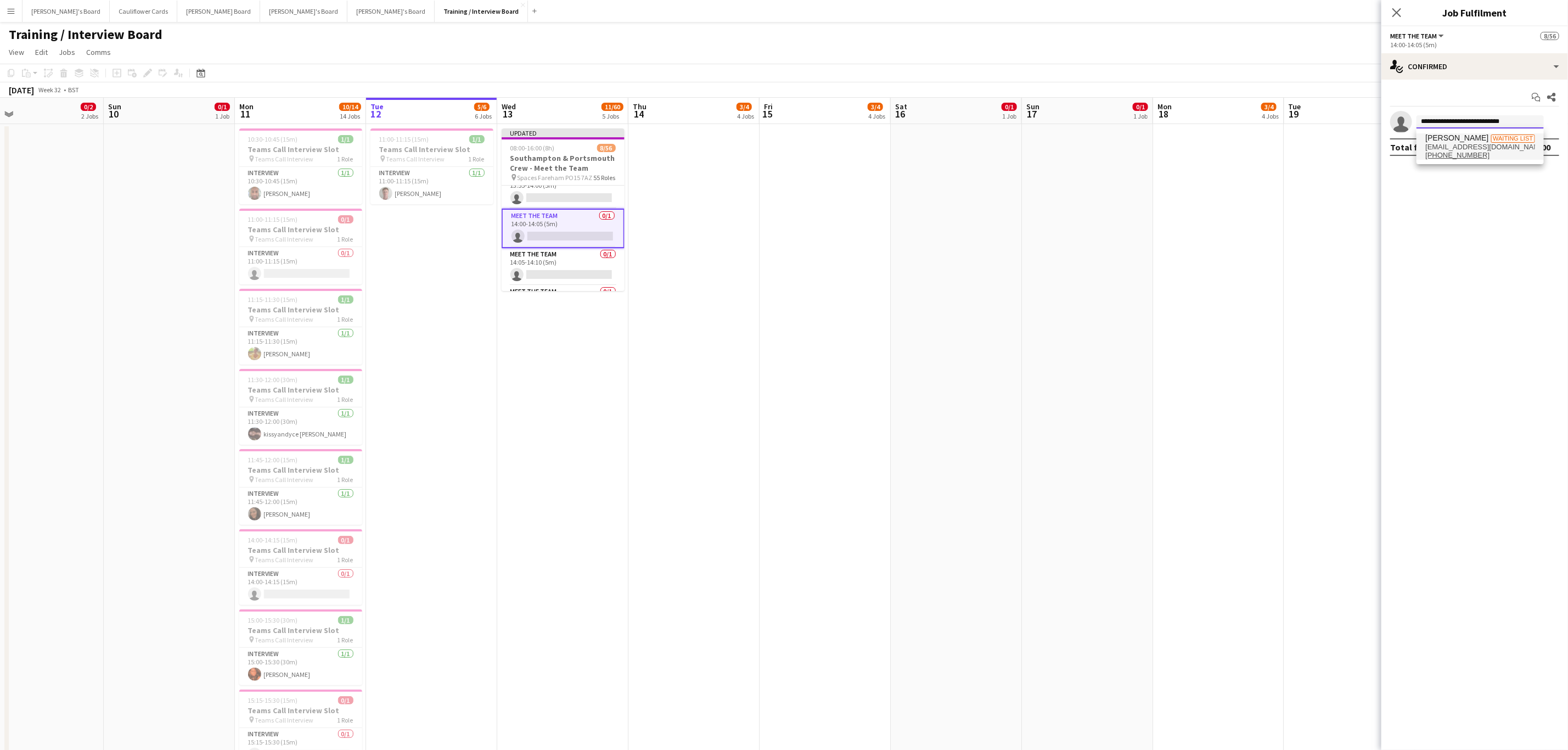
type input "**********"
click at [1463, 140] on span "Marcus Chapman" at bounding box center [1457, 138] width 63 height 9
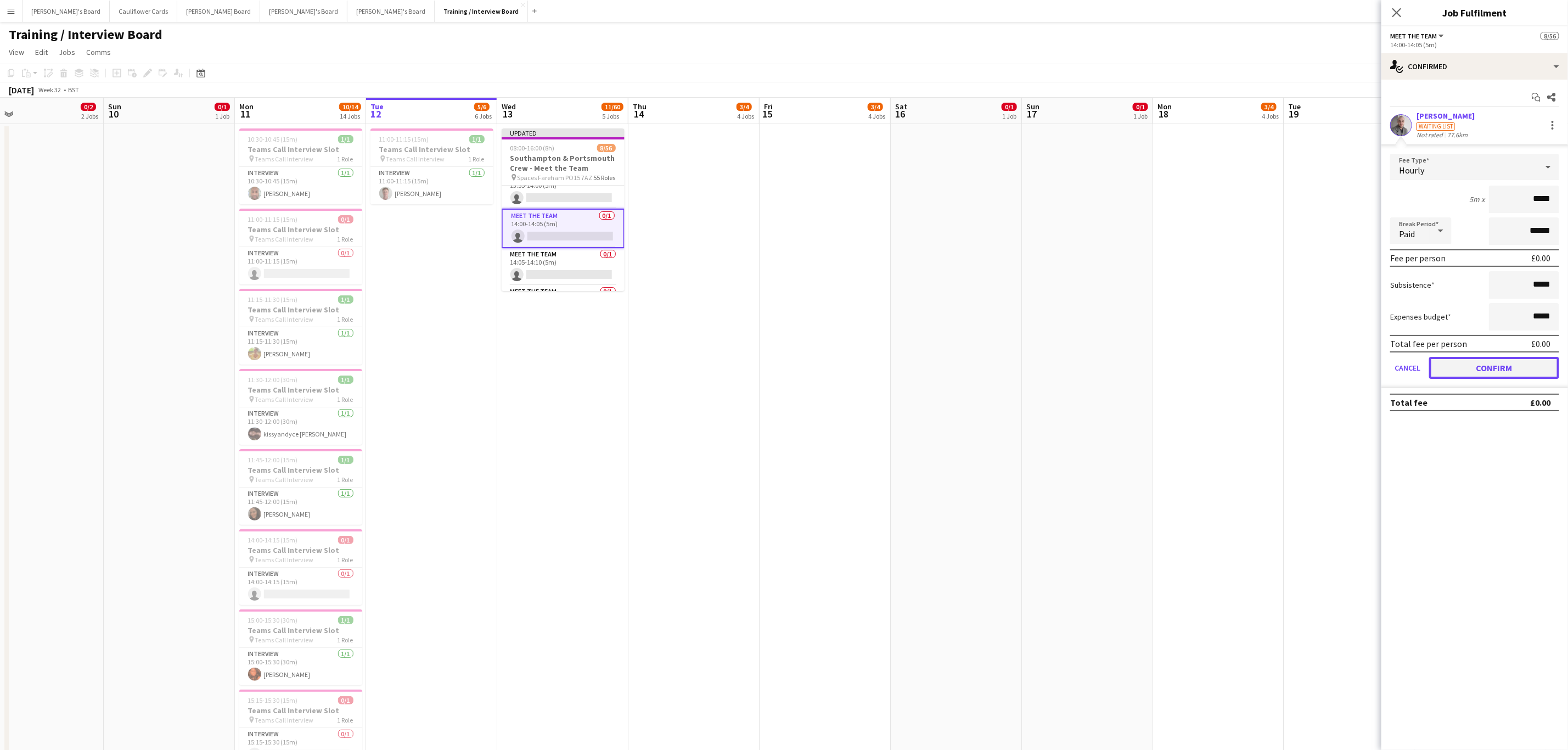
click at [1482, 363] on button "Confirm" at bounding box center [1494, 368] width 130 height 22
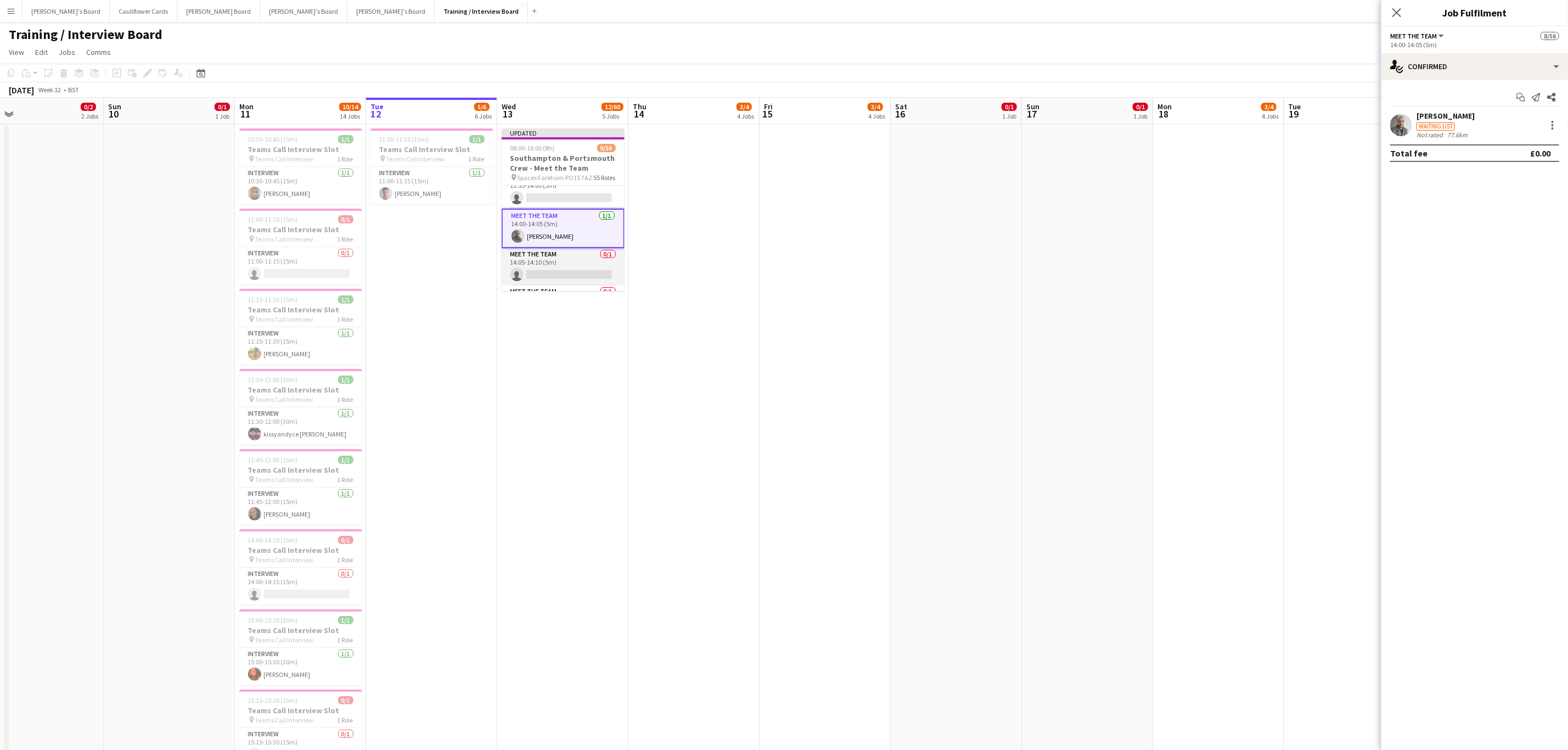
click at [571, 274] on app-card-role "Meet The Team 0/1 14:05-14:10 (5m) single-neutral-actions" at bounding box center [563, 267] width 123 height 38
click at [552, 235] on app-card-role "Meet The Team 0/1 14:15-14:20 (5m) single-neutral-actions" at bounding box center [563, 221] width 123 height 38
click at [1469, 120] on input at bounding box center [1480, 122] width 128 height 13
paste input "**********"
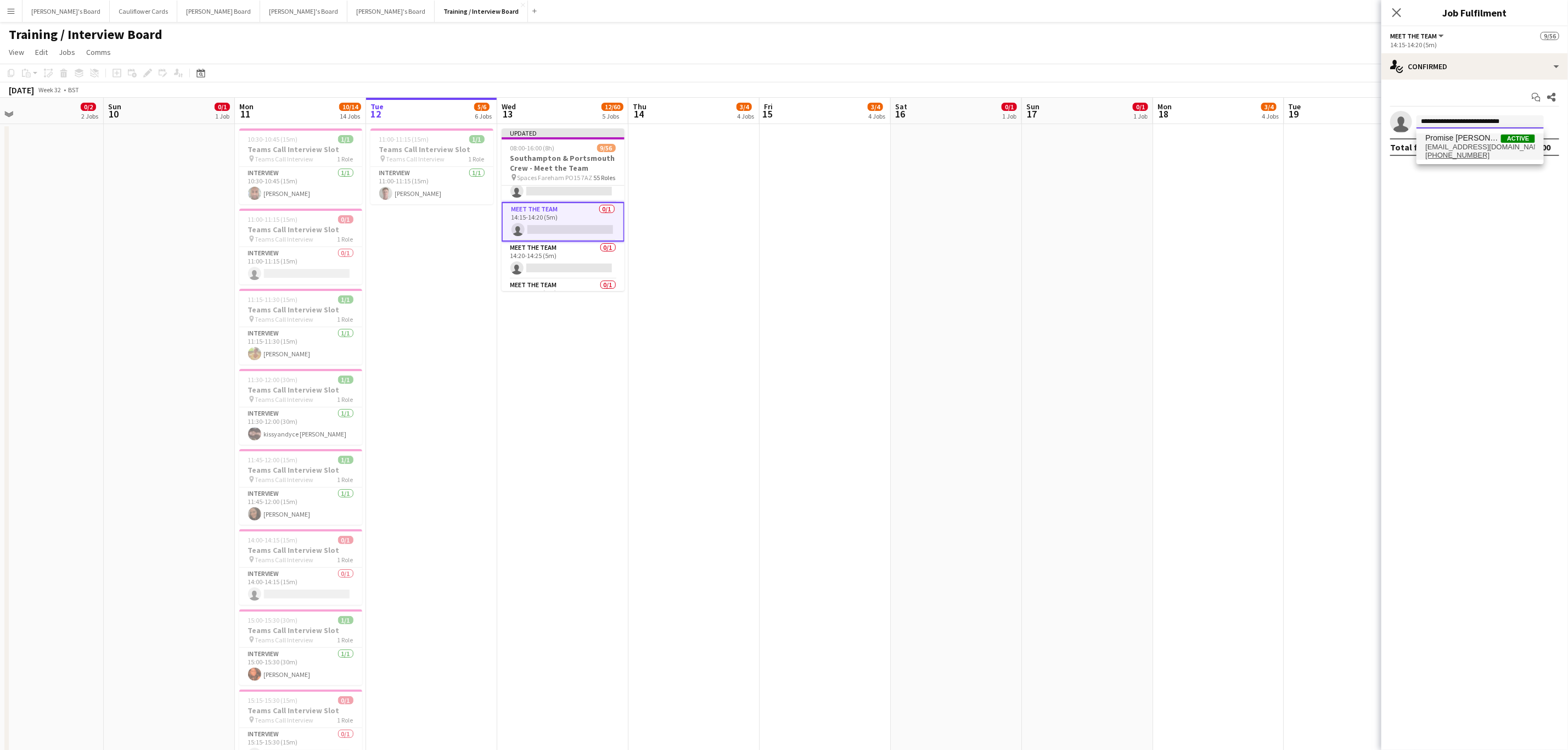
type input "**********"
click at [1467, 134] on span "Promise Ugo Nwachukwu" at bounding box center [1463, 138] width 75 height 9
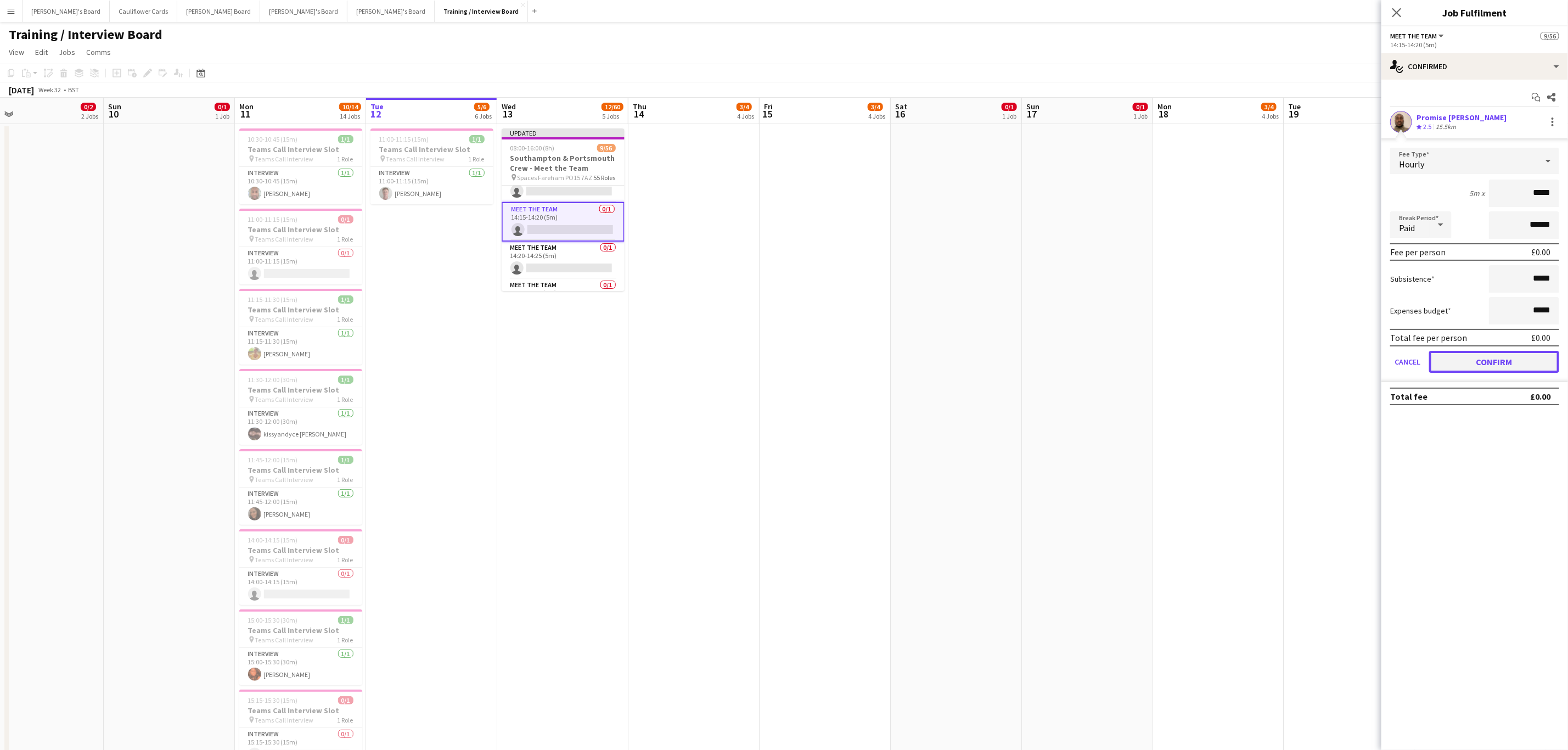
click at [1461, 355] on button "Confirm" at bounding box center [1494, 362] width 130 height 22
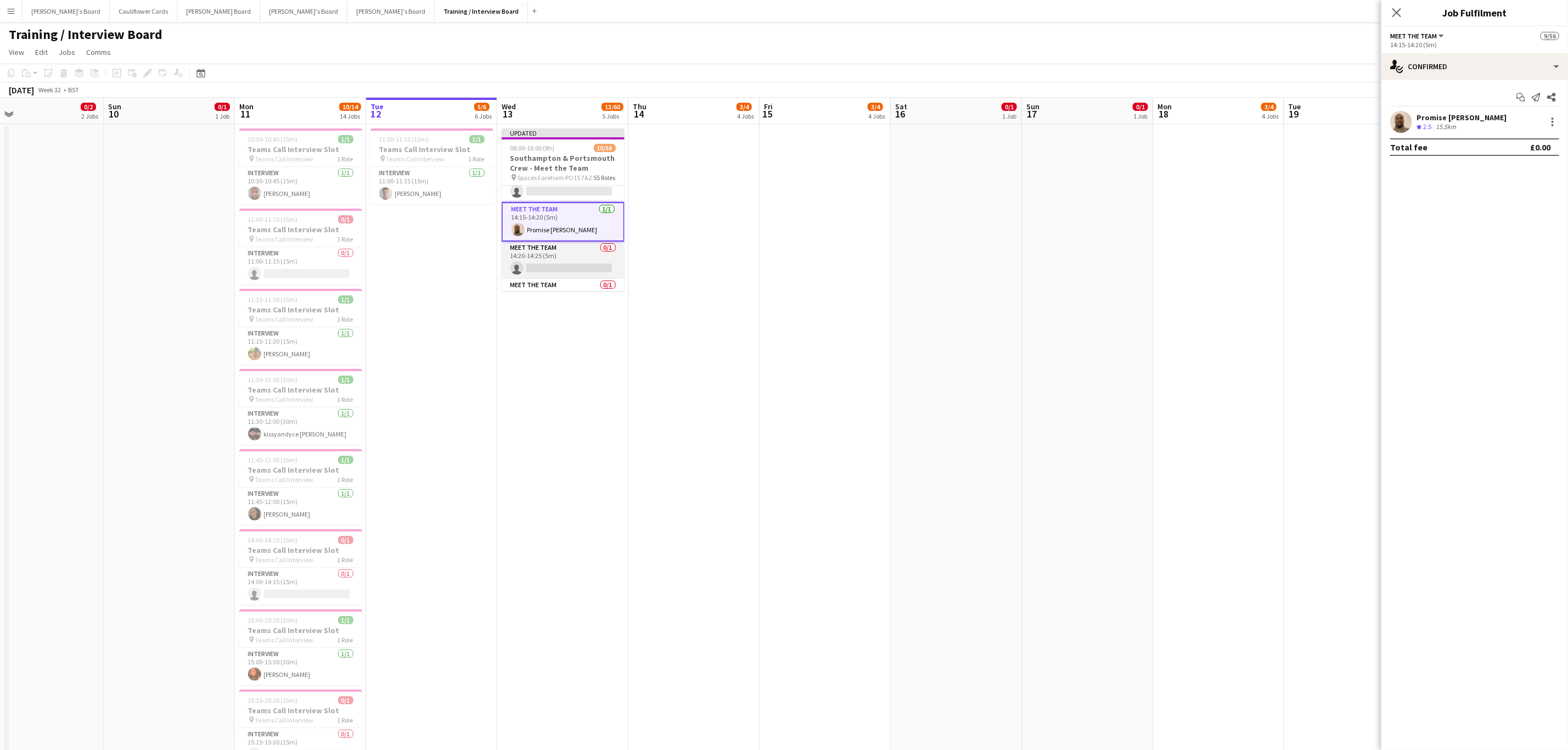
click at [562, 268] on app-card-role "Meet The Team 0/1 14:20-14:25 (5m) single-neutral-actions" at bounding box center [563, 261] width 123 height 38
click at [555, 246] on app-card-role "Meet The Team 0/1 14:30-14:35 (5m) single-neutral-actions" at bounding box center [563, 235] width 123 height 38
click at [1484, 116] on input at bounding box center [1480, 122] width 128 height 13
paste input "**********"
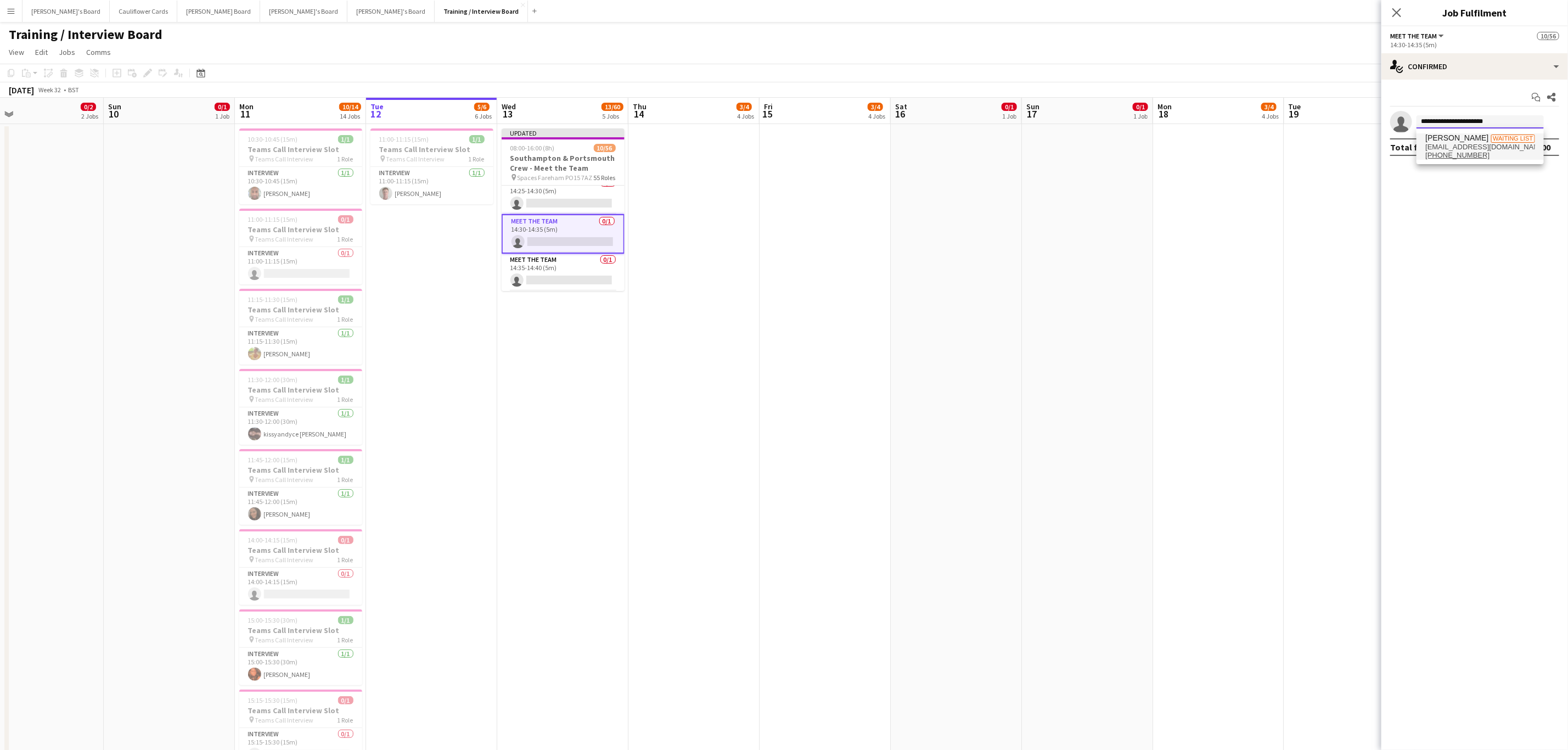
type input "**********"
click at [1479, 137] on span "Nathan Heels Waiting list" at bounding box center [1481, 138] width 110 height 9
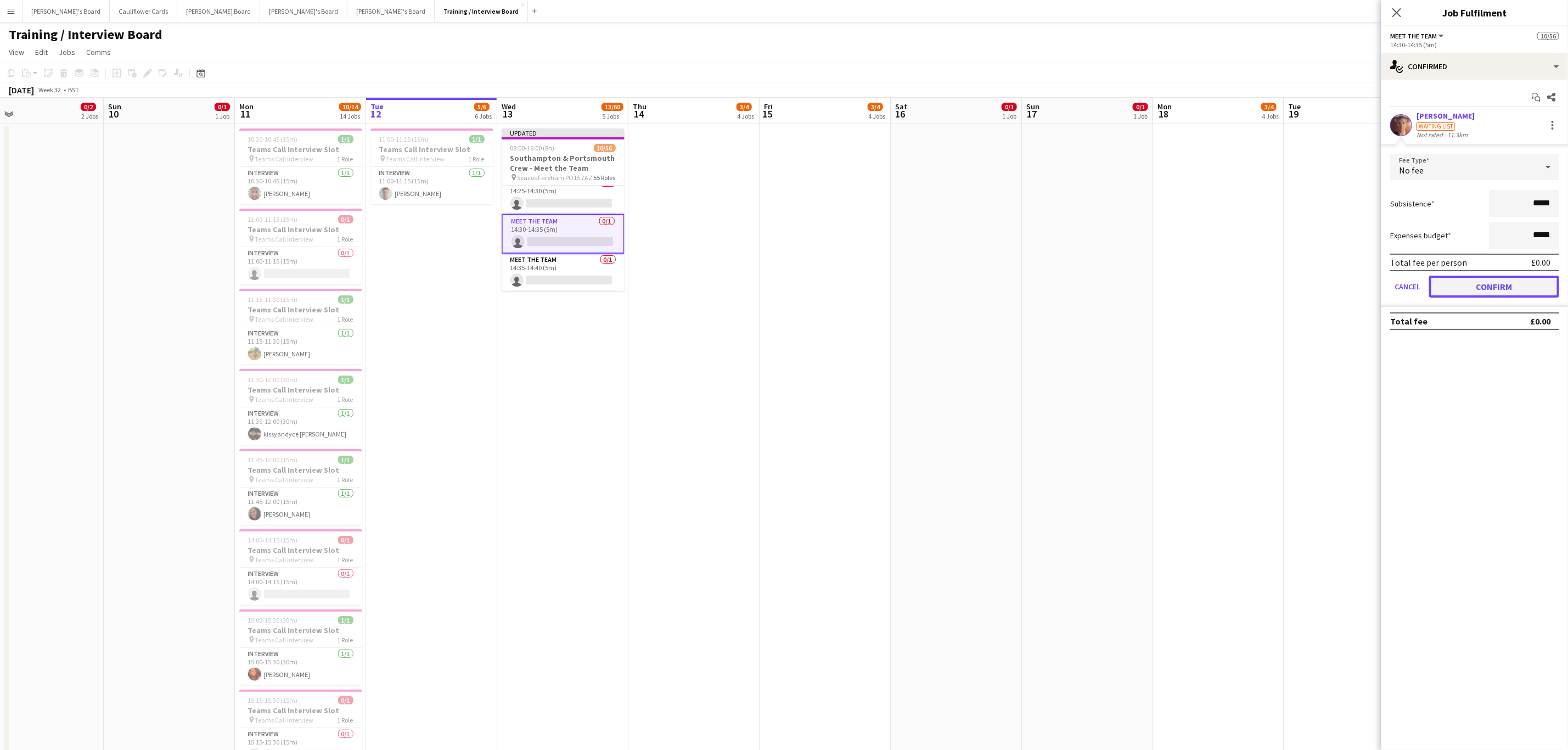
click at [1450, 284] on button "Confirm" at bounding box center [1494, 287] width 130 height 22
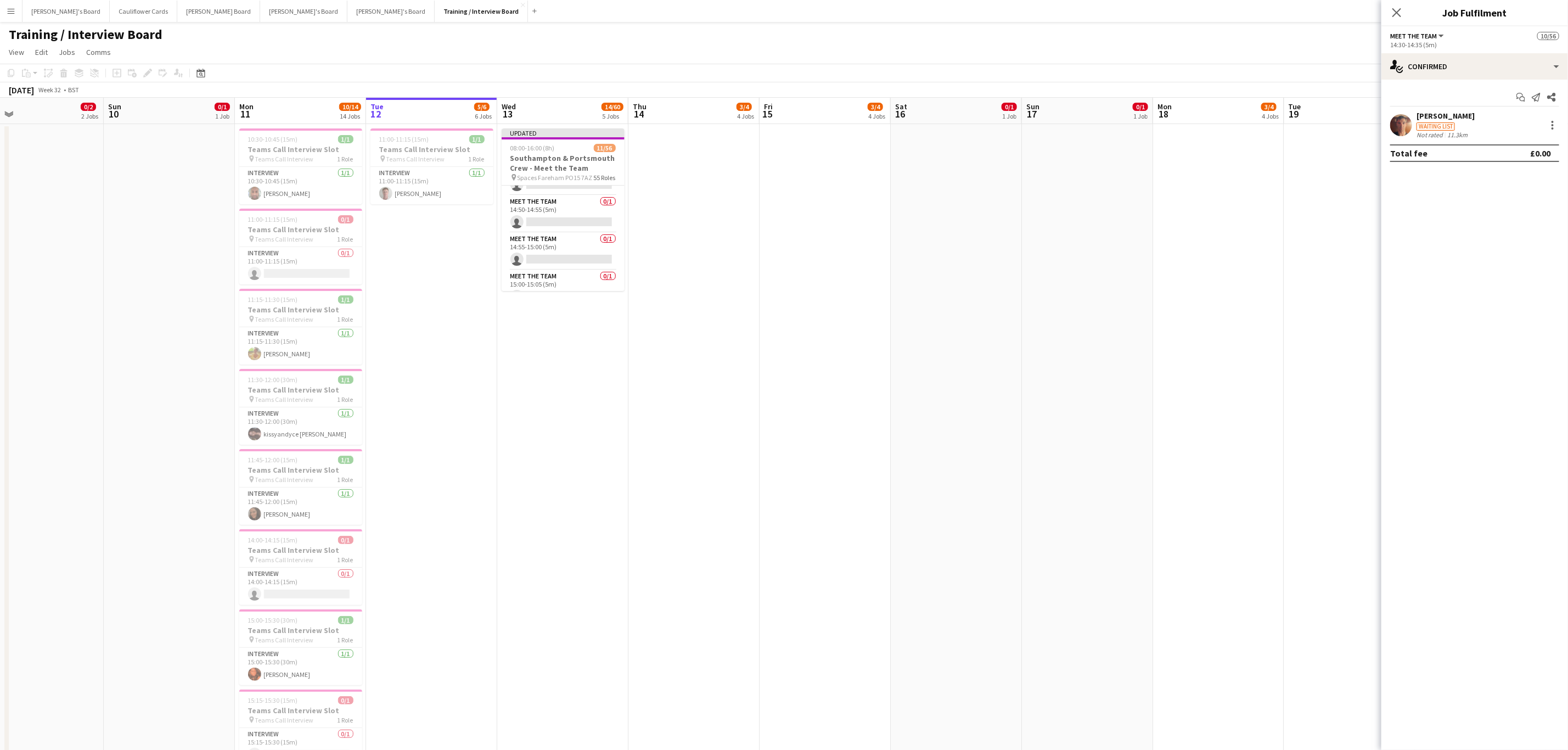
scroll to position [1540, 0]
click at [567, 265] on app-card-role "Meet The Team 0/1 14:55-15:00 (5m) single-neutral-actions" at bounding box center [563, 250] width 123 height 38
click at [1500, 122] on input at bounding box center [1480, 122] width 128 height 13
paste input "**********"
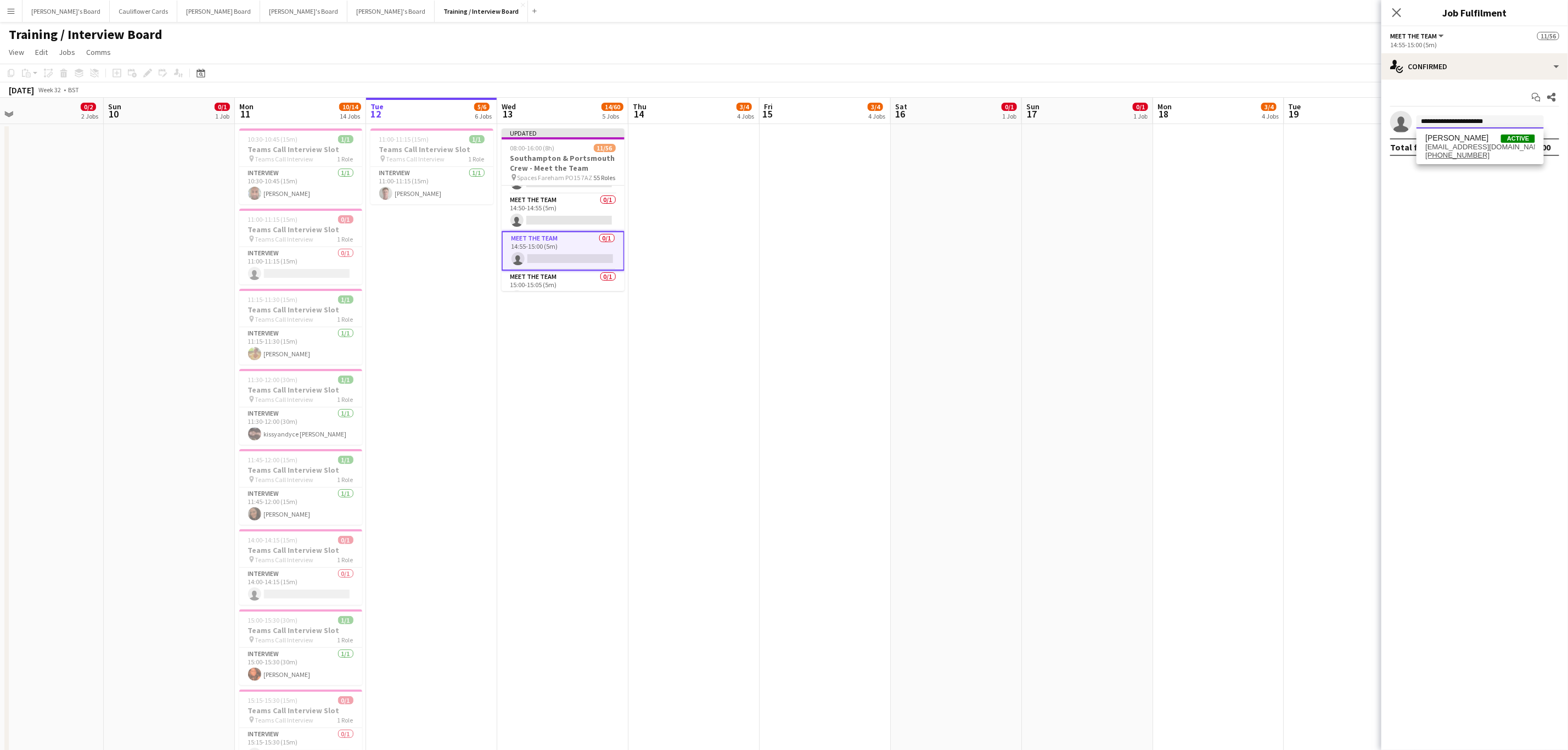
type input "**********"
click at [1466, 130] on div "Kyle Jordon Active kyriejordon50@gmail.com +447931060905" at bounding box center [1480, 147] width 128 height 35
click at [1466, 137] on span "Kyle Jordon Active" at bounding box center [1481, 138] width 110 height 9
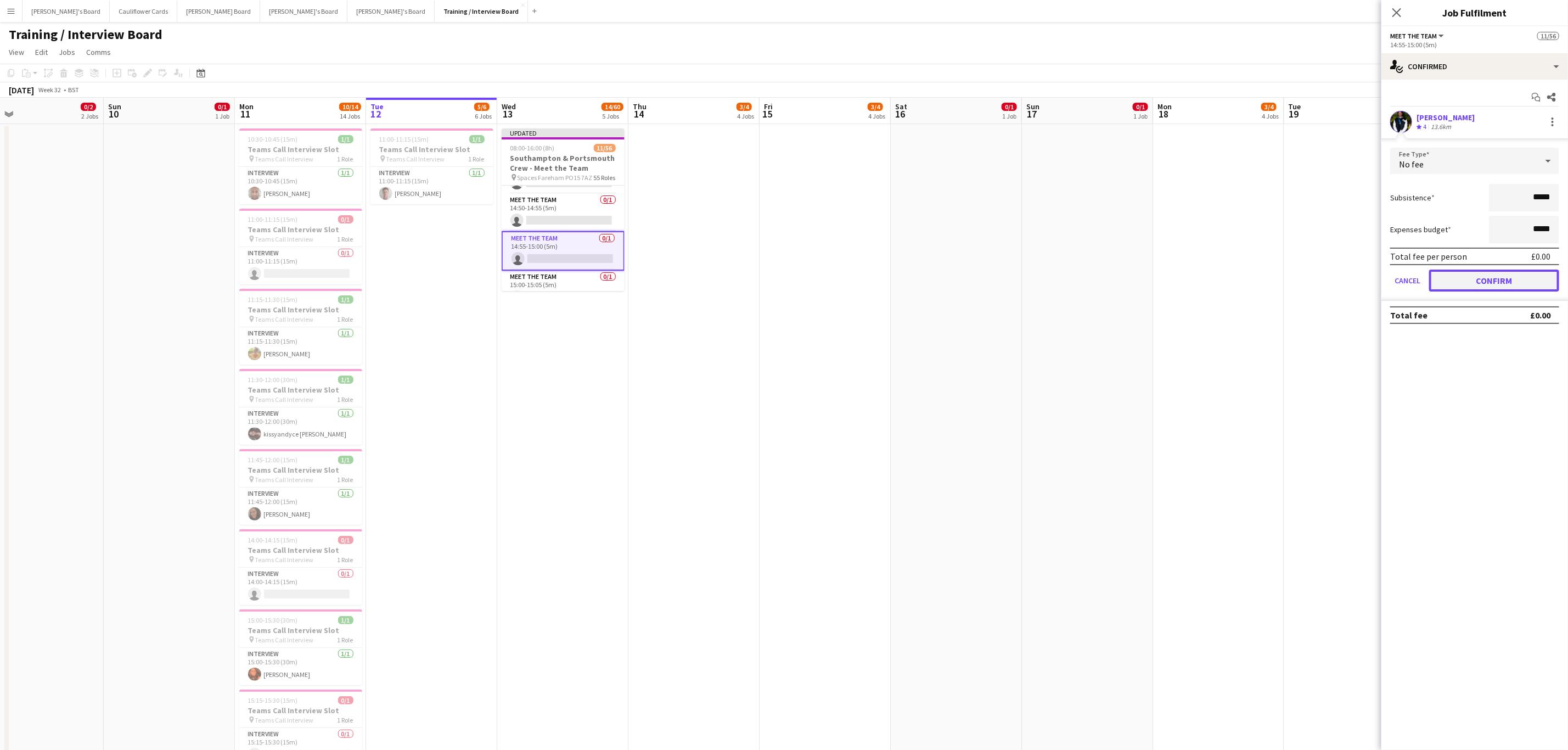
click at [1482, 272] on button "Confirm" at bounding box center [1494, 281] width 130 height 22
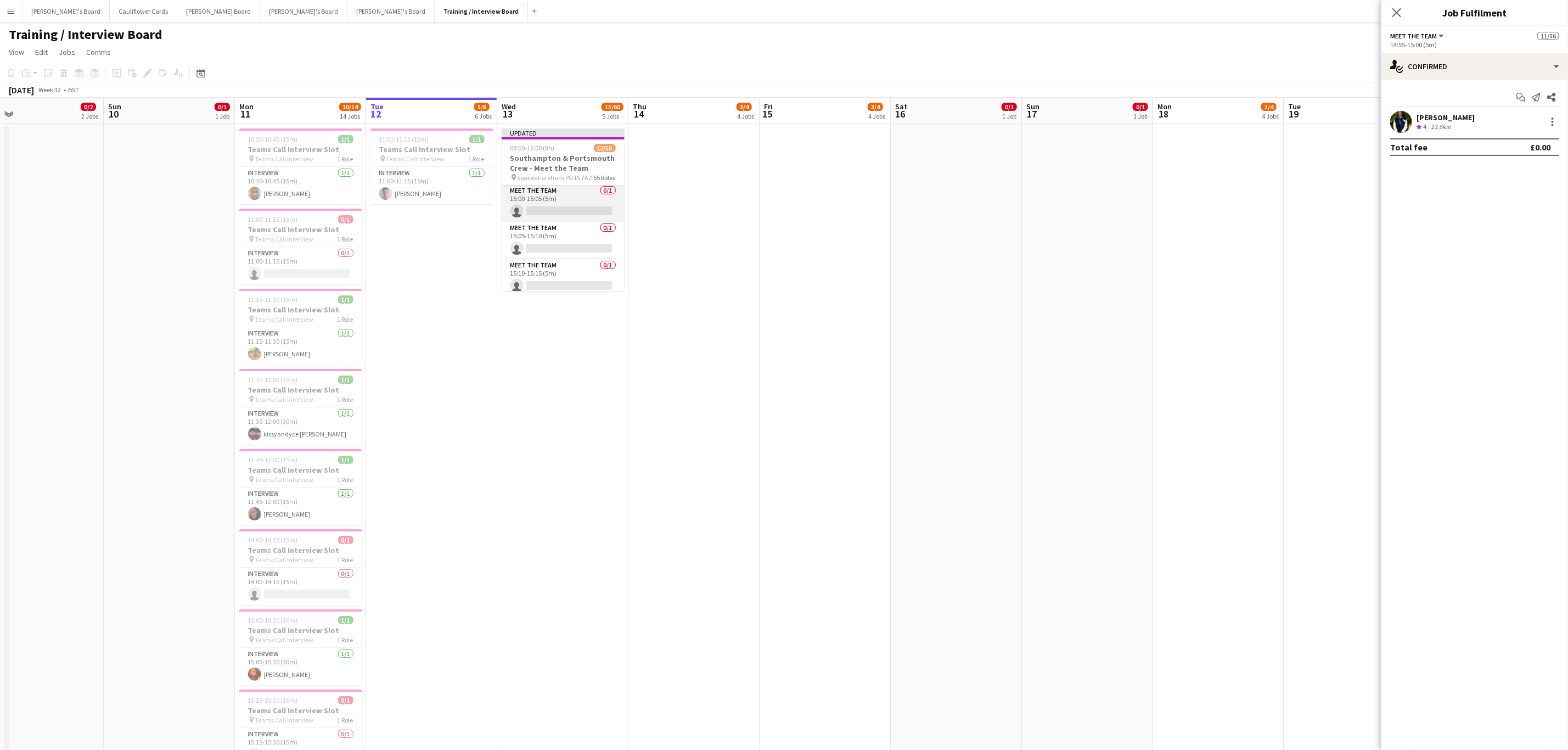
click at [554, 222] on app-card-role "Meet The Team 0/1 15:00-15:05 (5m) single-neutral-actions" at bounding box center [563, 203] width 123 height 38
click at [563, 239] on app-card-role "Meet The Team 0/1 15:10-15:15 (5m) single-neutral-actions" at bounding box center [563, 220] width 123 height 38
click at [1448, 128] on input at bounding box center [1480, 122] width 128 height 13
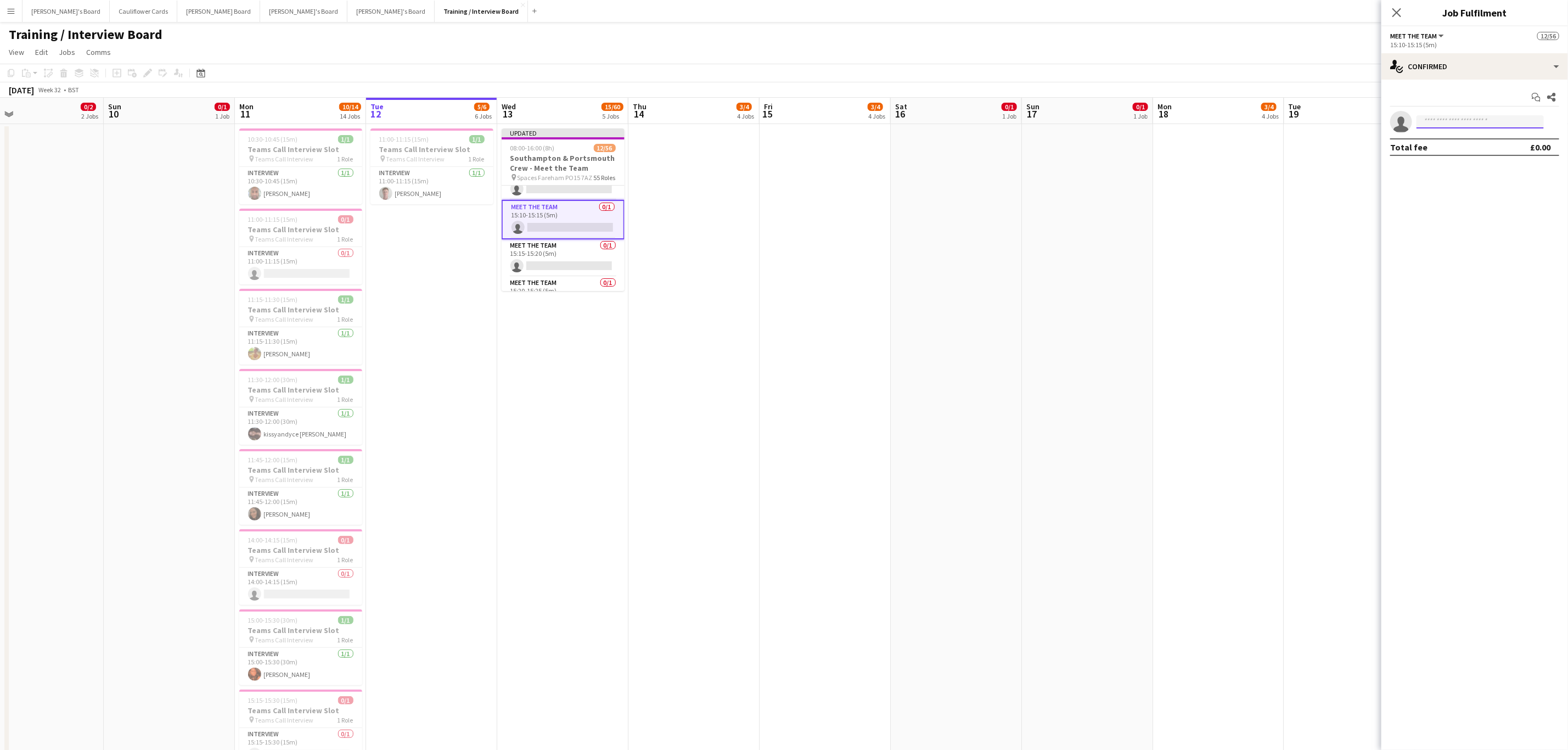
paste input "**********"
type input "**********"
click at [1448, 132] on div "Zion Lawson Waiting list zeelawson01@gmail.com +447704363766" at bounding box center [1480, 147] width 128 height 35
click at [1450, 139] on span "Zion Lawson" at bounding box center [1457, 138] width 63 height 9
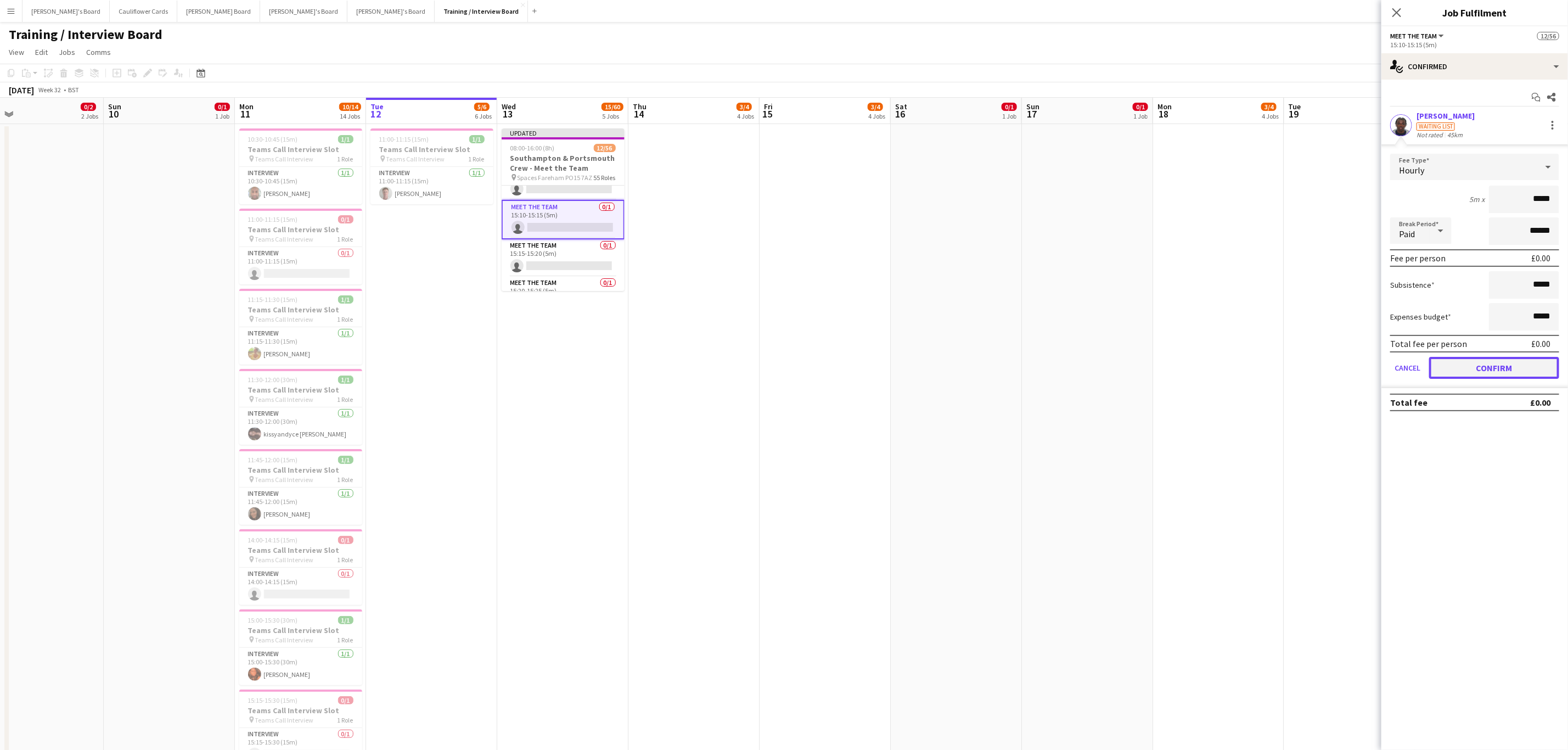
click at [1502, 357] on button "Confirm" at bounding box center [1494, 368] width 130 height 22
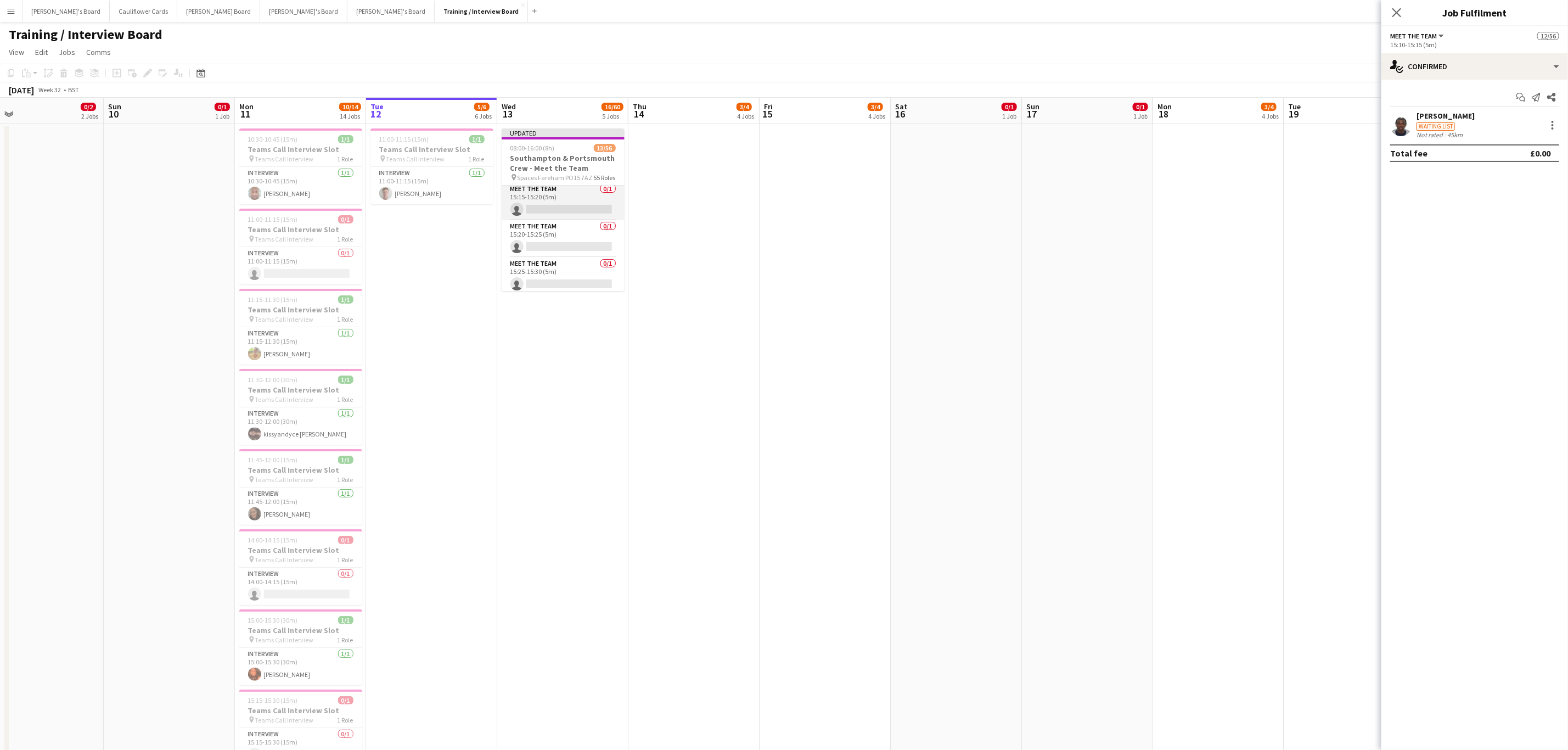
scroll to position [1739, 0]
click at [554, 241] on app-card-role "Meet The Team 0/1 15:30-15:35 (5m) single-neutral-actions" at bounding box center [563, 222] width 123 height 38
click at [1475, 114] on app-invite-slot "single-neutral-actions" at bounding box center [1475, 122] width 187 height 22
click at [1472, 117] on input at bounding box center [1480, 122] width 128 height 13
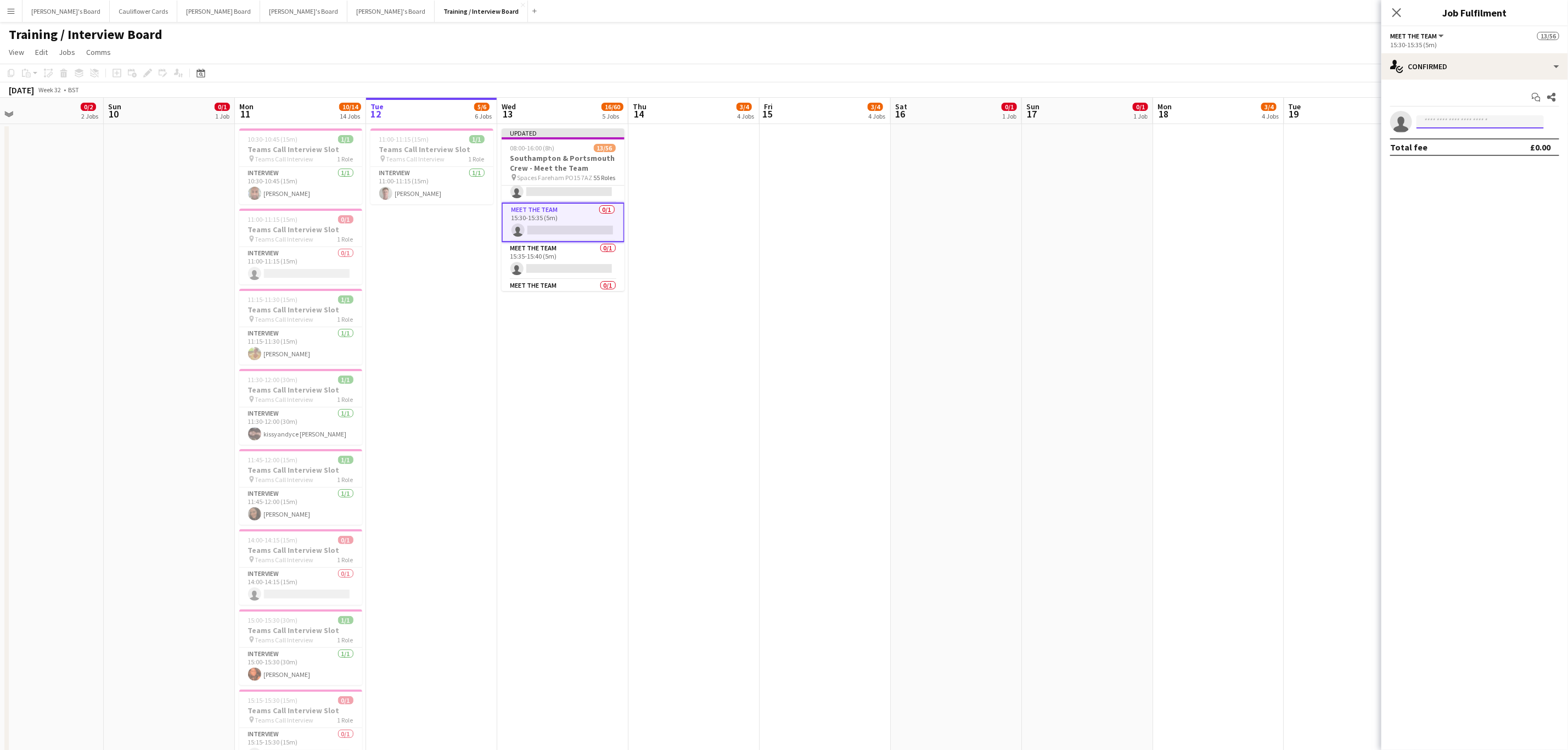
paste input "**********"
type input "**********"
click at [1465, 151] on tcxspan "+447448180466" at bounding box center [1457, 155] width 64 height 9
click at [1487, 145] on span "faithige270@gmail.com" at bounding box center [1481, 147] width 110 height 9
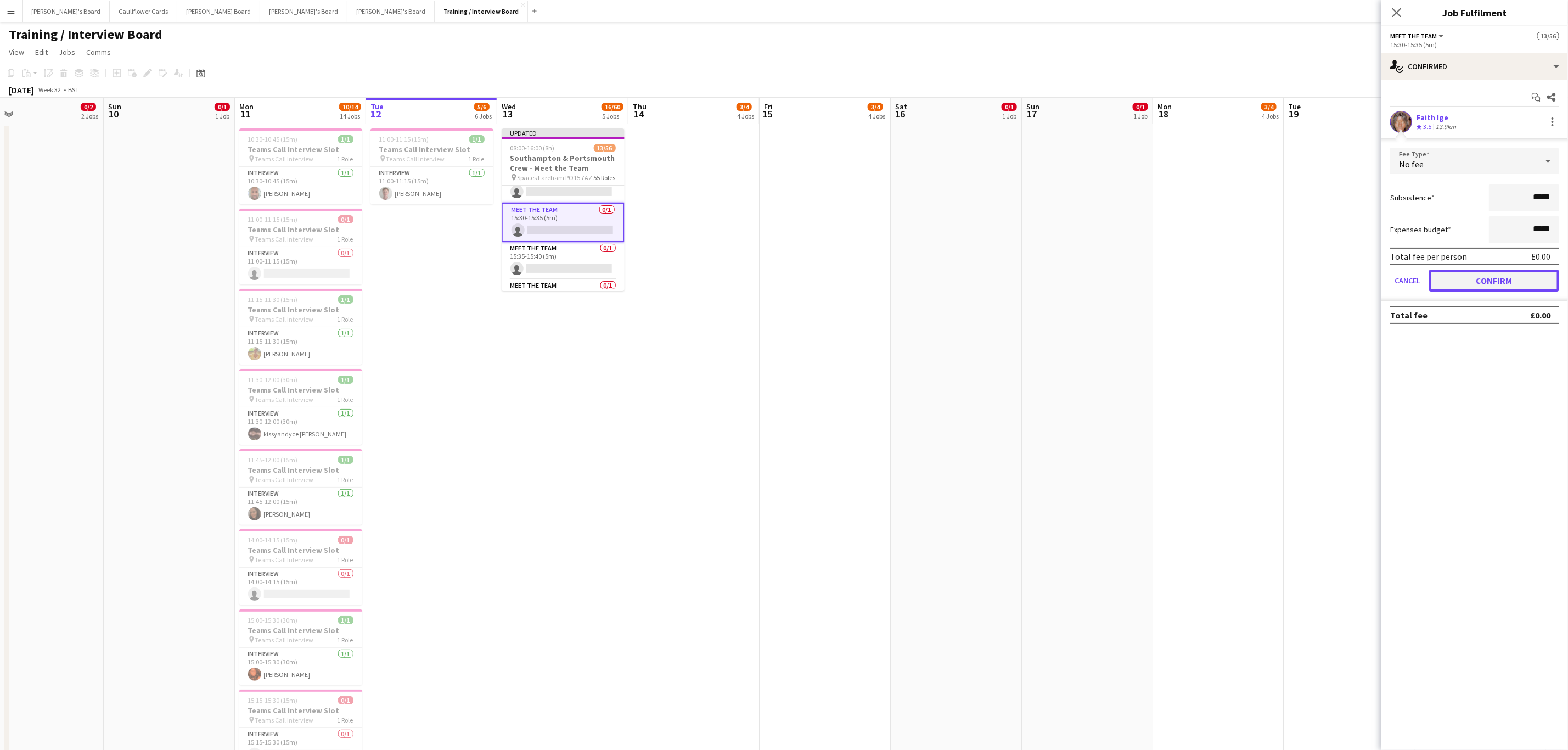
click at [1457, 279] on button "Confirm" at bounding box center [1494, 281] width 130 height 22
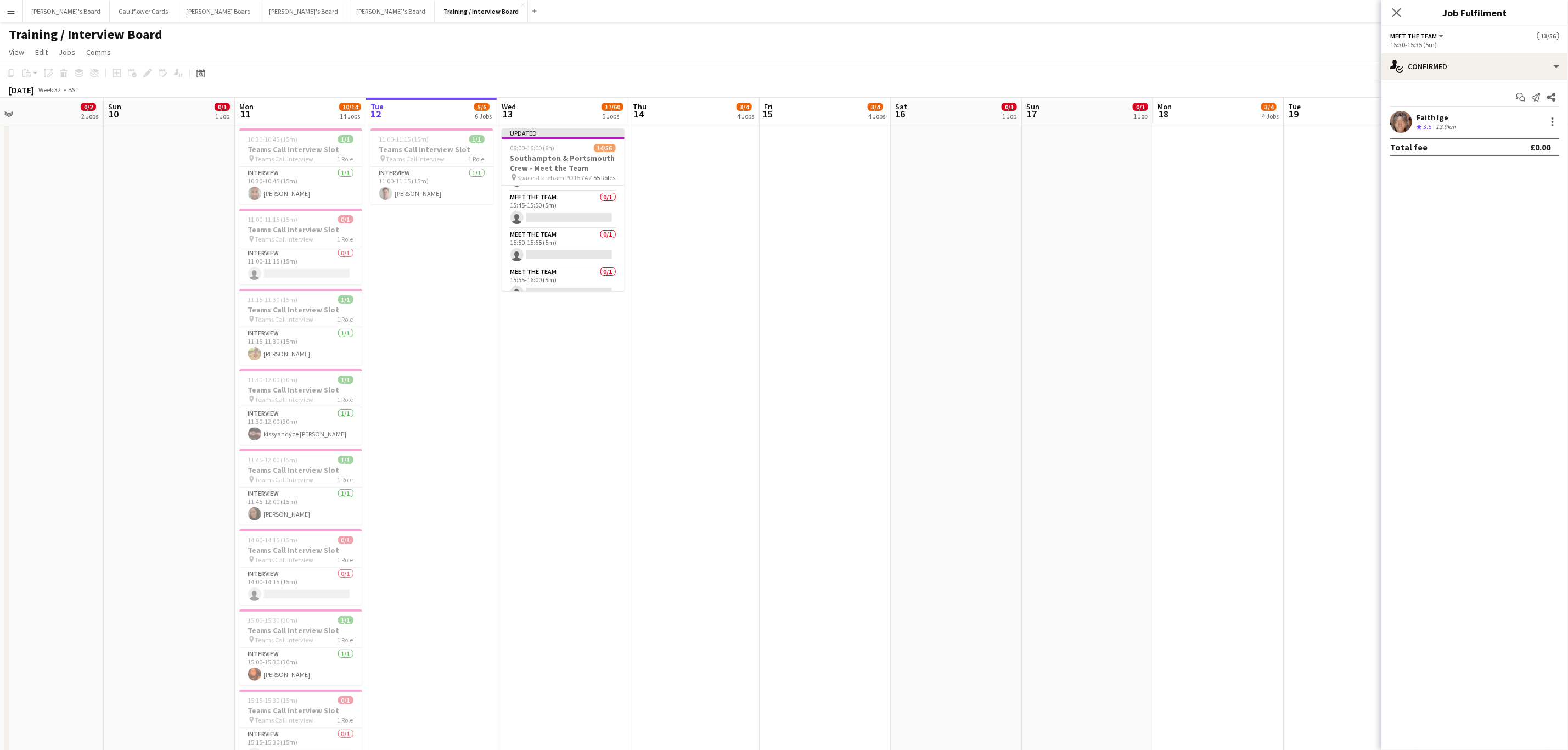
scroll to position [1955, 0]
click at [578, 227] on app-card-role "Meet The Team 0/1 15:45-15:50 (5m) single-neutral-actions" at bounding box center [563, 209] width 123 height 38
click at [1481, 117] on input at bounding box center [1480, 122] width 128 height 13
paste input "**********"
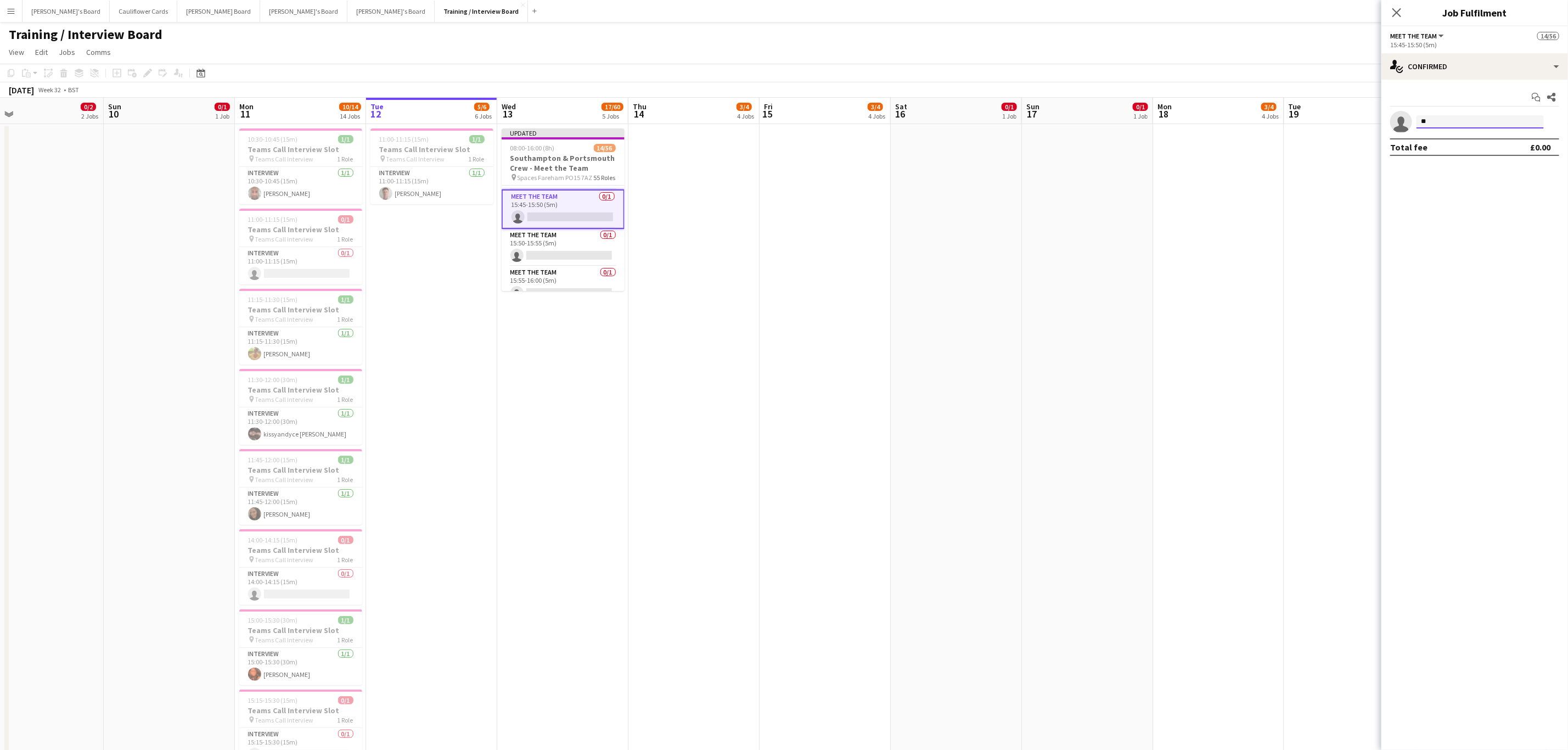
type input "*"
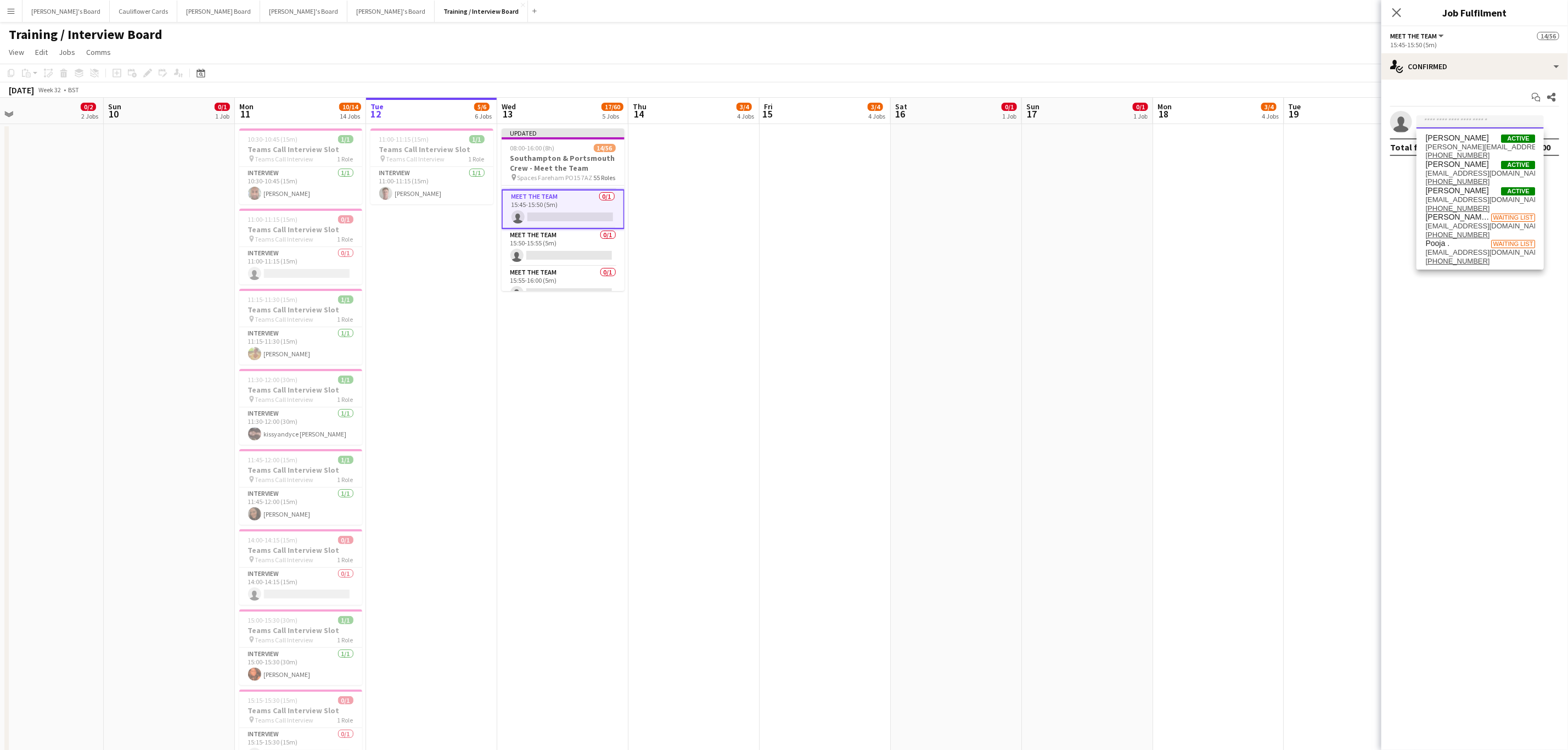
paste input "**********"
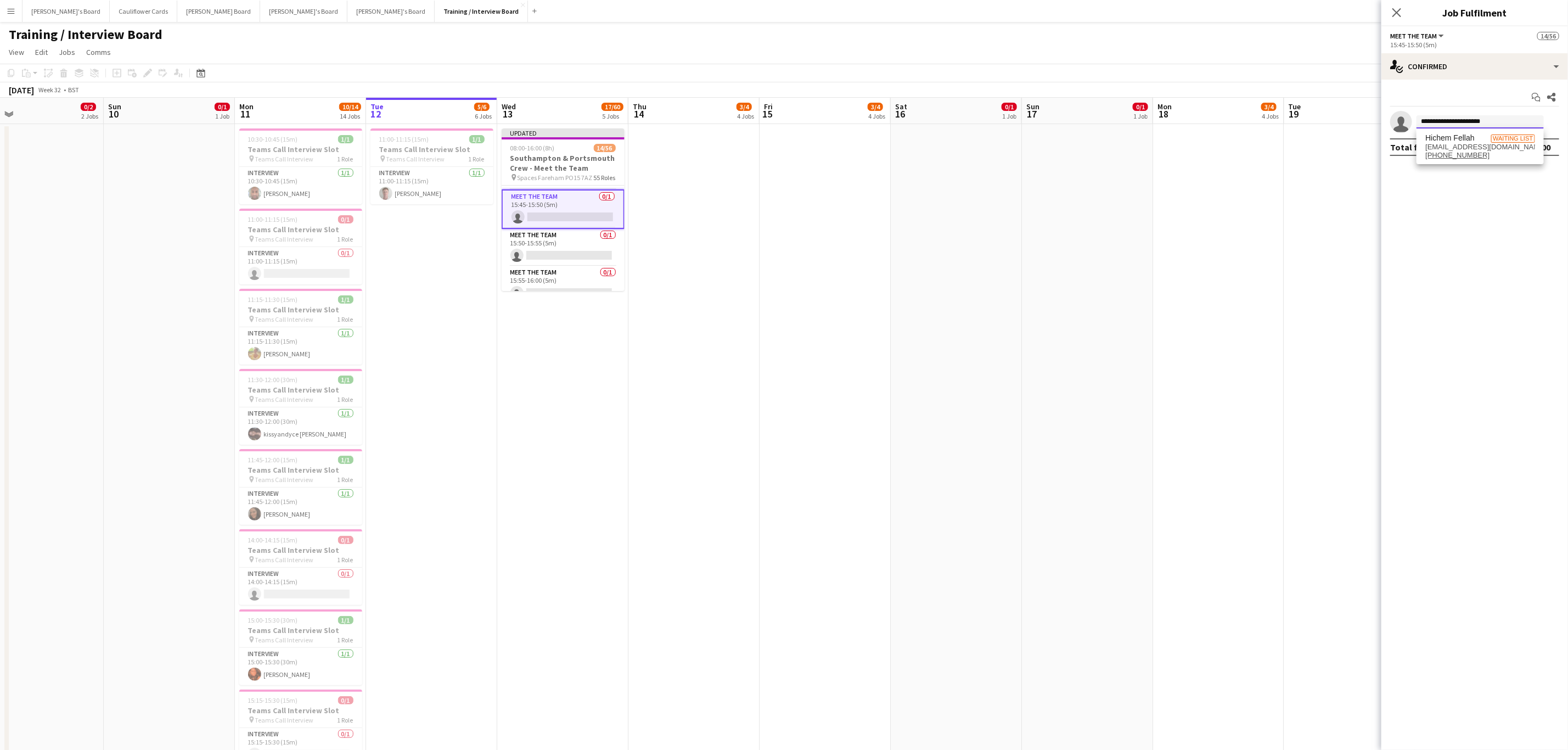
type input "**********"
click at [1465, 132] on div "Hichem Fellah Waiting list hichem.f99@hotmail.com +447383633740" at bounding box center [1480, 147] width 128 height 35
click at [1465, 140] on span "Hichem Fellah" at bounding box center [1450, 138] width 49 height 9
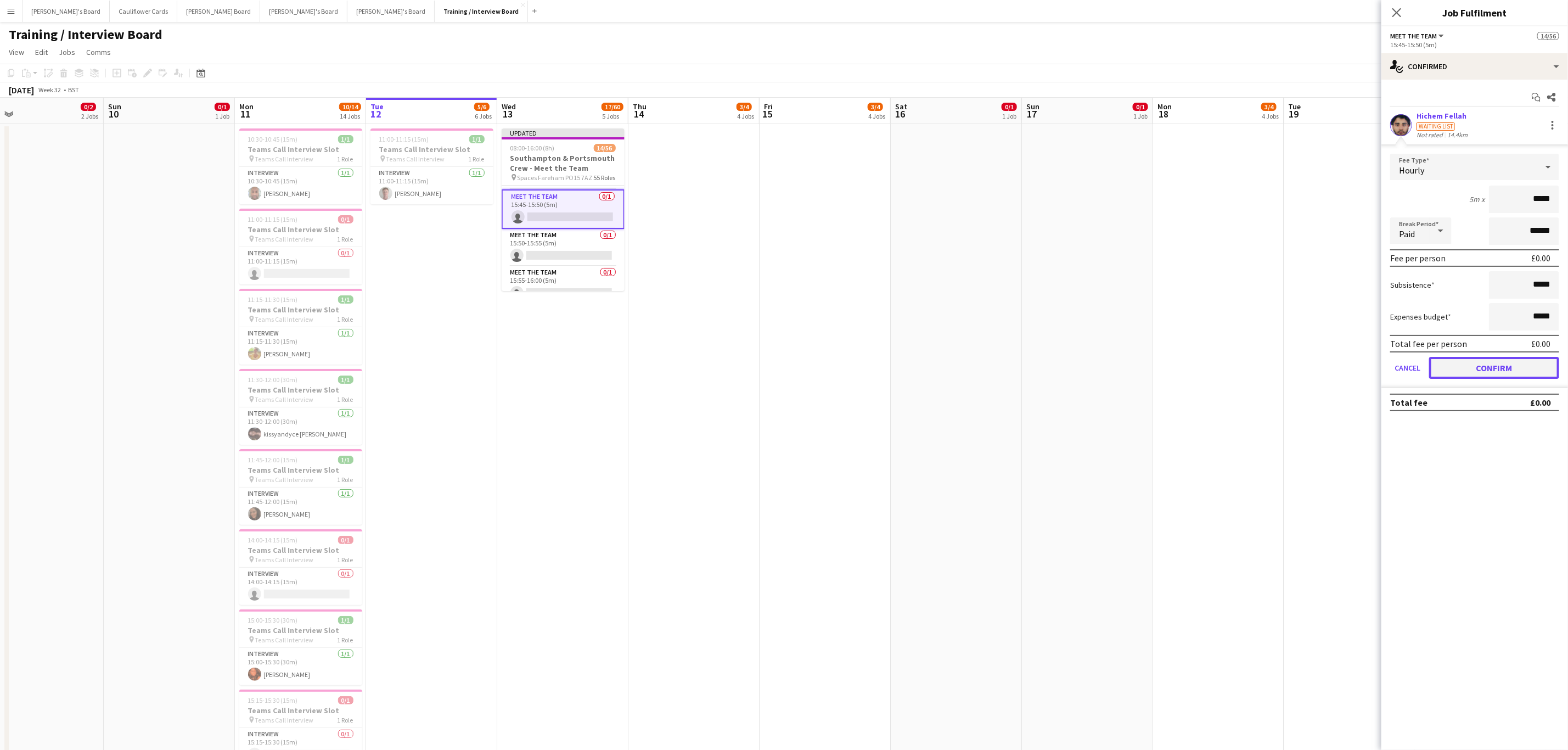
click at [1511, 370] on button "Confirm" at bounding box center [1494, 368] width 130 height 22
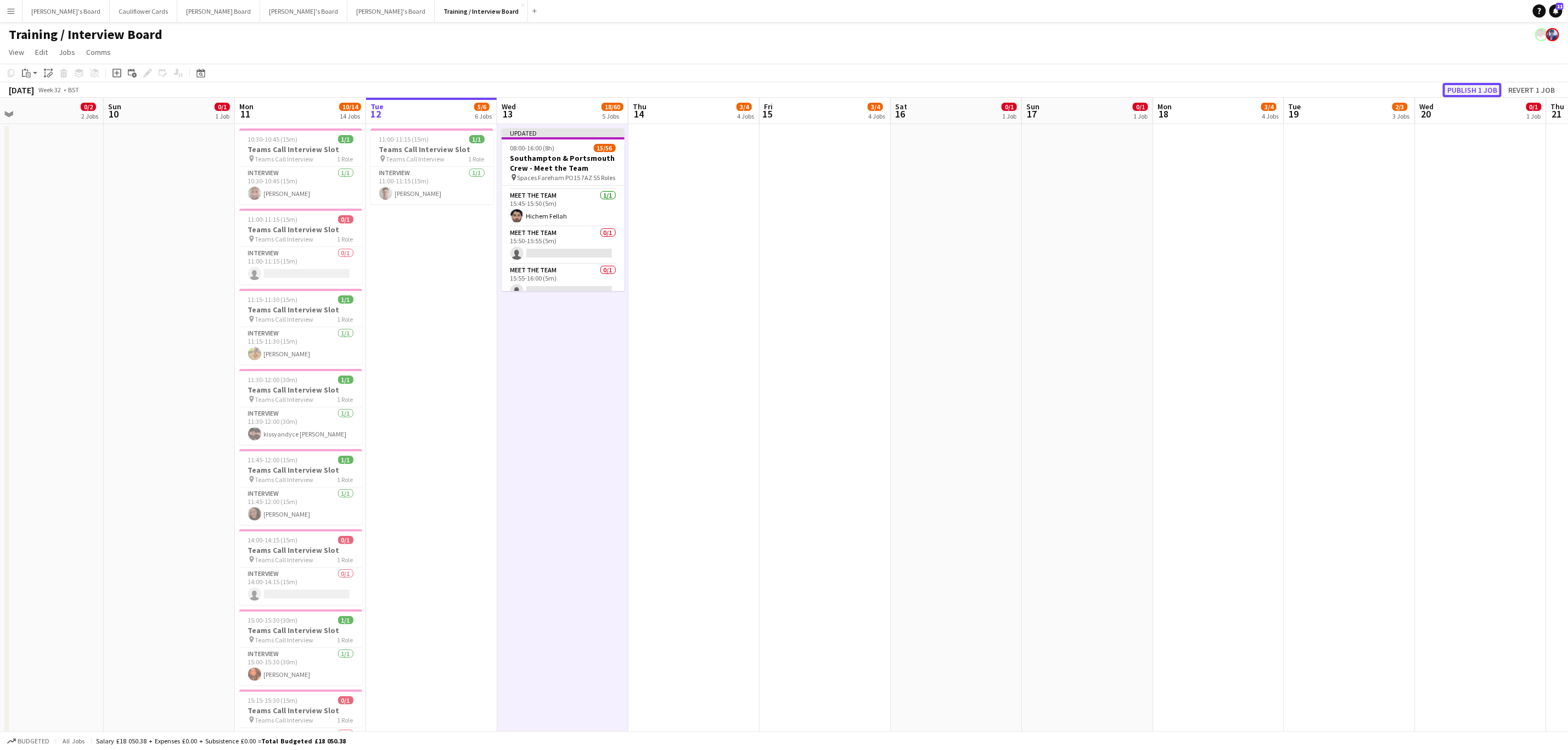
click at [1479, 93] on button "Publish 1 job" at bounding box center [1472, 90] width 59 height 15
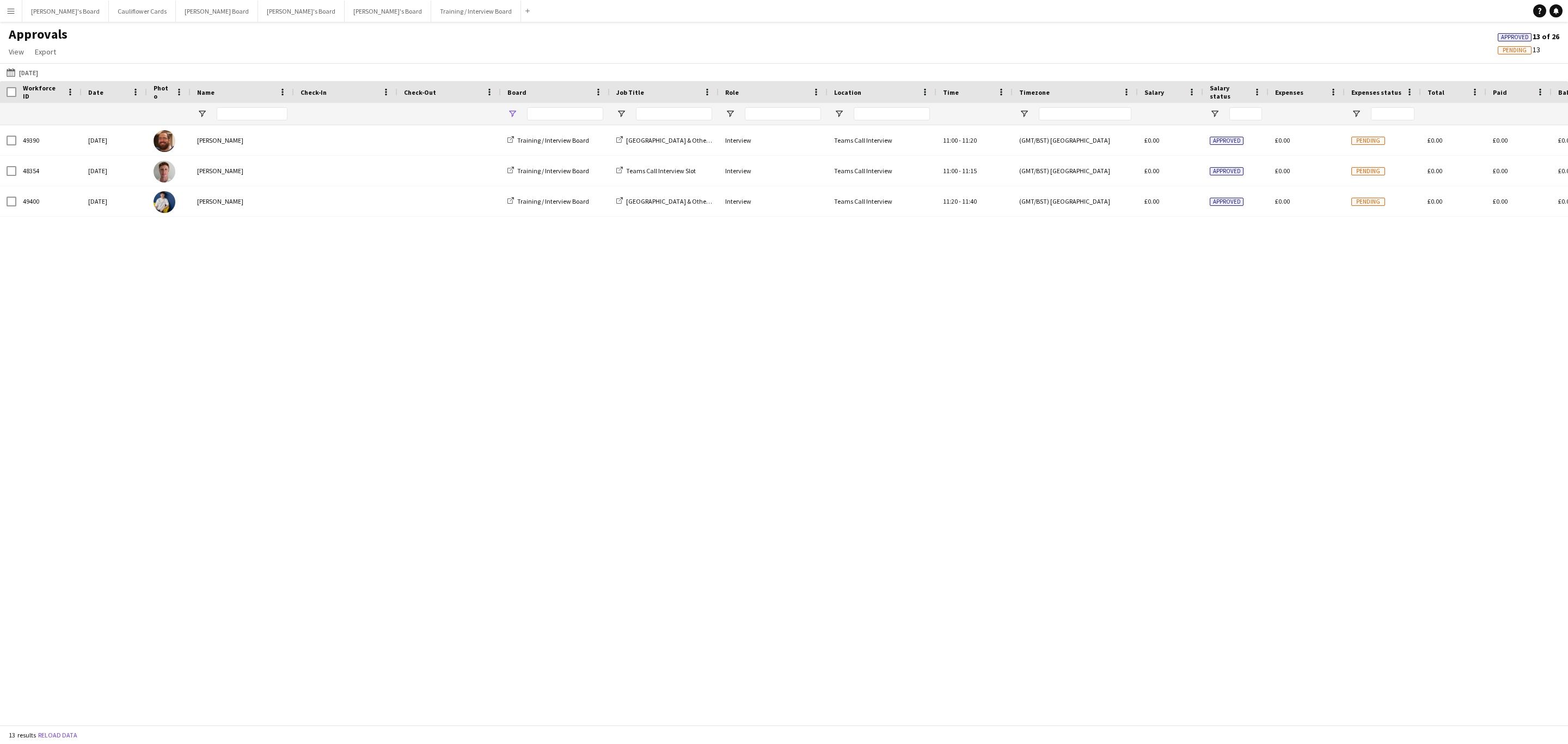
type input "**********"
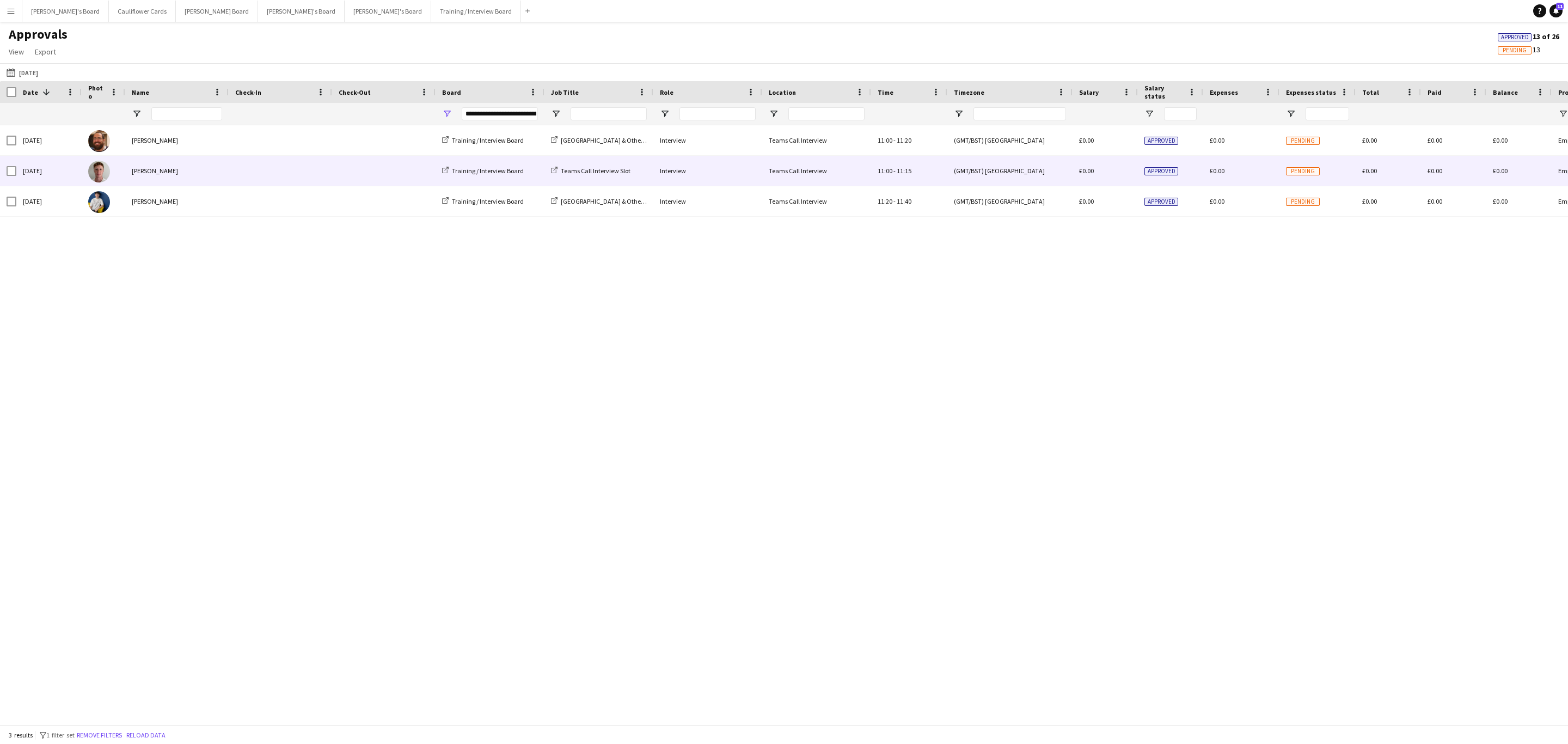
click at [178, 168] on div "[PERSON_NAME]" at bounding box center [177, 170] width 104 height 30
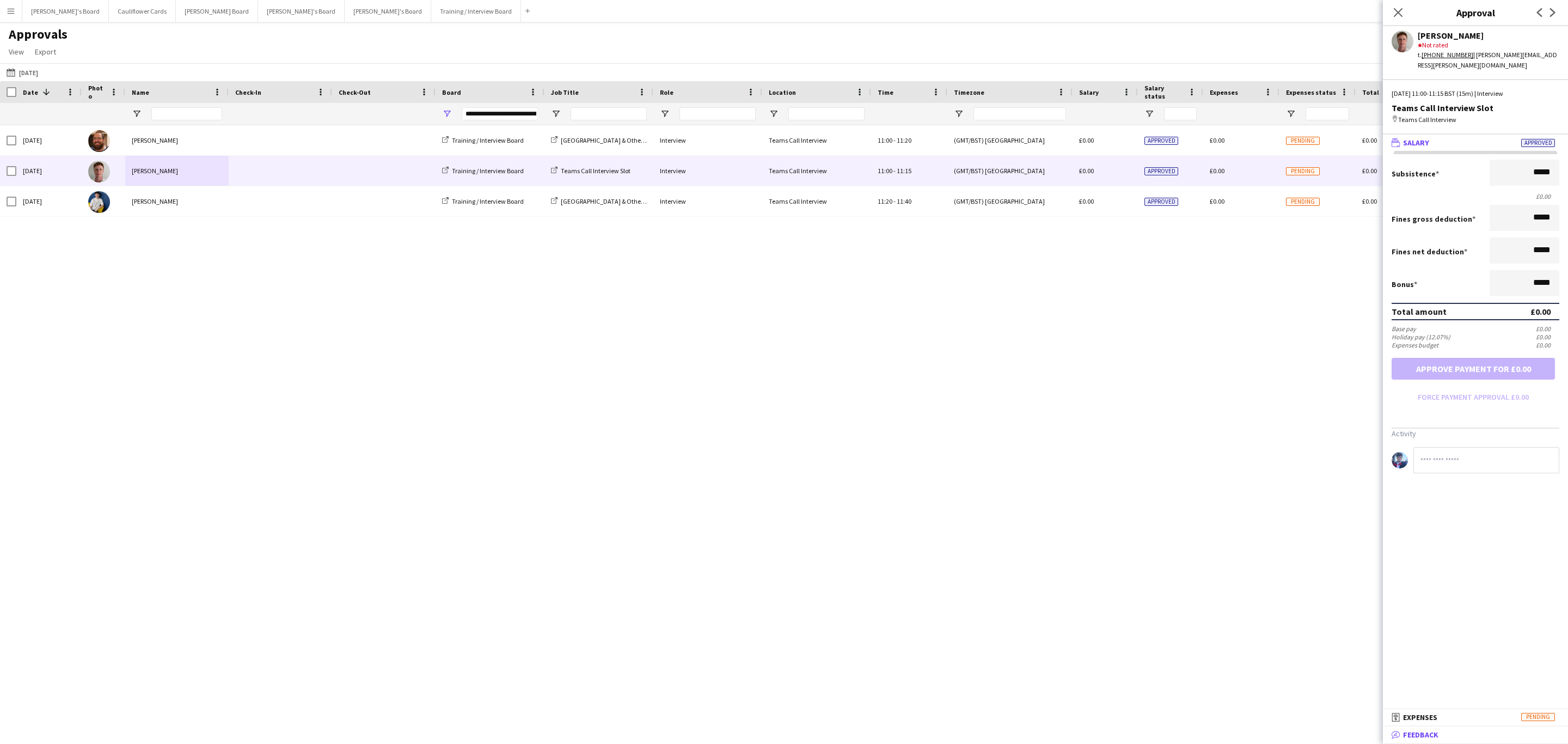
click at [1484, 739] on mat-panel-title "bubble-pencil Feedback" at bounding box center [1473, 735] width 181 height 10
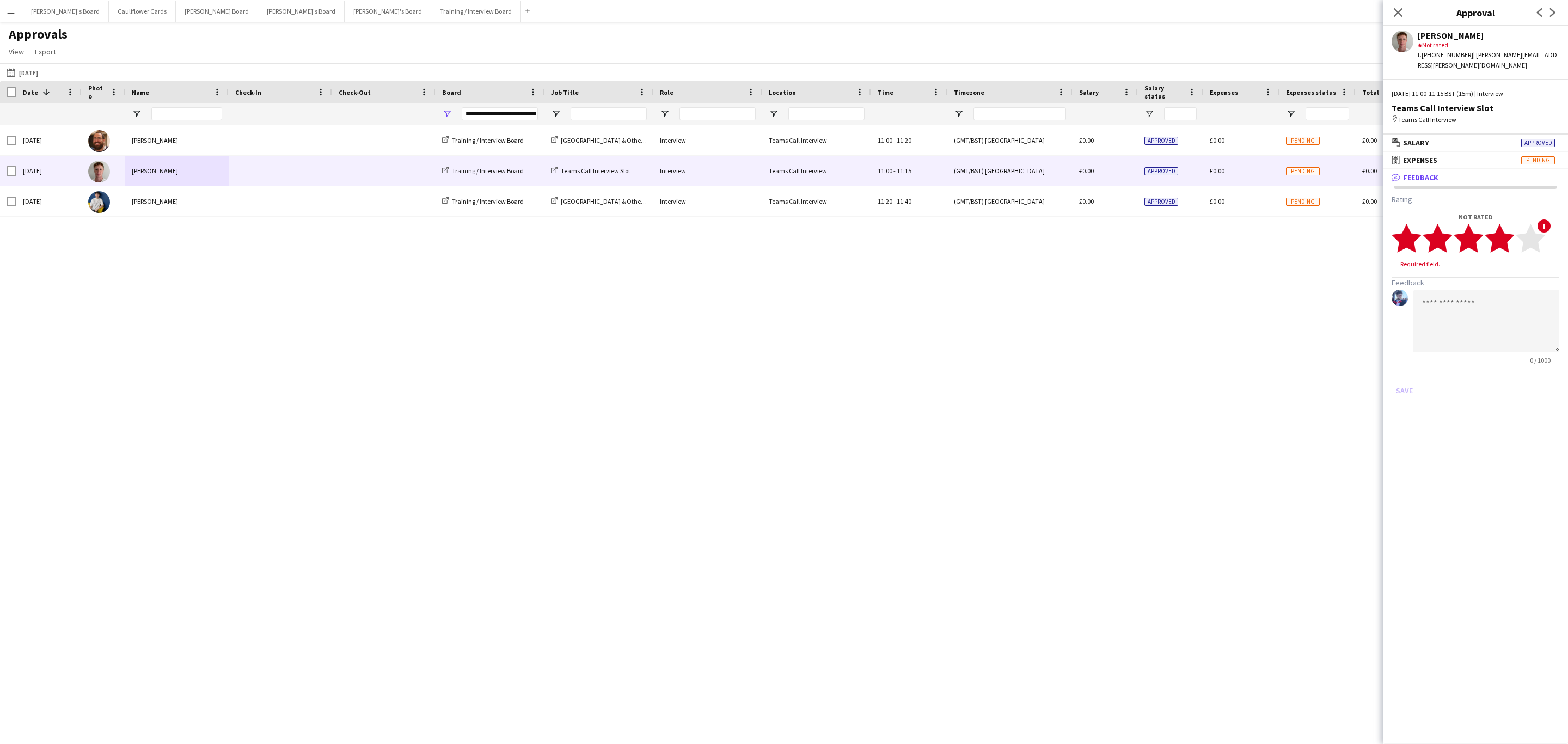
click at [1509, 227] on polygon at bounding box center [1499, 238] width 30 height 28
click at [1488, 289] on textarea at bounding box center [1486, 311] width 146 height 63
paste textarea "**********"
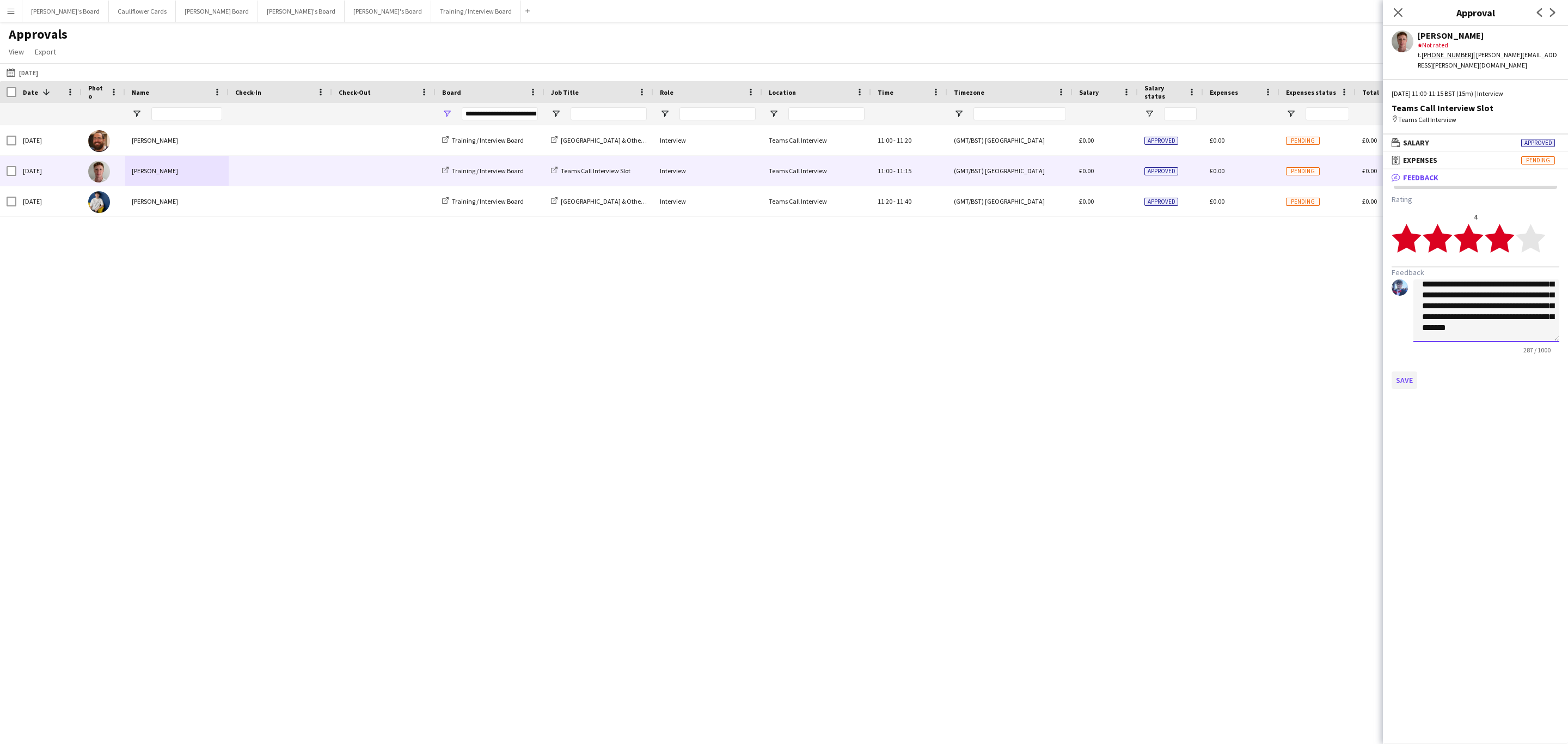
type textarea "**********"
click at [1403, 372] on button "Save" at bounding box center [1404, 380] width 25 height 17
